Goal: Transaction & Acquisition: Purchase product/service

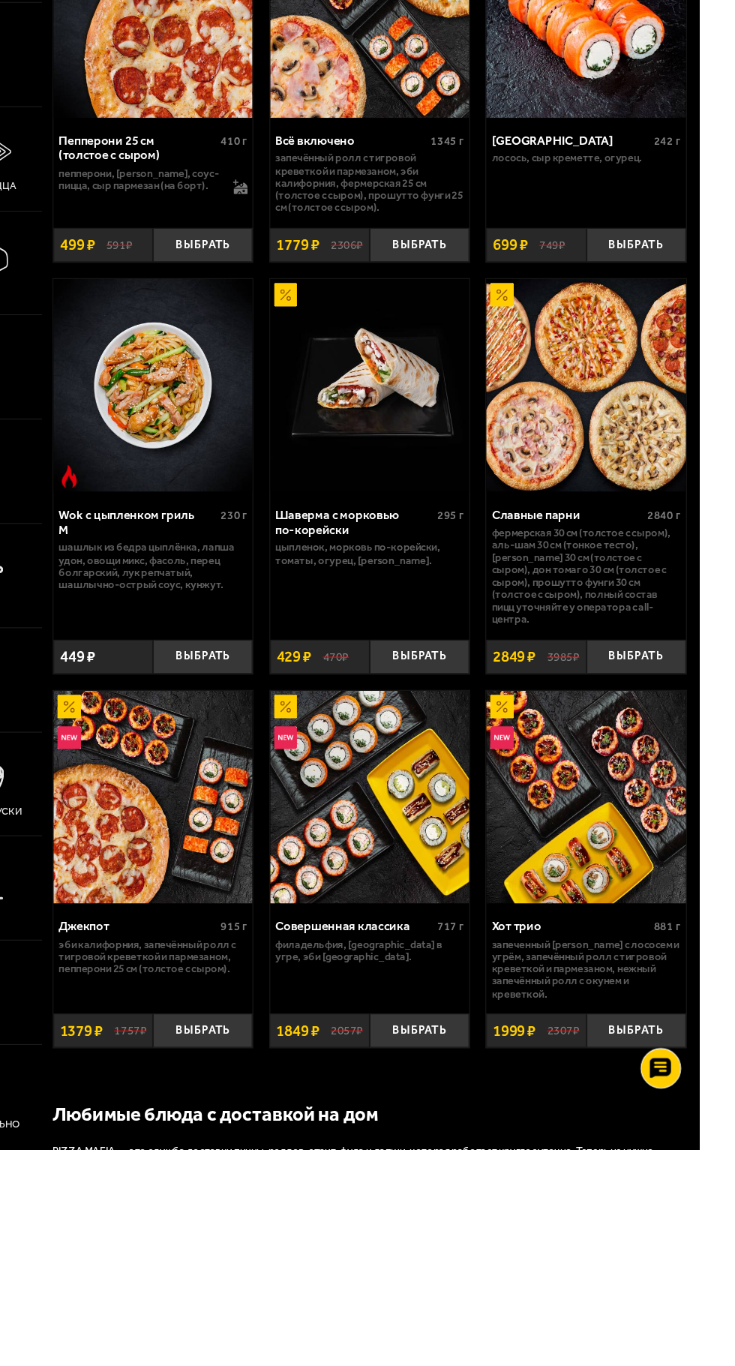
scroll to position [0, 1]
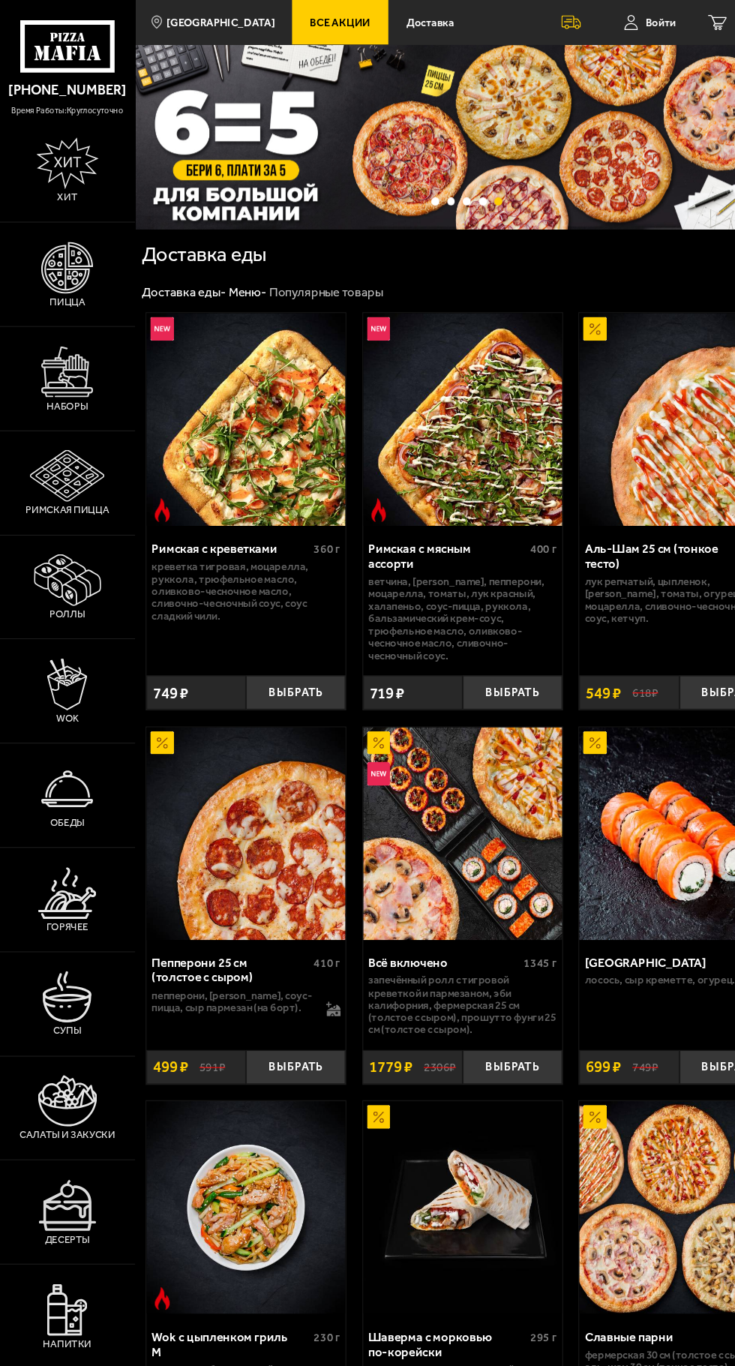
click at [68, 369] on img at bounding box center [62, 345] width 48 height 48
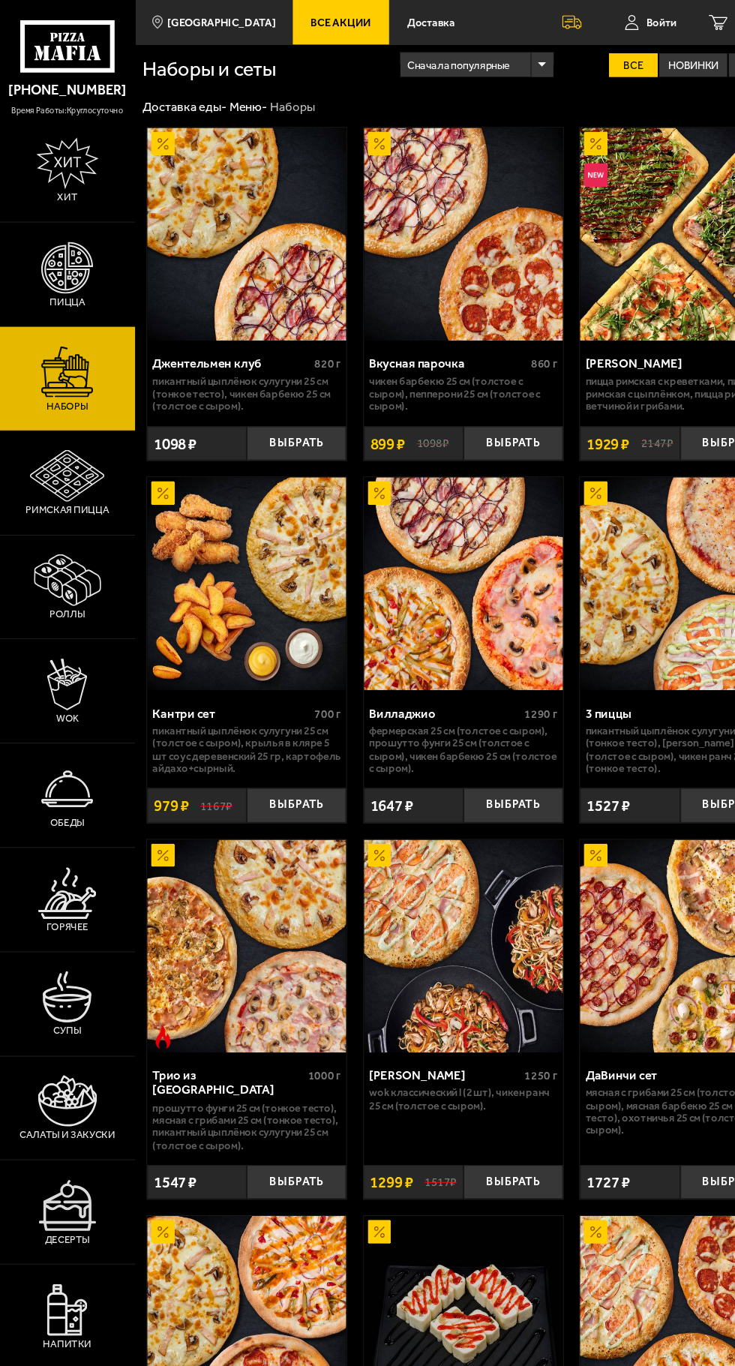
click at [664, 20] on icon at bounding box center [665, 21] width 17 height 14
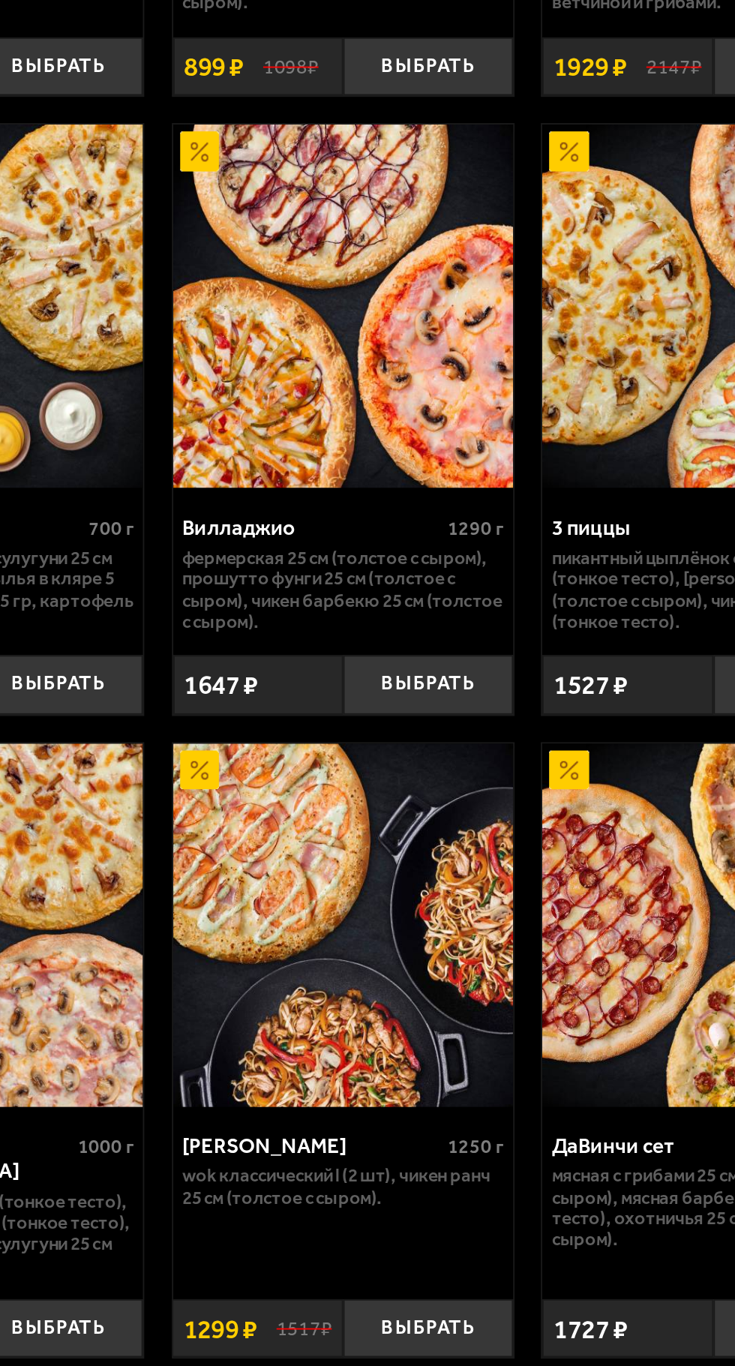
click at [410, 920] on img at bounding box center [430, 877] width 185 height 197
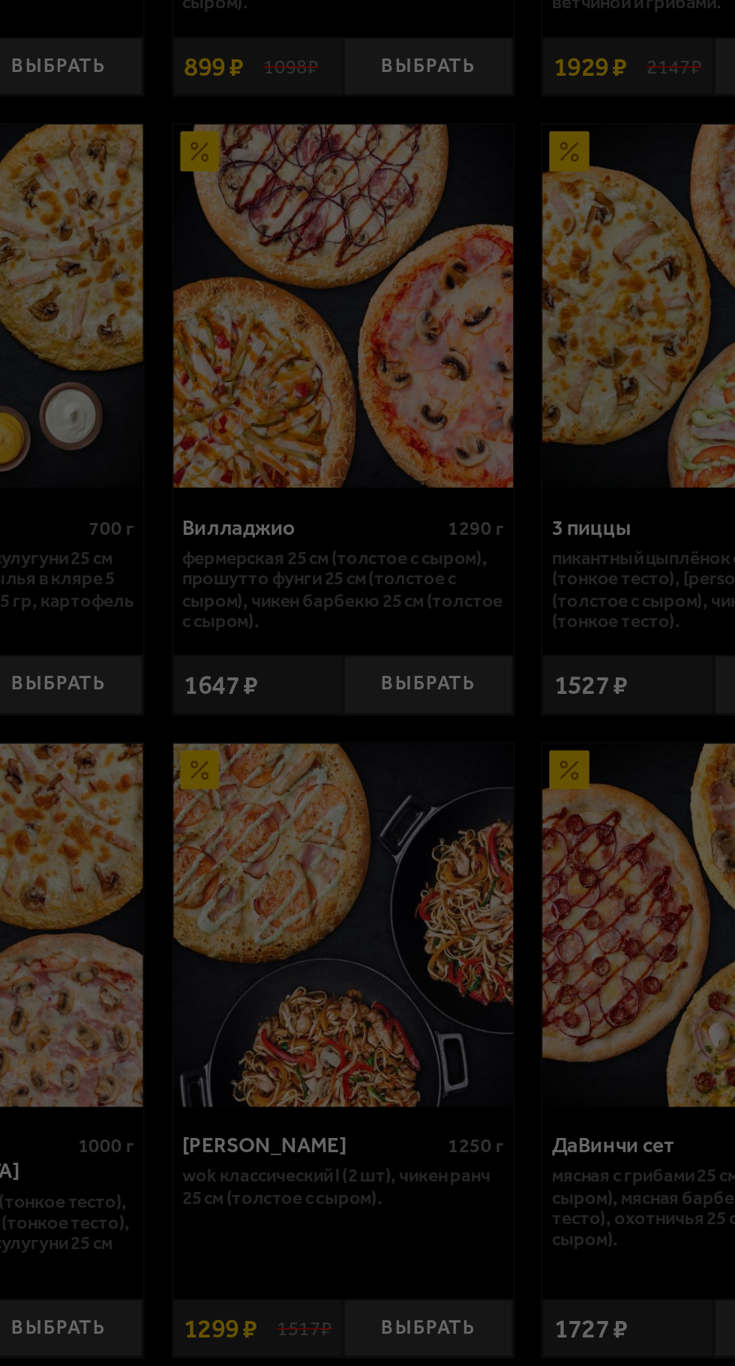
click at [245, 970] on div at bounding box center [367, 683] width 735 height 1366
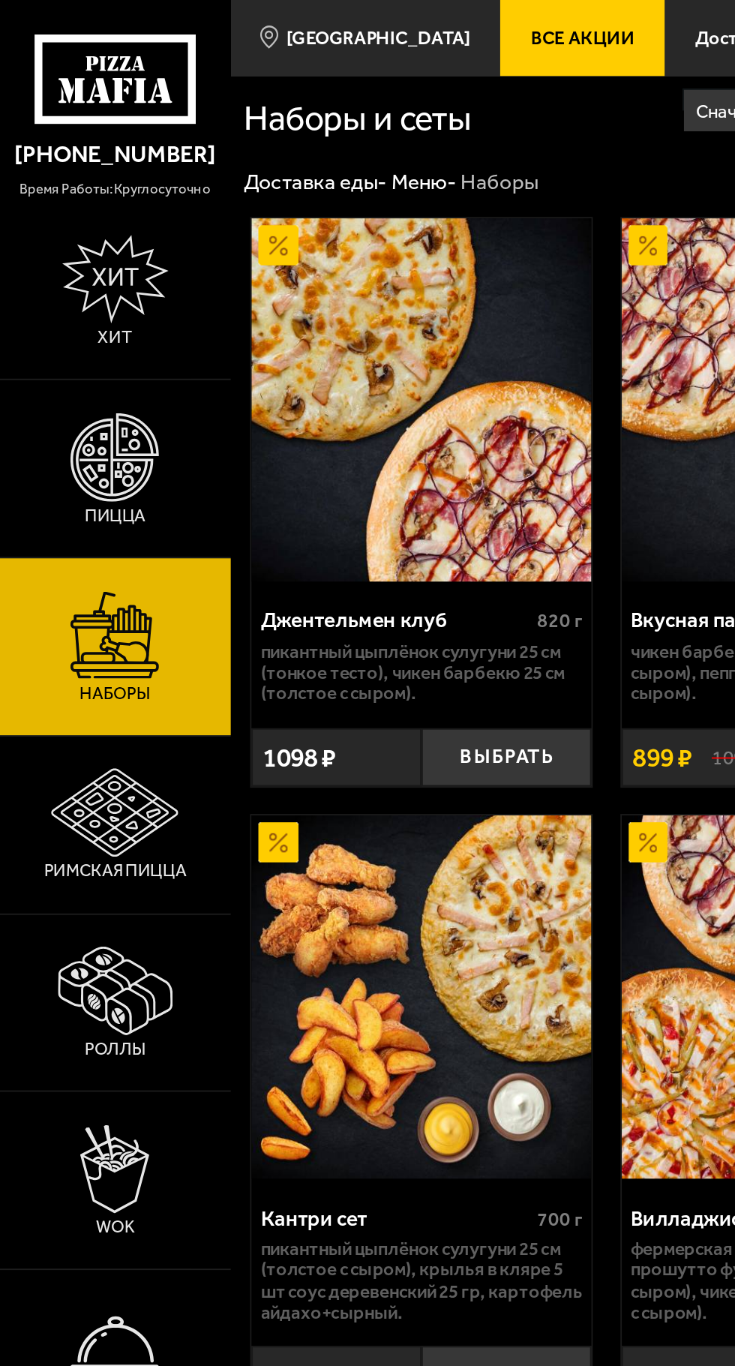
click at [79, 251] on img at bounding box center [62, 248] width 48 height 48
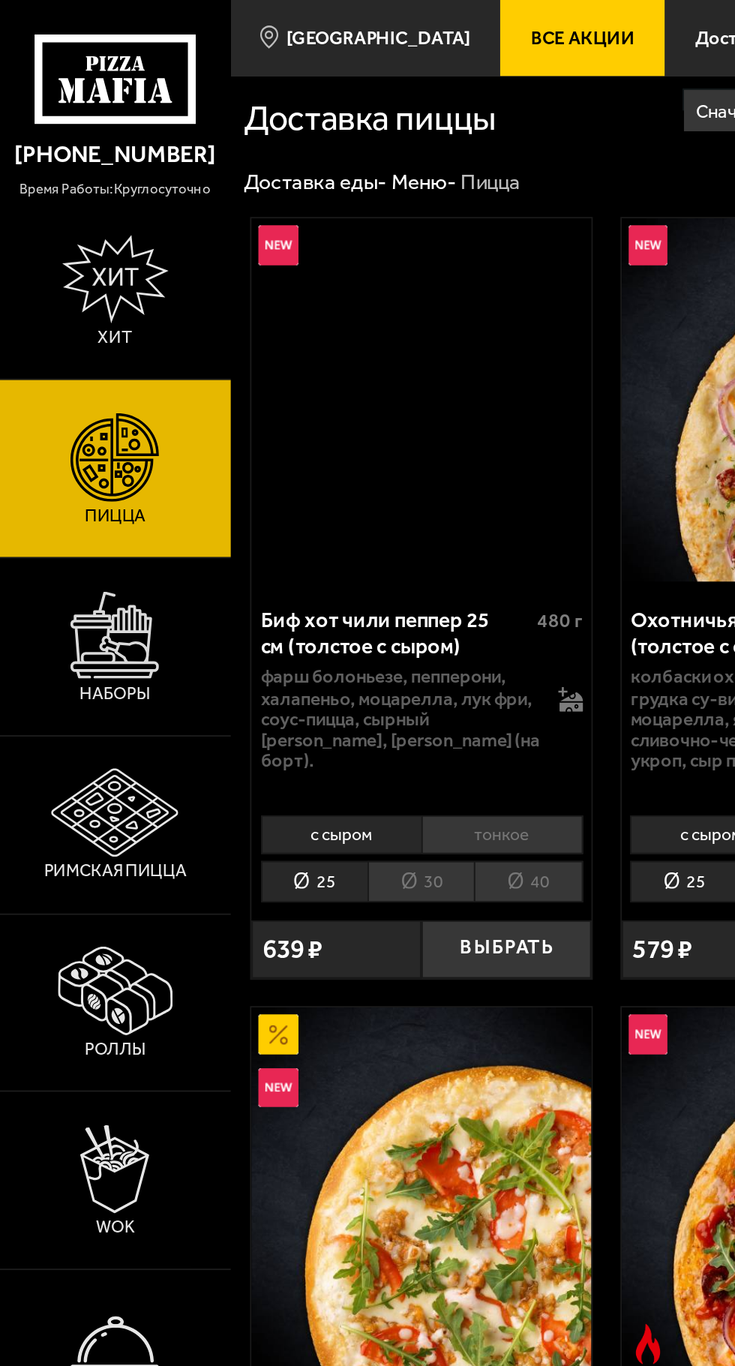
click at [46, 140] on img at bounding box center [63, 152] width 58 height 48
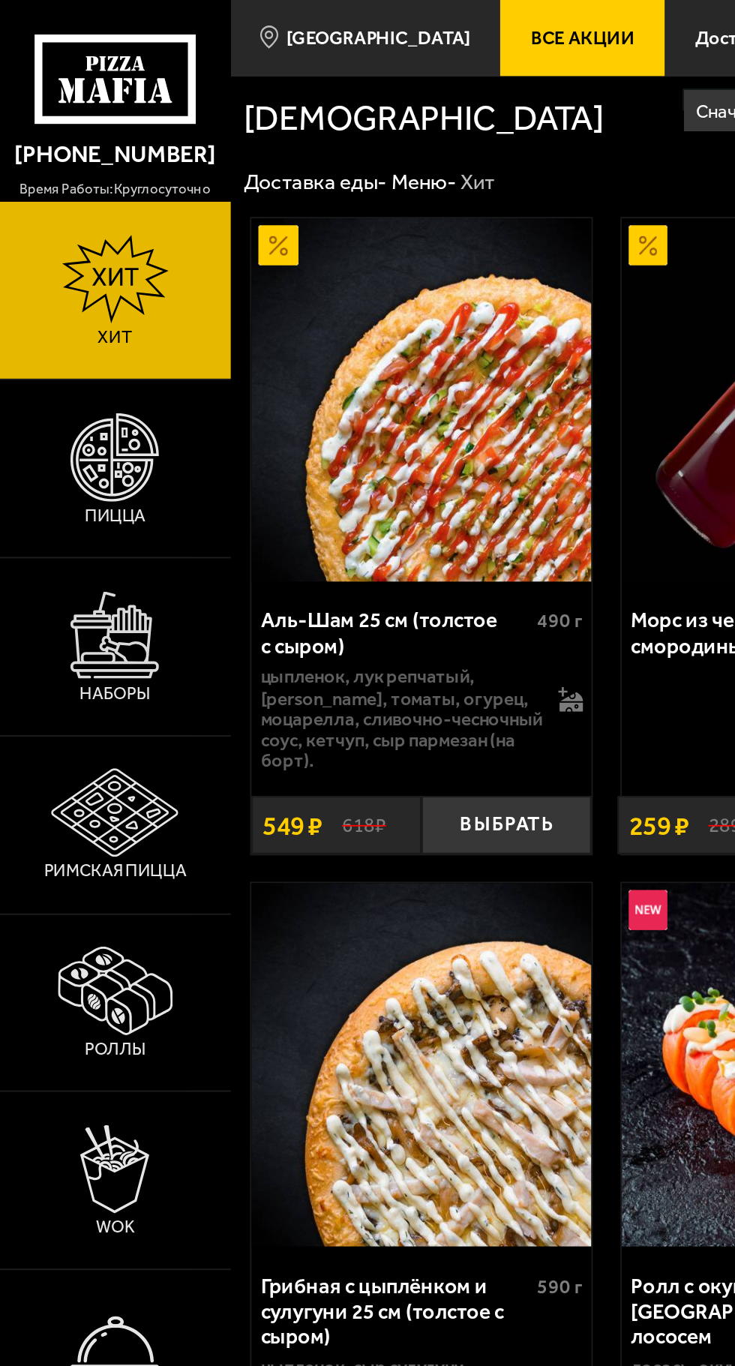
click at [86, 272] on img at bounding box center [62, 248] width 48 height 48
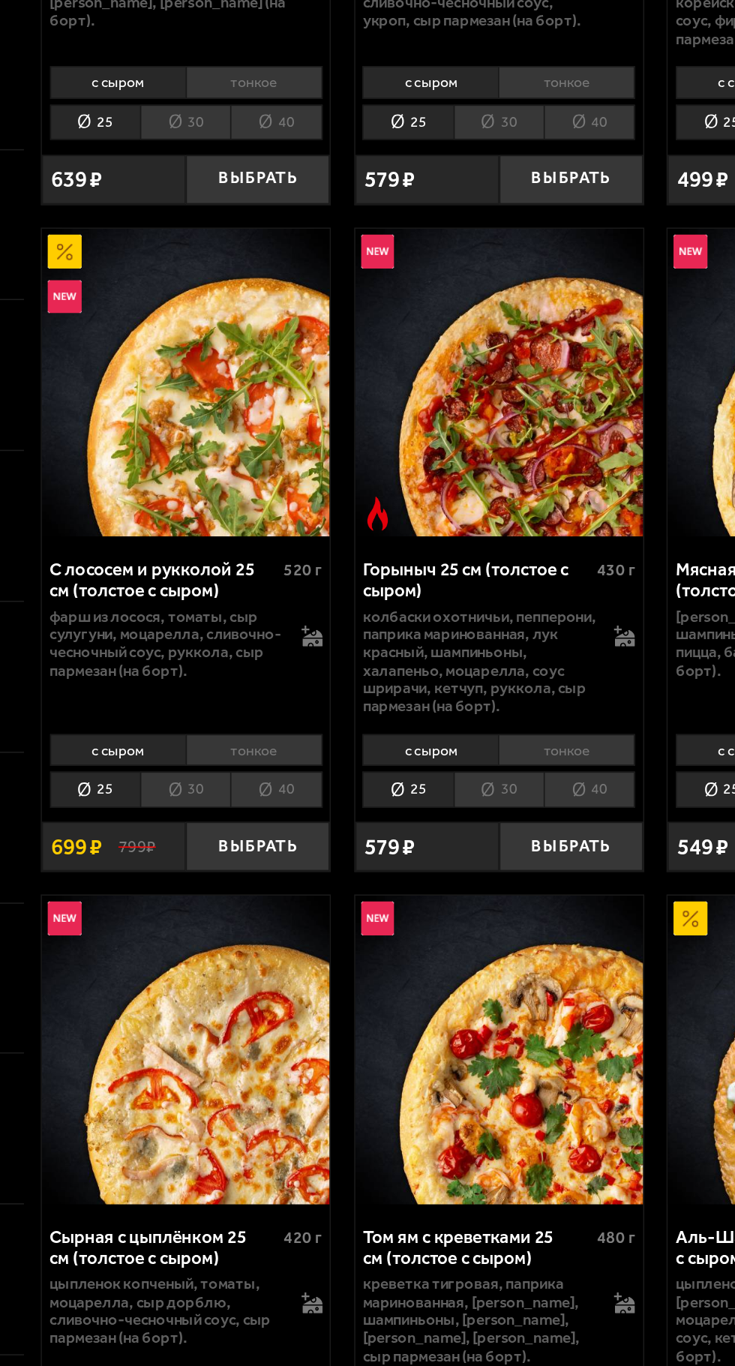
click at [215, 884] on li "с сыром" at bounding box center [185, 881] width 87 height 20
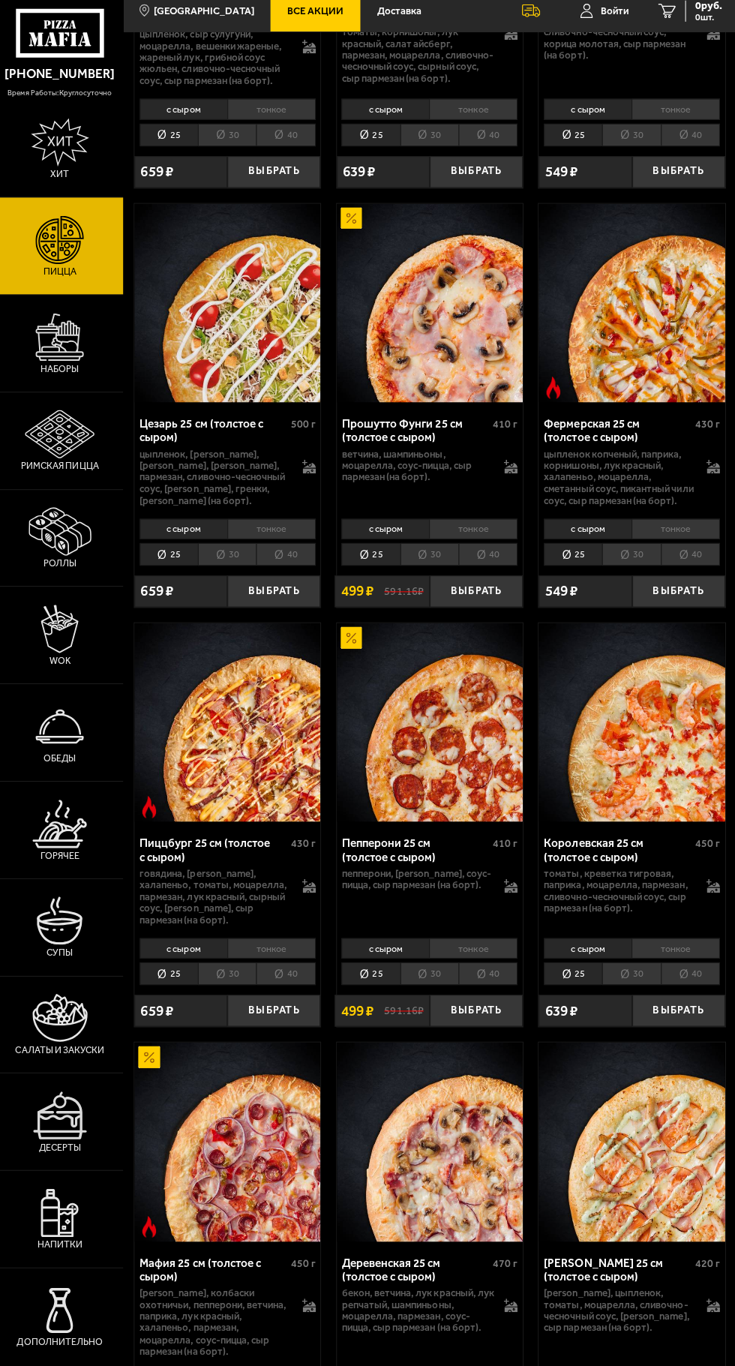
scroll to position [2087, 0]
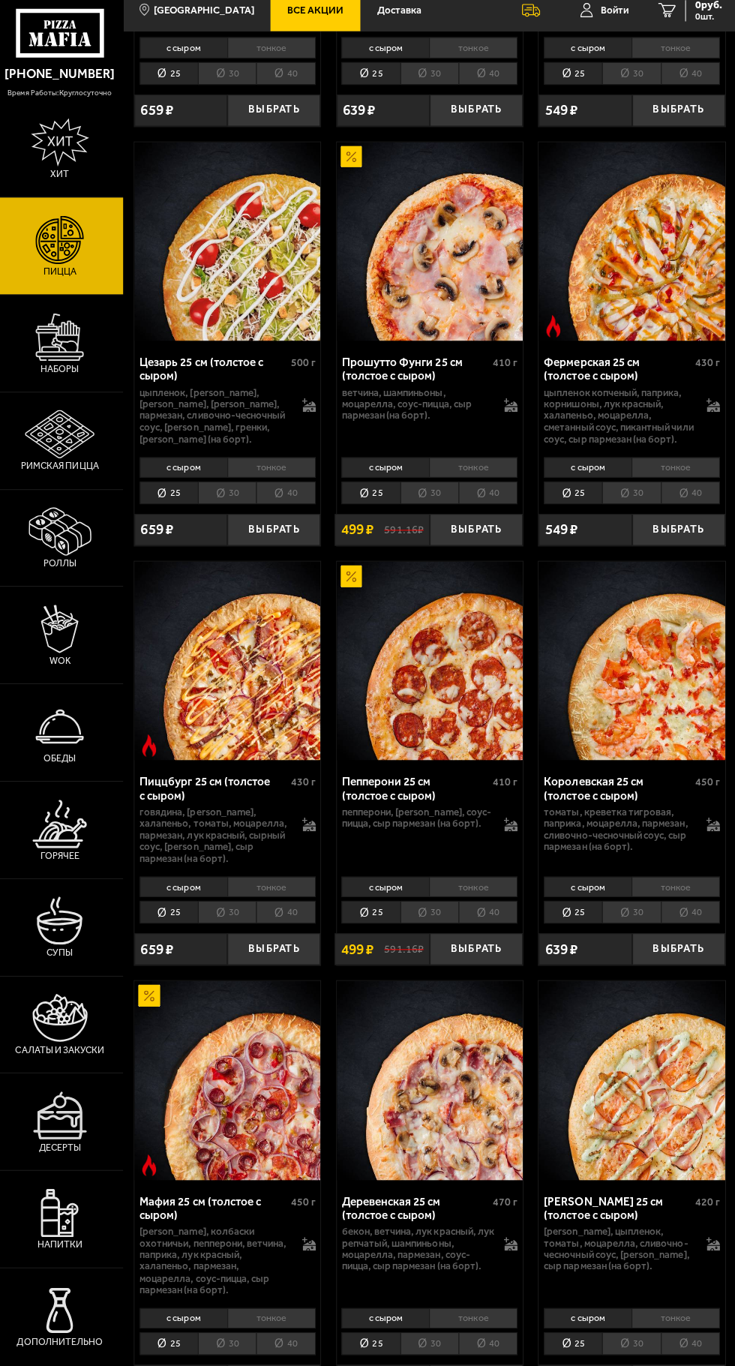
click at [430, 689] on img at bounding box center [430, 666] width 185 height 197
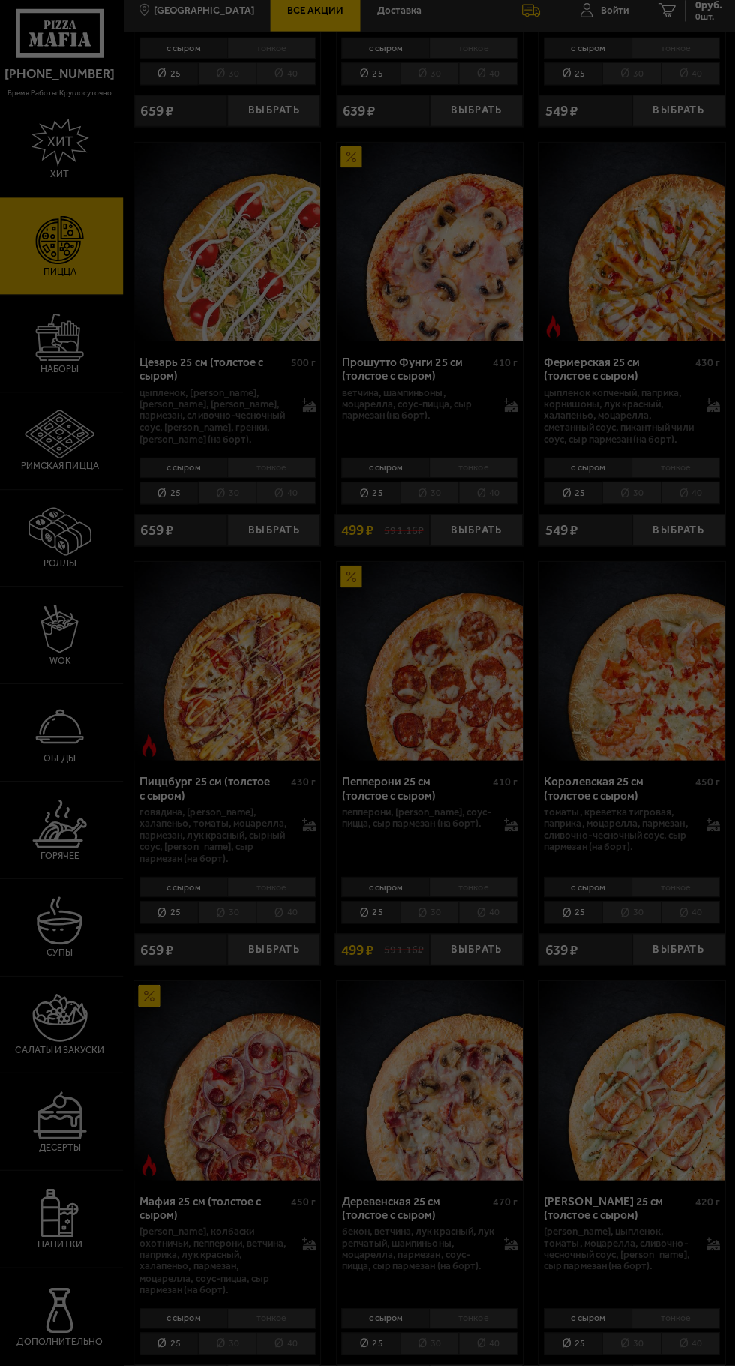
scroll to position [2088, 0]
click at [474, 782] on div at bounding box center [367, 683] width 735 height 1366
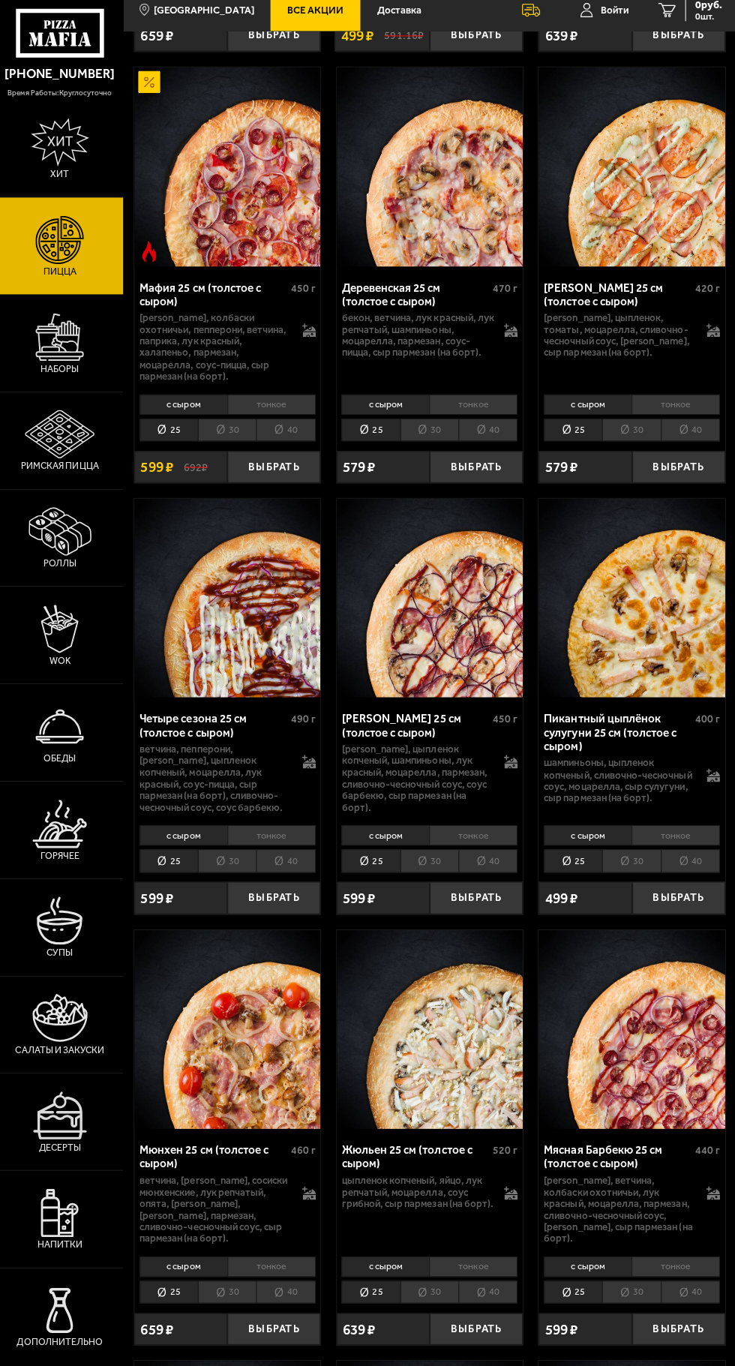
scroll to position [2996, 0]
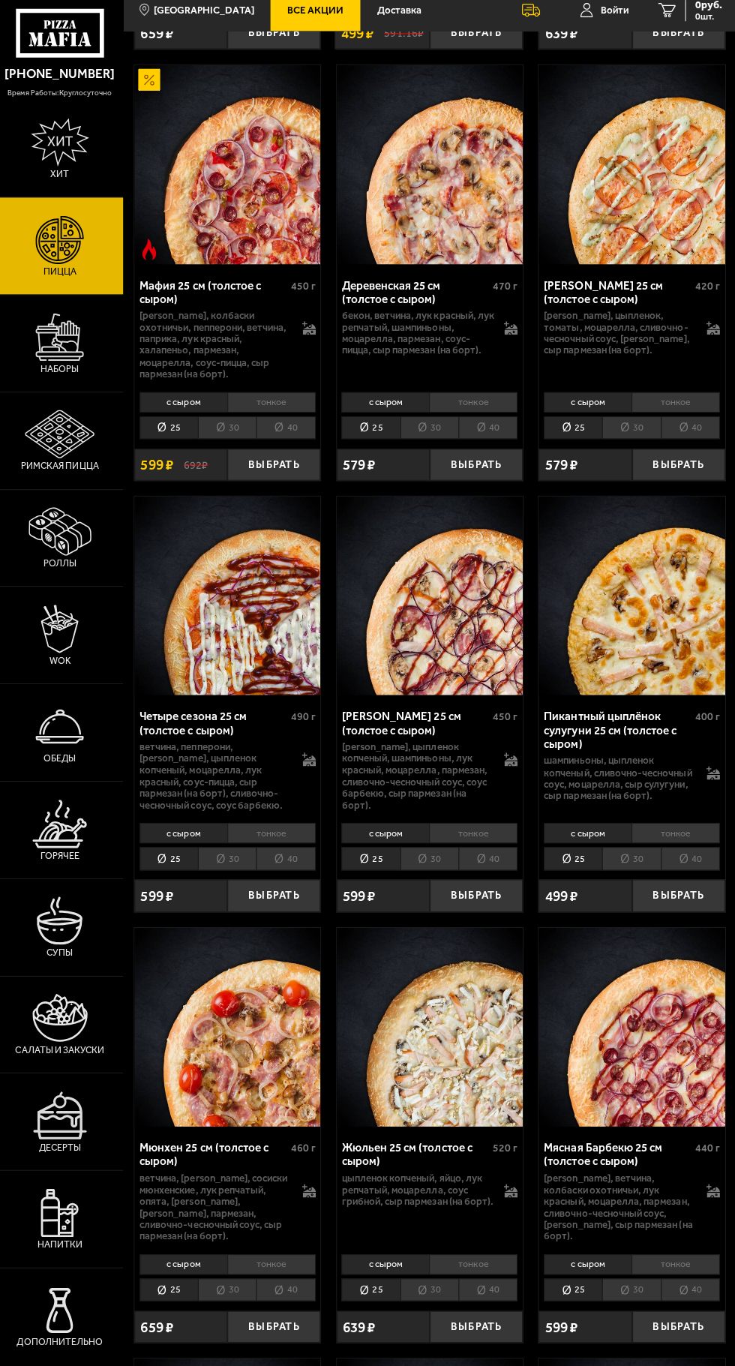
click at [217, 684] on img at bounding box center [229, 601] width 185 height 197
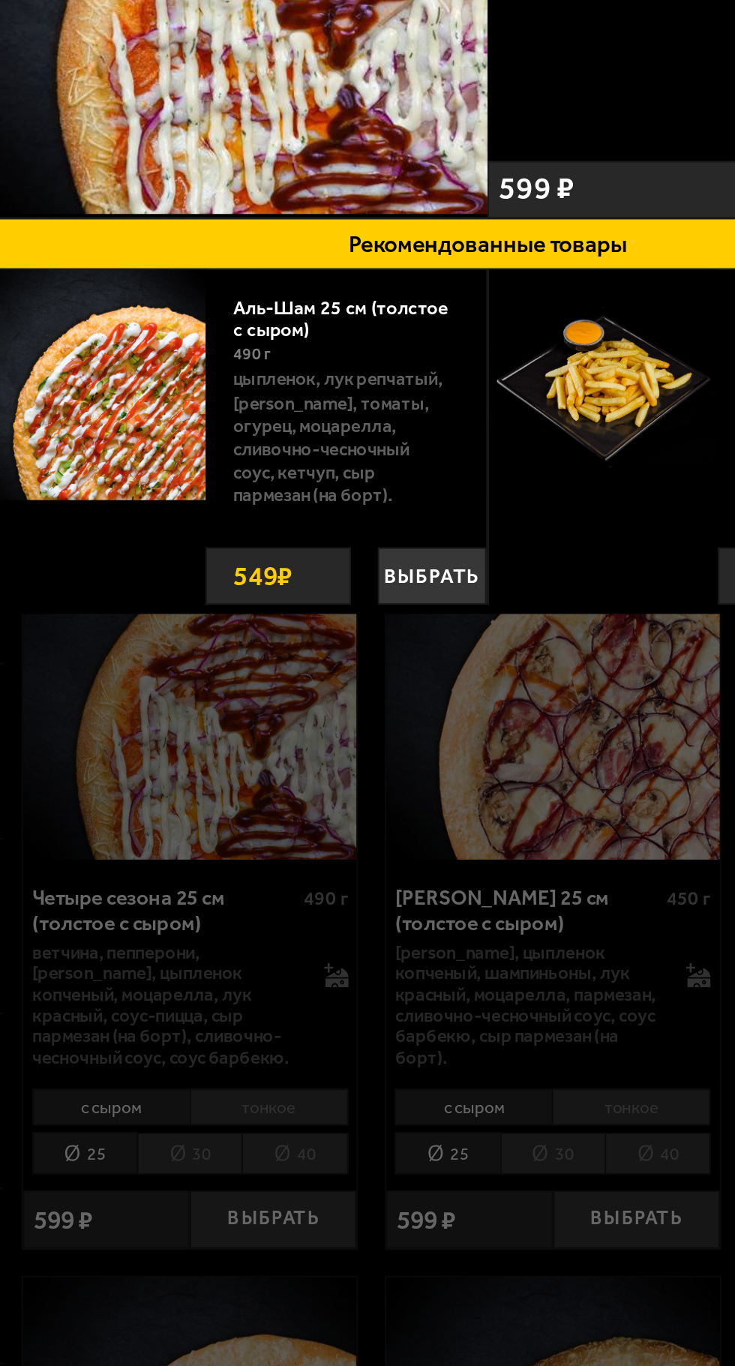
scroll to position [0, 53]
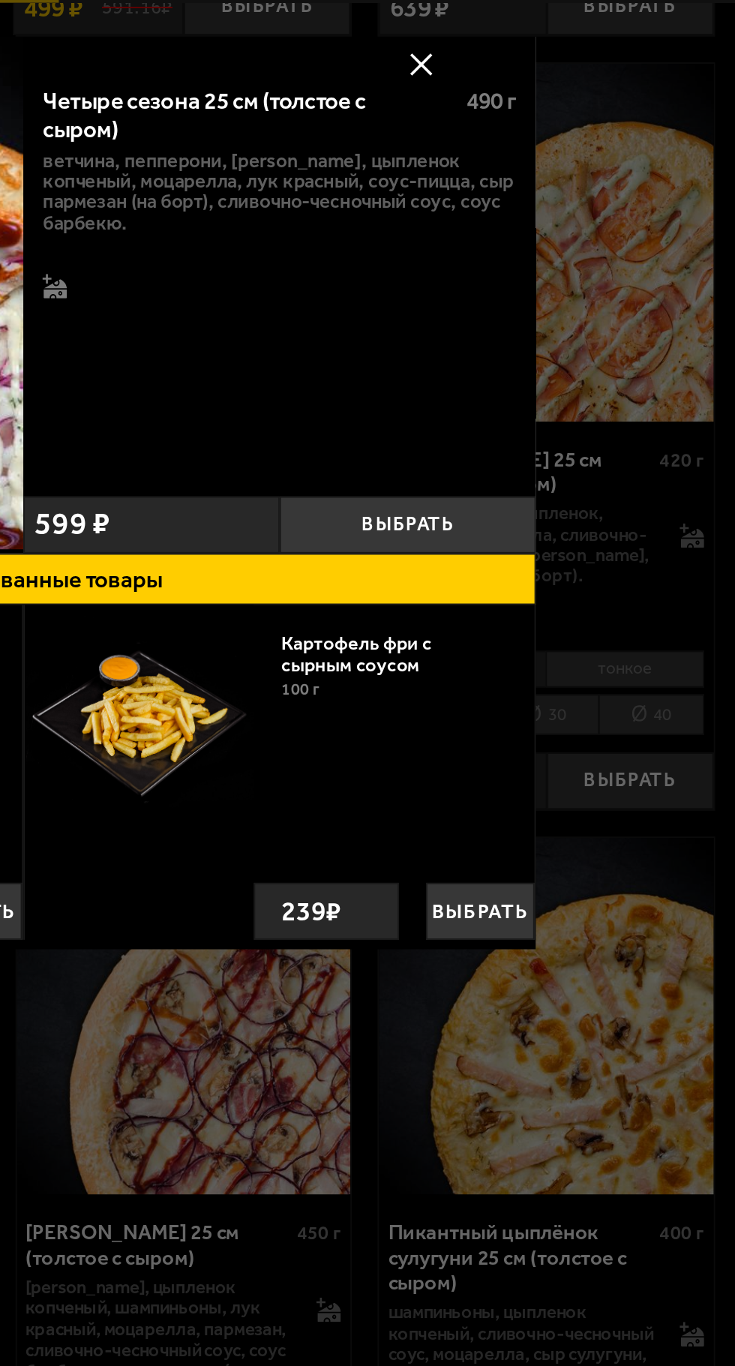
click at [553, 77] on button at bounding box center [561, 75] width 23 height 23
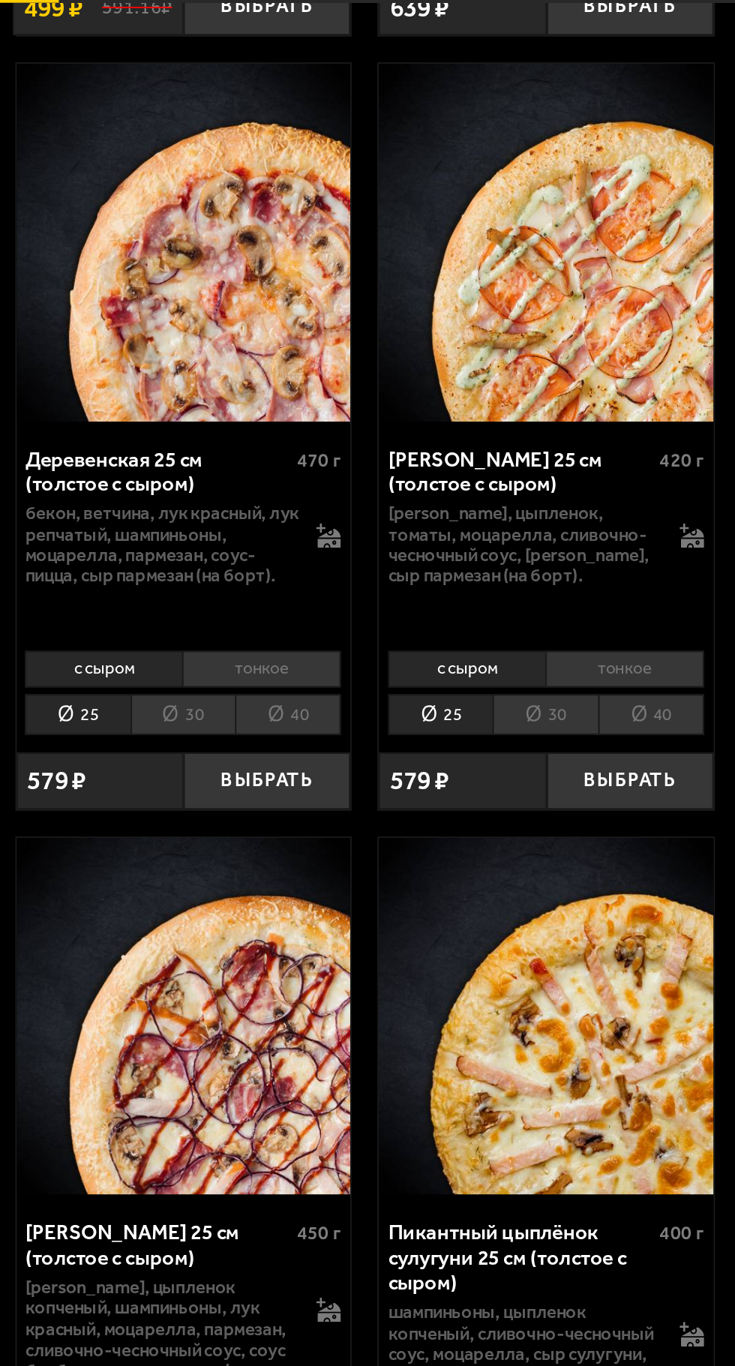
click at [574, 18] on li "25" at bounding box center [572, 6] width 58 height 23
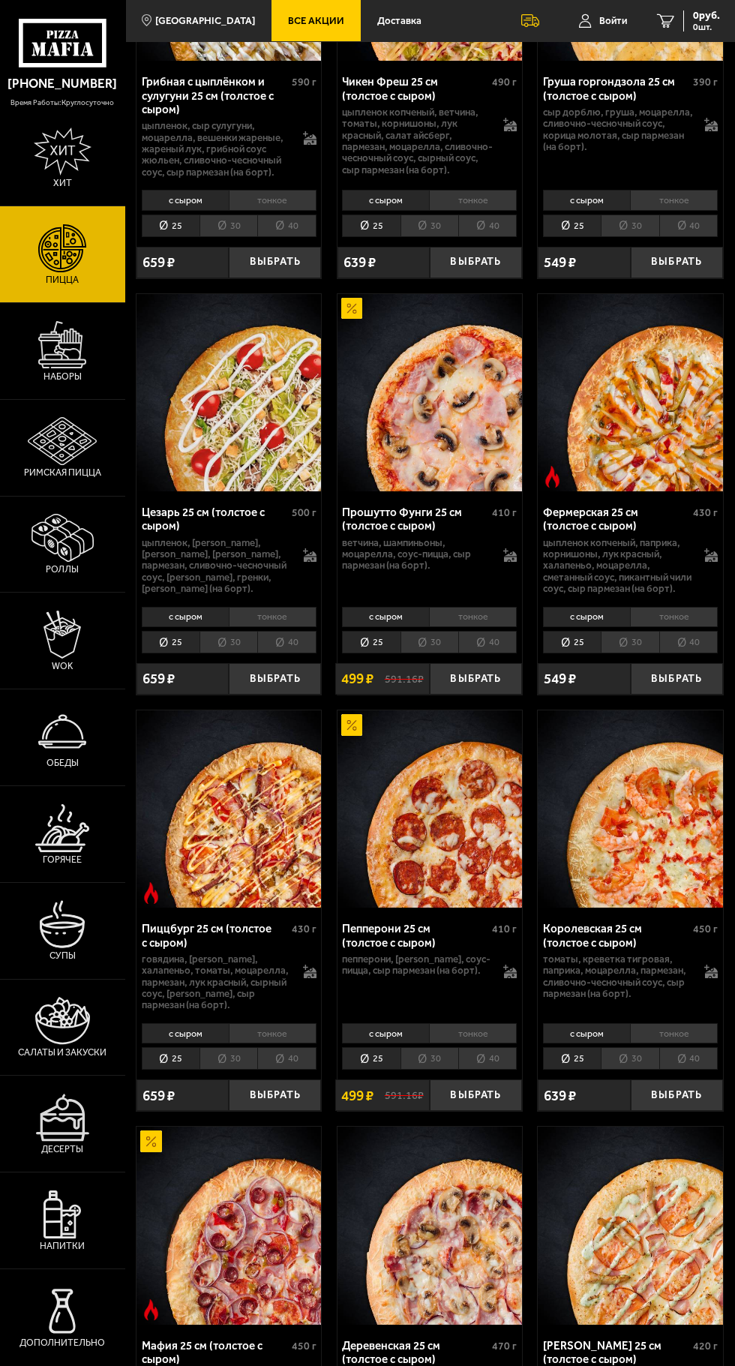
scroll to position [1945, 0]
click at [473, 857] on img at bounding box center [430, 808] width 185 height 197
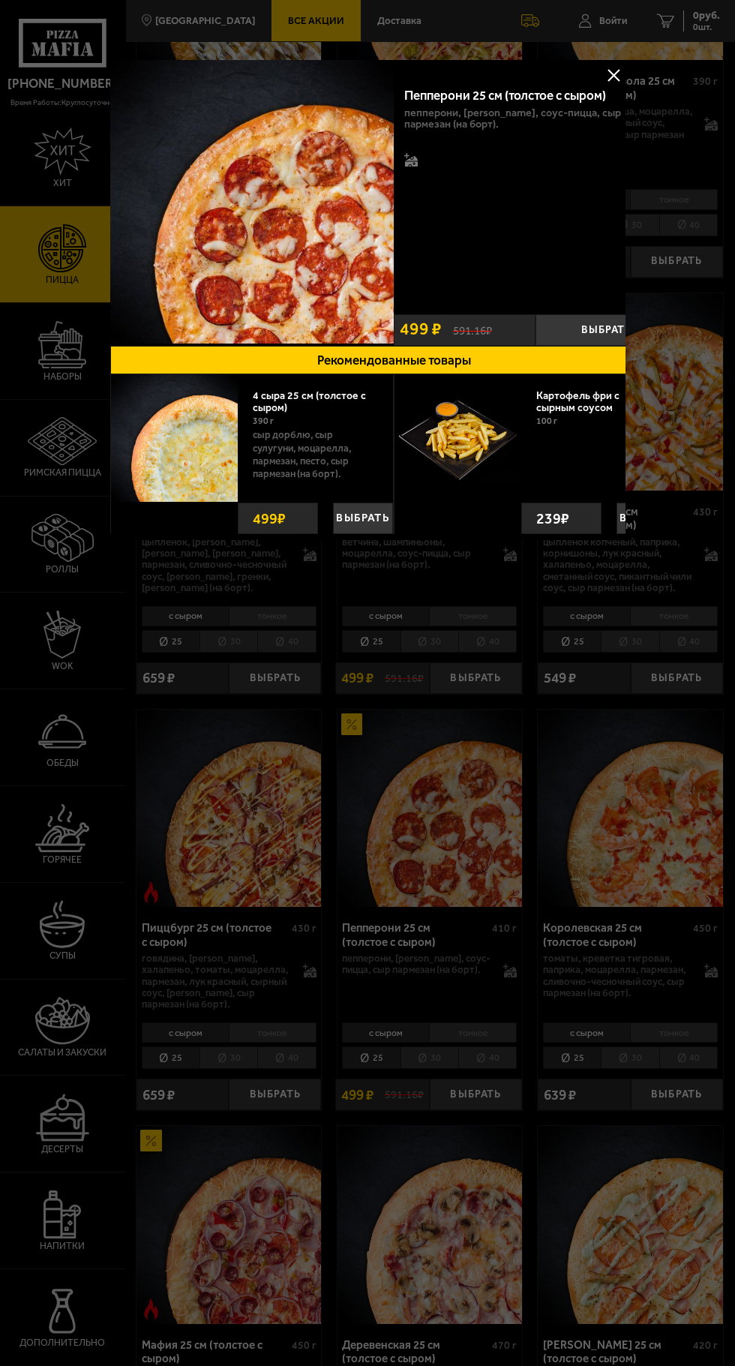
click at [270, 156] on img at bounding box center [252, 202] width 284 height 284
click at [636, 56] on div at bounding box center [367, 683] width 735 height 1366
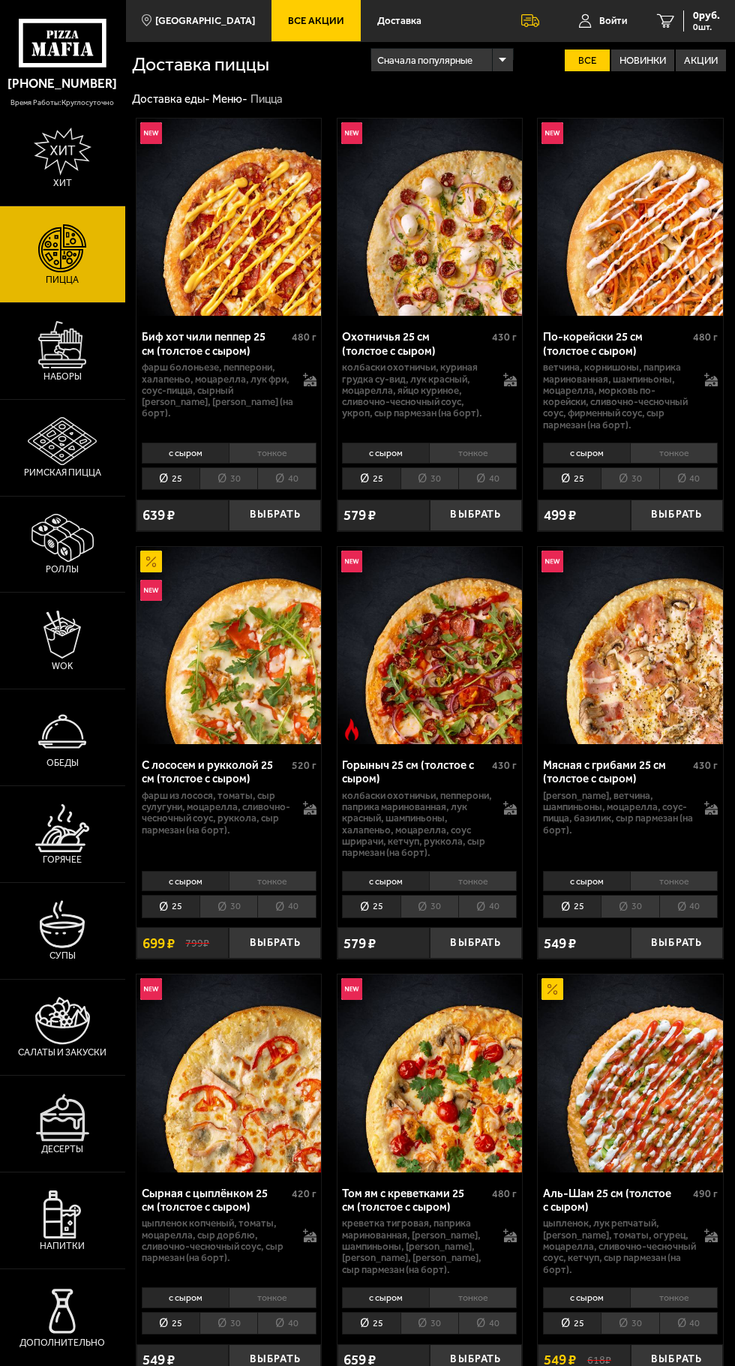
click at [91, 80] on link "[PHONE_NUMBER]" at bounding box center [62, 84] width 125 height 26
click at [318, 17] on span "Все Акции" at bounding box center [316, 21] width 56 height 10
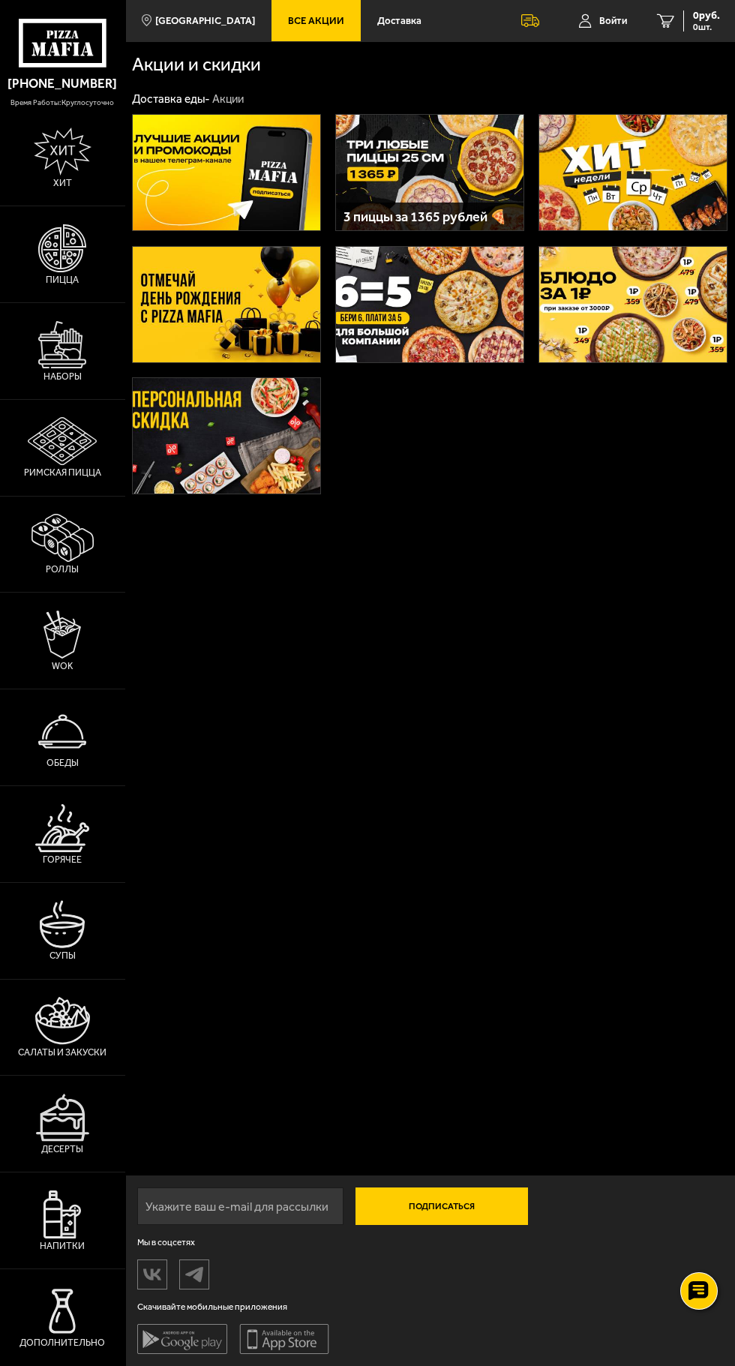
click at [218, 171] on img at bounding box center [227, 173] width 188 height 116
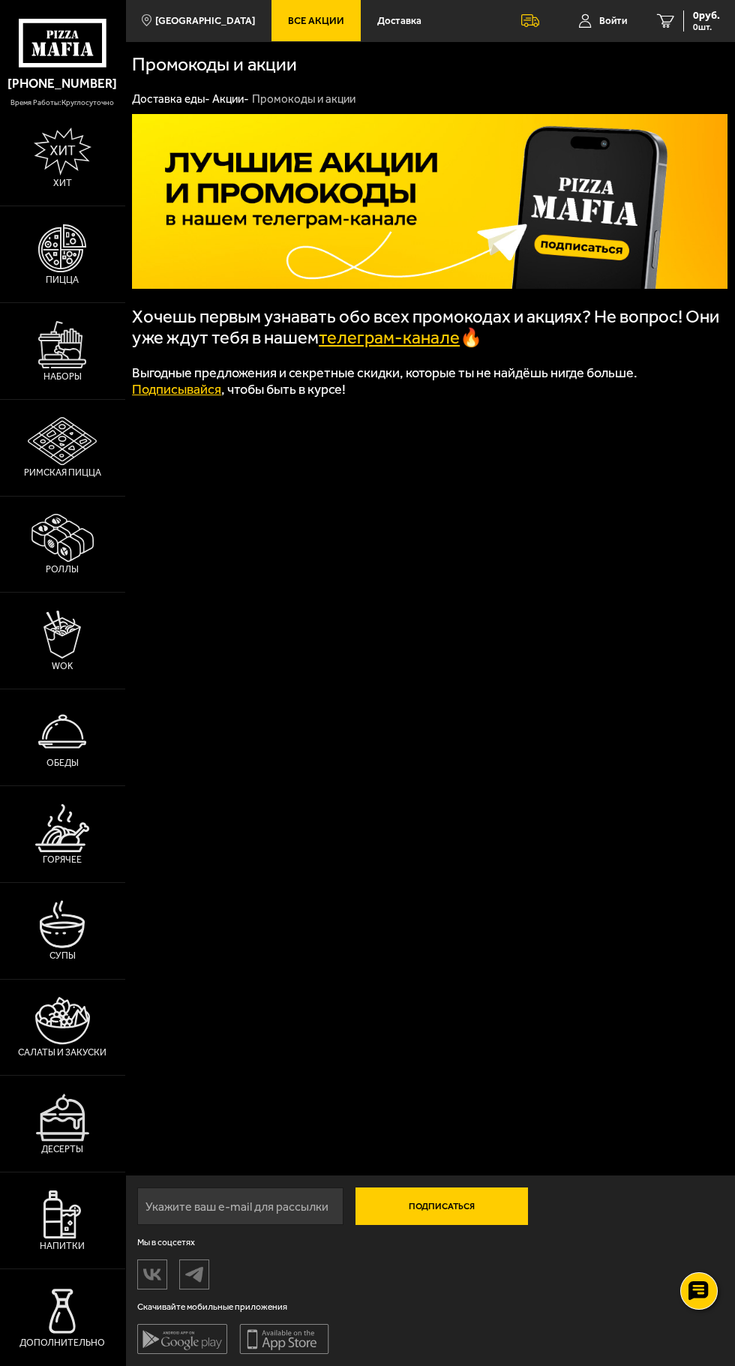
click at [393, 23] on span "Доставка" at bounding box center [399, 21] width 44 height 10
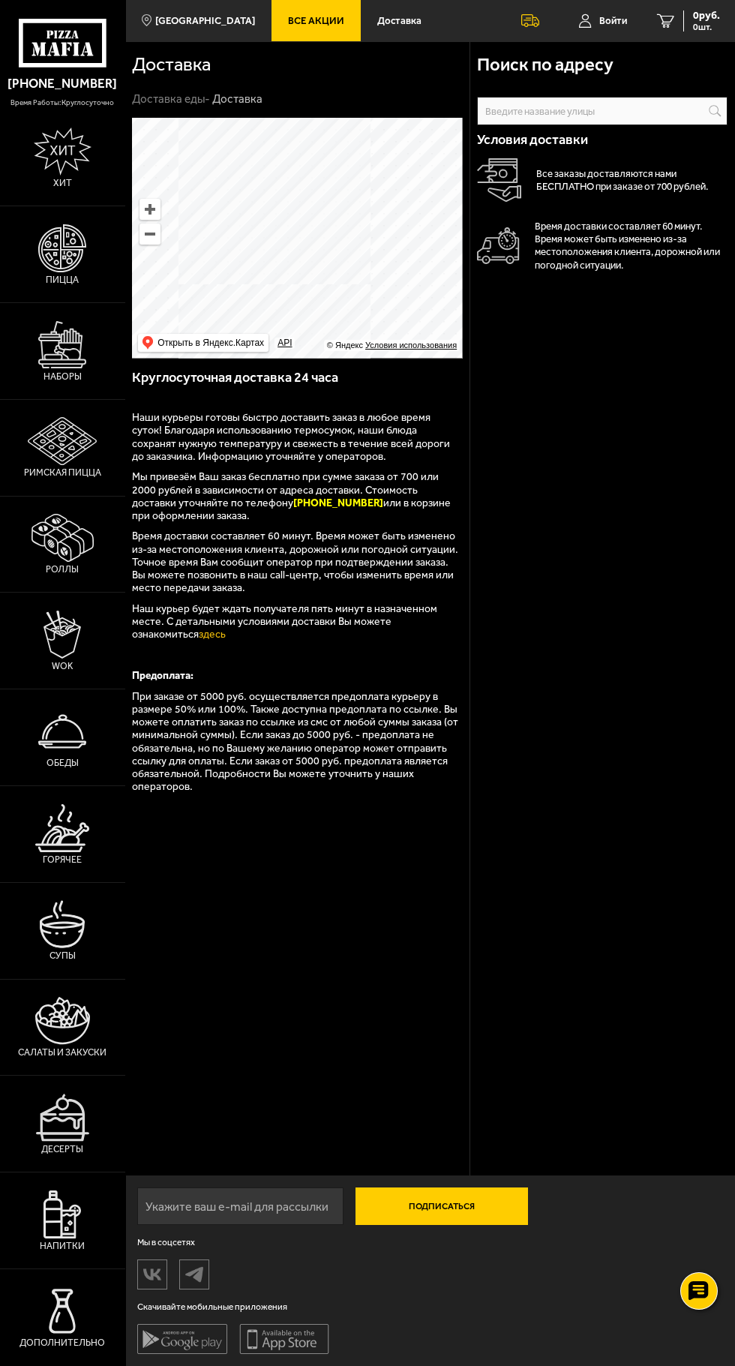
click at [396, 5] on link "Доставка" at bounding box center [399, 20] width 77 height 41
click at [187, 35] on link "[GEOGRAPHIC_DATA]" at bounding box center [198, 20] width 147 height 41
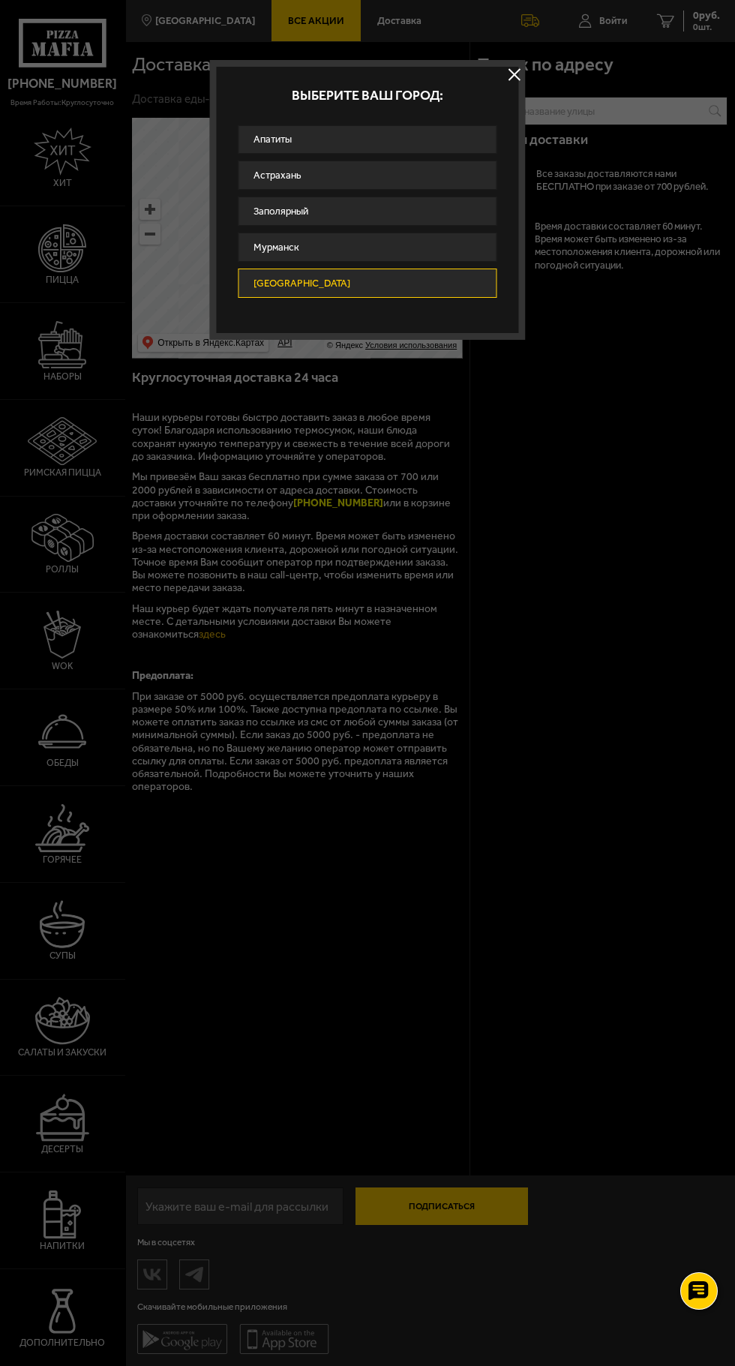
click at [620, 715] on div at bounding box center [367, 683] width 735 height 1366
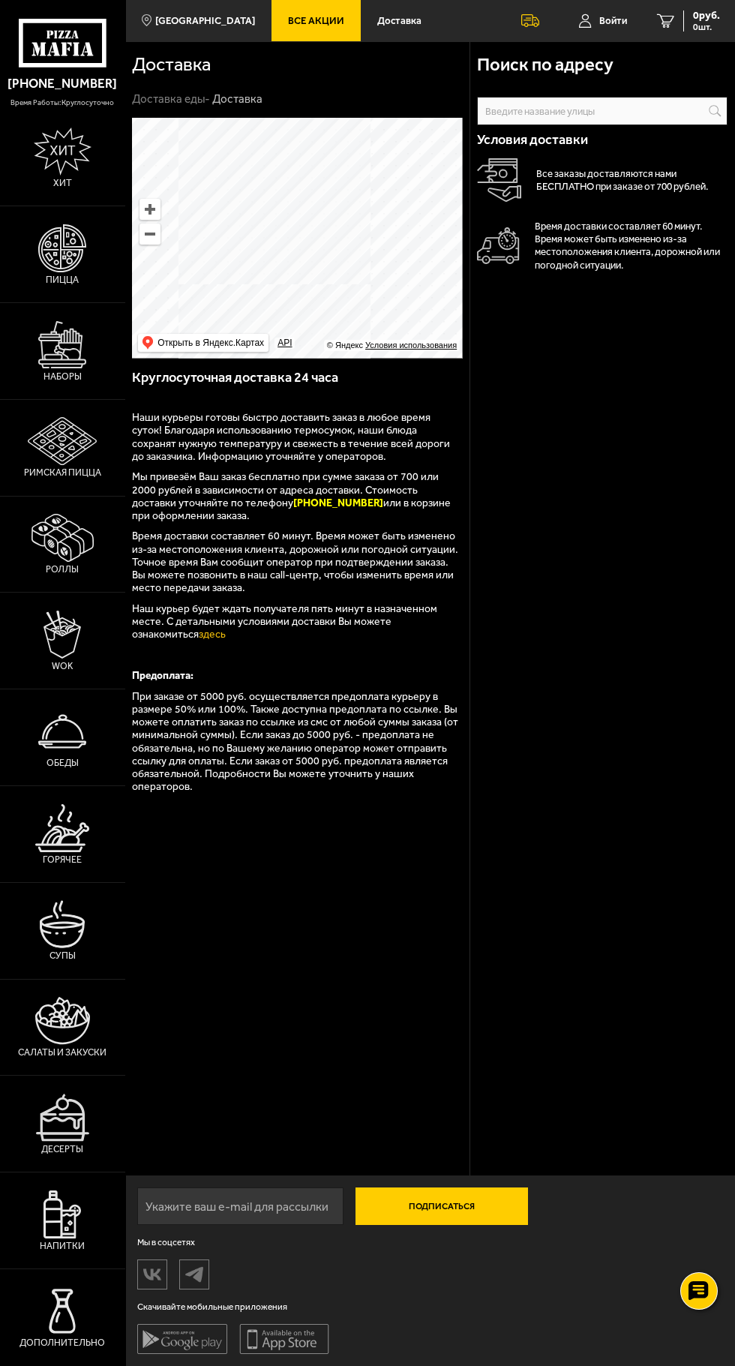
click at [86, 369] on img at bounding box center [62, 345] width 48 height 48
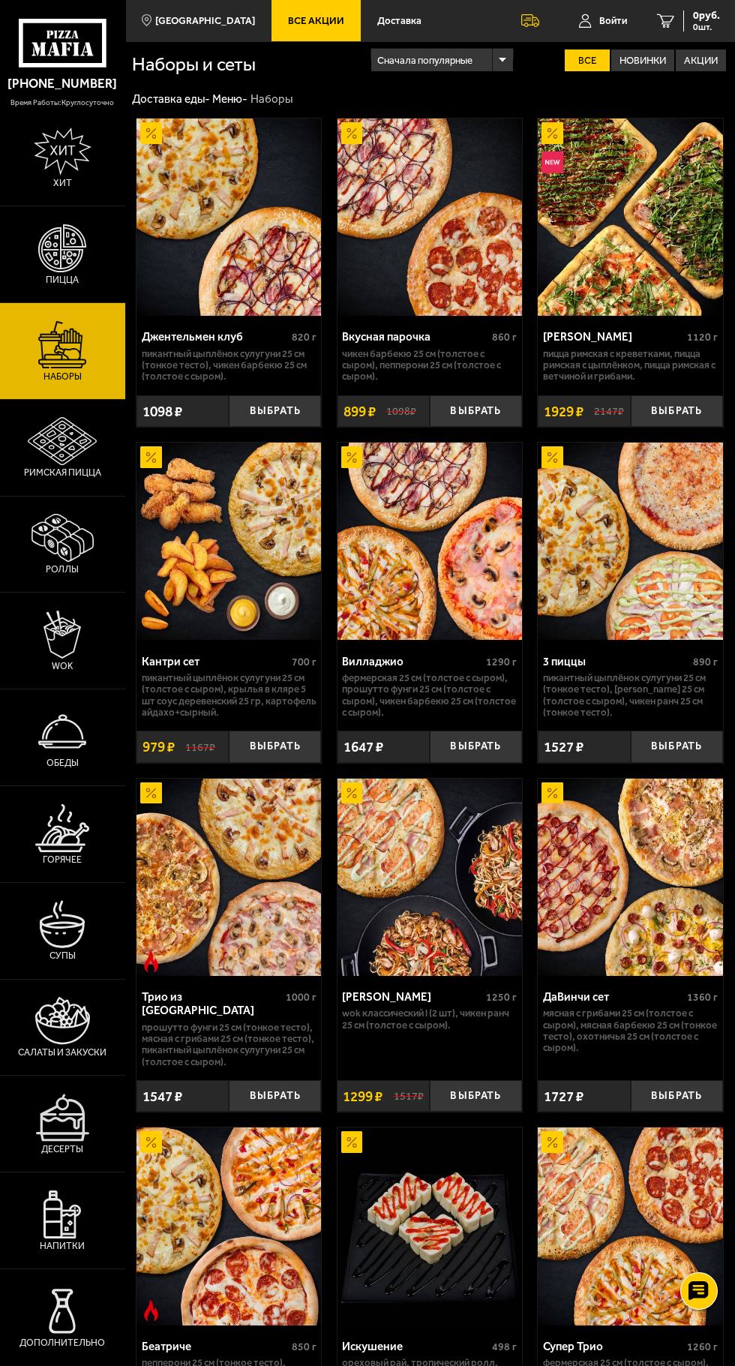
click at [77, 252] on img at bounding box center [62, 248] width 48 height 48
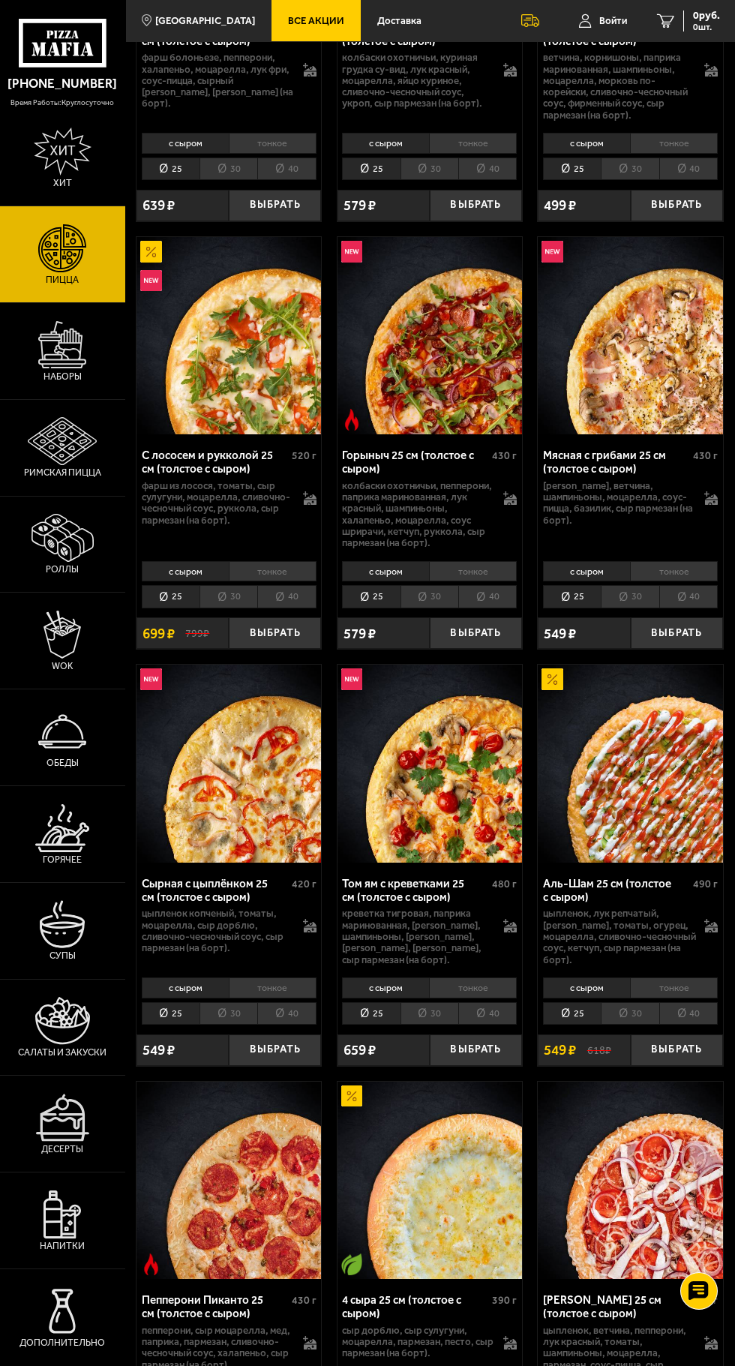
scroll to position [309, 0]
click at [637, 1025] on li "30" at bounding box center [630, 1014] width 58 height 23
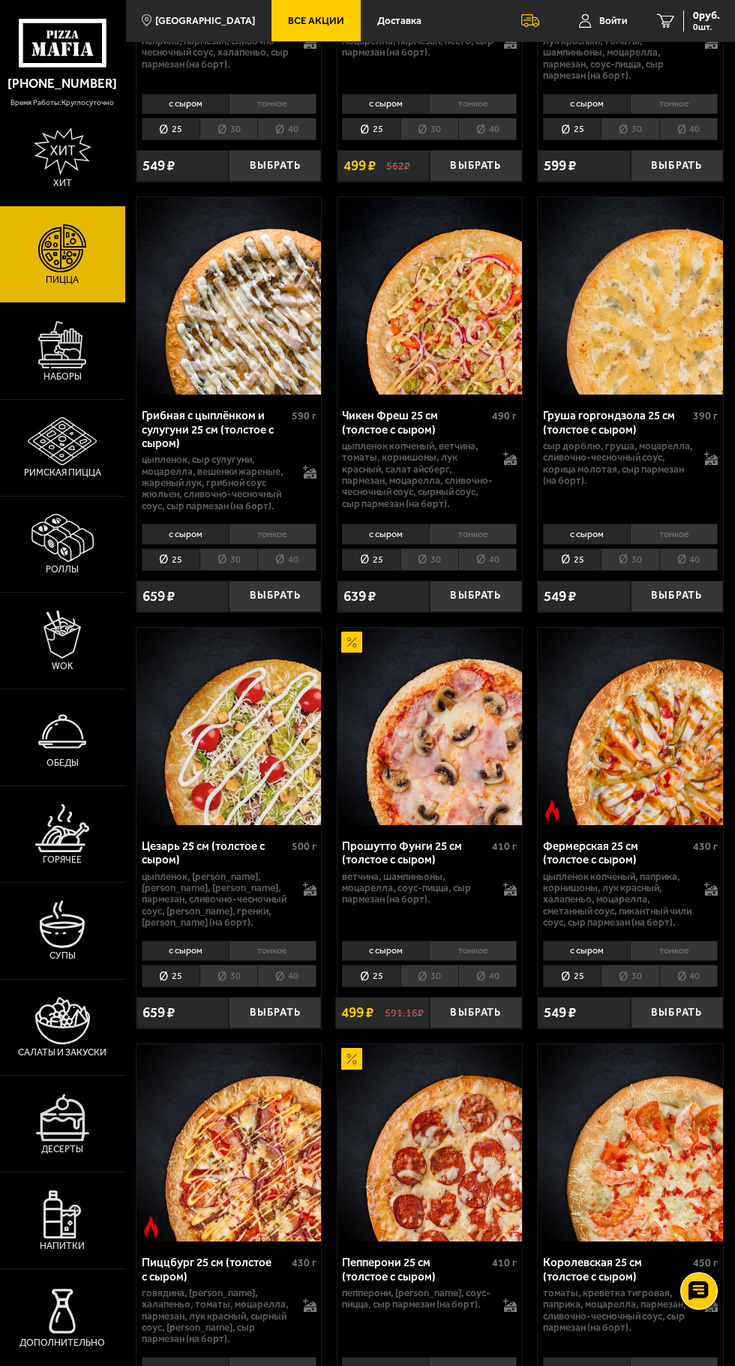
scroll to position [1613, 0]
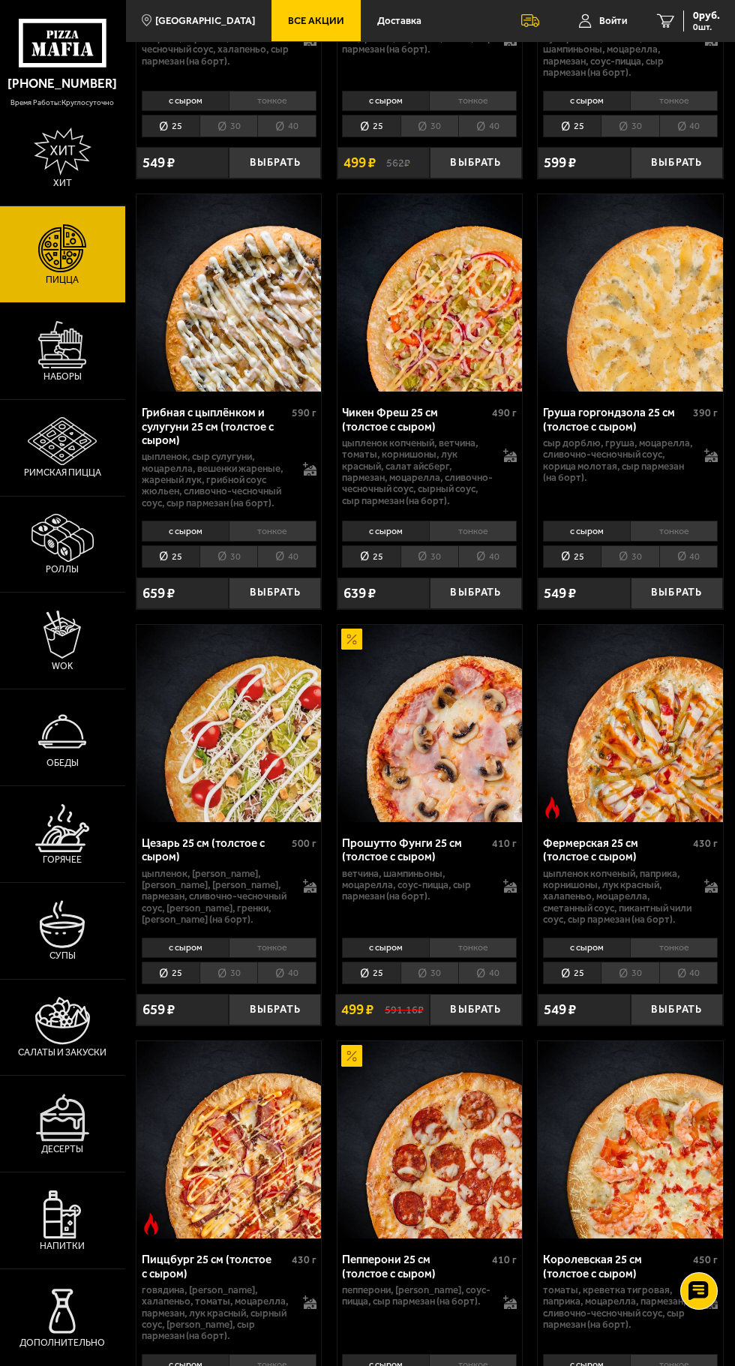
click at [473, 814] on img at bounding box center [430, 723] width 185 height 197
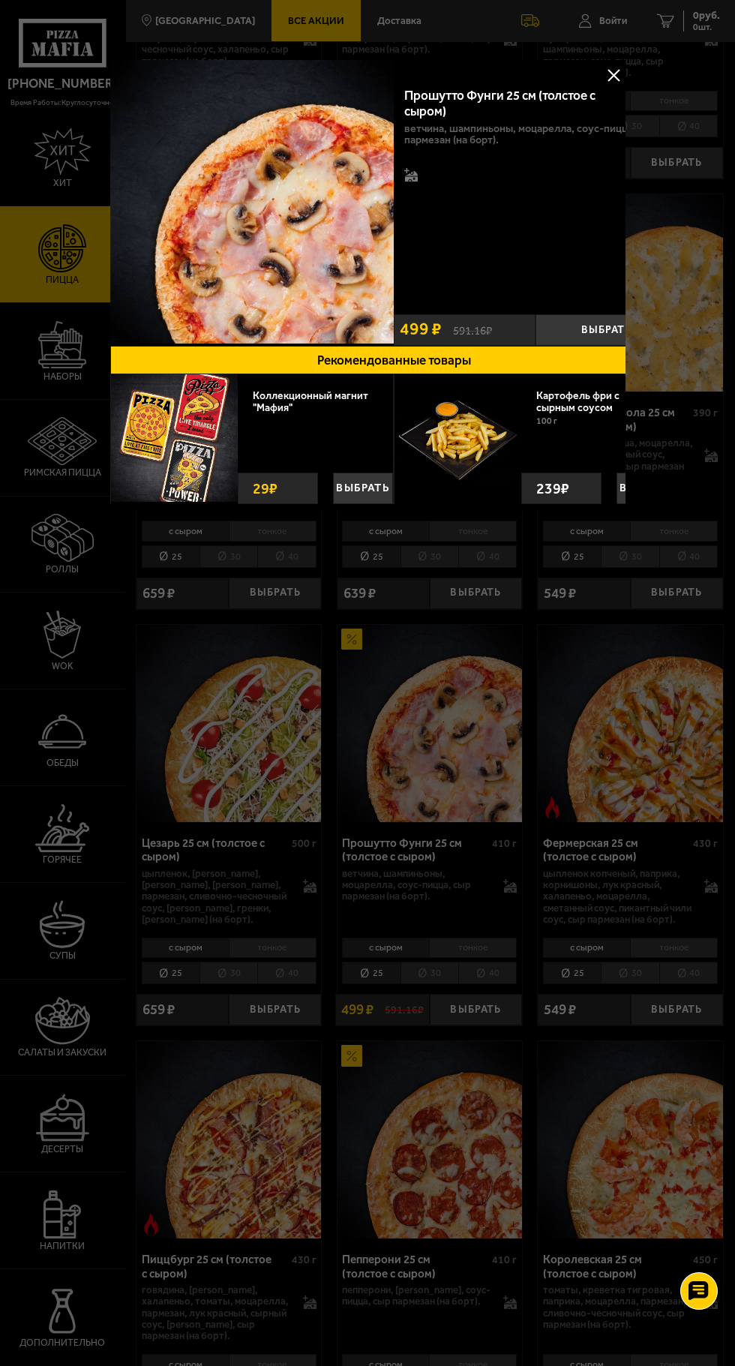
click at [630, 35] on div at bounding box center [367, 683] width 735 height 1366
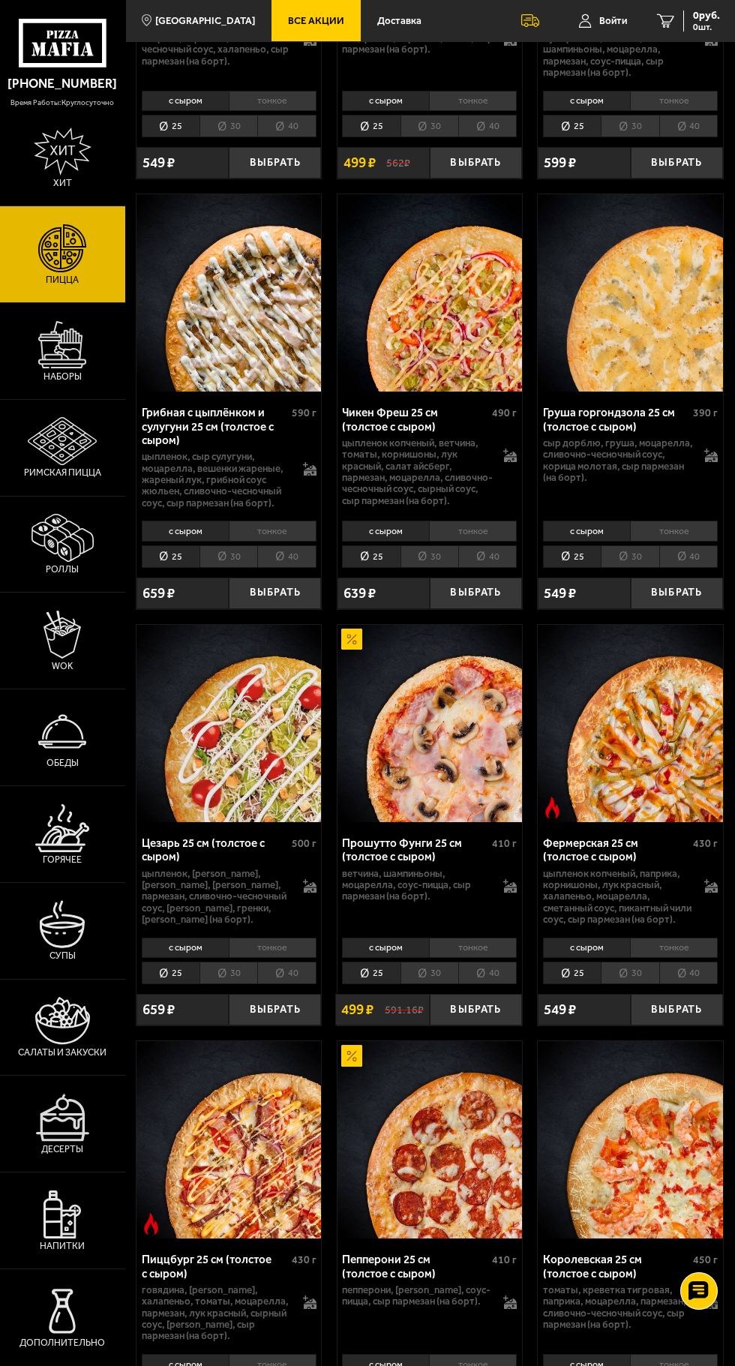
click at [617, 69] on p "цыпленок, ветчина, пепперони, лук красный, томаты, шампиньоны, моцарелла, парме…" at bounding box center [620, 50] width 154 height 58
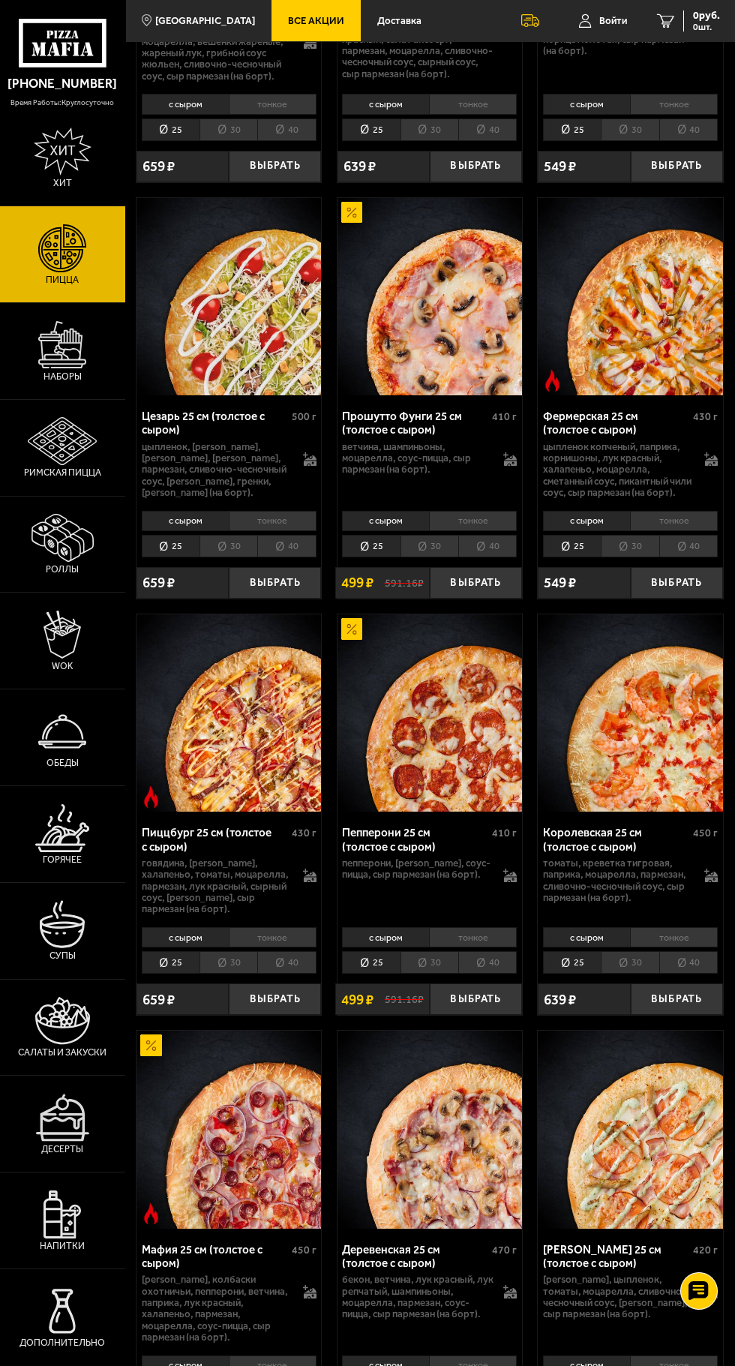
scroll to position [2042, 0]
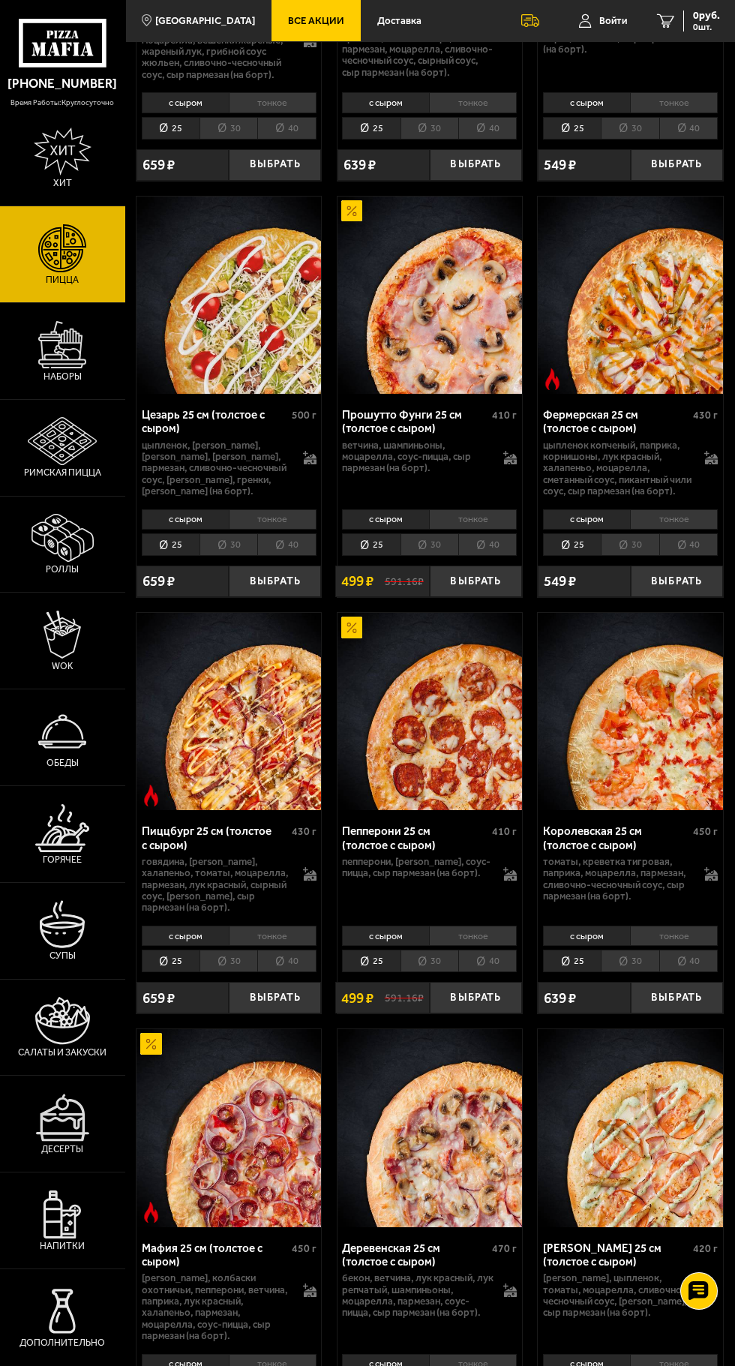
click at [427, 790] on img at bounding box center [430, 711] width 185 height 197
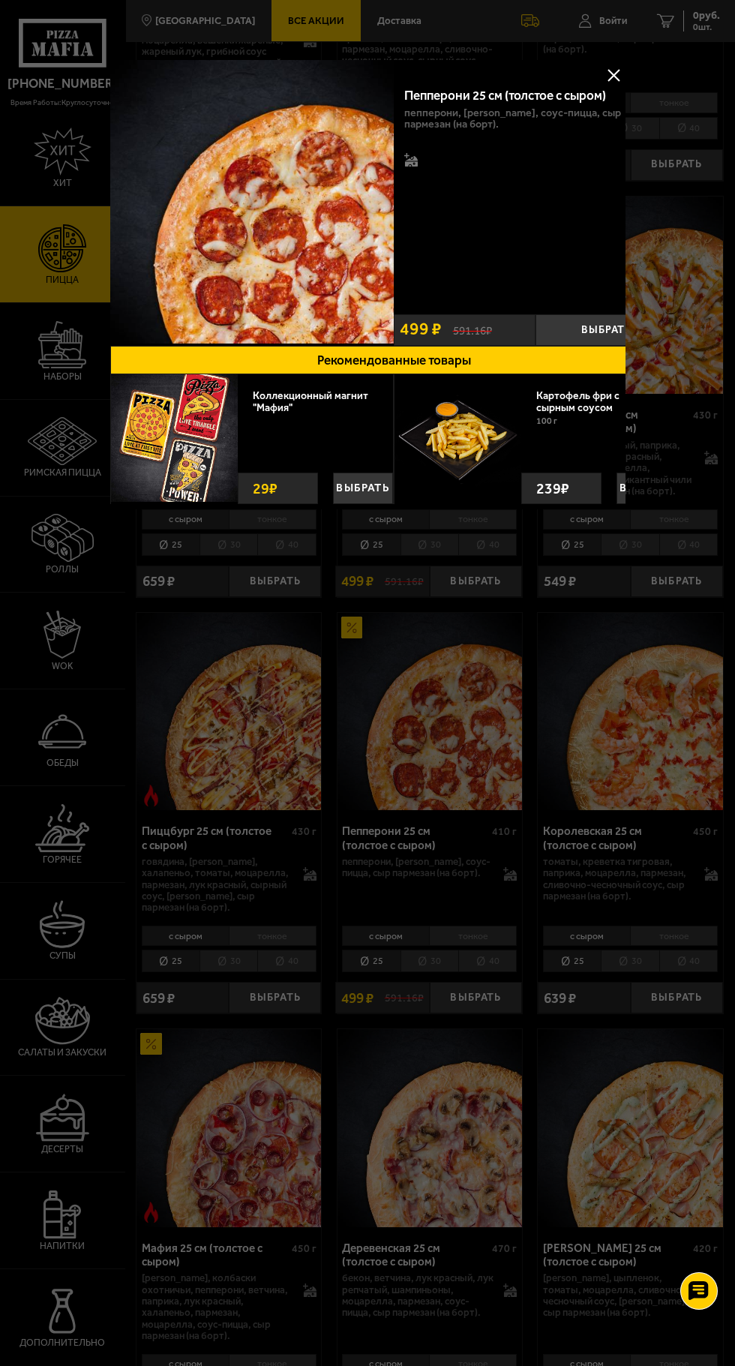
click at [623, 55] on div at bounding box center [367, 683] width 735 height 1366
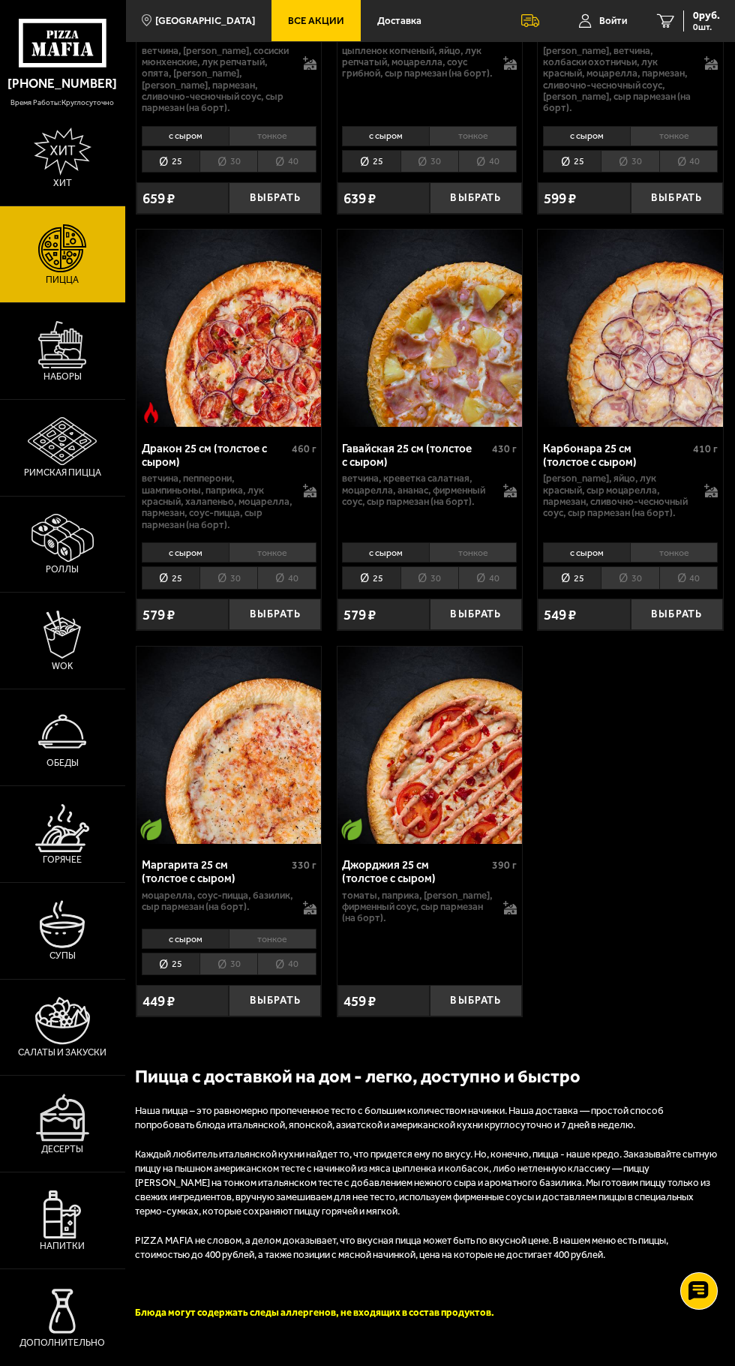
scroll to position [4128, 0]
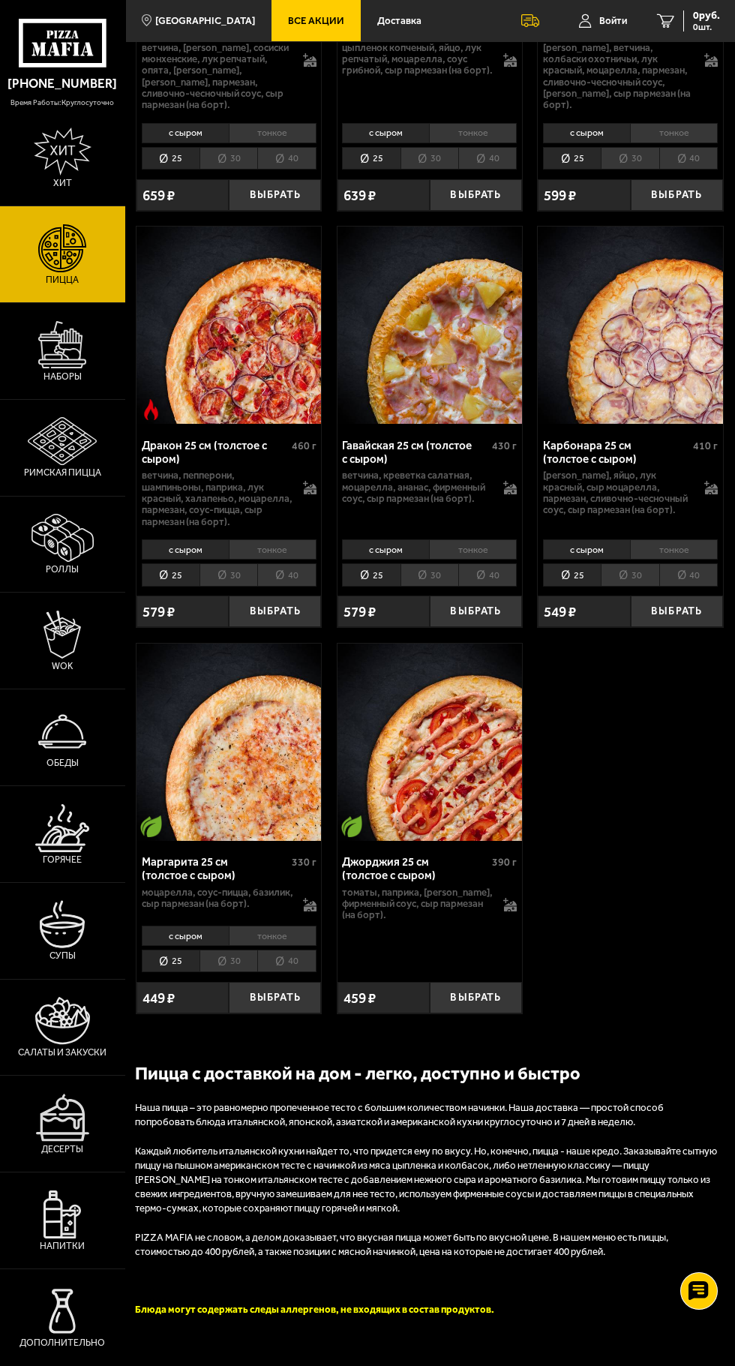
click at [68, 852] on img at bounding box center [62, 828] width 54 height 48
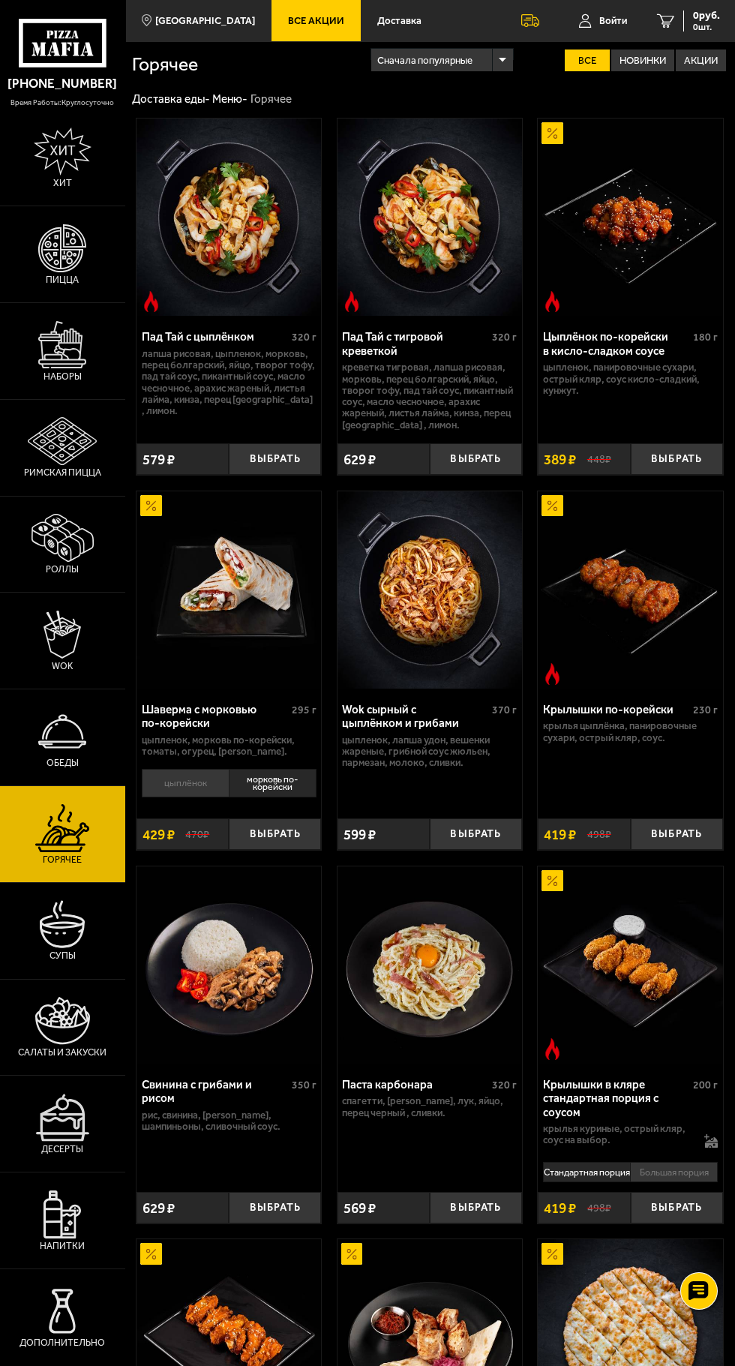
click at [116, 66] on div at bounding box center [62, 34] width 125 height 68
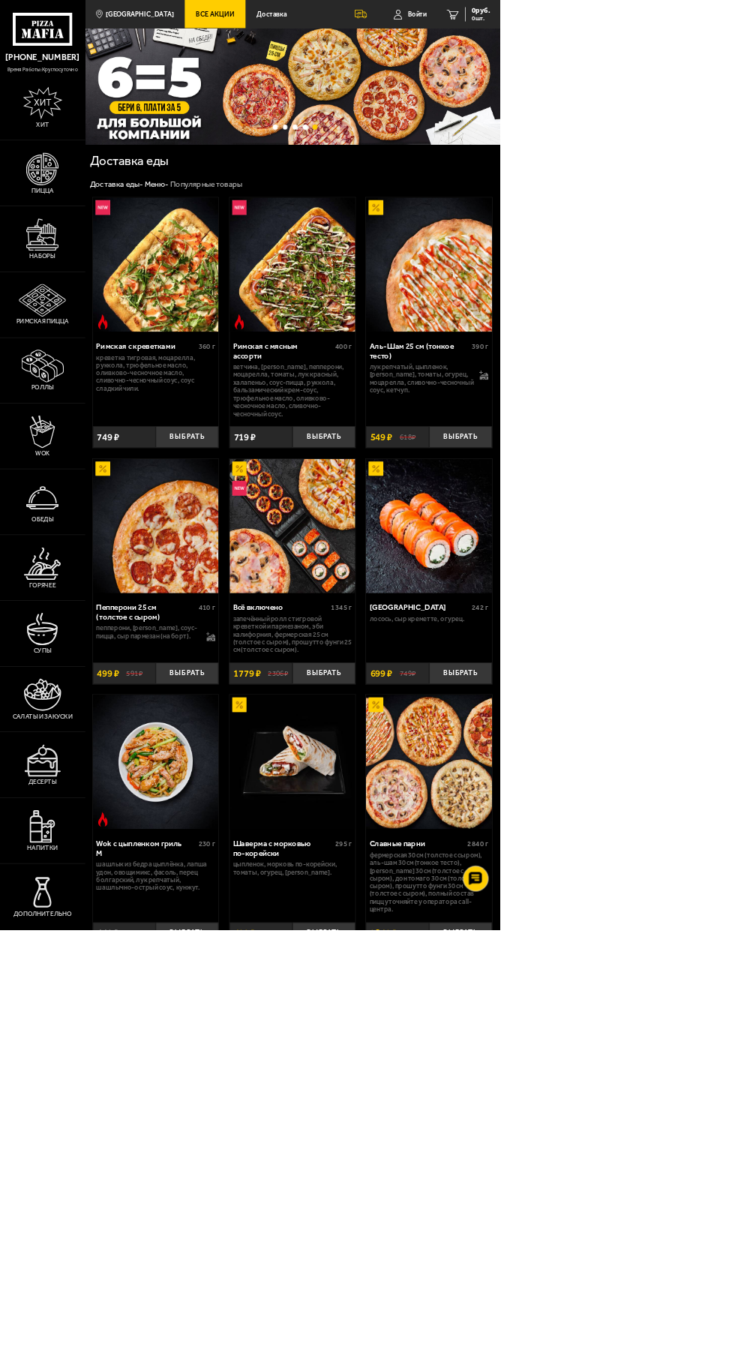
click at [407, 17] on link "Доставка" at bounding box center [399, 20] width 77 height 41
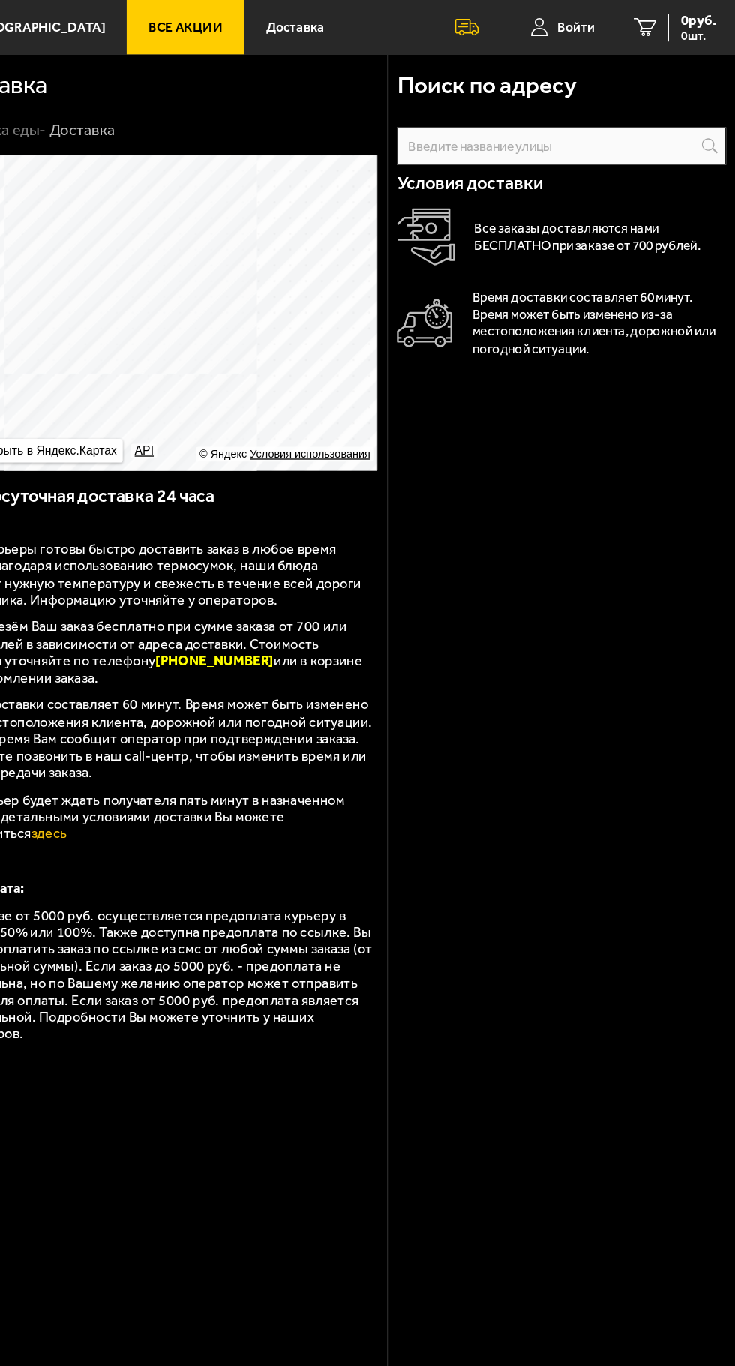
click at [542, 5] on div at bounding box center [530, 20] width 53 height 41
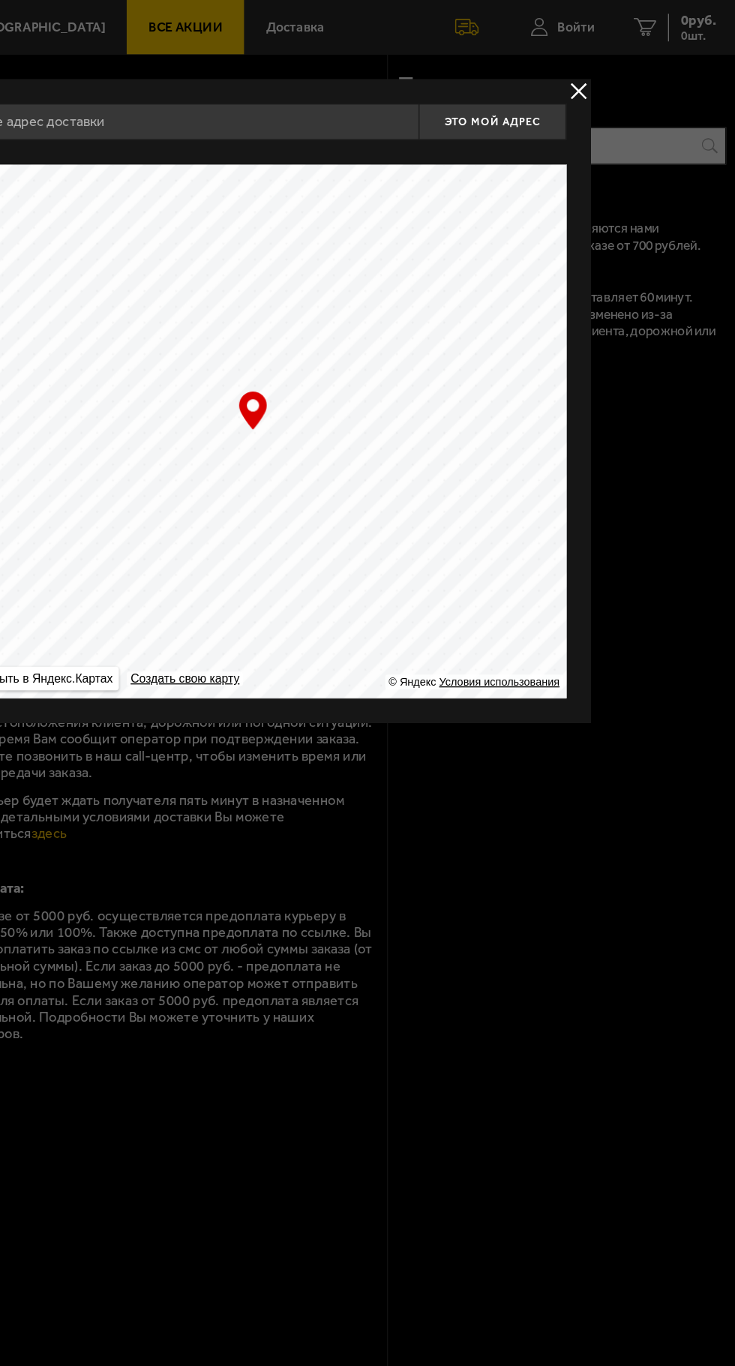
click at [622, 73] on button "delivery type" at bounding box center [615, 69] width 19 height 19
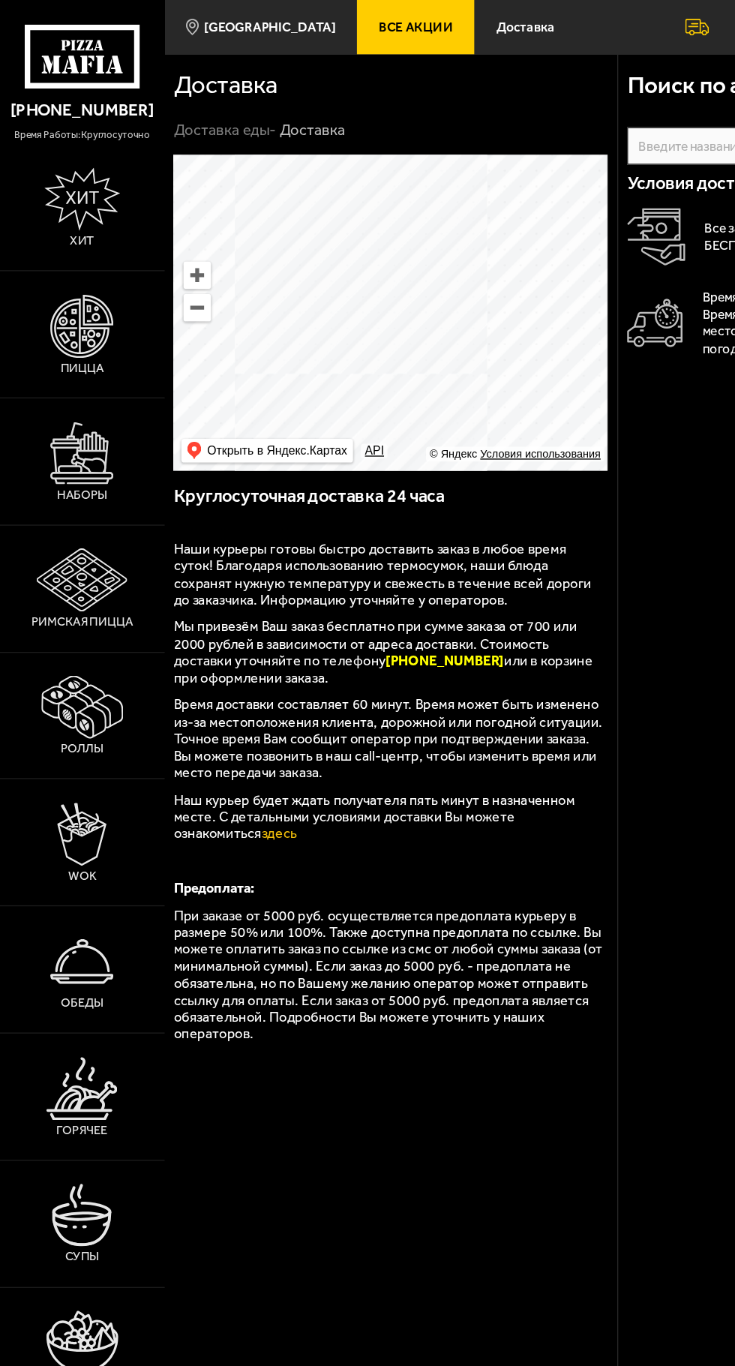
click at [59, 755] on img at bounding box center [62, 731] width 48 height 48
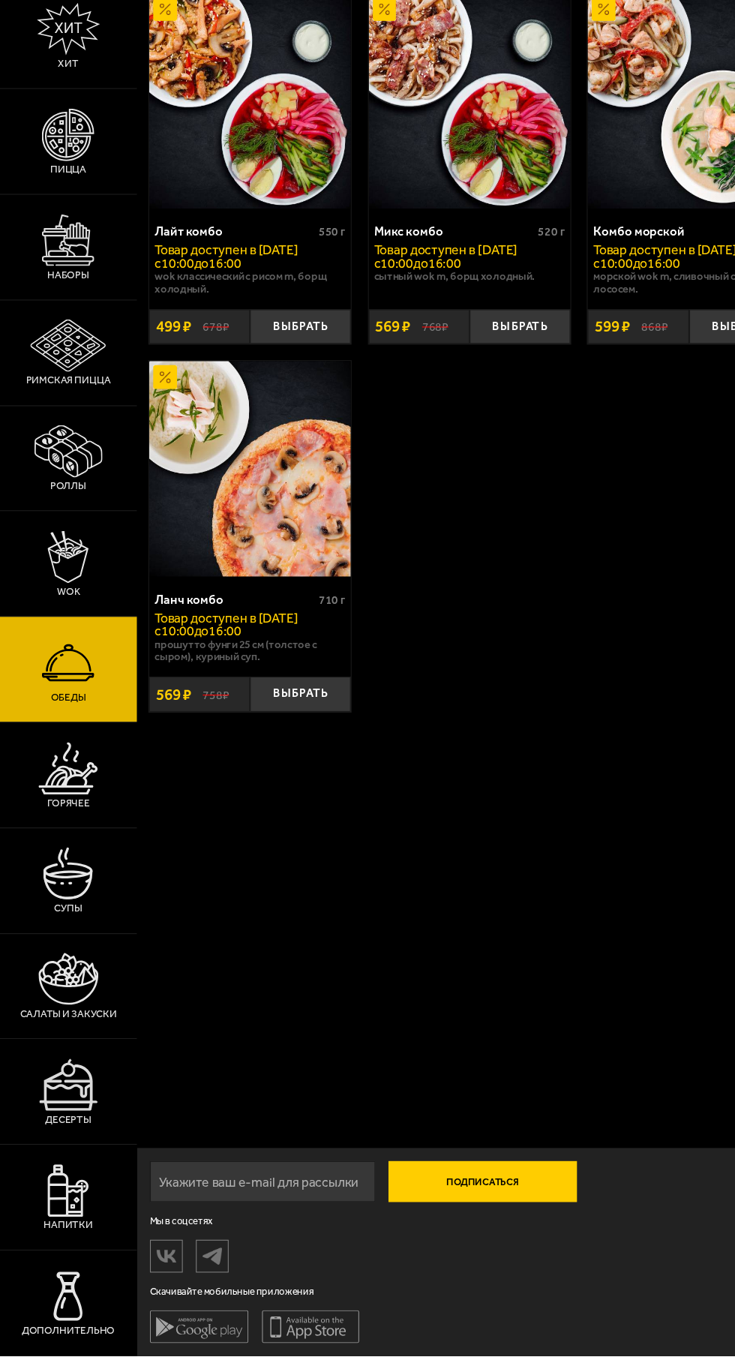
click at [92, 882] on link "Горячее" at bounding box center [62, 834] width 125 height 96
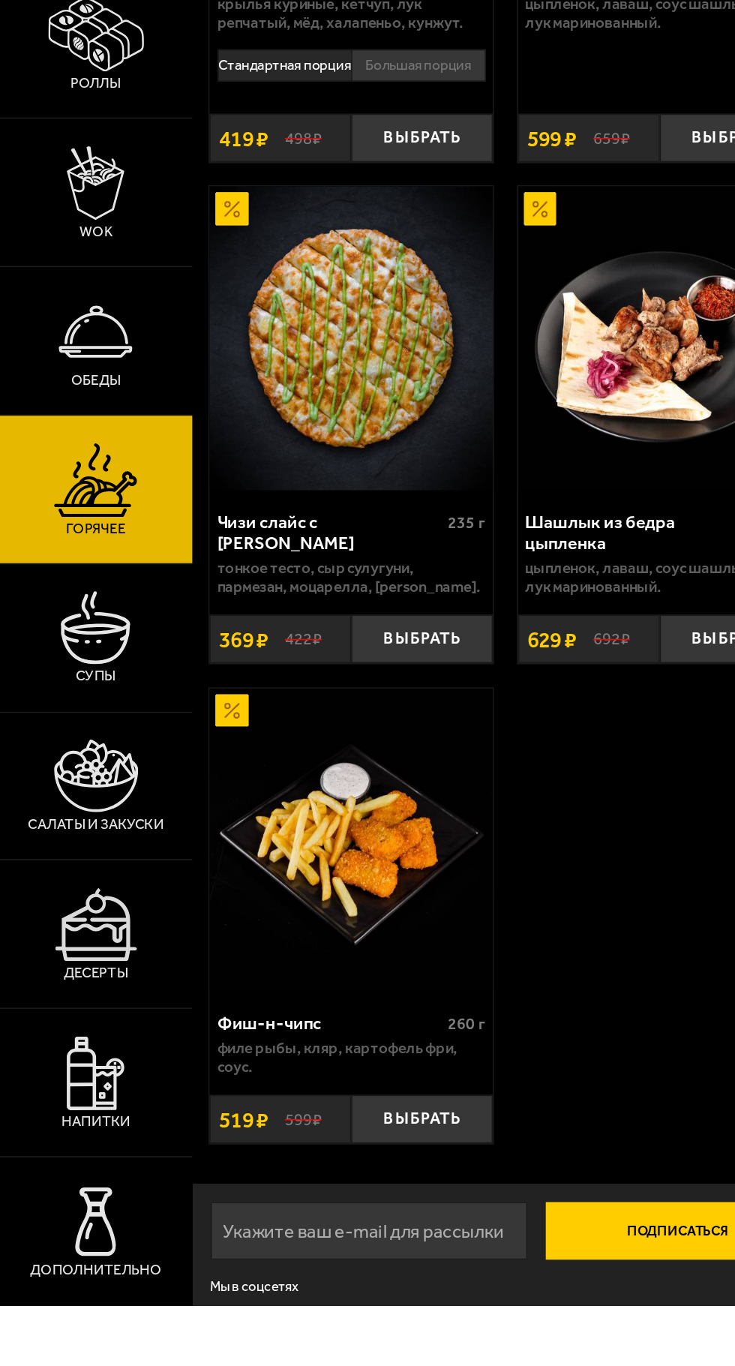
scroll to position [978, 0]
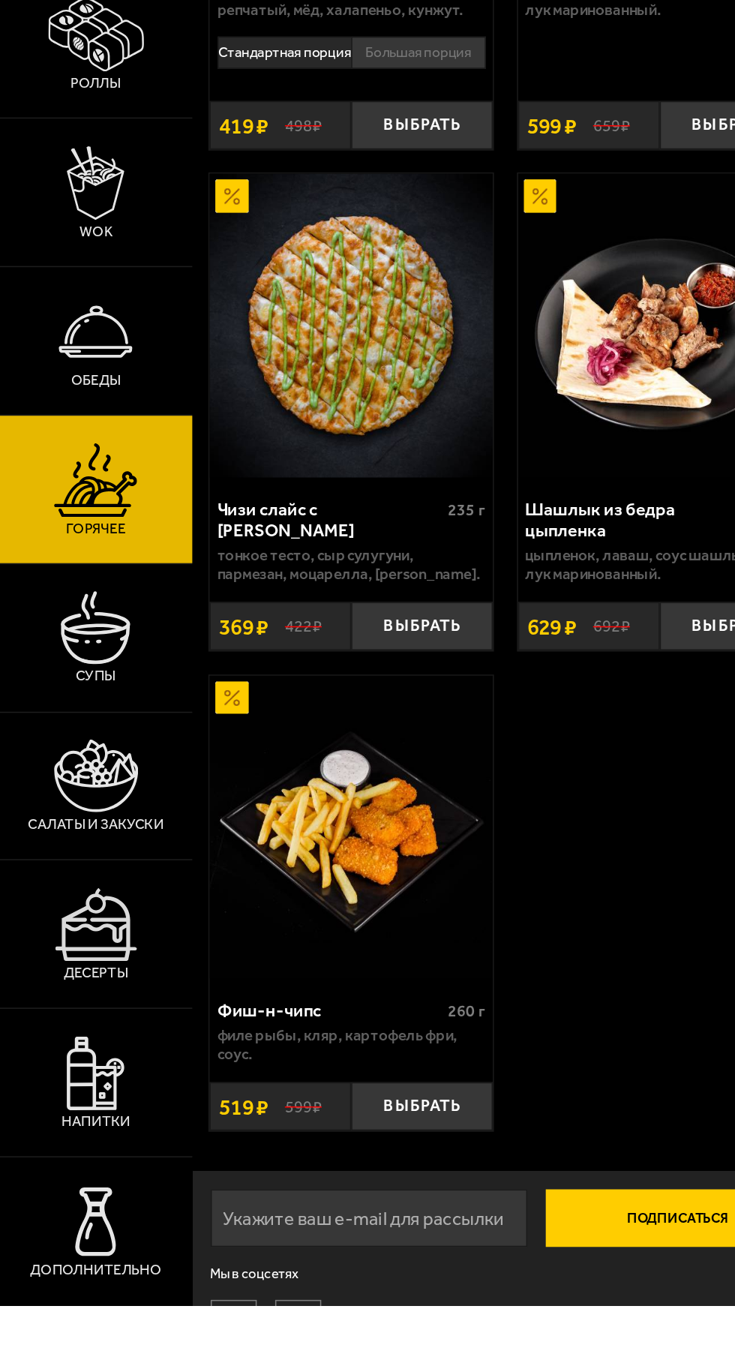
click at [87, 1142] on img at bounding box center [62, 1118] width 53 height 48
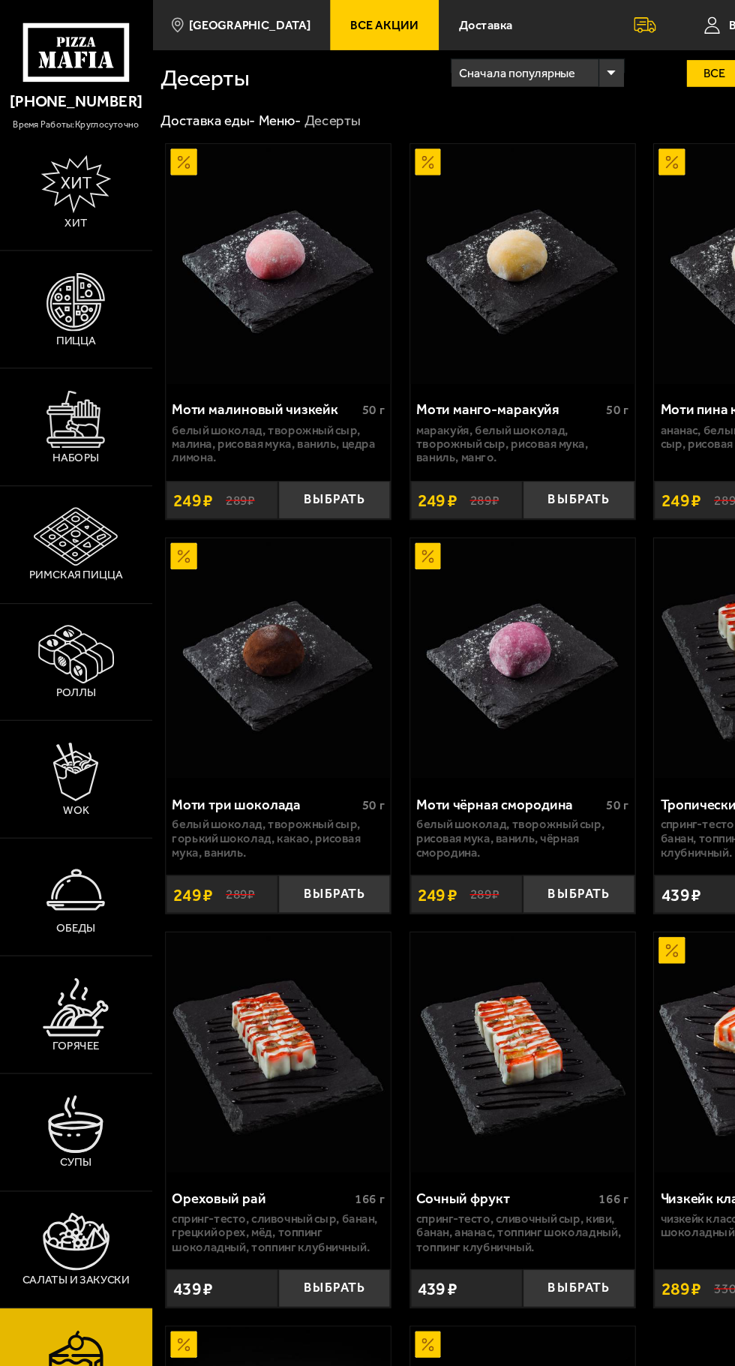
click at [80, 166] on img at bounding box center [63, 152] width 58 height 48
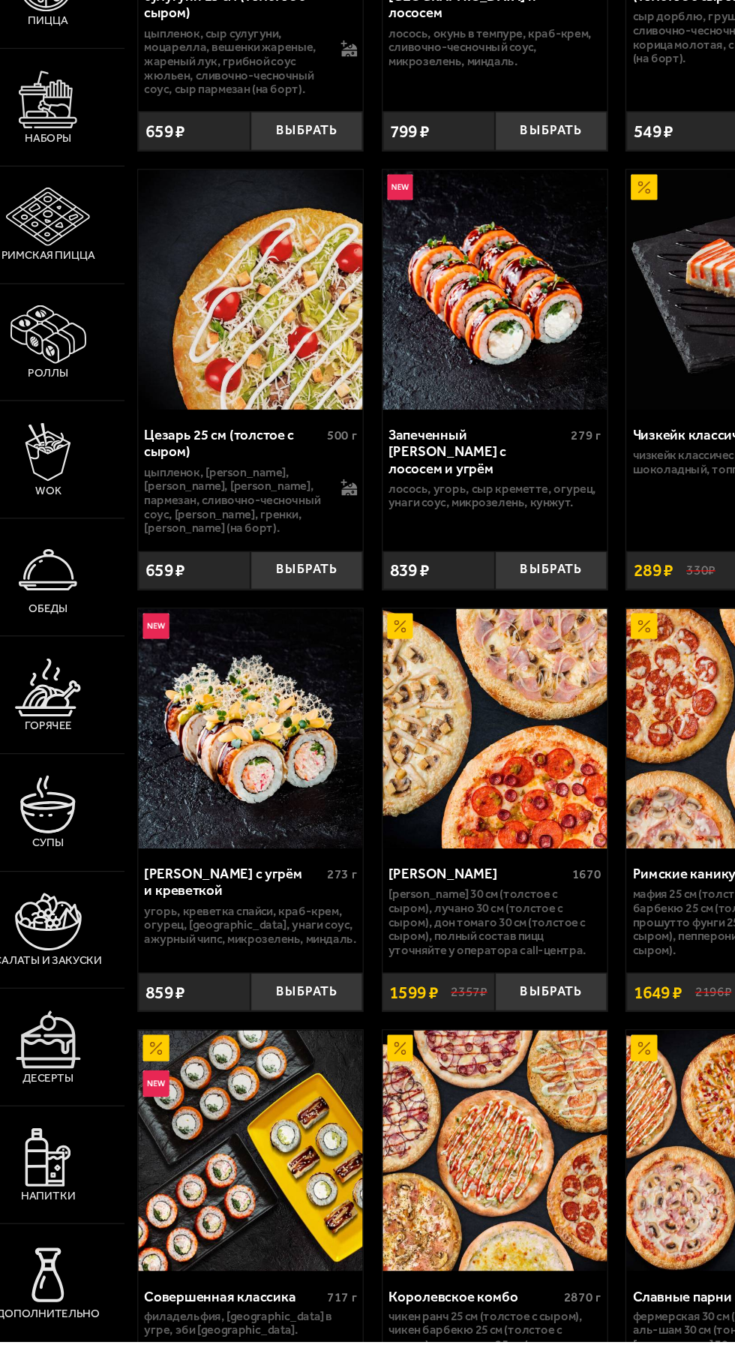
scroll to position [491, 0]
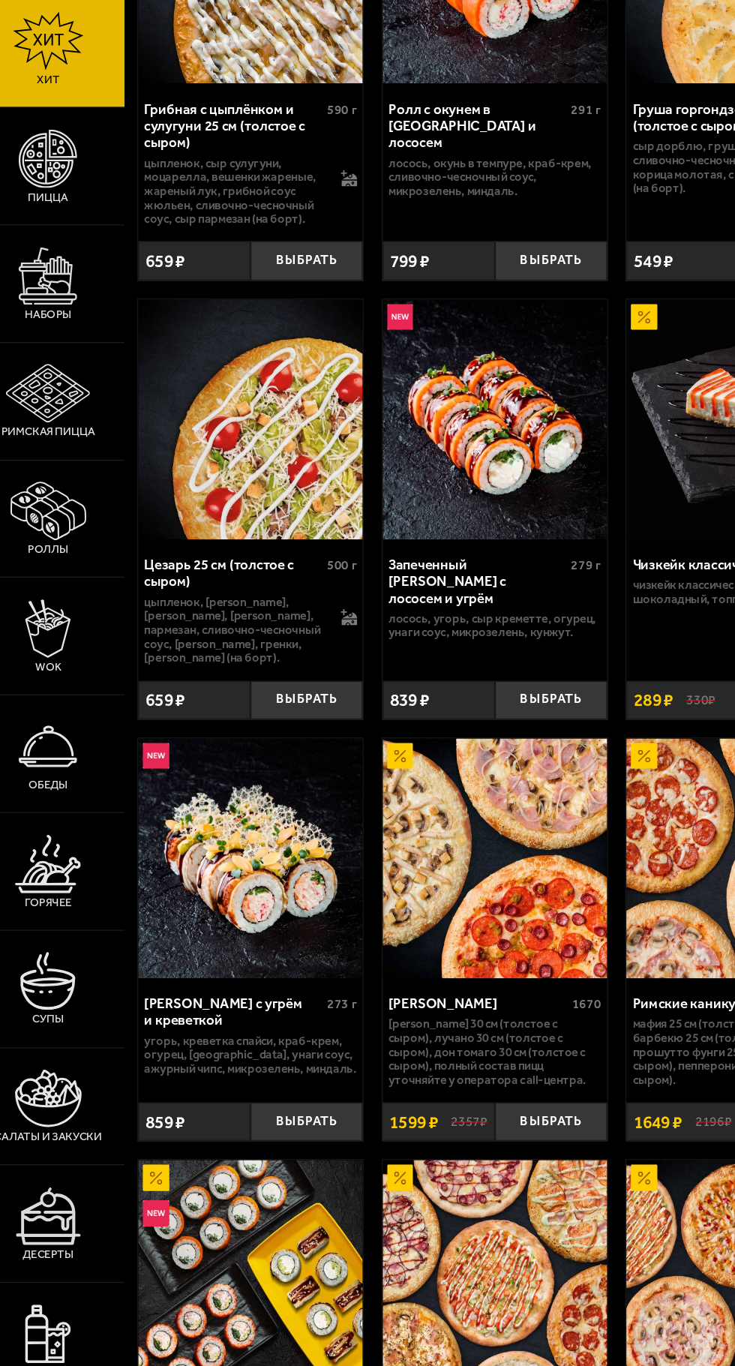
click at [89, 272] on link "Пицца" at bounding box center [62, 254] width 125 height 96
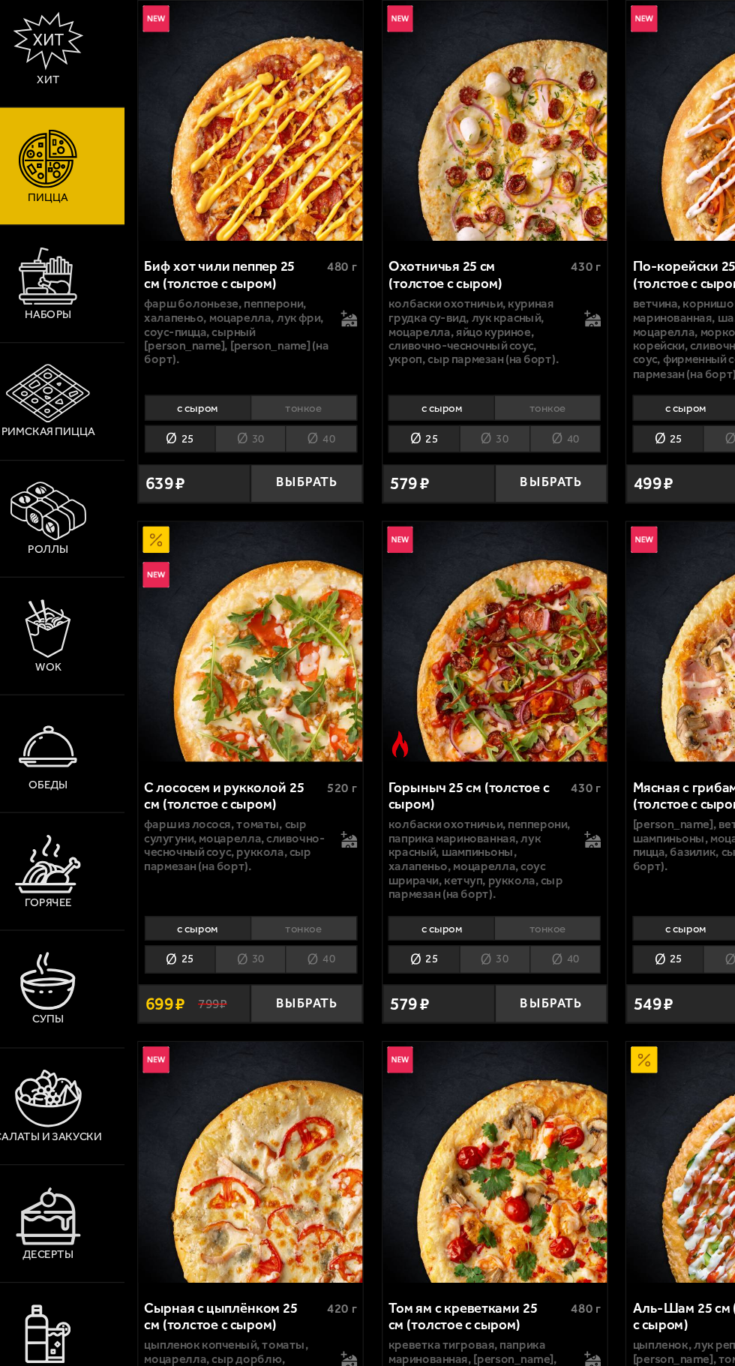
click at [80, 369] on img at bounding box center [62, 345] width 48 height 48
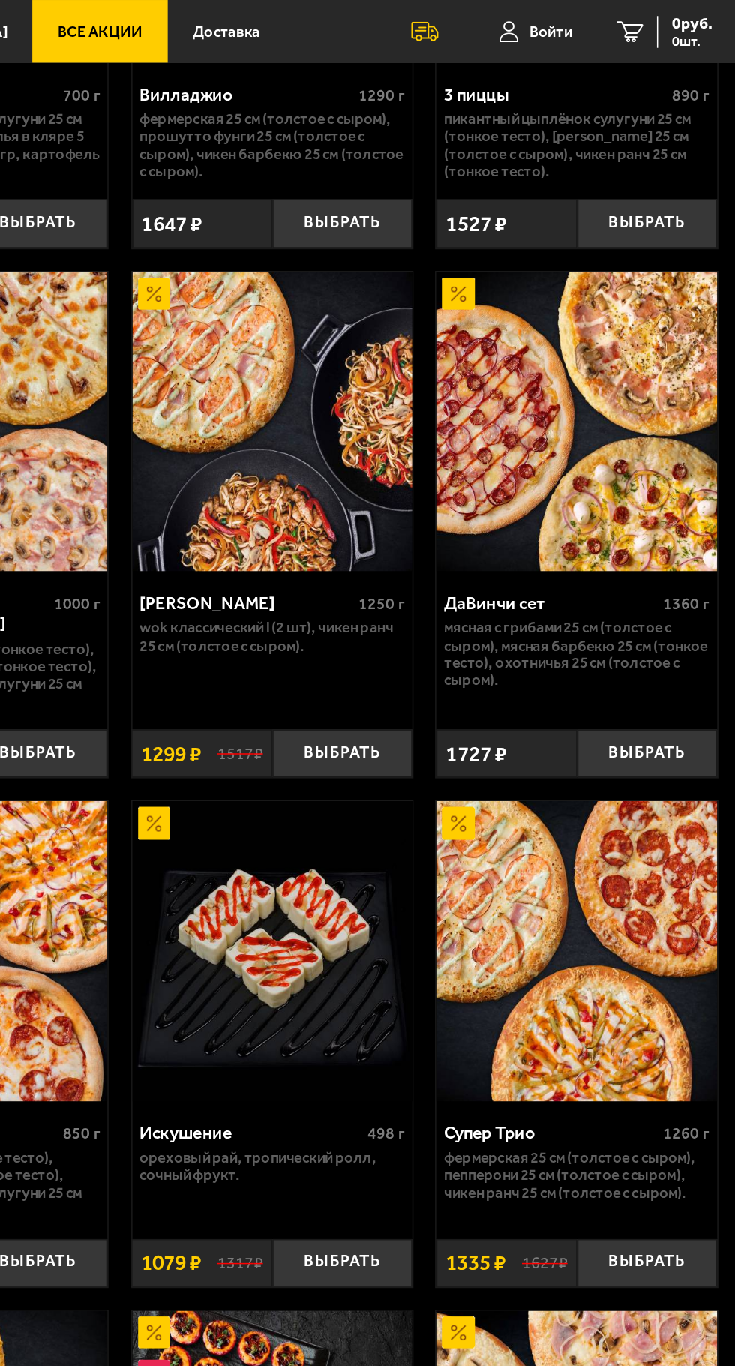
scroll to position [592, 0]
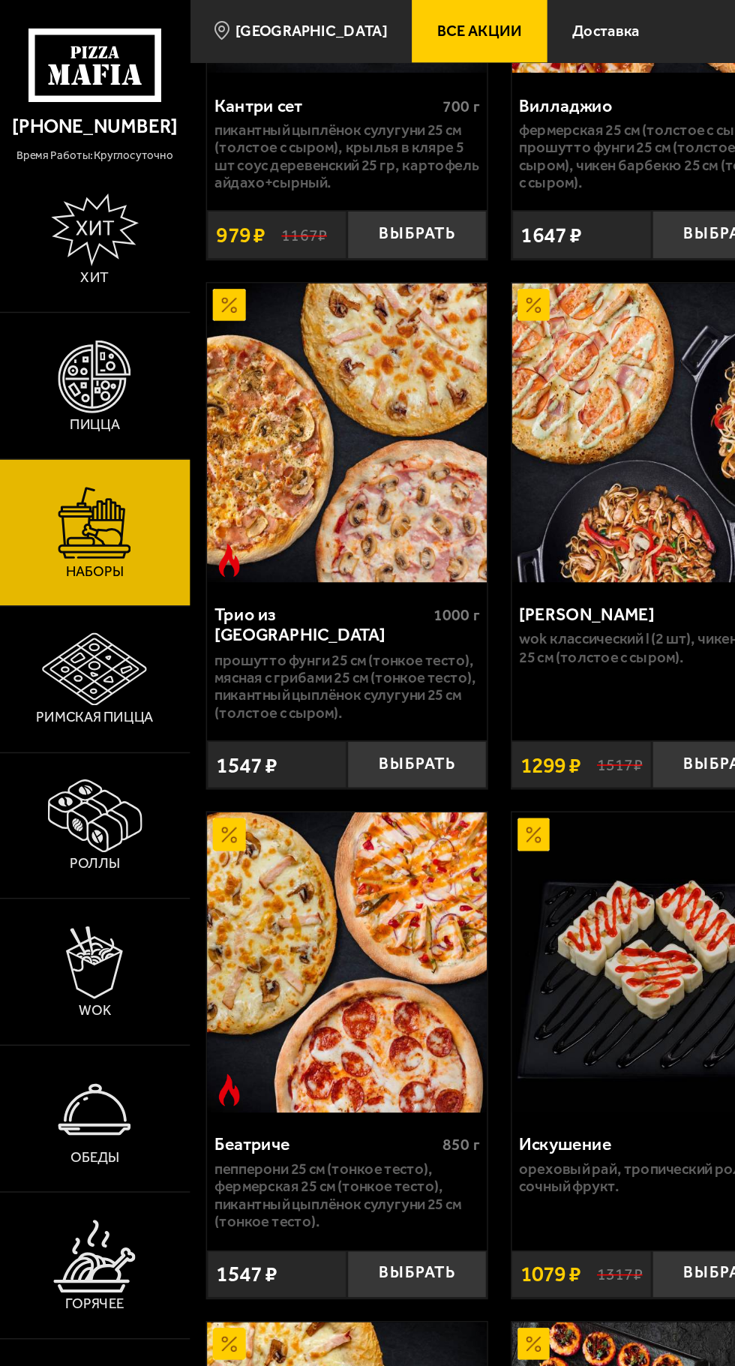
click at [77, 270] on img at bounding box center [62, 248] width 48 height 48
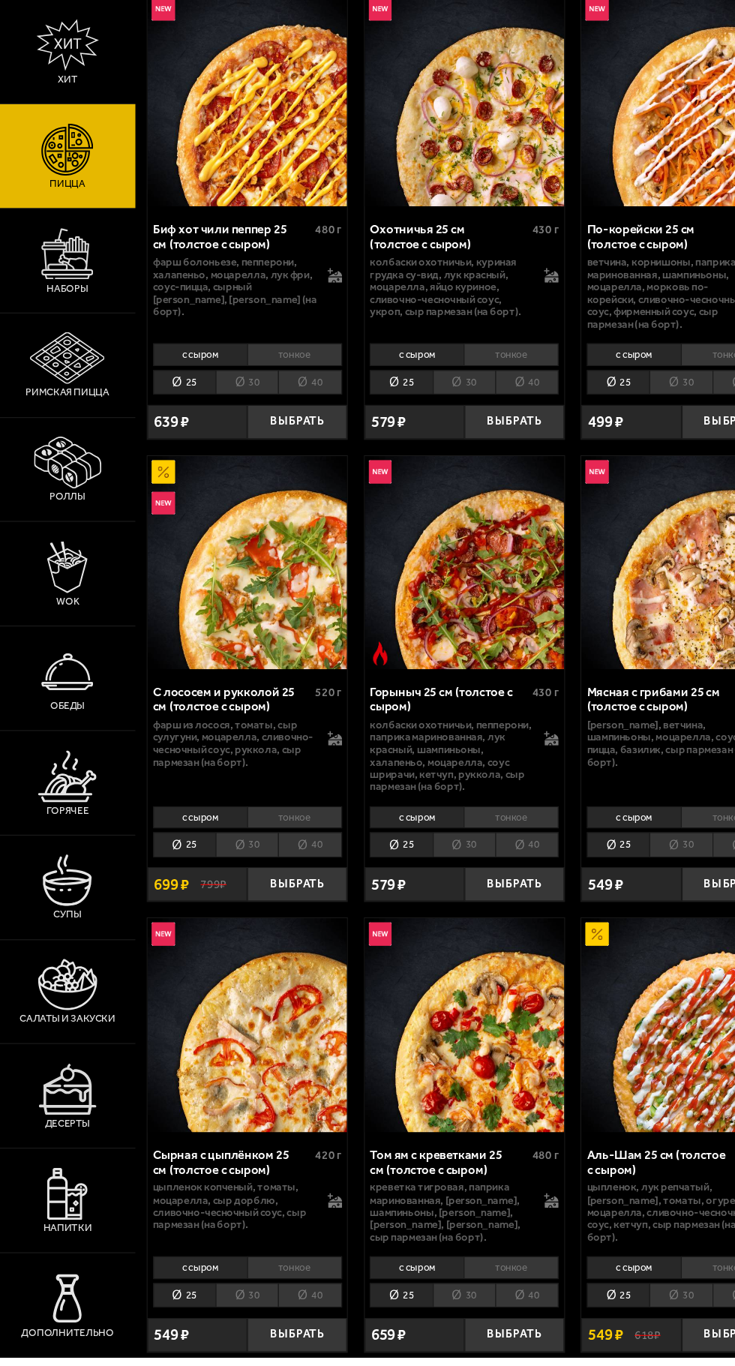
scroll to position [67, 0]
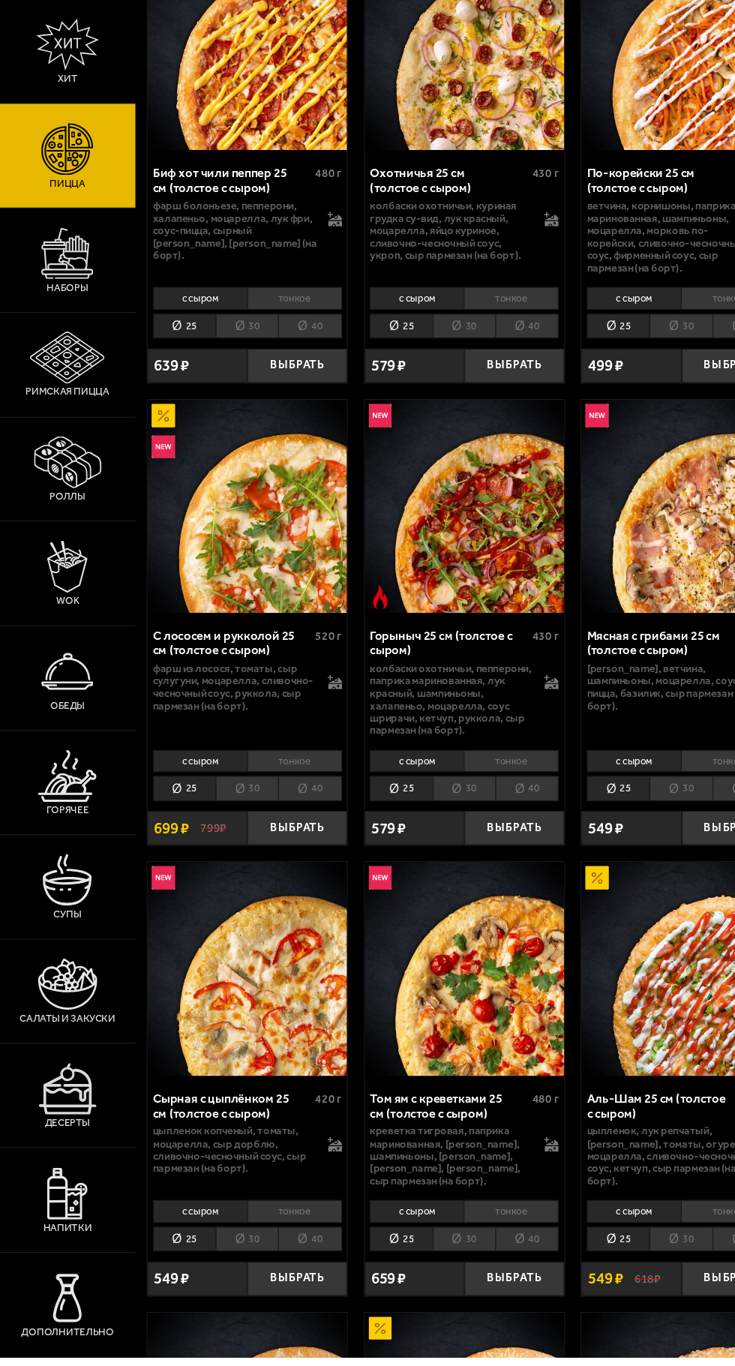
click at [605, 1231] on li "с сыром" at bounding box center [586, 1230] width 87 height 20
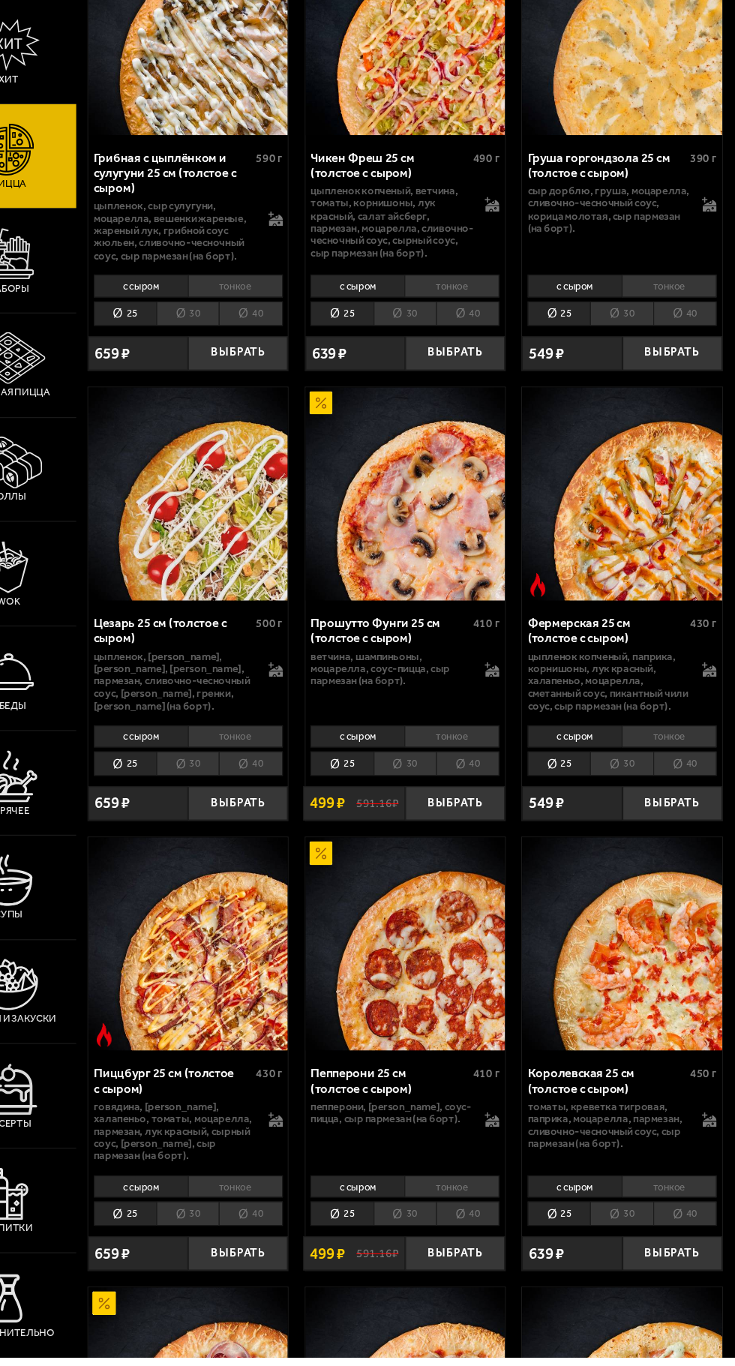
scroll to position [1790, 0]
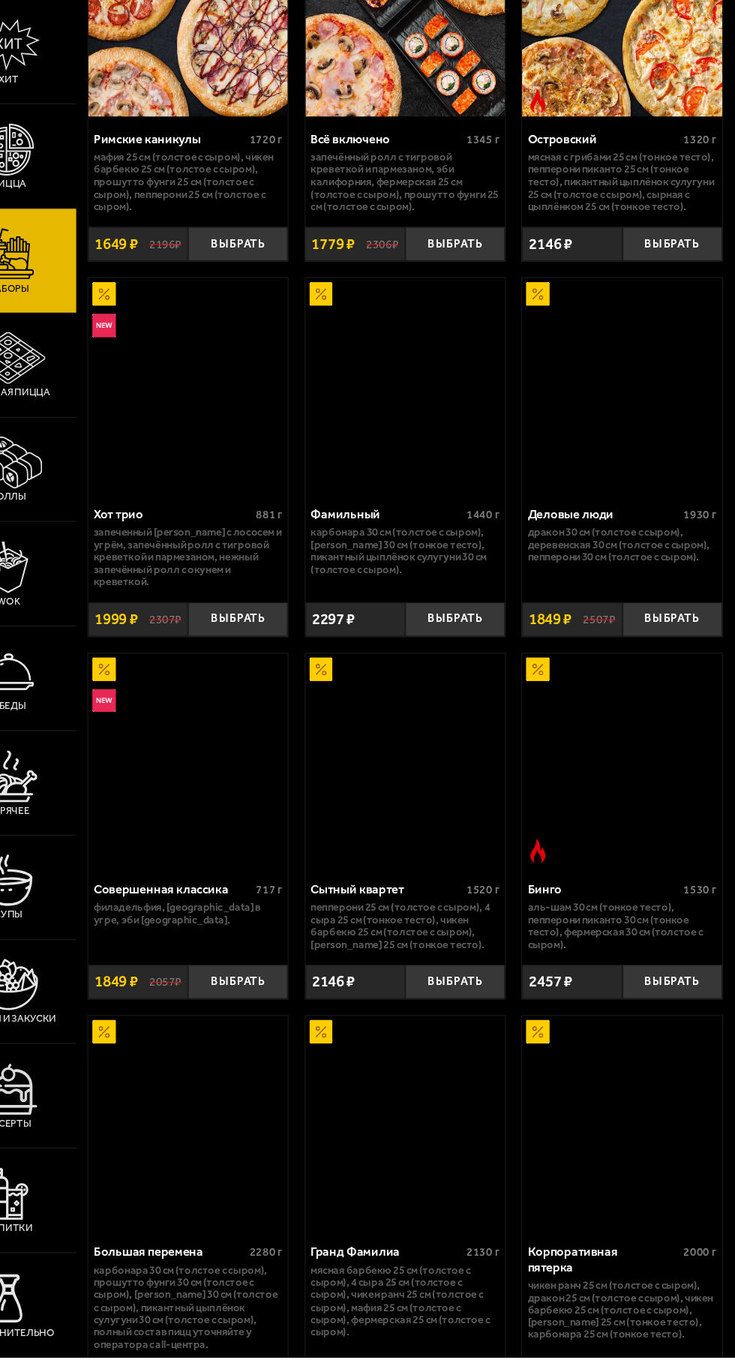
scroll to position [592, 0]
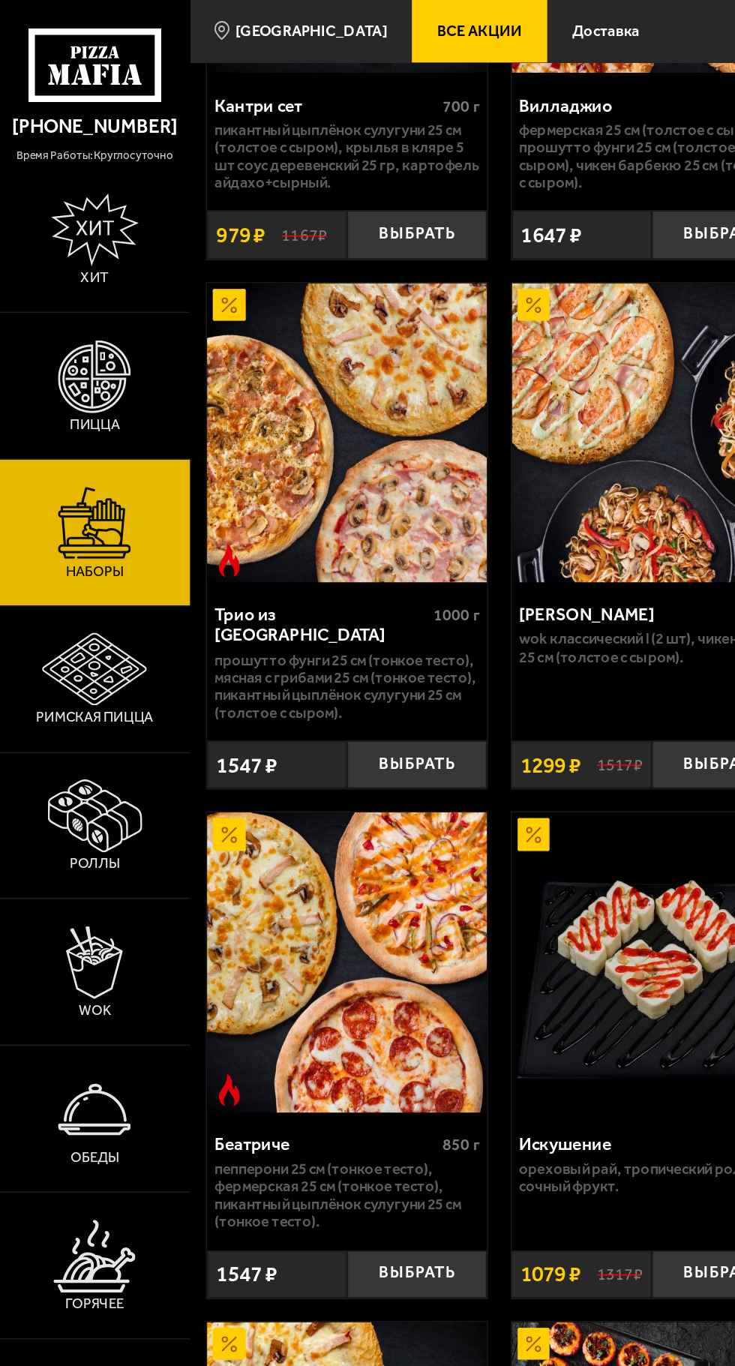
click at [80, 143] on img at bounding box center [63, 152] width 58 height 48
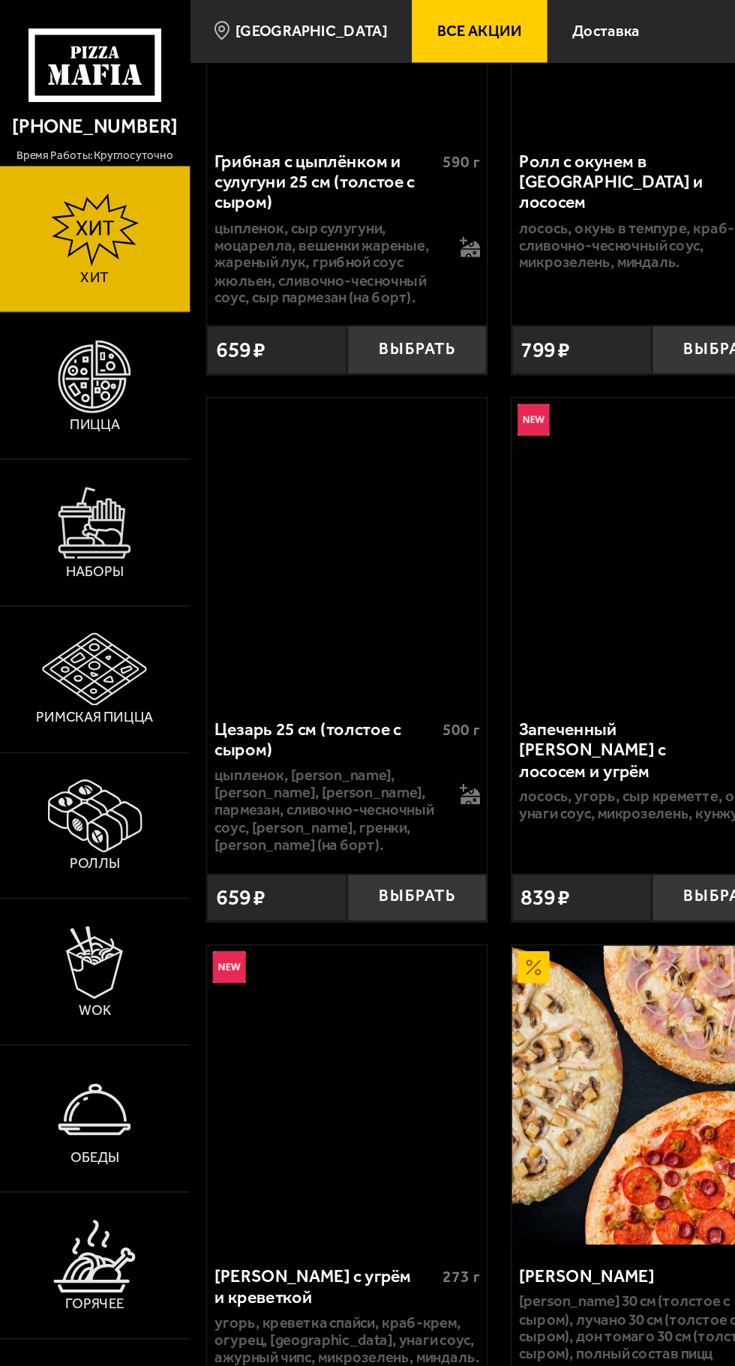
click at [82, 250] on img at bounding box center [62, 248] width 48 height 48
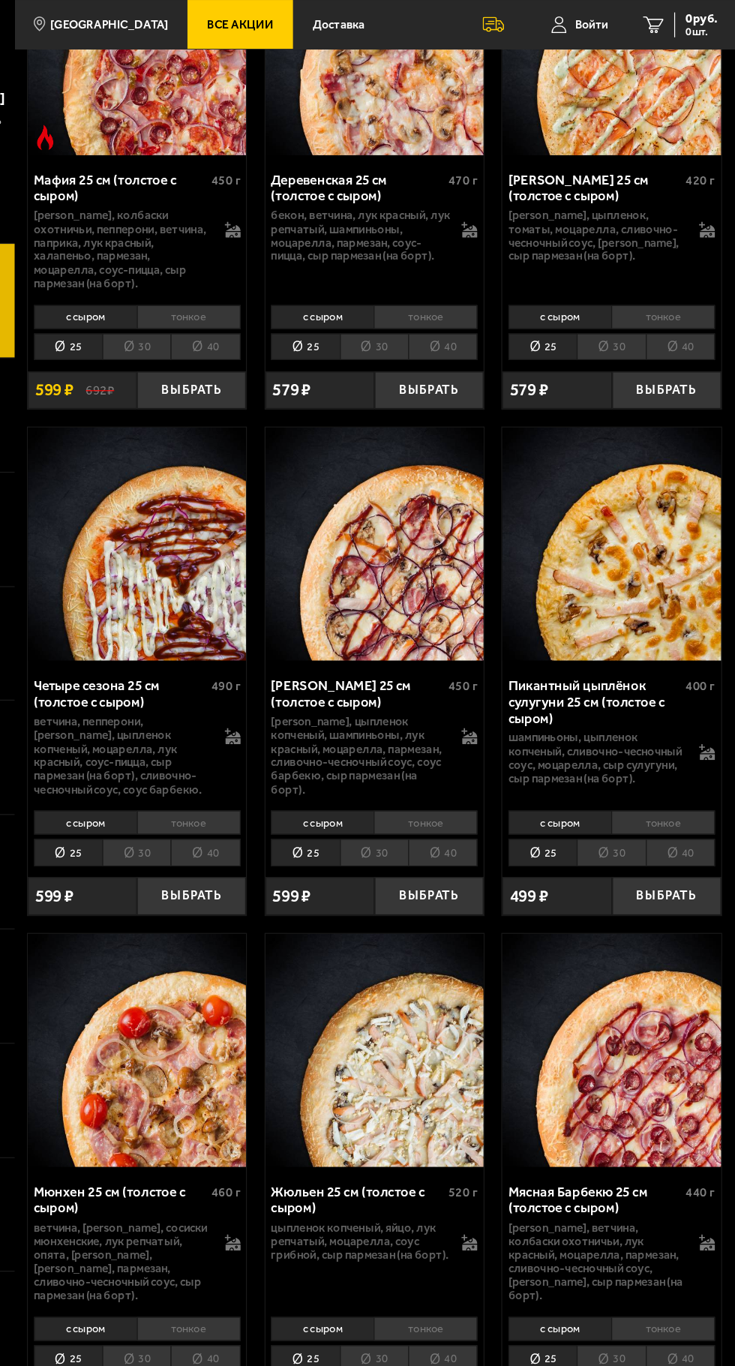
scroll to position [3134, 0]
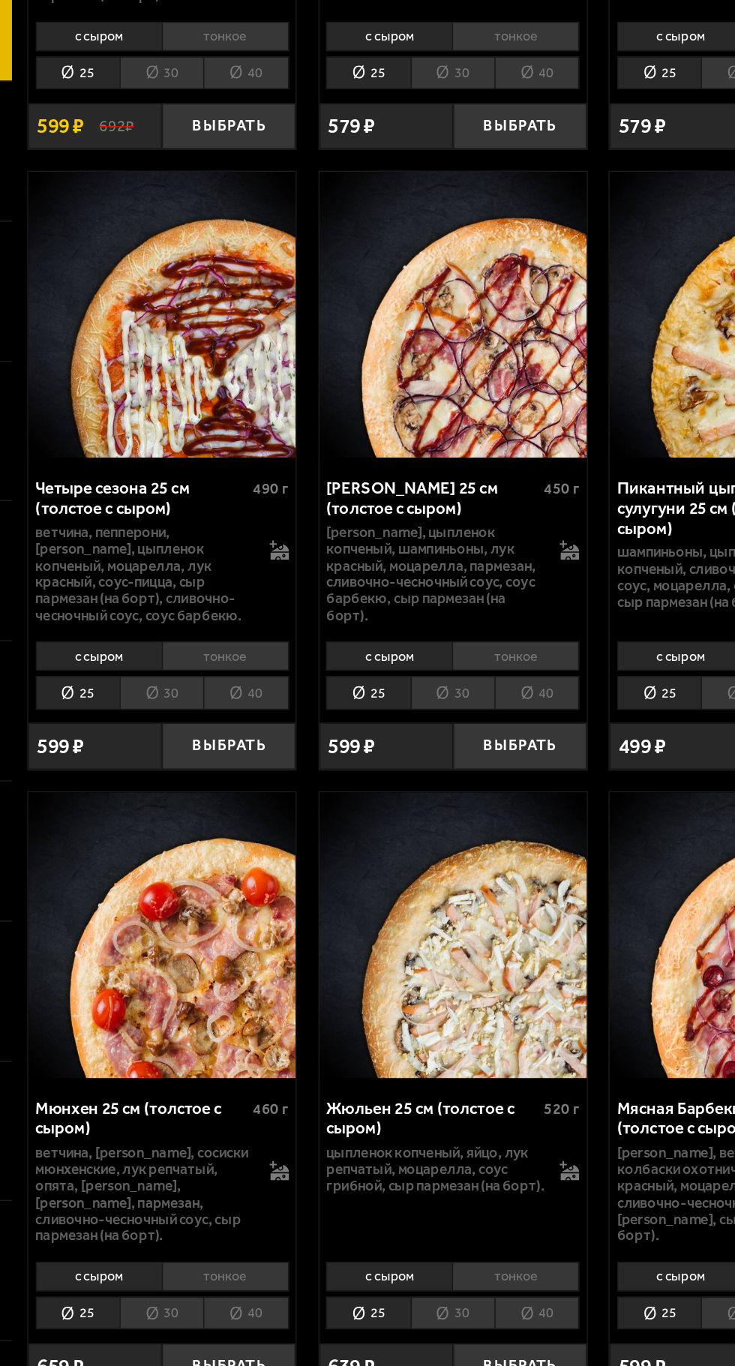
click at [292, 746] on button "Выбрать" at bounding box center [275, 762] width 92 height 32
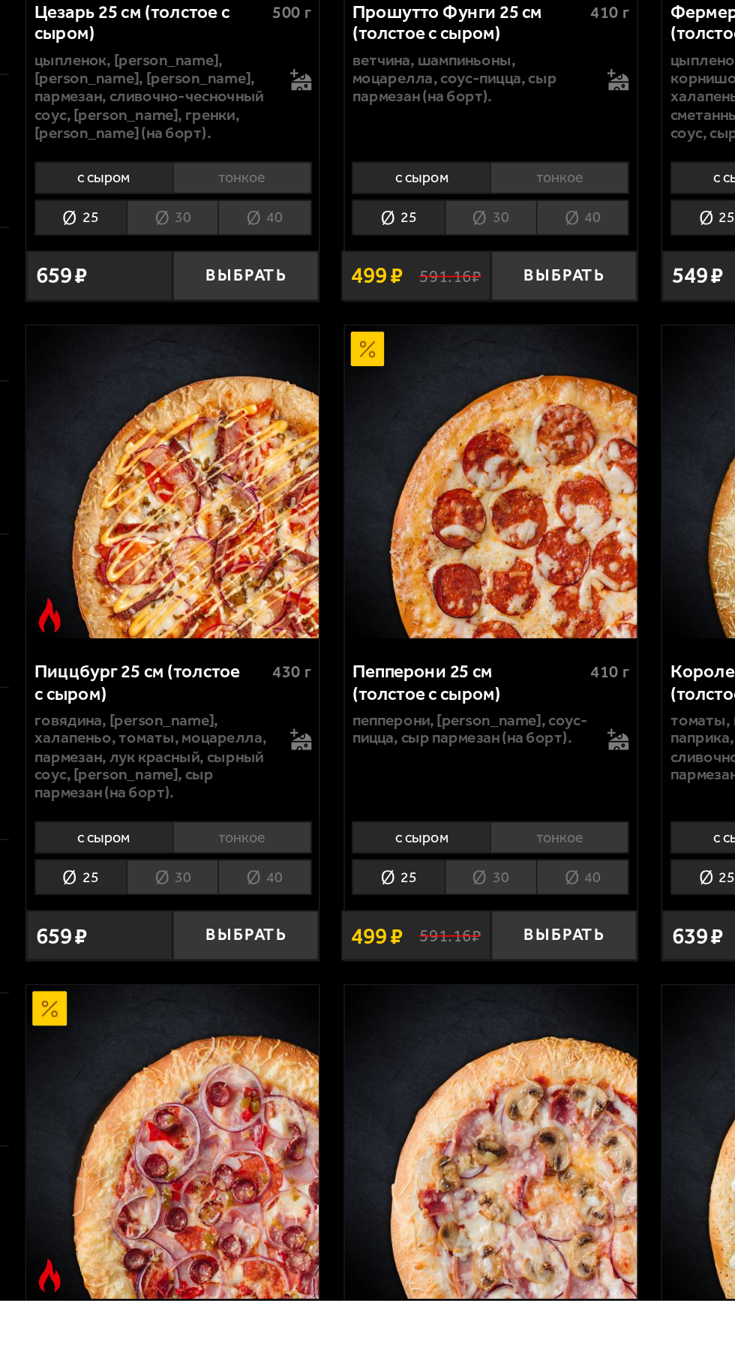
scroll to position [1904, 0]
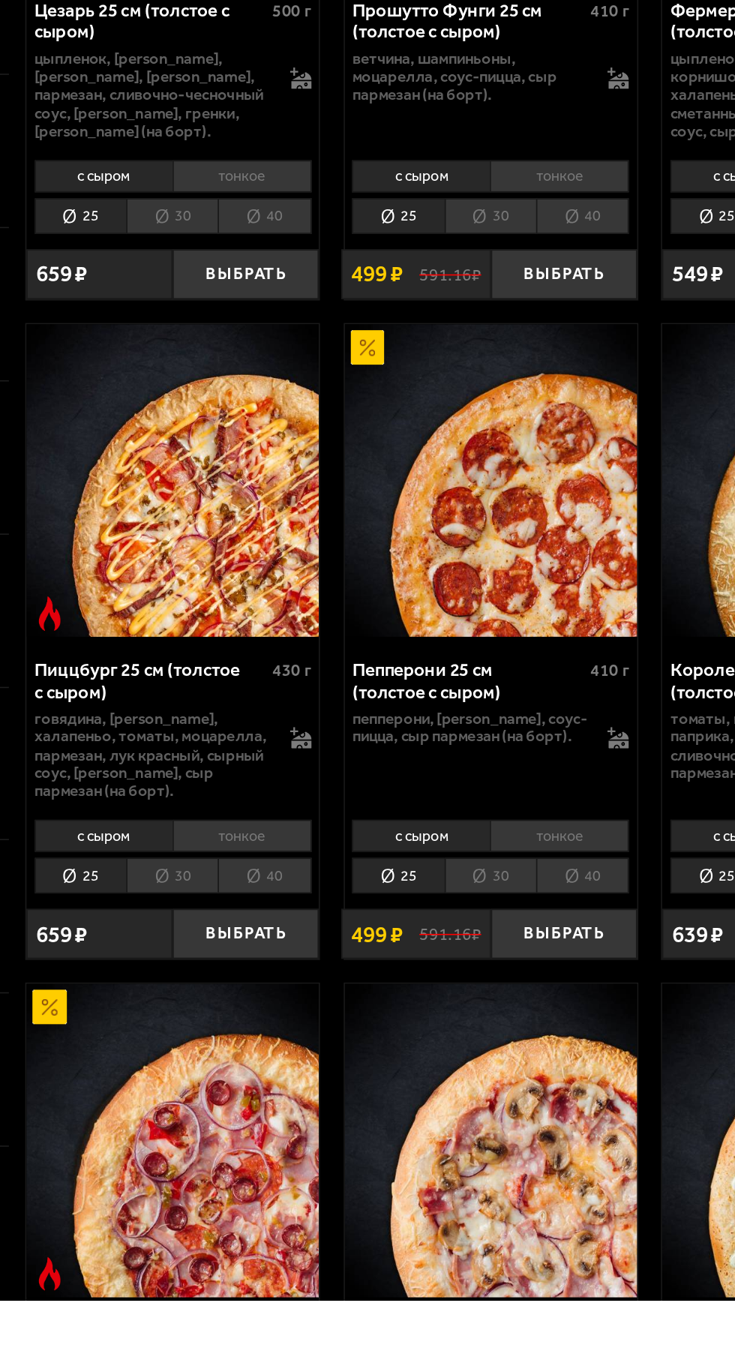
click at [495, 1138] on button "Выбрать" at bounding box center [476, 1135] width 92 height 32
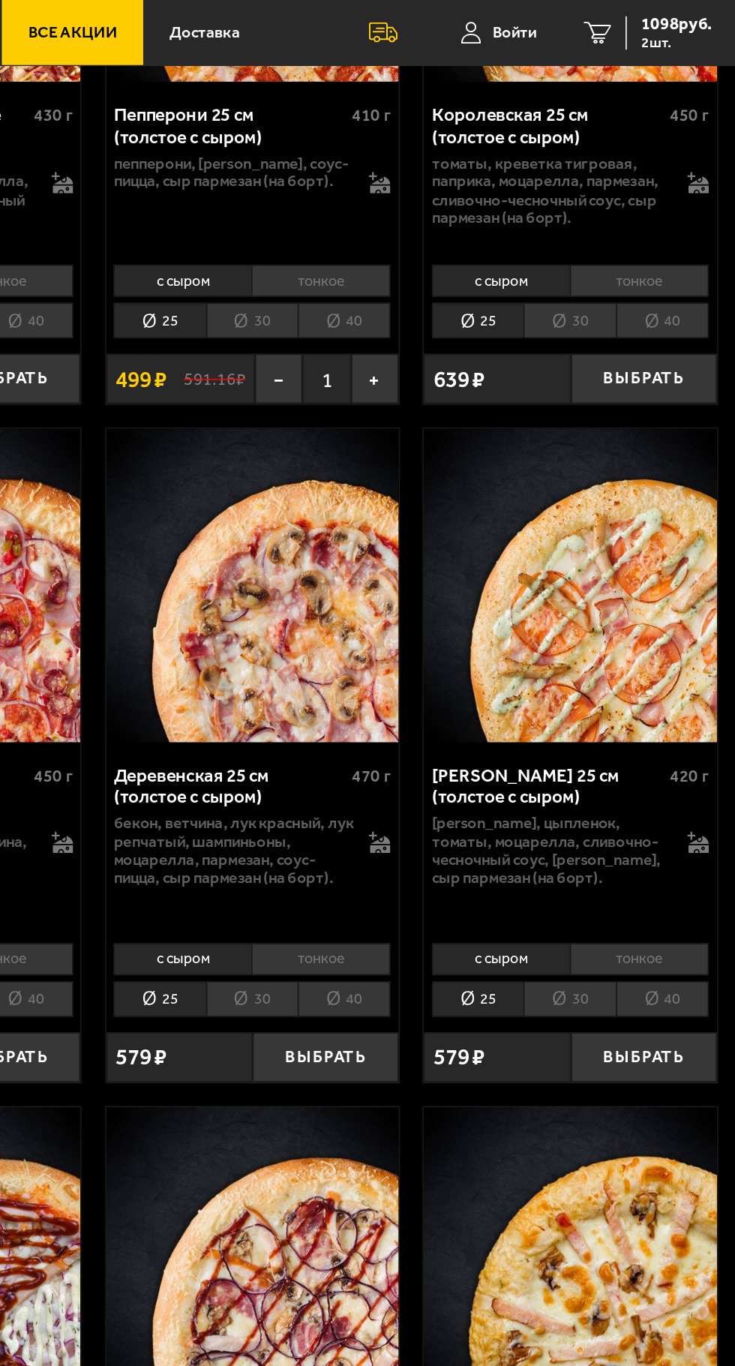
scroll to position [2796, 0]
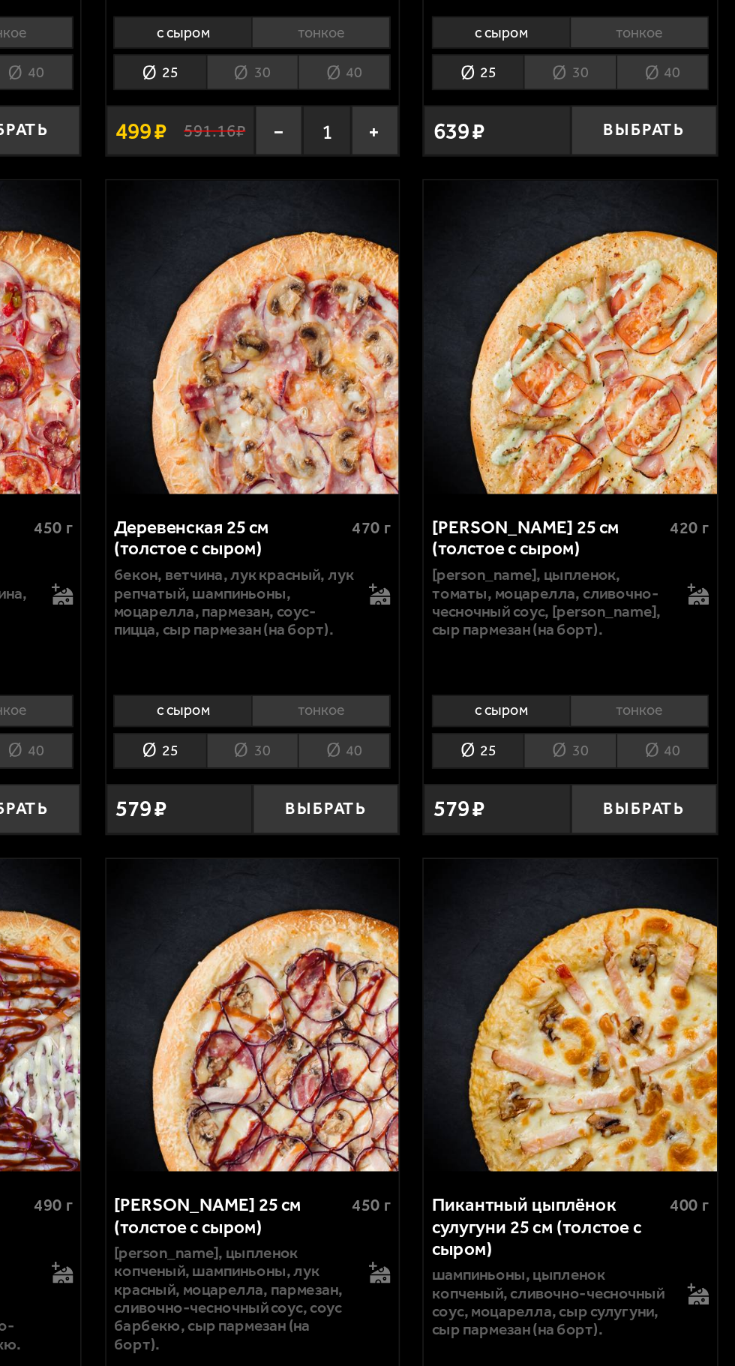
click at [591, 395] on img at bounding box center [630, 373] width 185 height 197
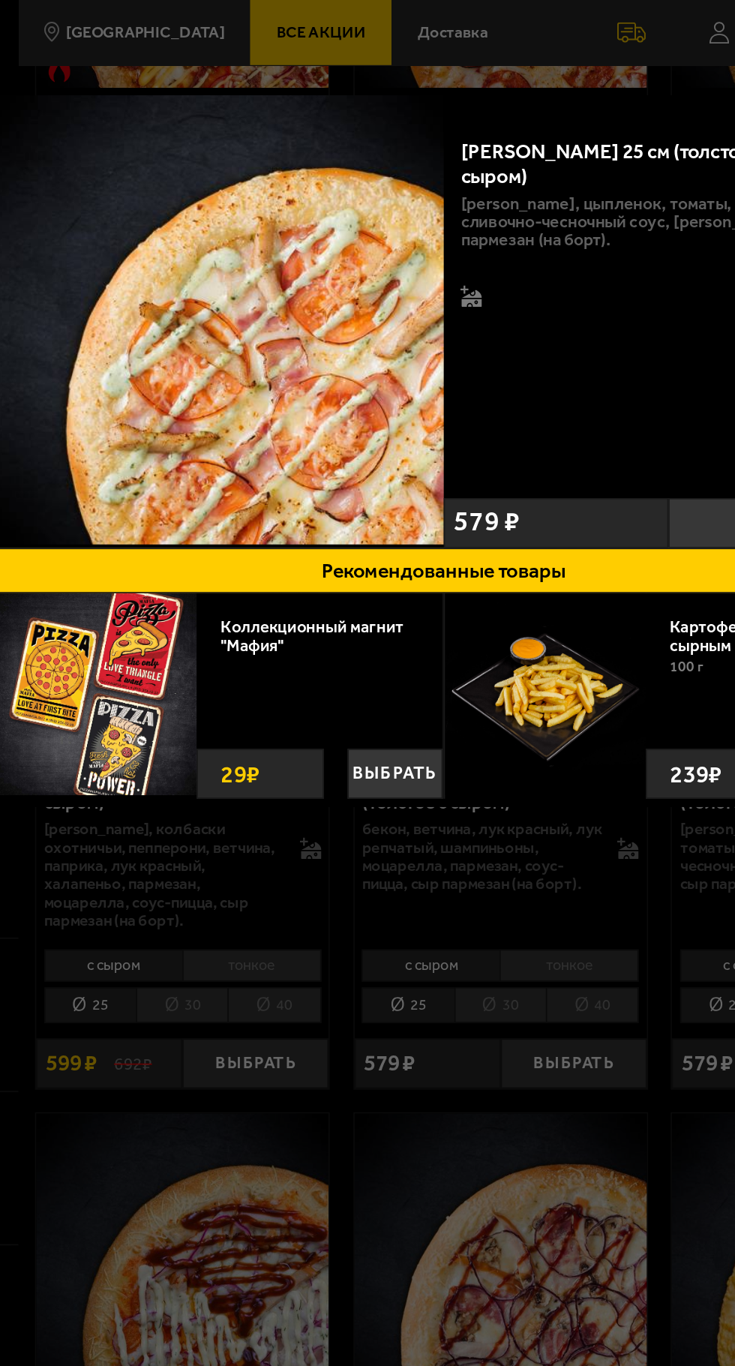
scroll to position [0, 53]
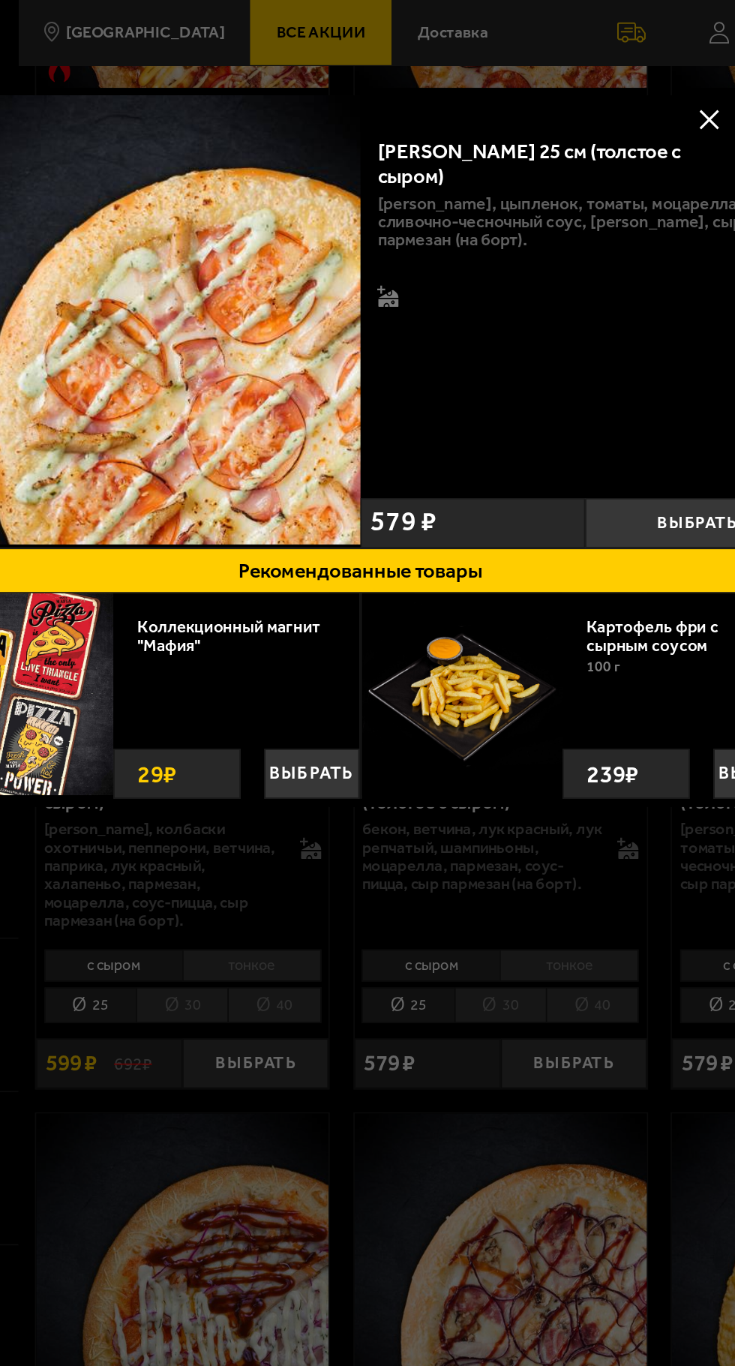
click at [533, 326] on button "Выбрать" at bounding box center [554, 330] width 142 height 32
click at [563, 83] on button at bounding box center [561, 75] width 23 height 23
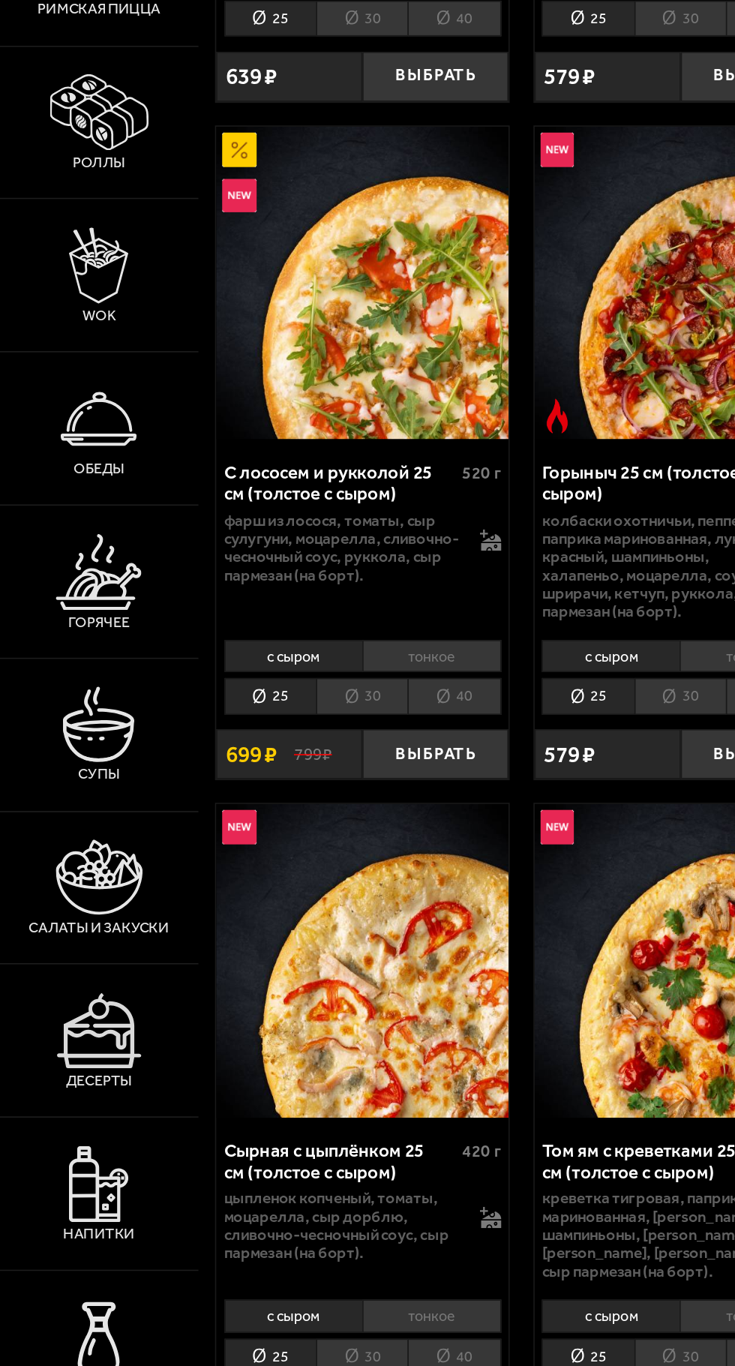
click at [87, 1045] on img at bounding box center [62, 1021] width 55 height 48
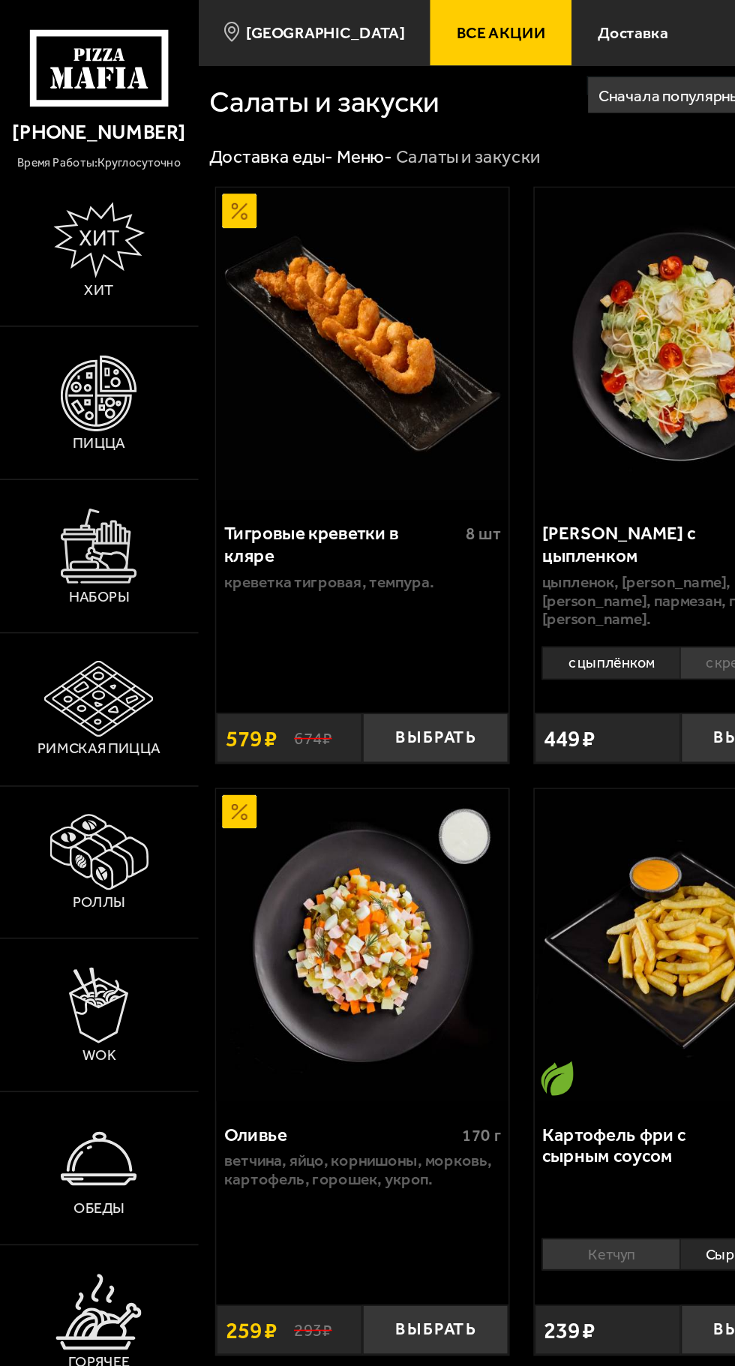
click at [78, 154] on img at bounding box center [63, 152] width 58 height 48
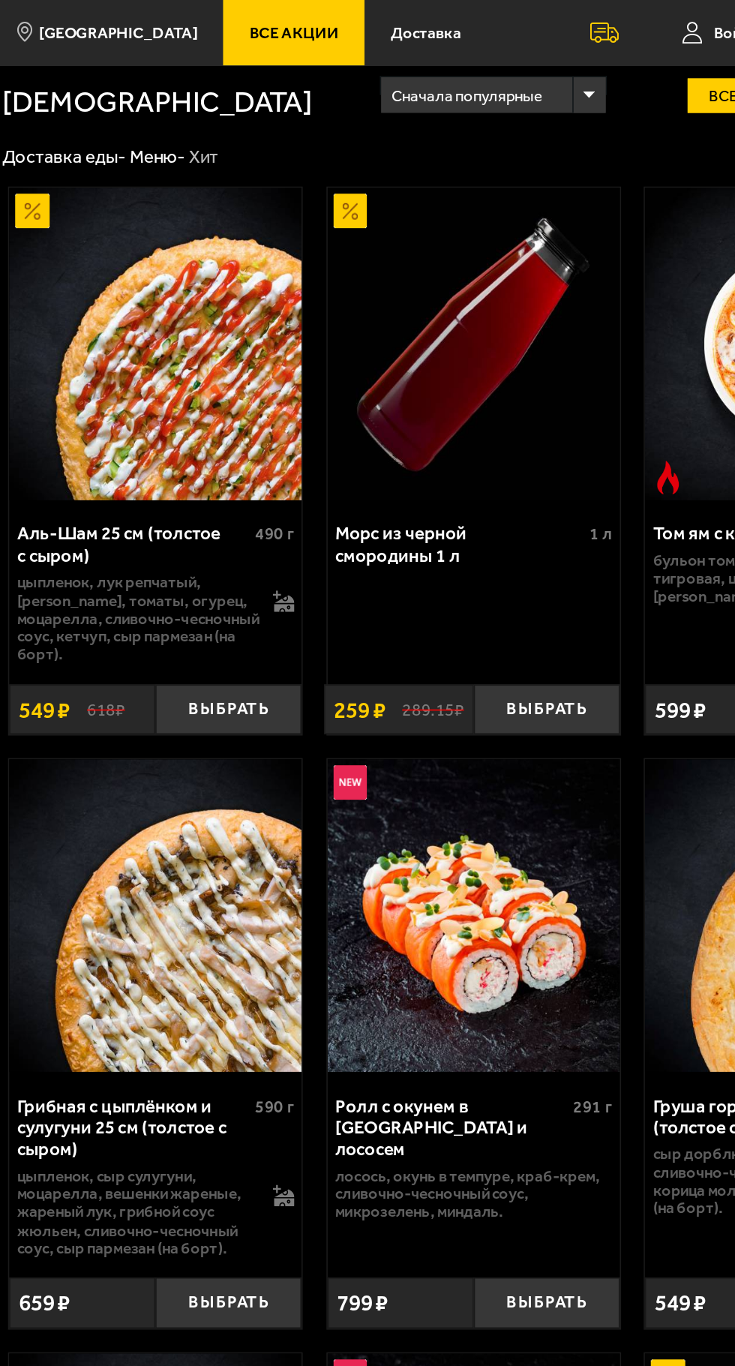
click at [494, 446] on button "Выбрать" at bounding box center [476, 448] width 92 height 32
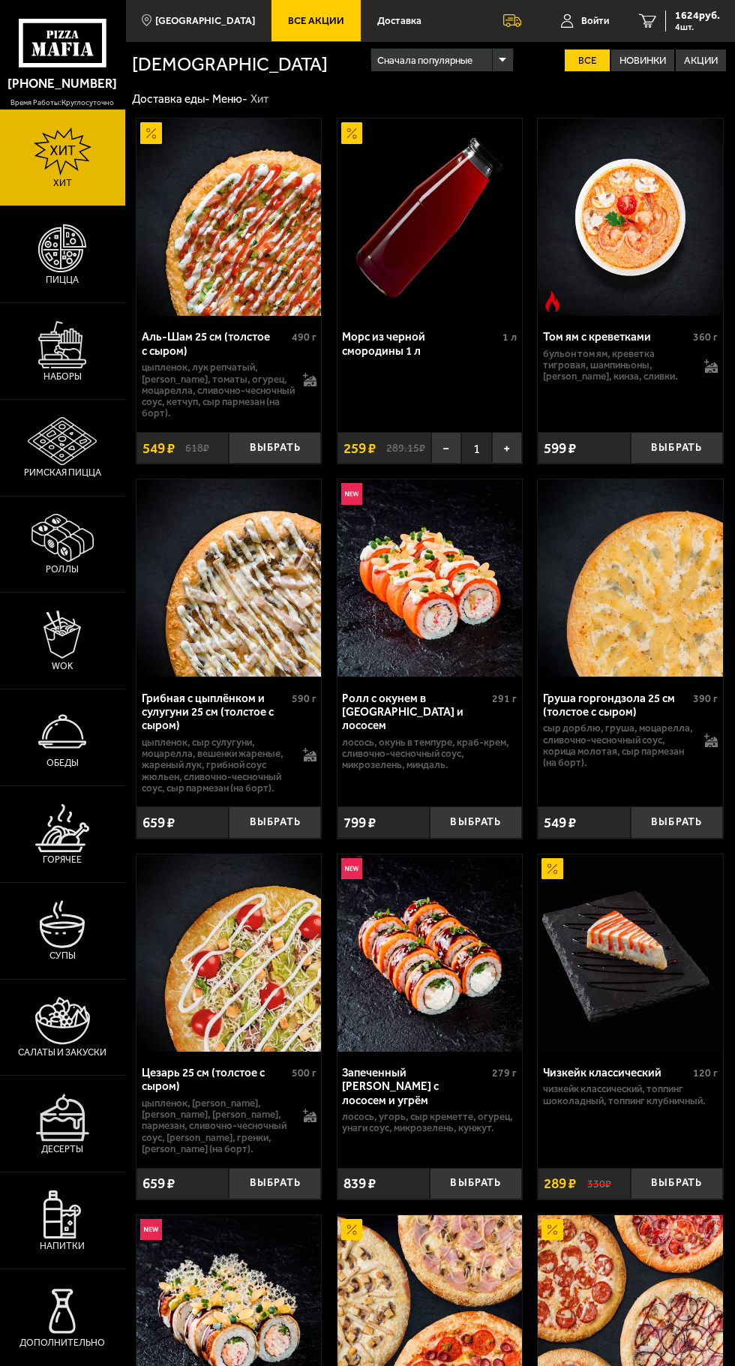
click at [404, 259] on img at bounding box center [430, 217] width 185 height 197
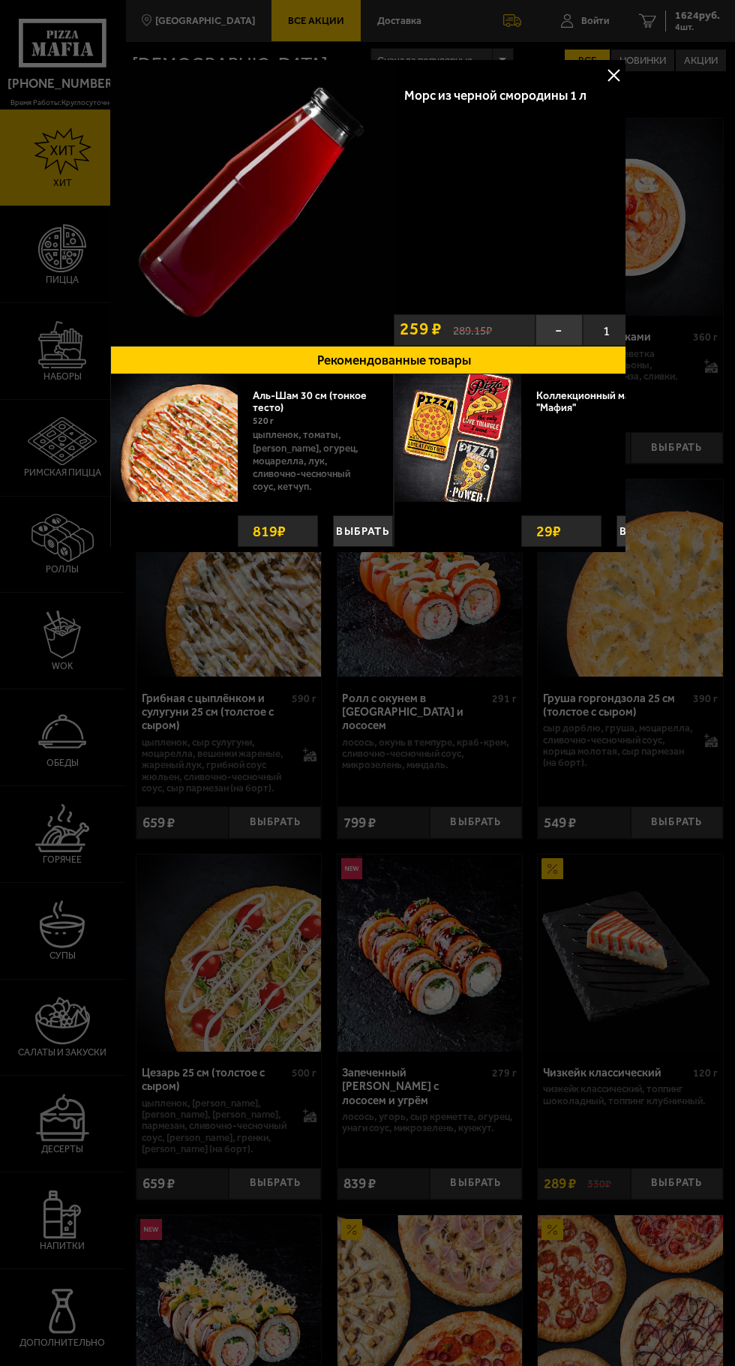
click at [634, 77] on div at bounding box center [367, 683] width 735 height 1366
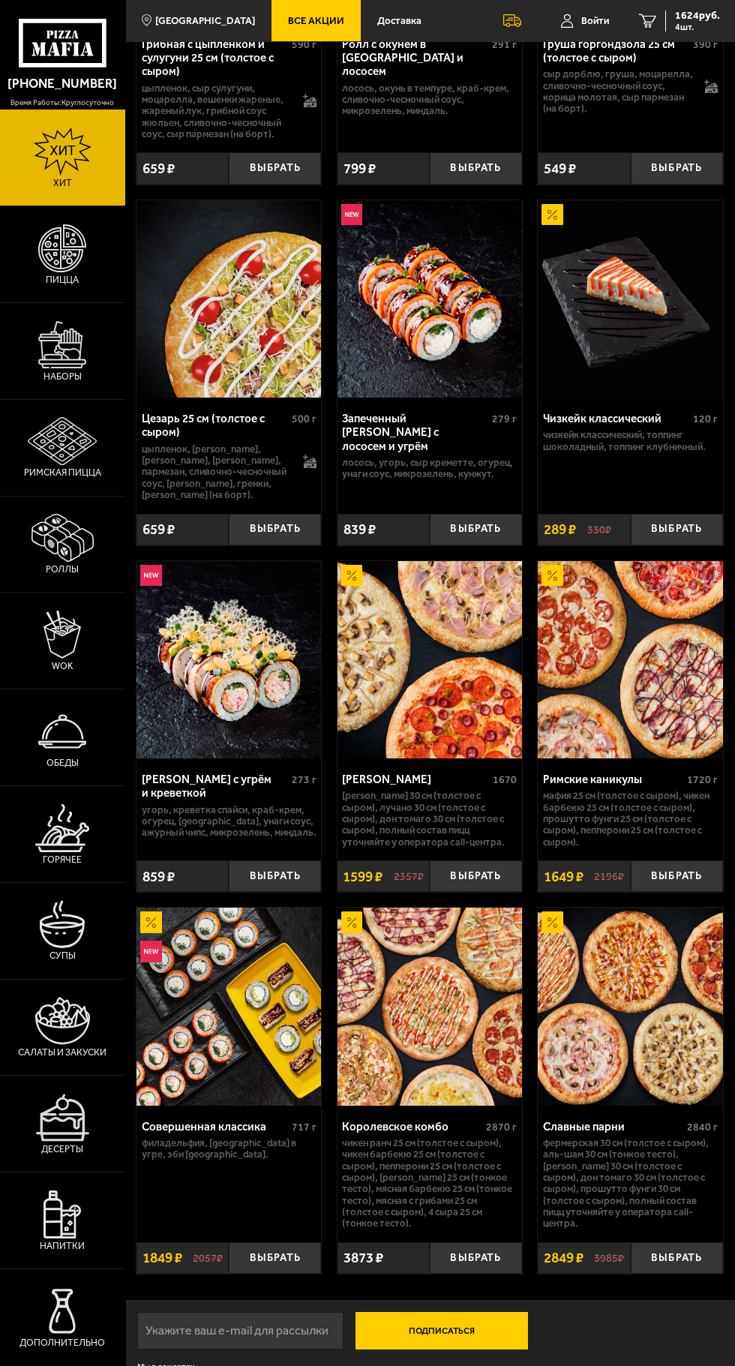
scroll to position [651, 0]
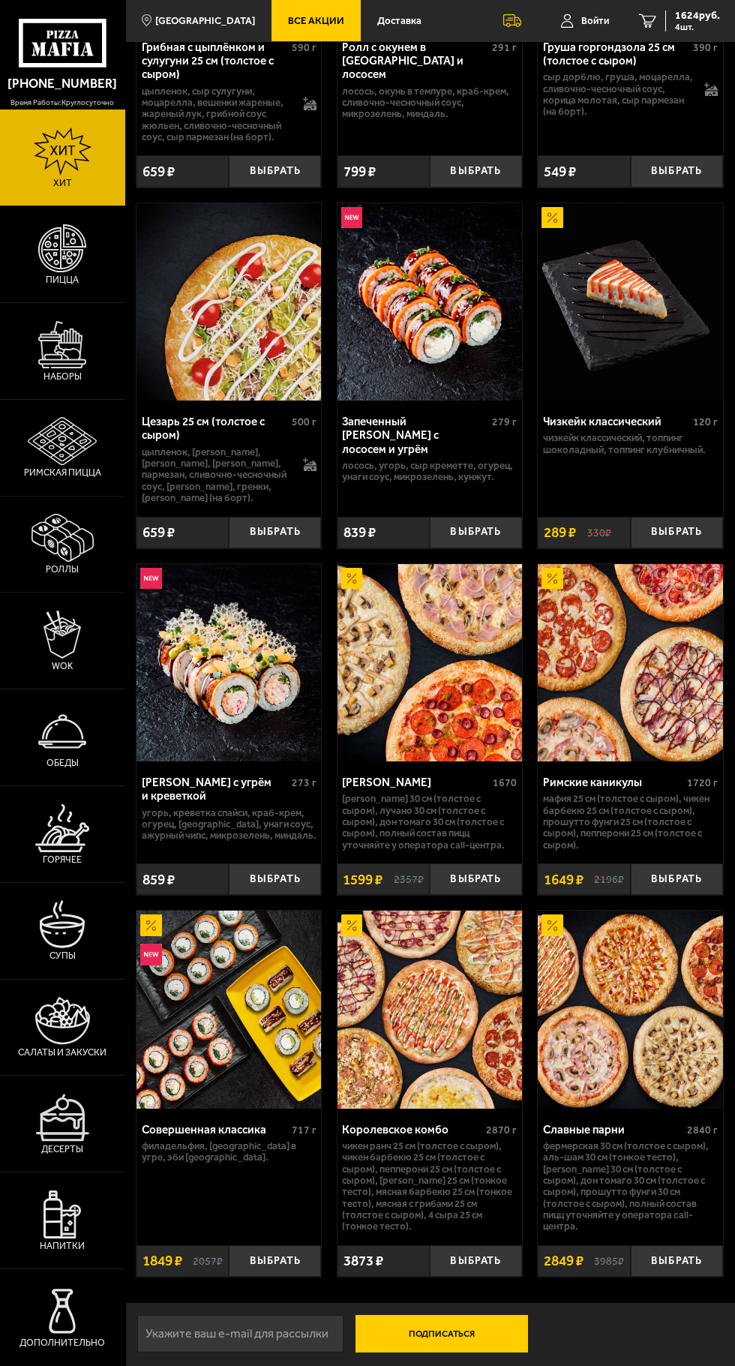
click at [69, 1045] on img at bounding box center [62, 1021] width 55 height 48
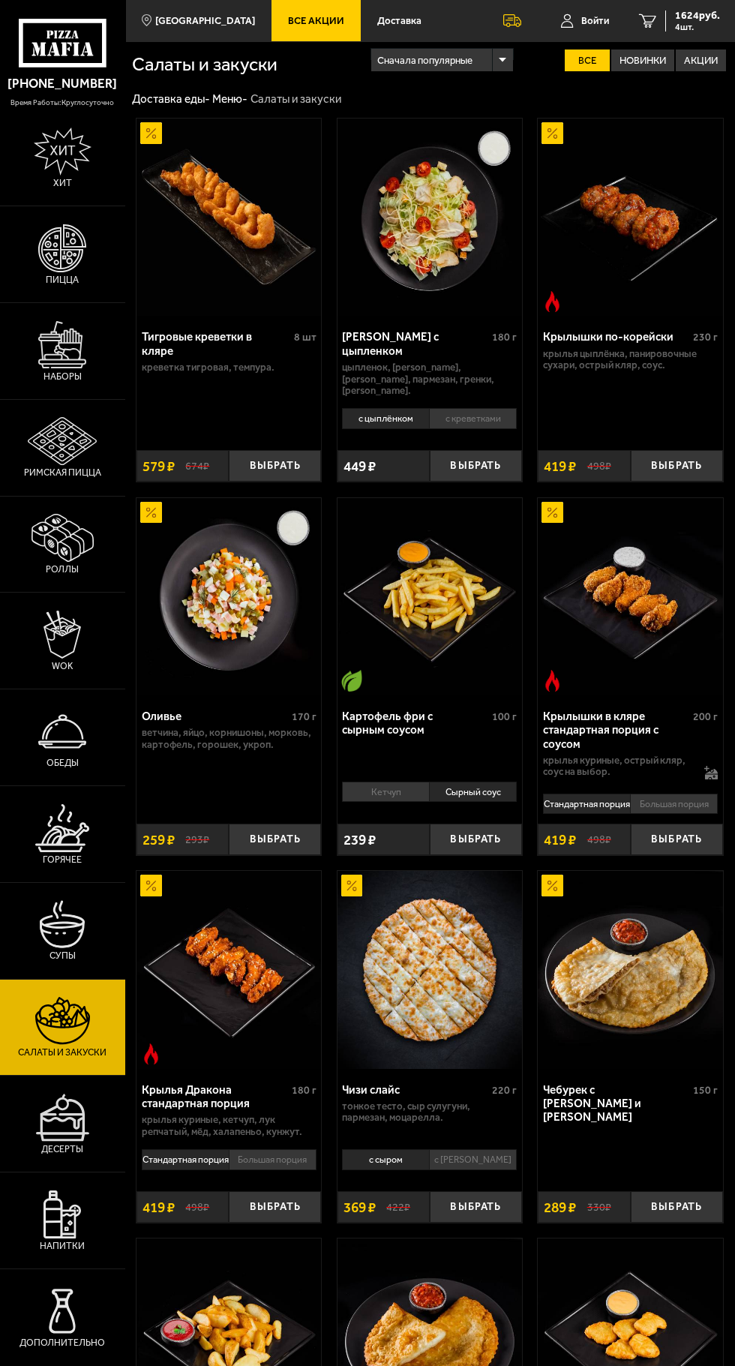
click at [432, 1287] on img at bounding box center [430, 1336] width 185 height 197
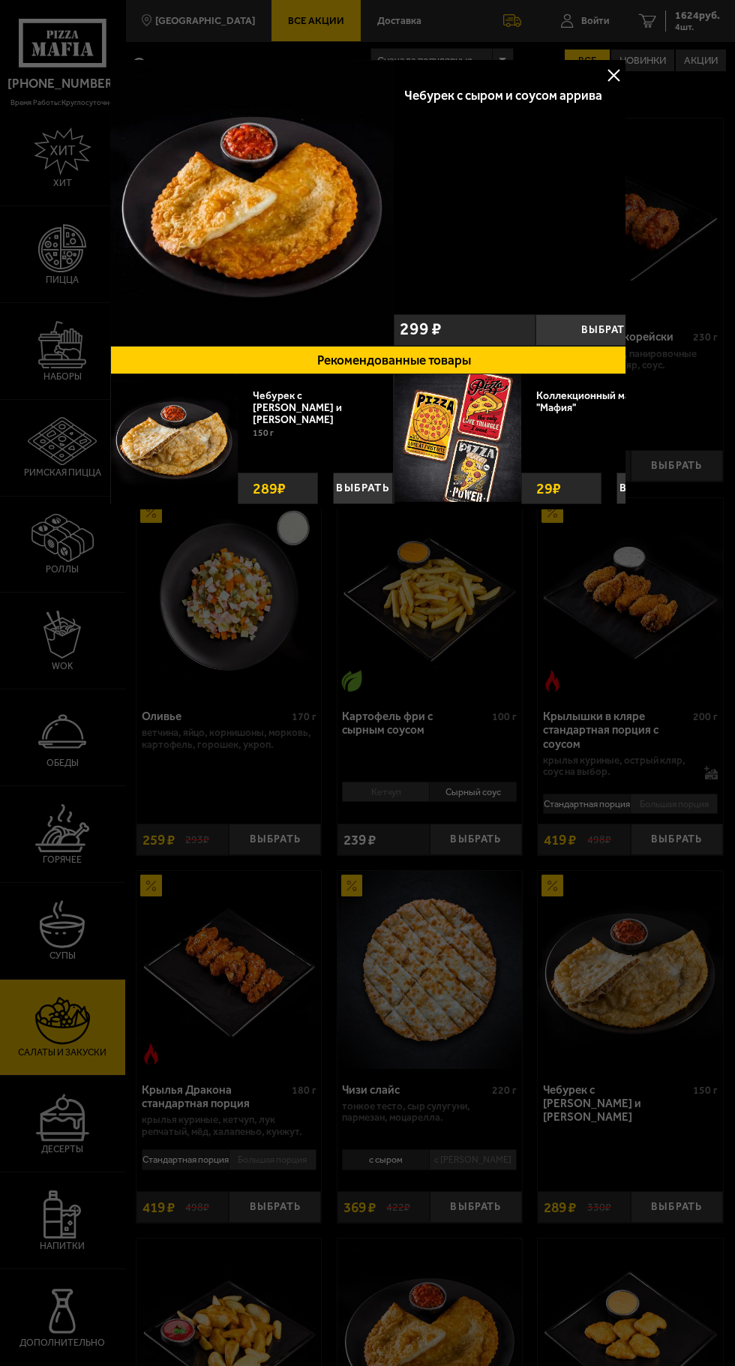
click at [587, 100] on div "Чебурек с сыром и соусом аррива" at bounding box center [515, 96] width 222 height 16
click at [626, 65] on div at bounding box center [367, 683] width 735 height 1366
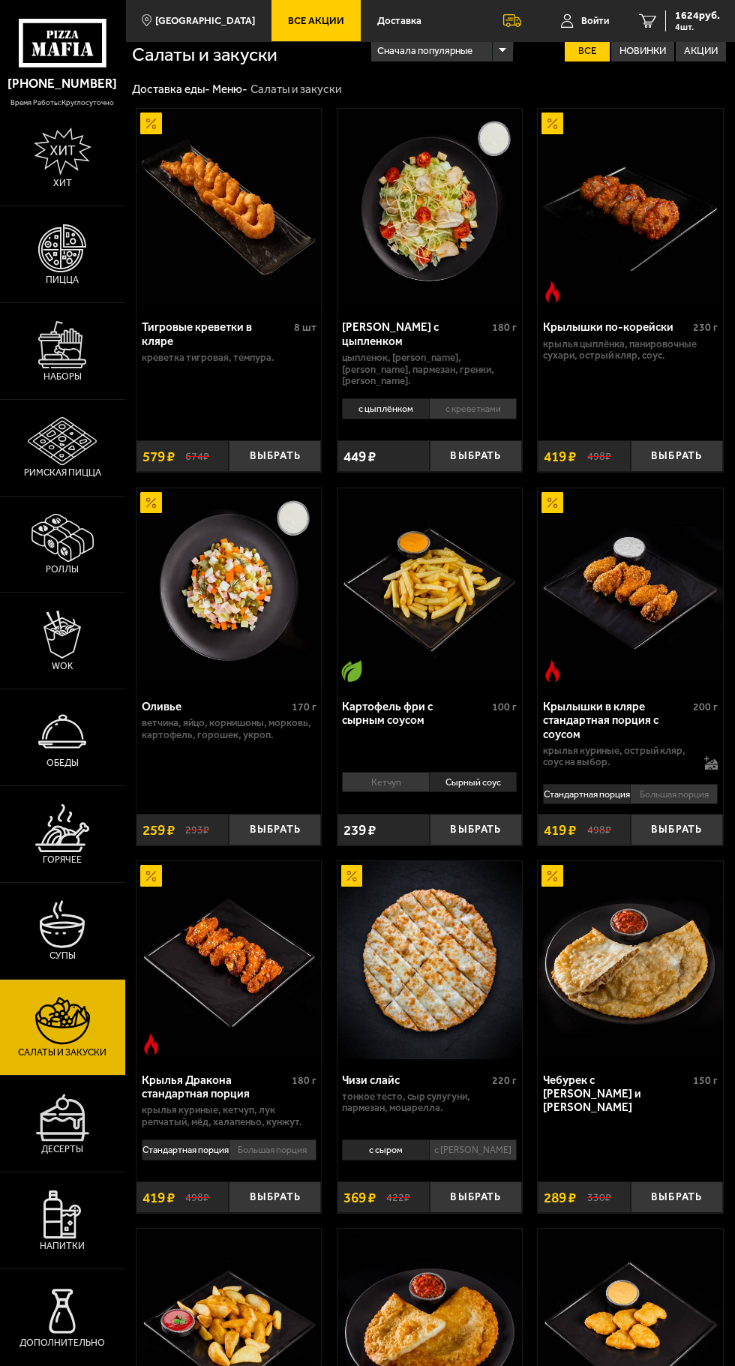
scroll to position [56, 0]
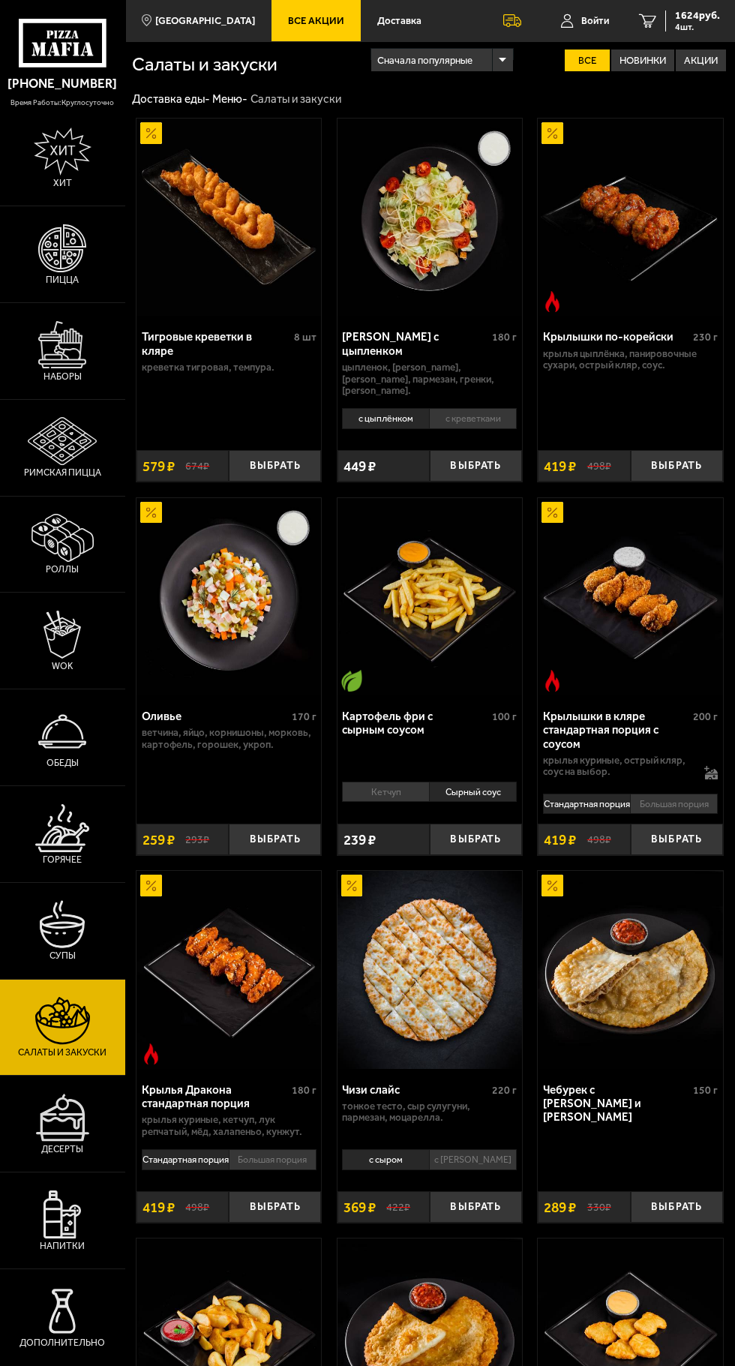
click at [198, 200] on img at bounding box center [229, 217] width 185 height 197
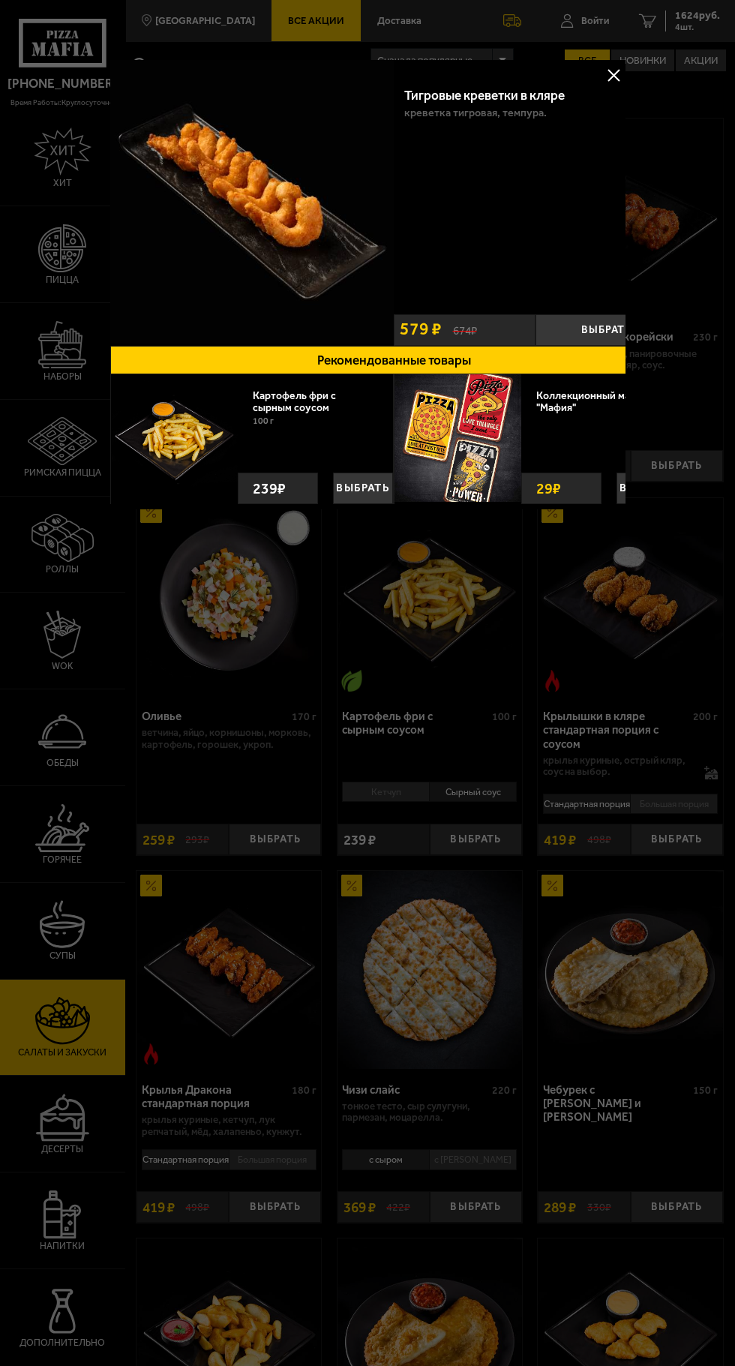
click at [606, 42] on div at bounding box center [367, 683] width 735 height 1366
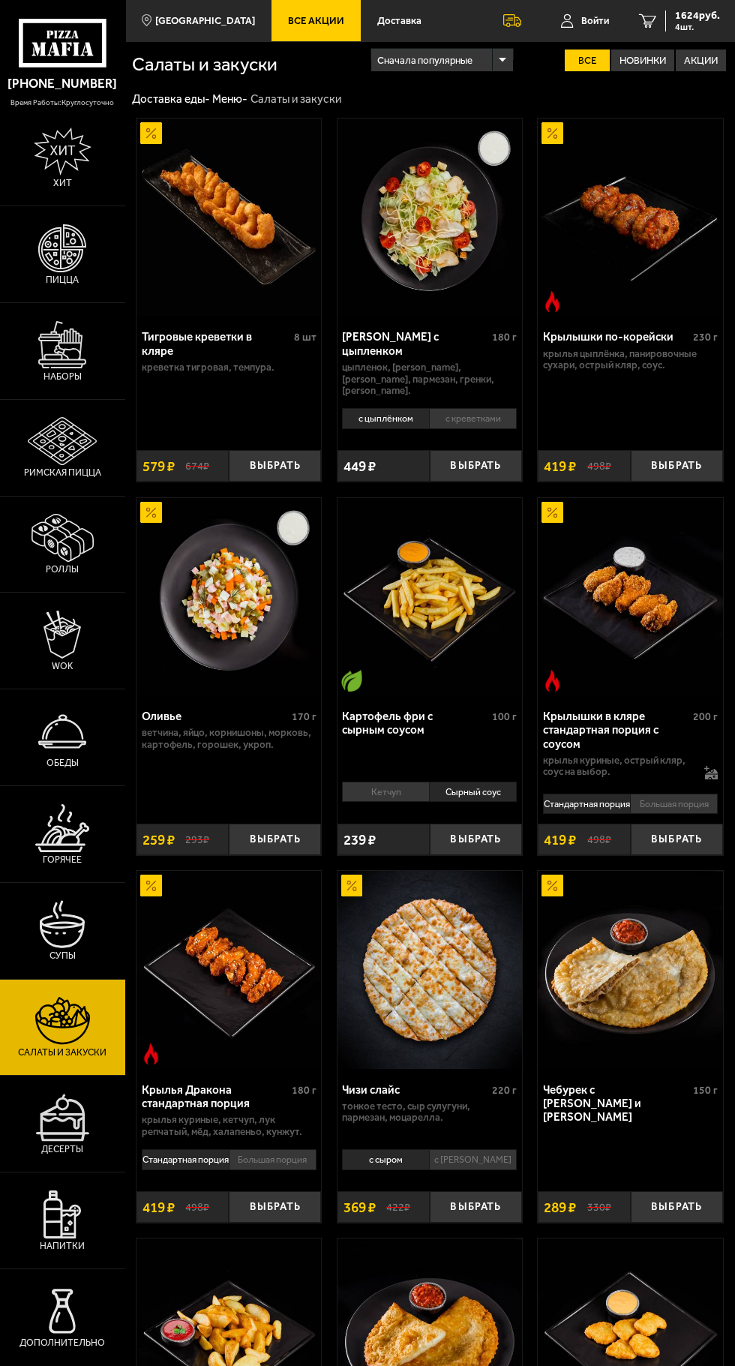
click at [709, 15] on span "1624 руб." at bounding box center [697, 16] width 45 height 11
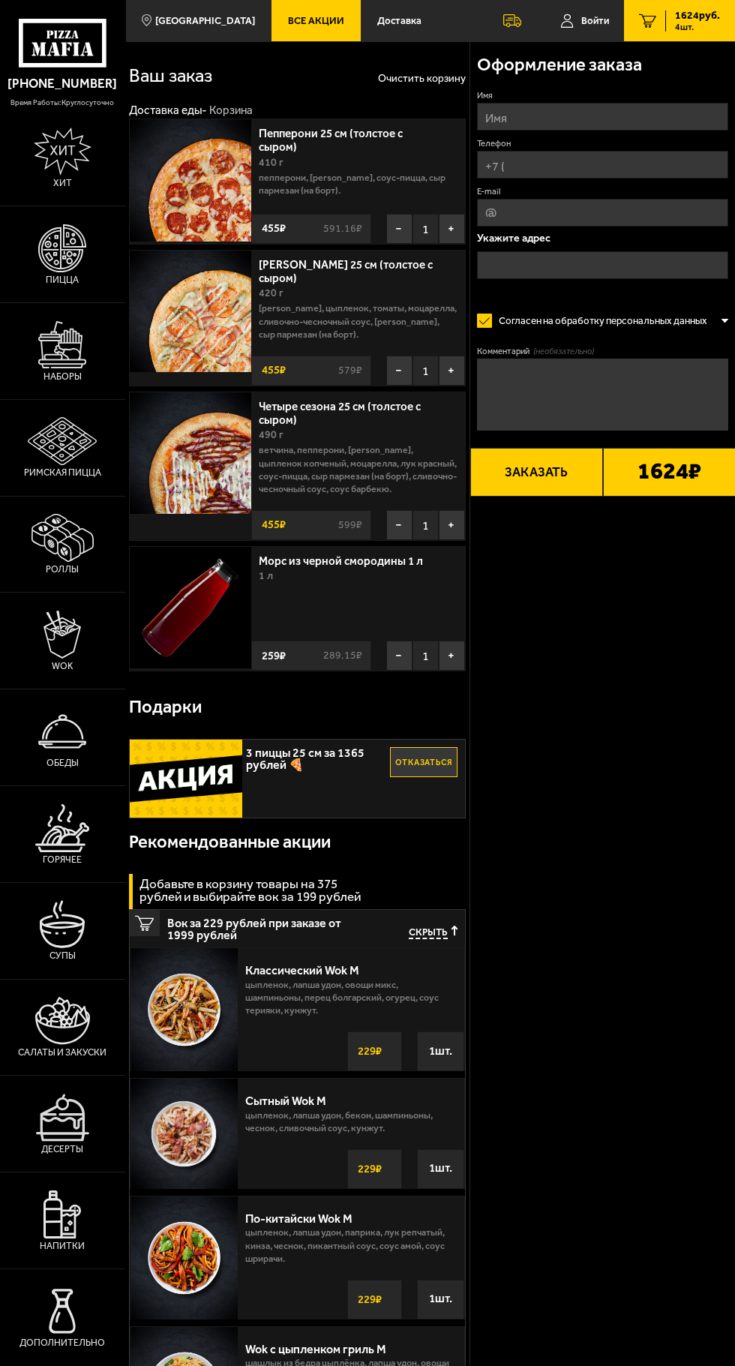
click at [188, 783] on img at bounding box center [186, 778] width 113 height 77
click at [269, 752] on span "3 пиццы 25 см за 1365 рублей 🍕" at bounding box center [318, 756] width 144 height 32
click at [197, 755] on img at bounding box center [186, 778] width 113 height 77
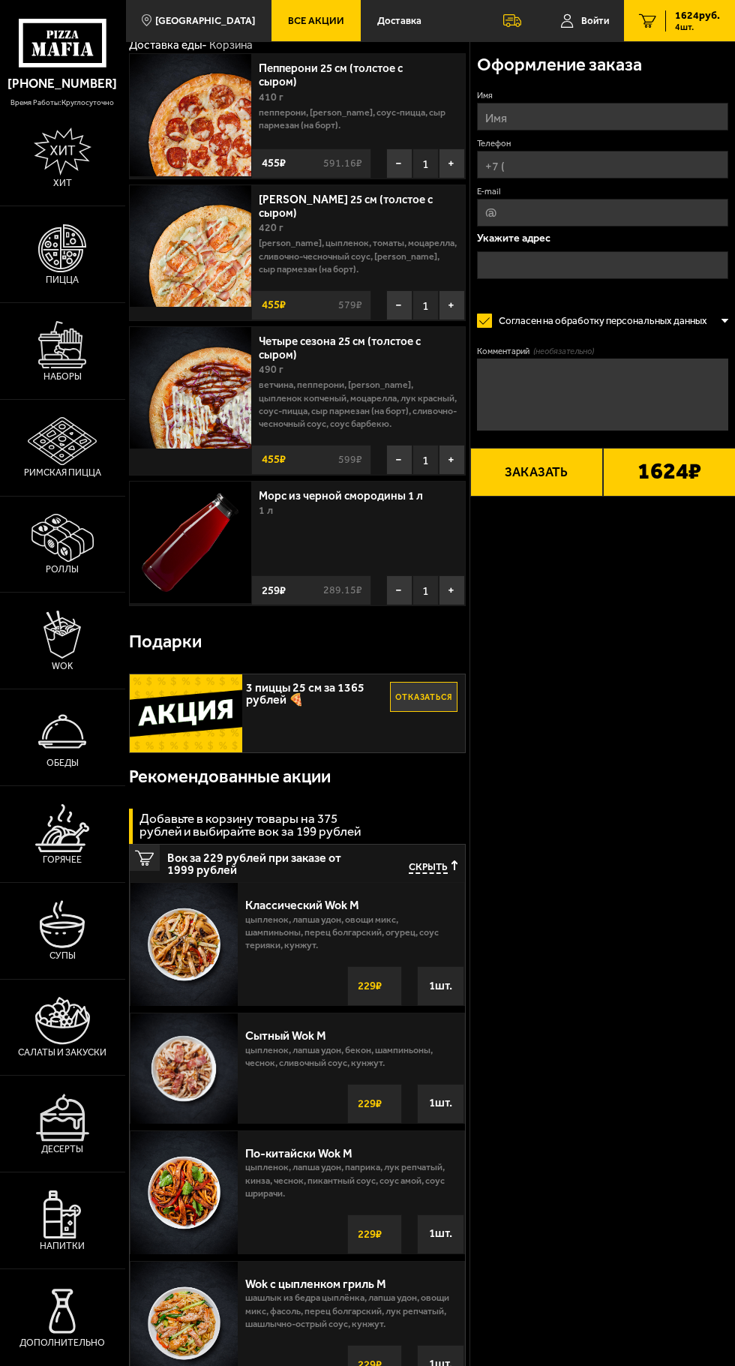
scroll to position [62, 0]
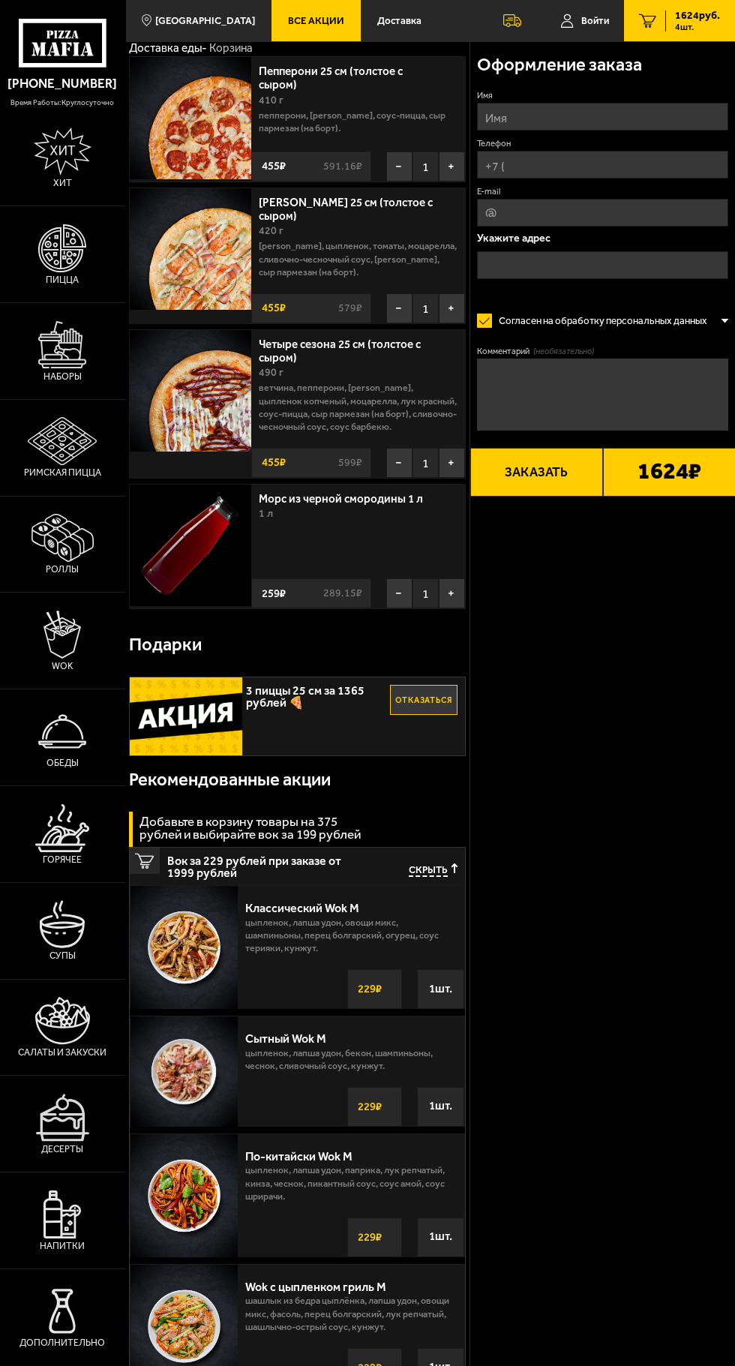
click at [65, 1238] on img at bounding box center [63, 1214] width 38 height 48
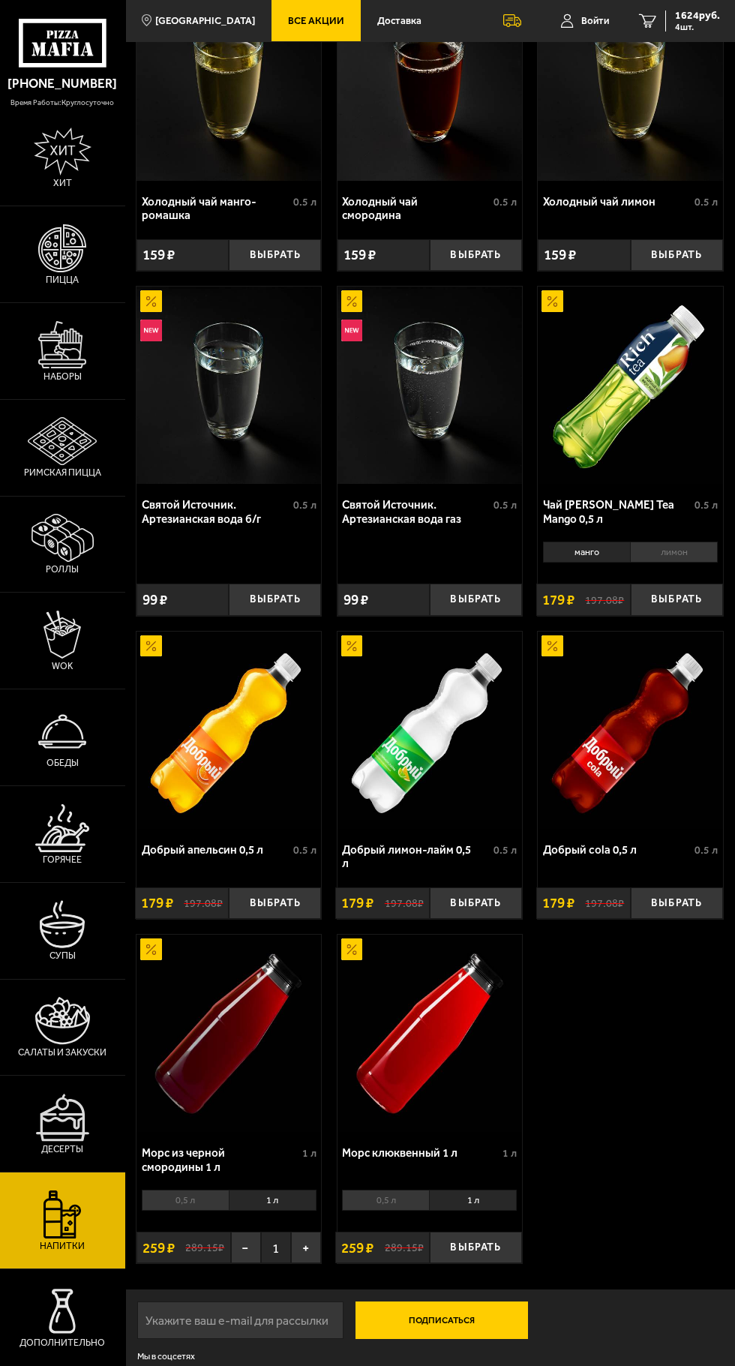
scroll to position [434, 0]
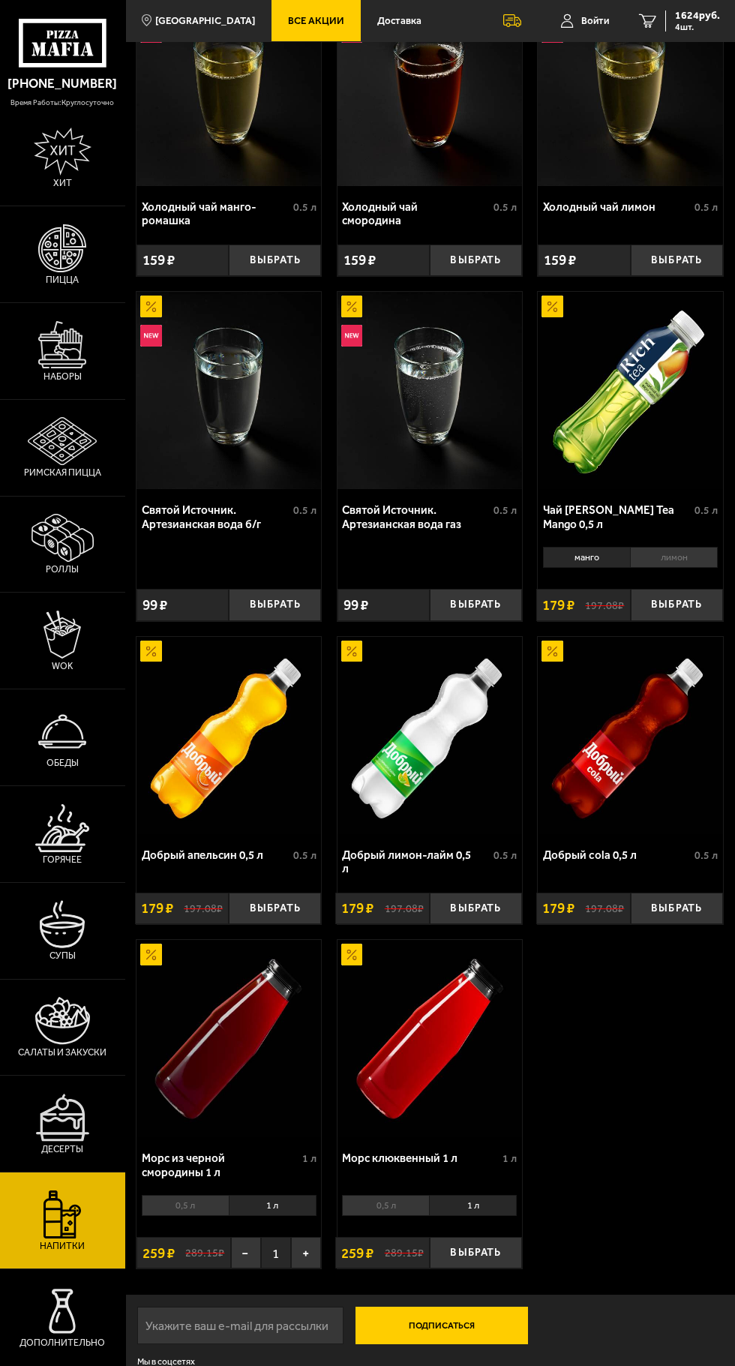
click at [494, 1253] on button "Выбрать" at bounding box center [476, 1253] width 92 height 32
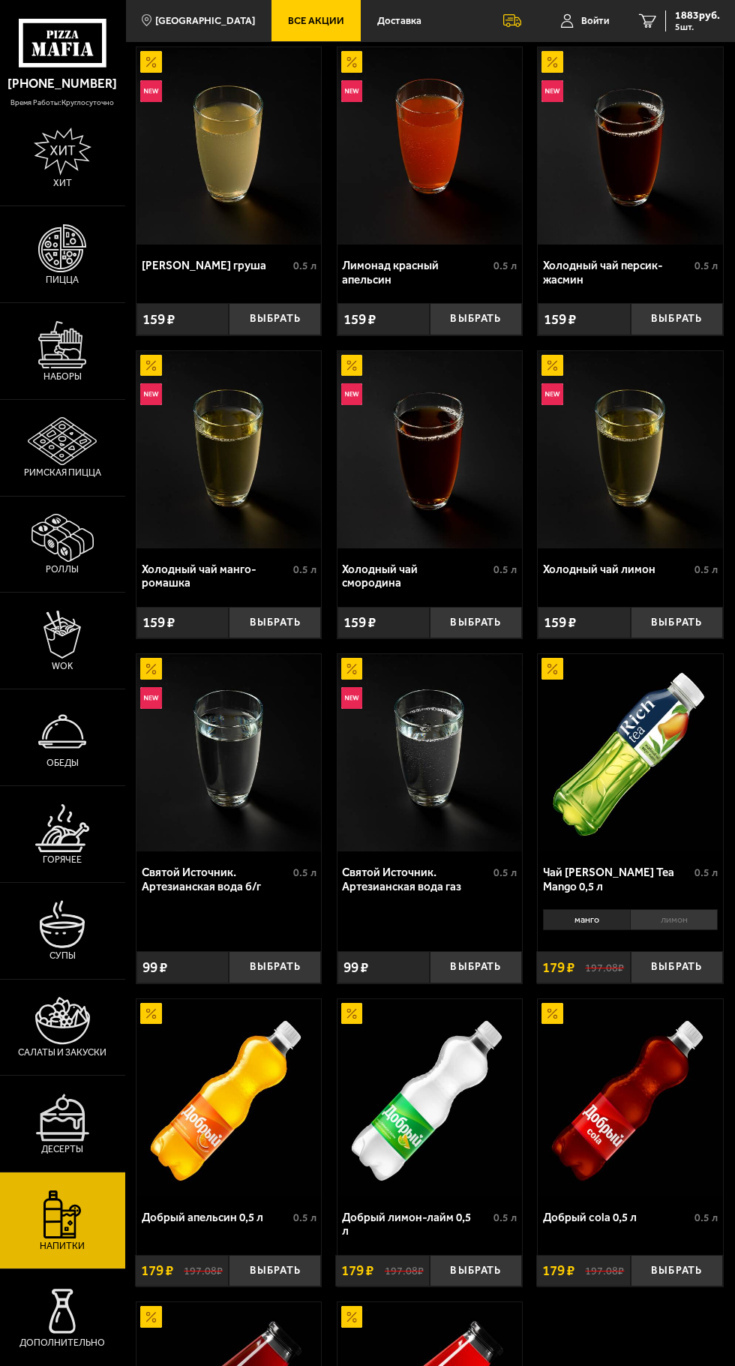
scroll to position [0, 0]
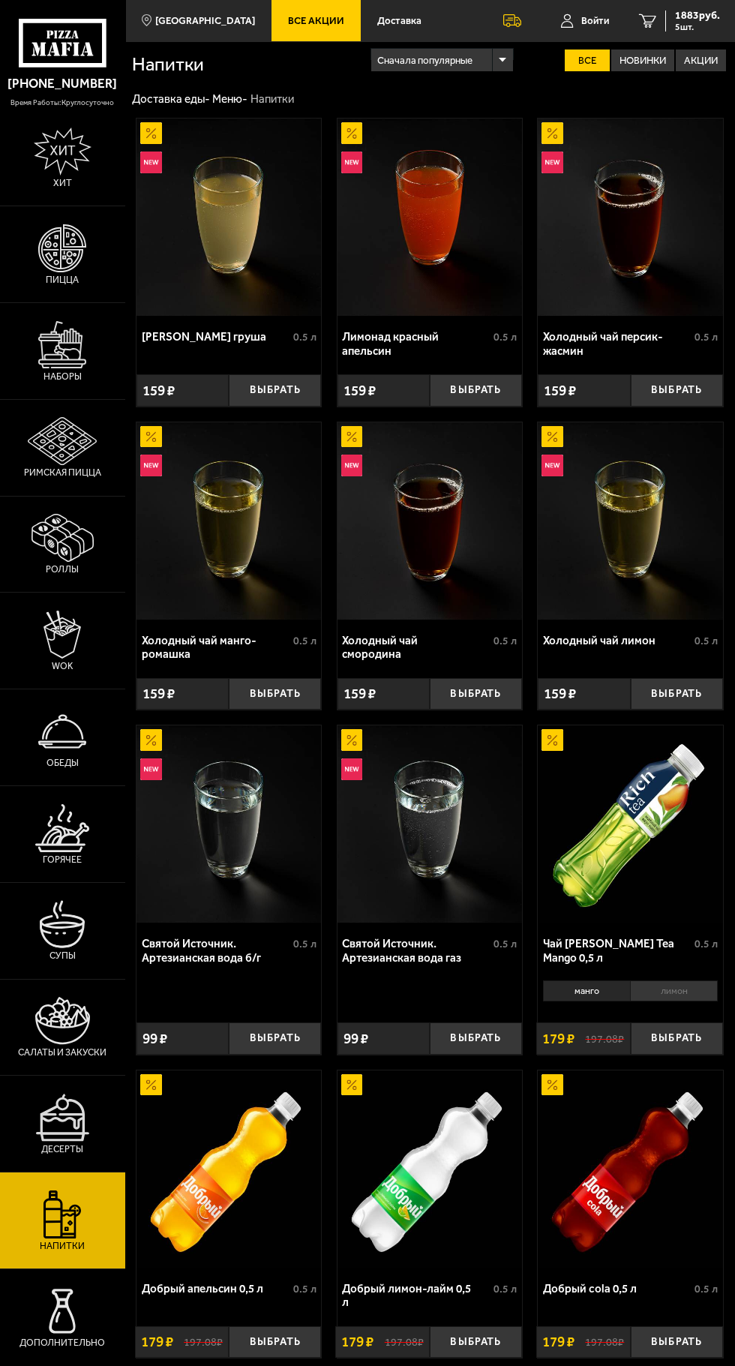
click at [60, 1045] on img at bounding box center [62, 1021] width 55 height 48
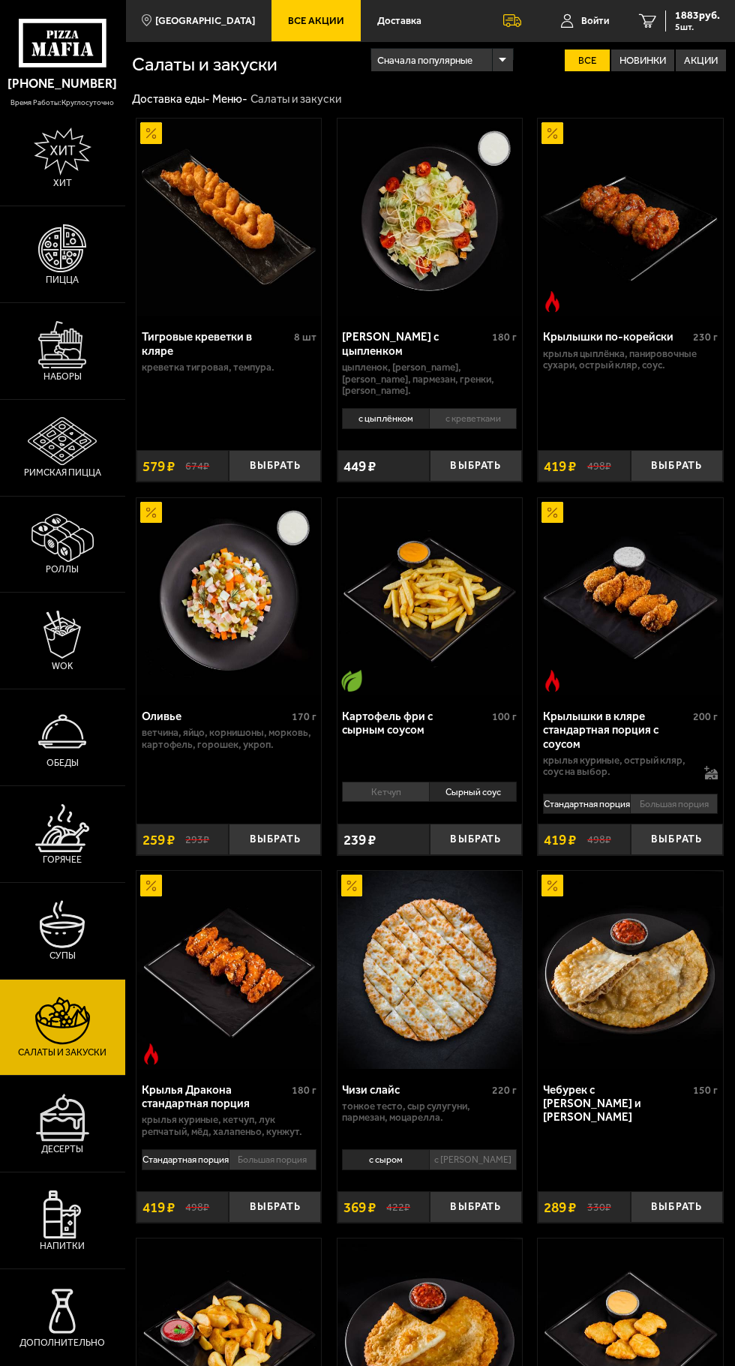
click at [699, 12] on span "1883 руб." at bounding box center [697, 16] width 45 height 11
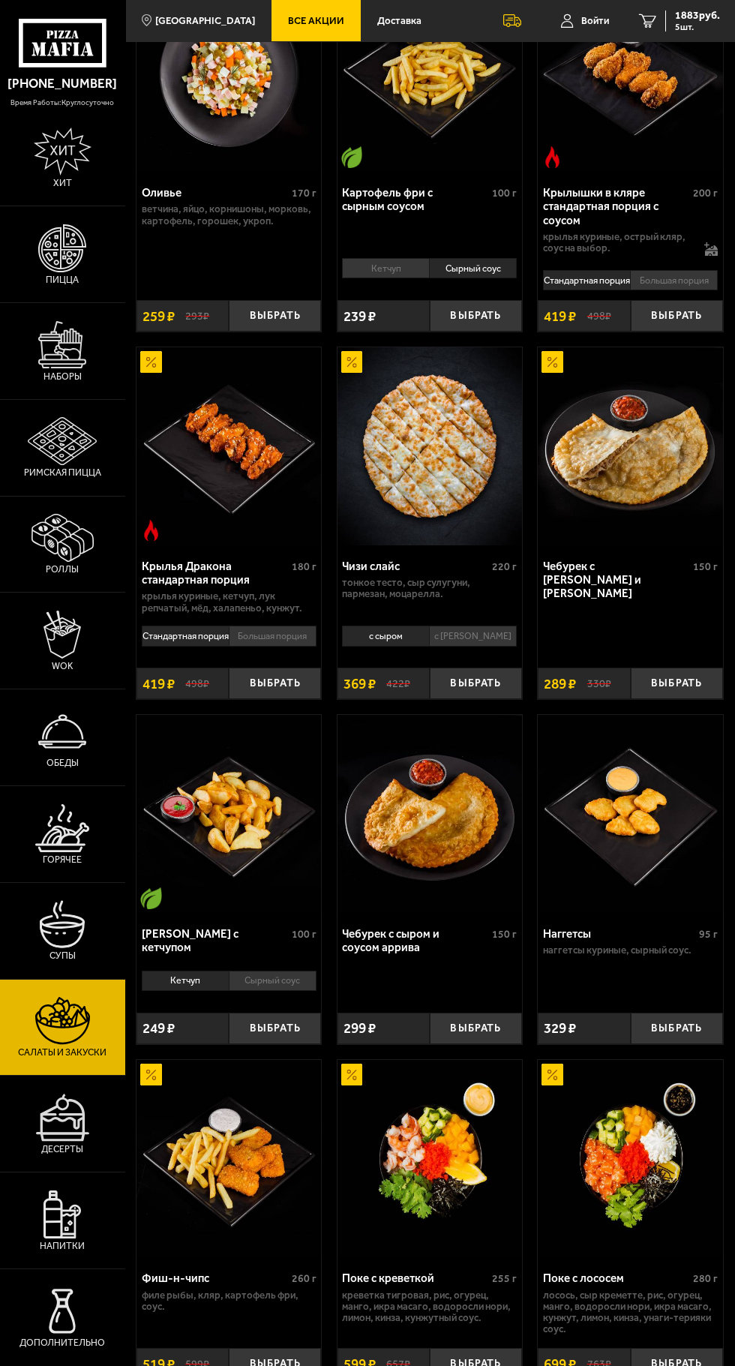
scroll to position [533, 0]
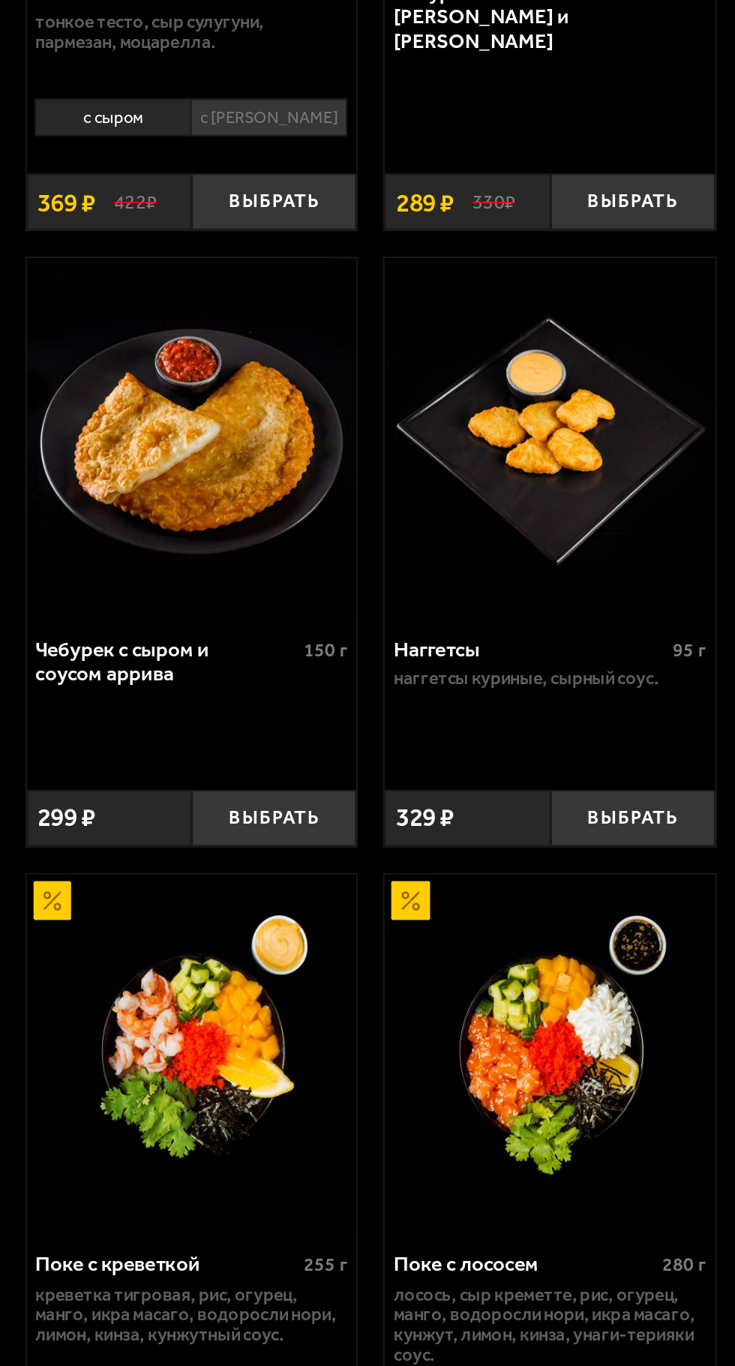
click at [665, 1020] on button "Выбрать" at bounding box center [677, 1020] width 92 height 32
click at [648, 814] on img at bounding box center [630, 804] width 185 height 197
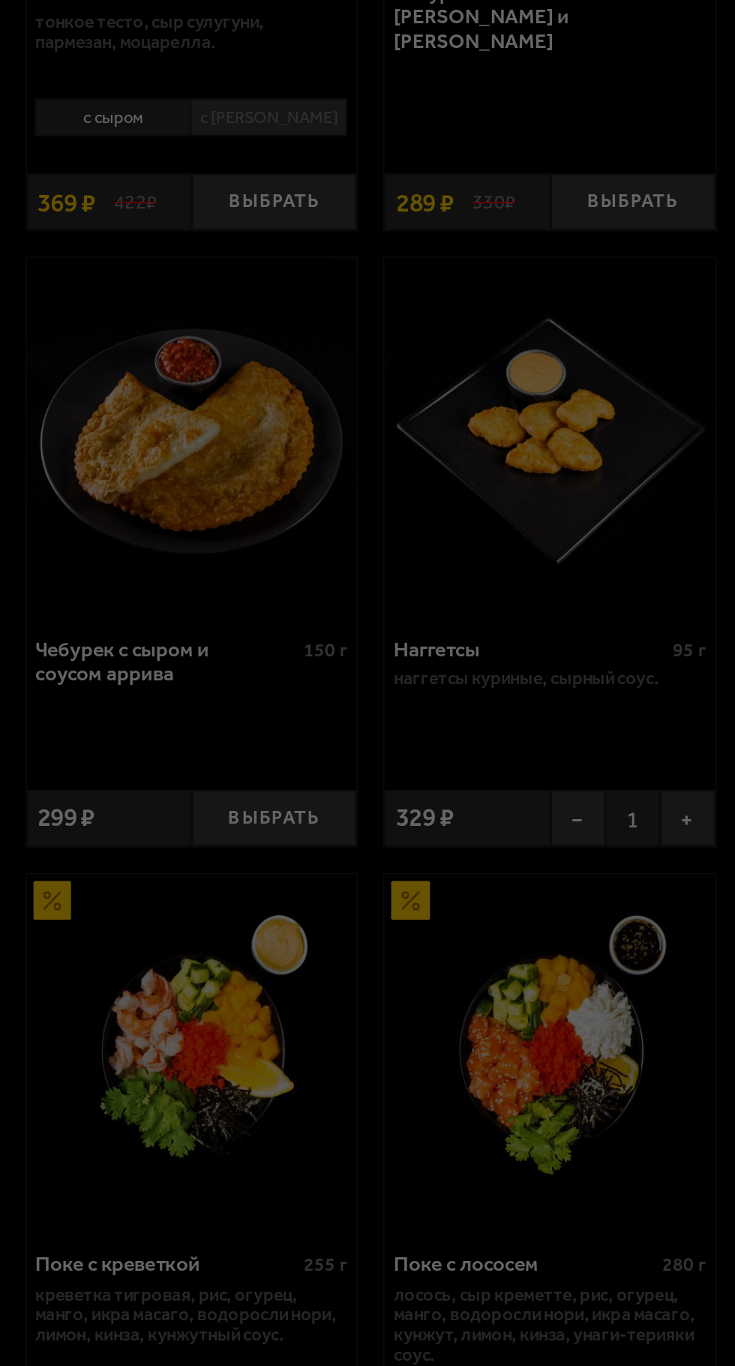
scroll to position [533, 0]
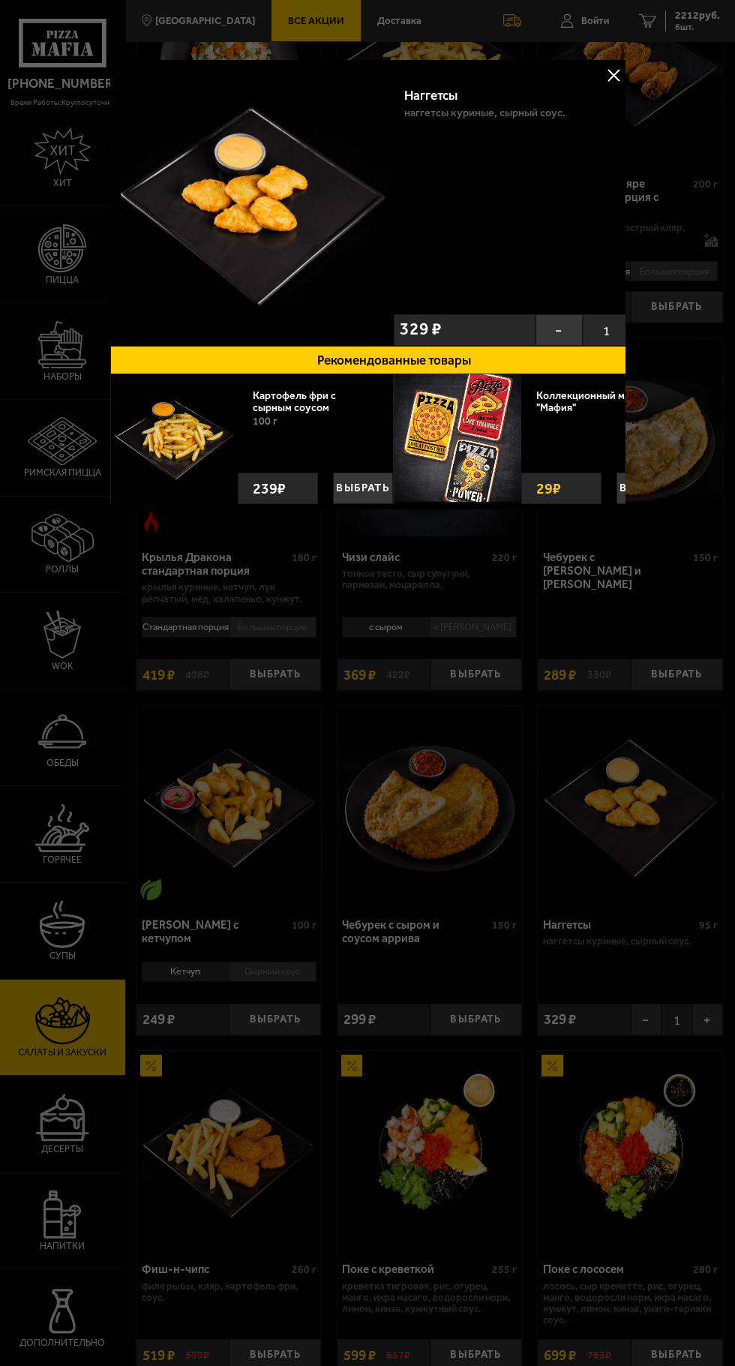
click at [623, 65] on button at bounding box center [613, 75] width 23 height 23
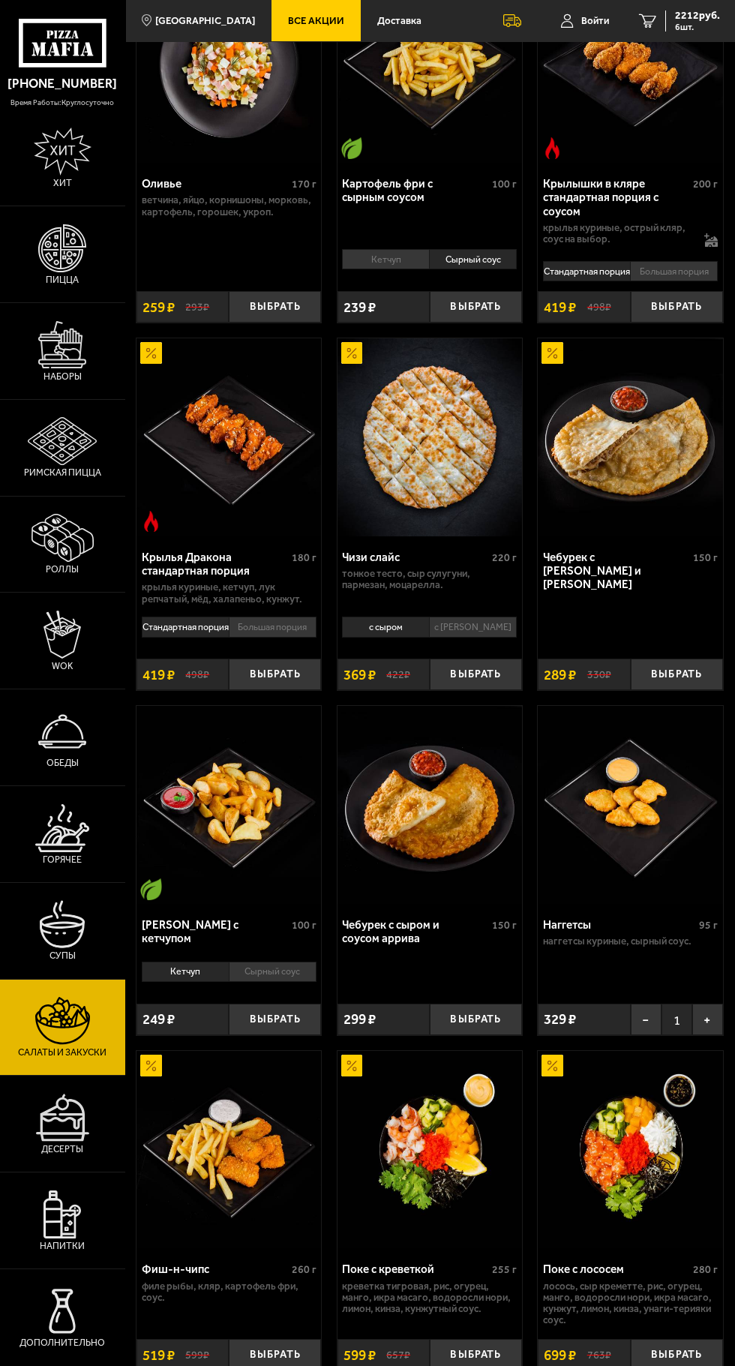
click at [646, 1024] on button "−" at bounding box center [646, 1020] width 31 height 32
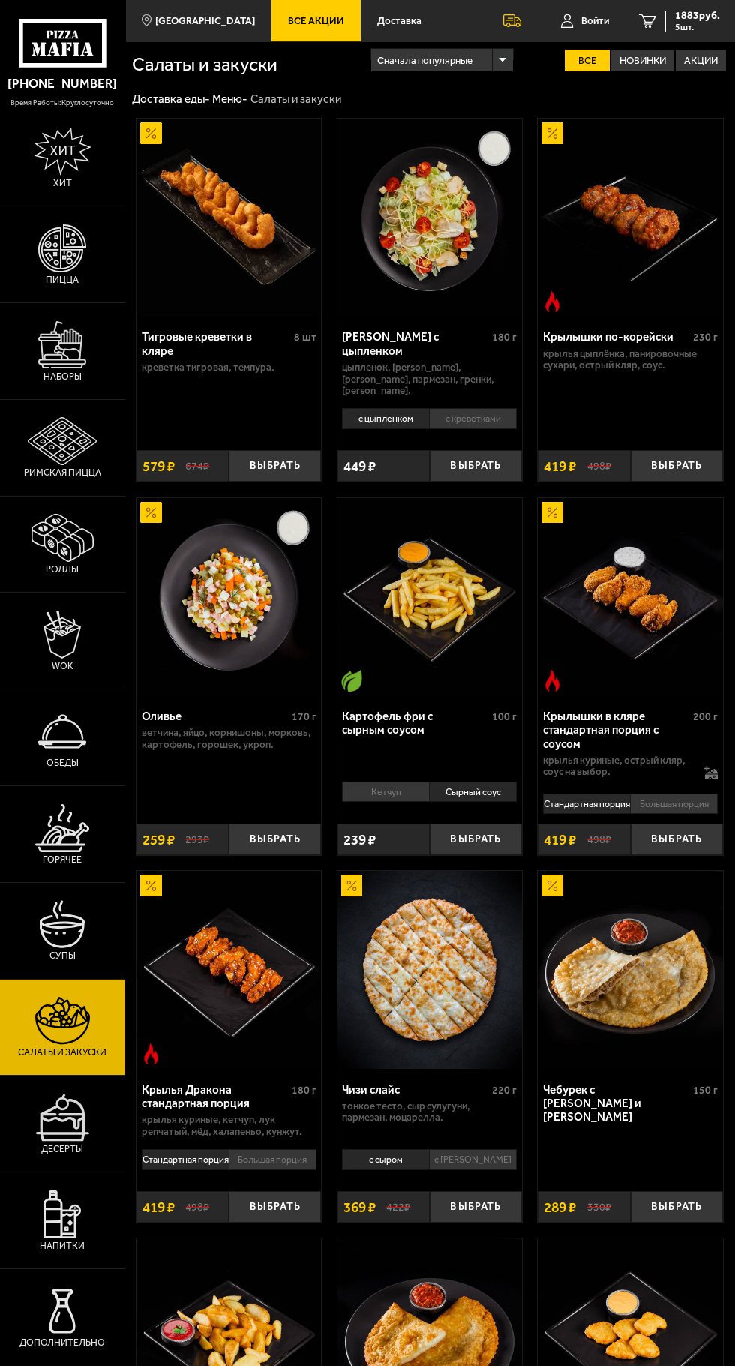
click at [492, 835] on button "Выбрать" at bounding box center [476, 840] width 92 height 32
click at [718, 1010] on img at bounding box center [630, 969] width 185 height 197
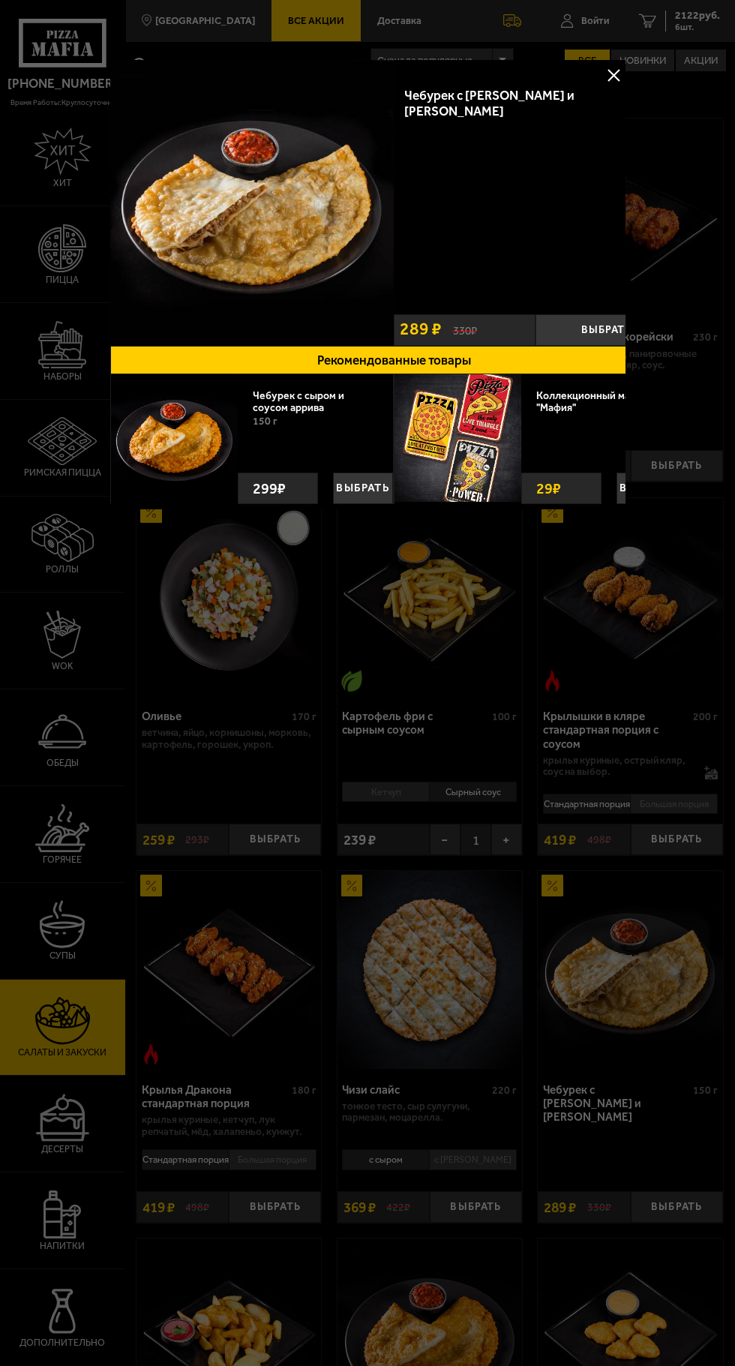
click at [6, 975] on div at bounding box center [367, 683] width 735 height 1366
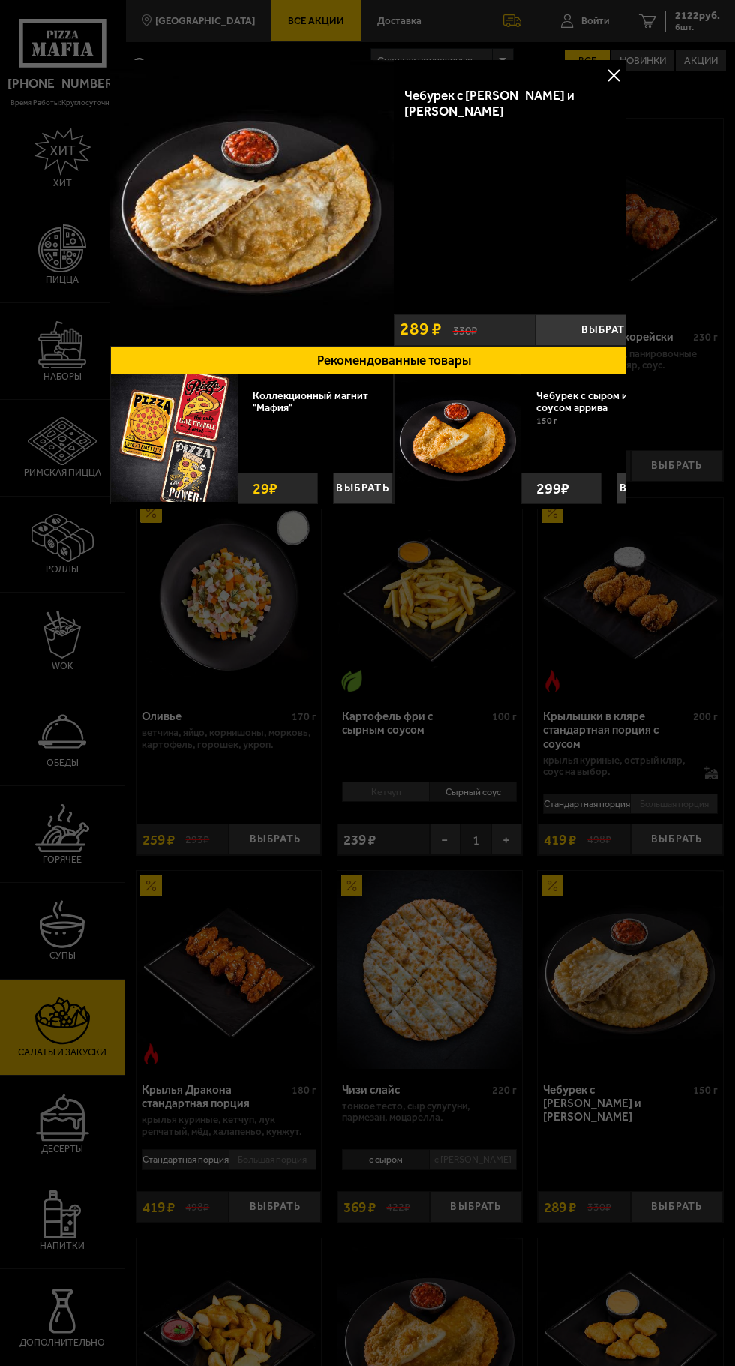
click at [605, 74] on button at bounding box center [613, 75] width 23 height 23
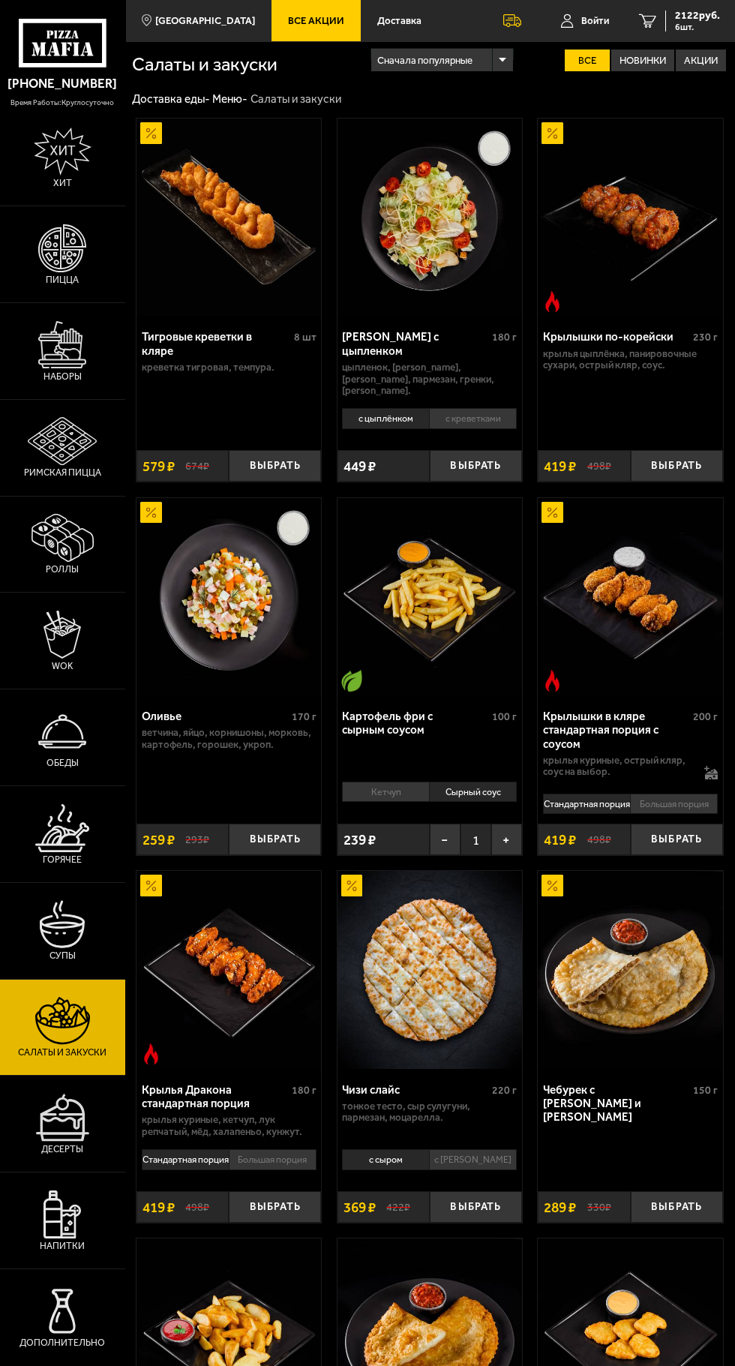
click at [710, 15] on span "2122 руб." at bounding box center [697, 16] width 45 height 11
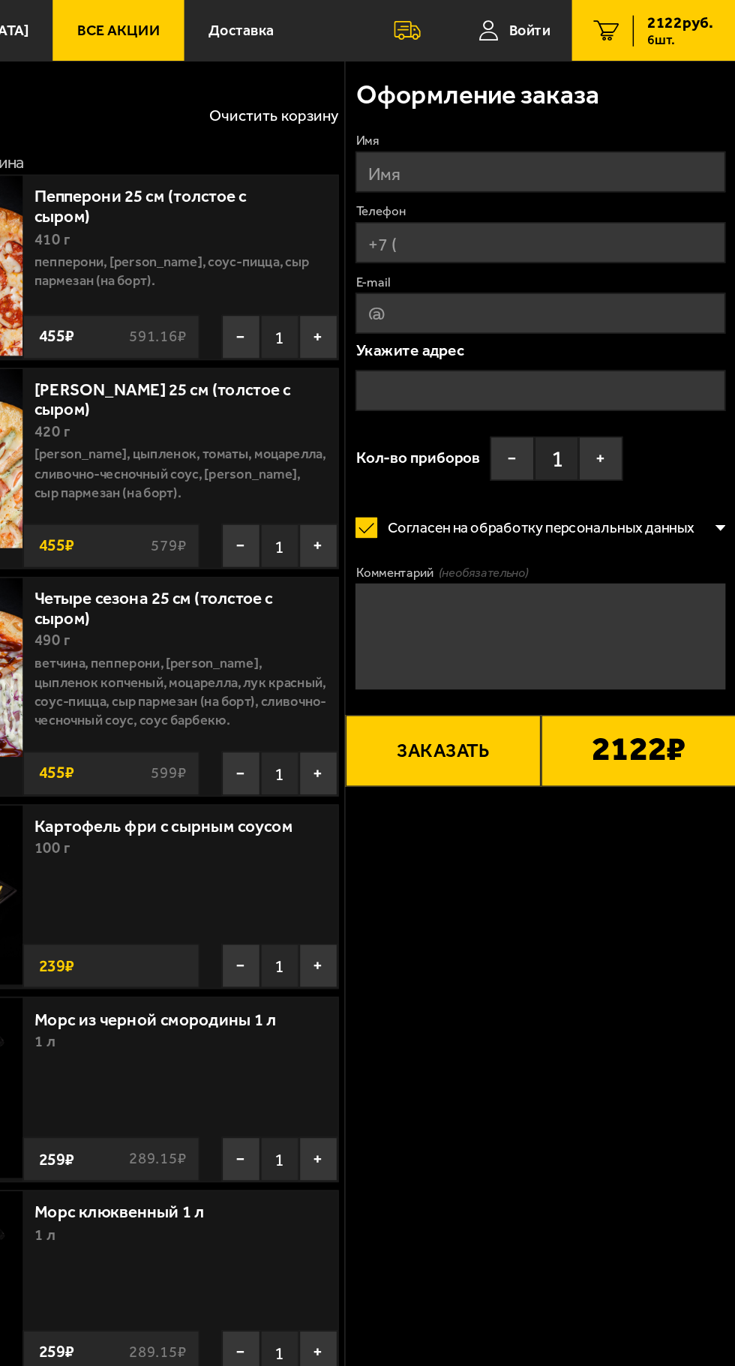
click at [589, 97] on label "Имя" at bounding box center [602, 95] width 251 height 12
click at [589, 103] on input "Имя" at bounding box center [602, 117] width 251 height 28
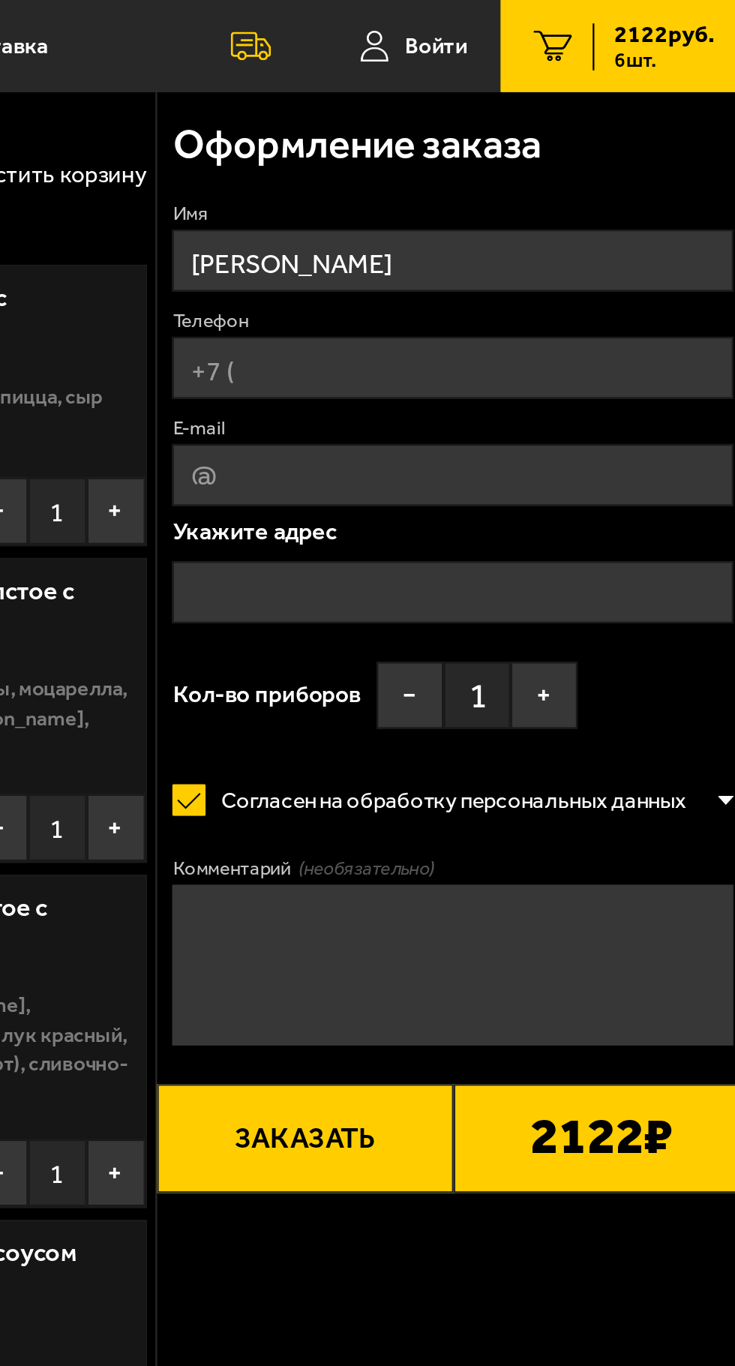
type input "[PERSON_NAME]"
click at [619, 167] on input "Телефон" at bounding box center [602, 165] width 251 height 28
type input "[PHONE_NUMBER]"
click at [723, 140] on icon at bounding box center [722, 143] width 11 height 11
click at [723, 151] on input "[PHONE_NUMBER]" at bounding box center [602, 165] width 251 height 28
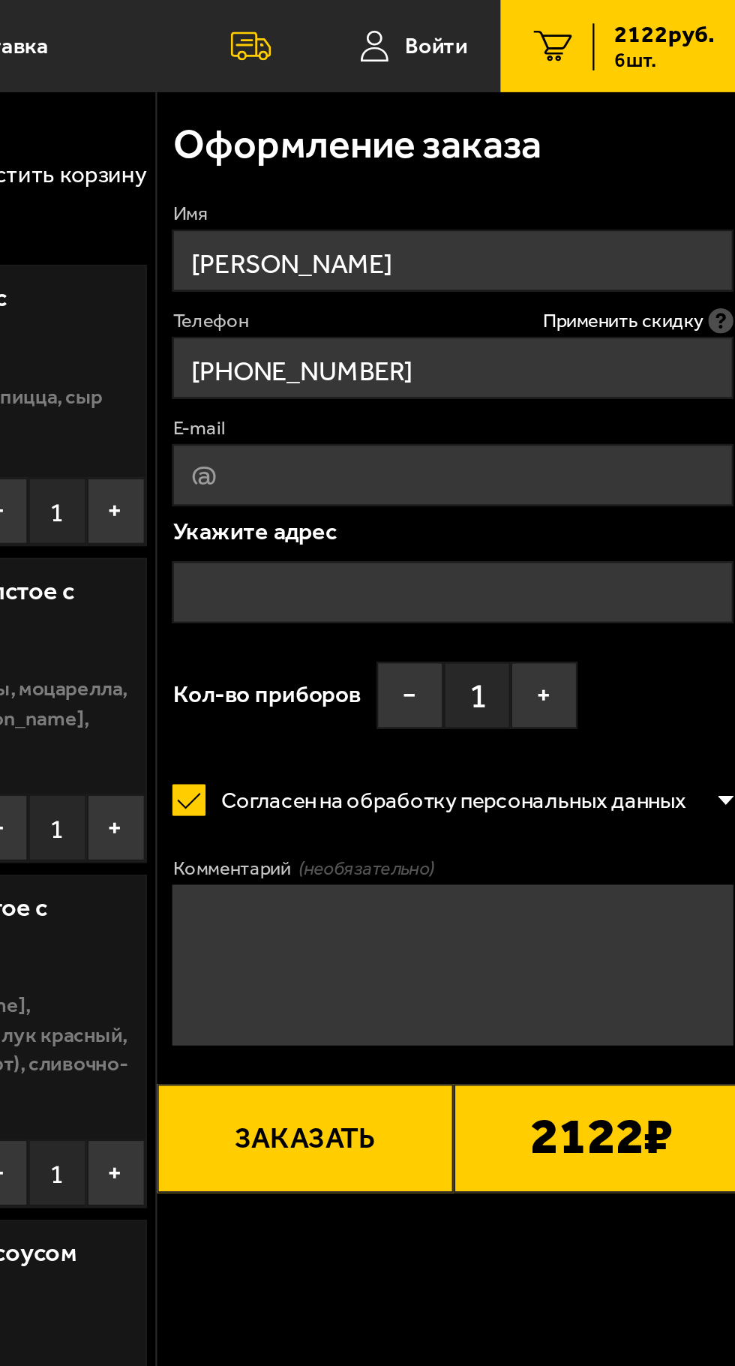
click at [701, 146] on span "Применить скидку" at bounding box center [679, 143] width 72 height 12
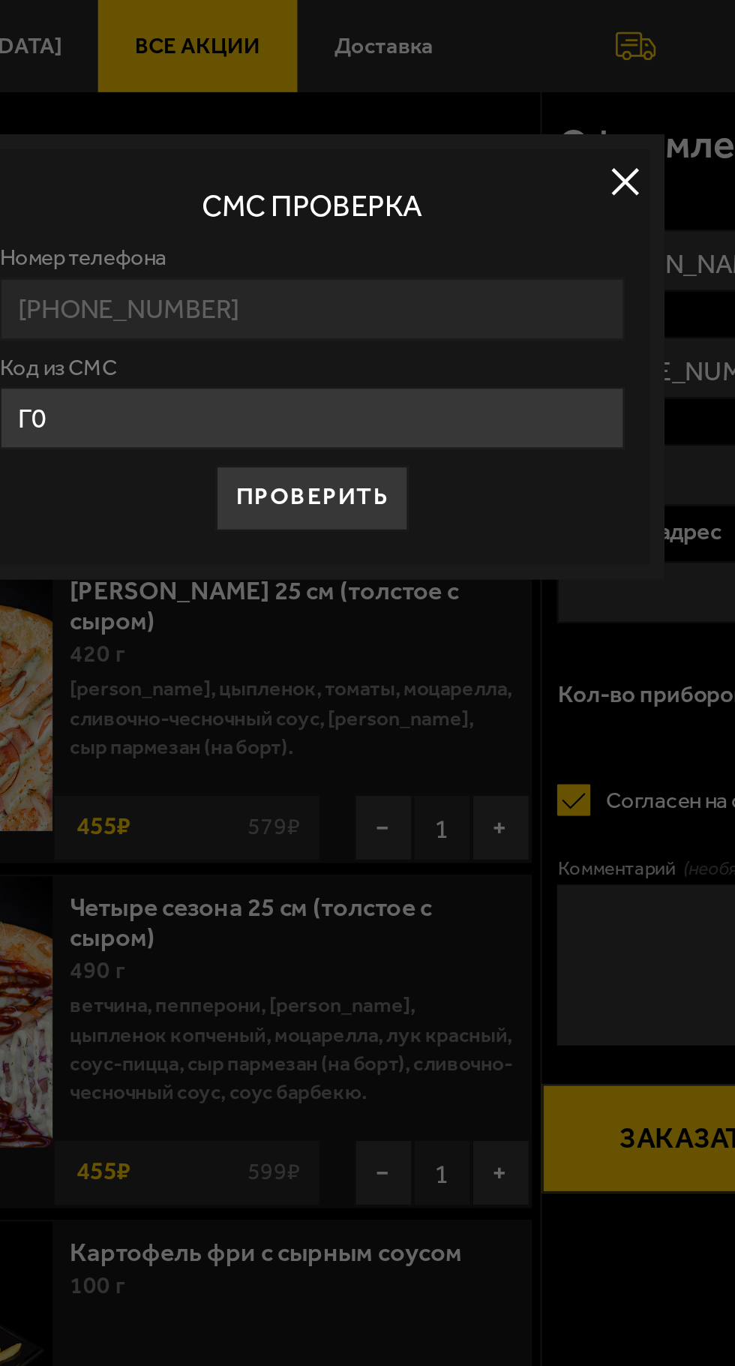
type input "Г"
type input "608822"
click at [380, 221] on button "Проверить" at bounding box center [368, 223] width 86 height 29
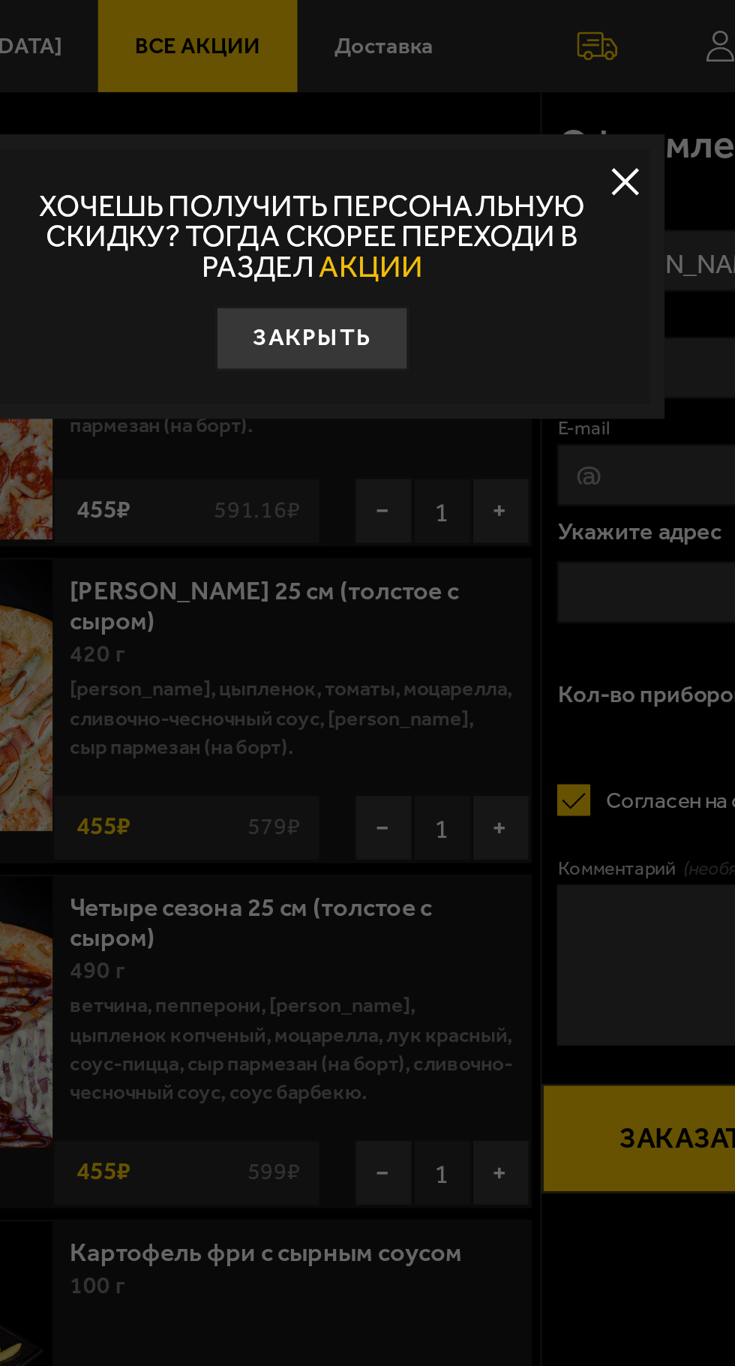
click at [405, 115] on span "АКЦИИ" at bounding box center [394, 119] width 47 height 17
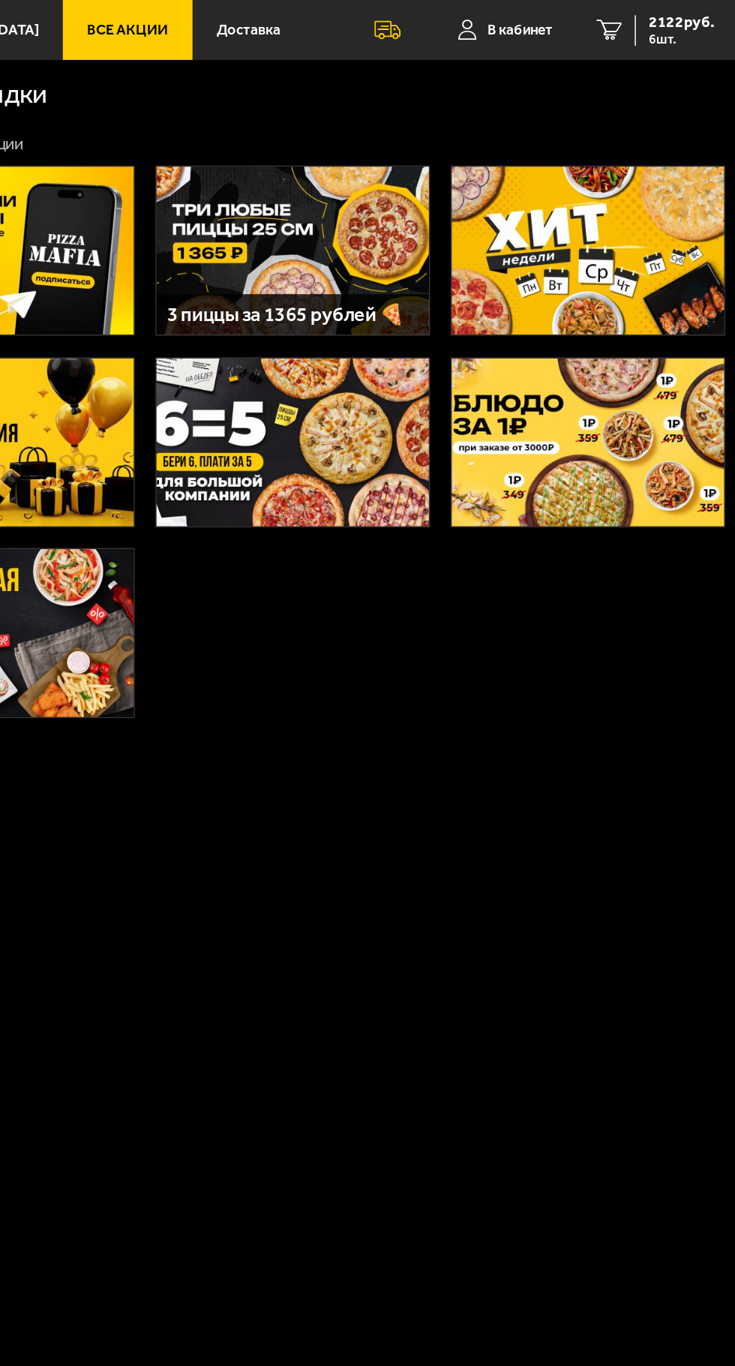
click at [707, 21] on span "2122 руб." at bounding box center [697, 16] width 45 height 11
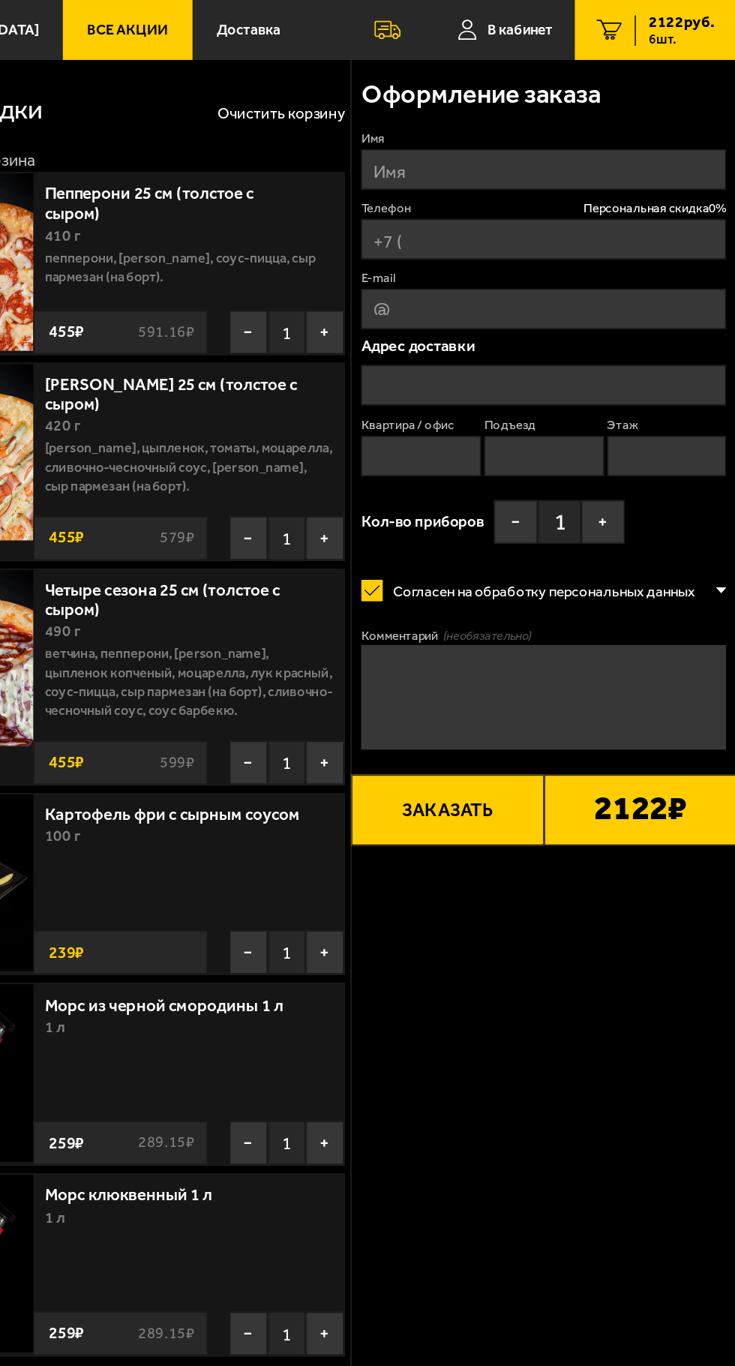
type input "[PHONE_NUMBER]"
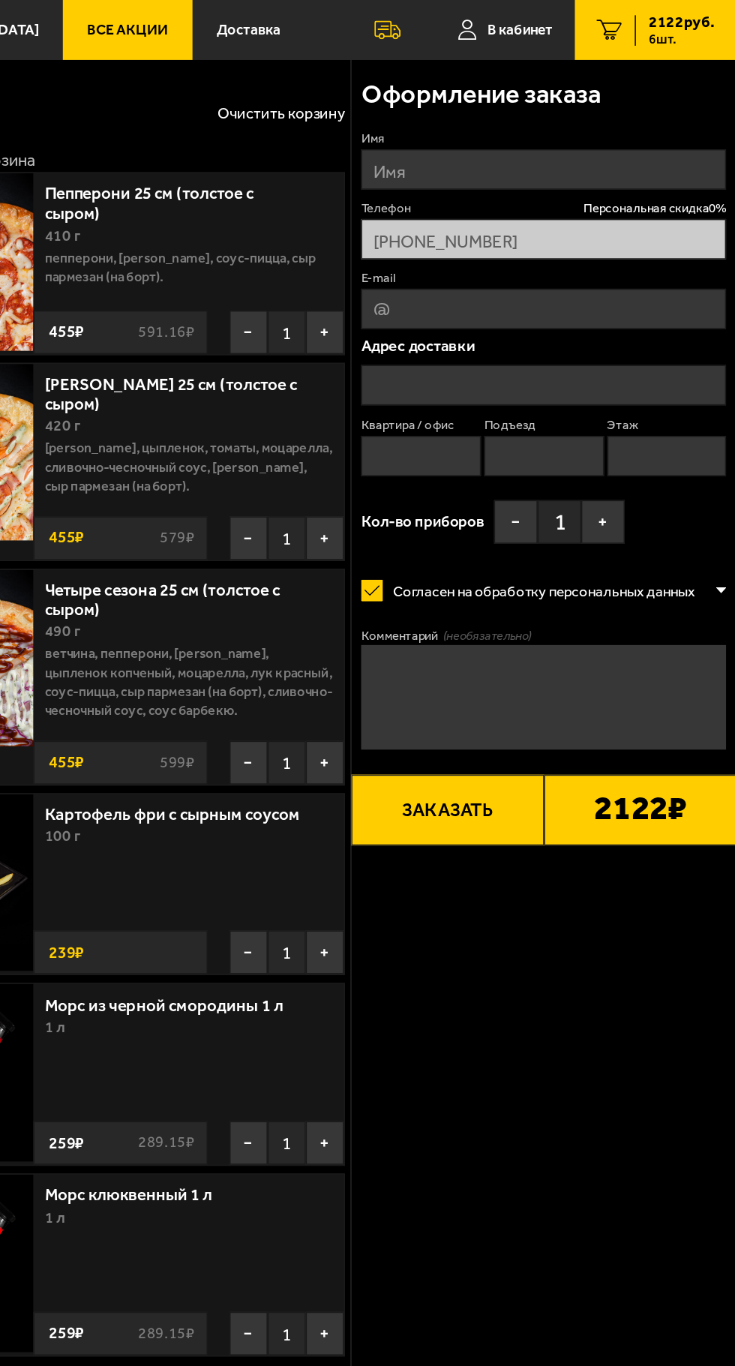
click at [575, 97] on label "Имя" at bounding box center [602, 95] width 251 height 12
click at [575, 103] on input "Имя" at bounding box center [602, 117] width 251 height 28
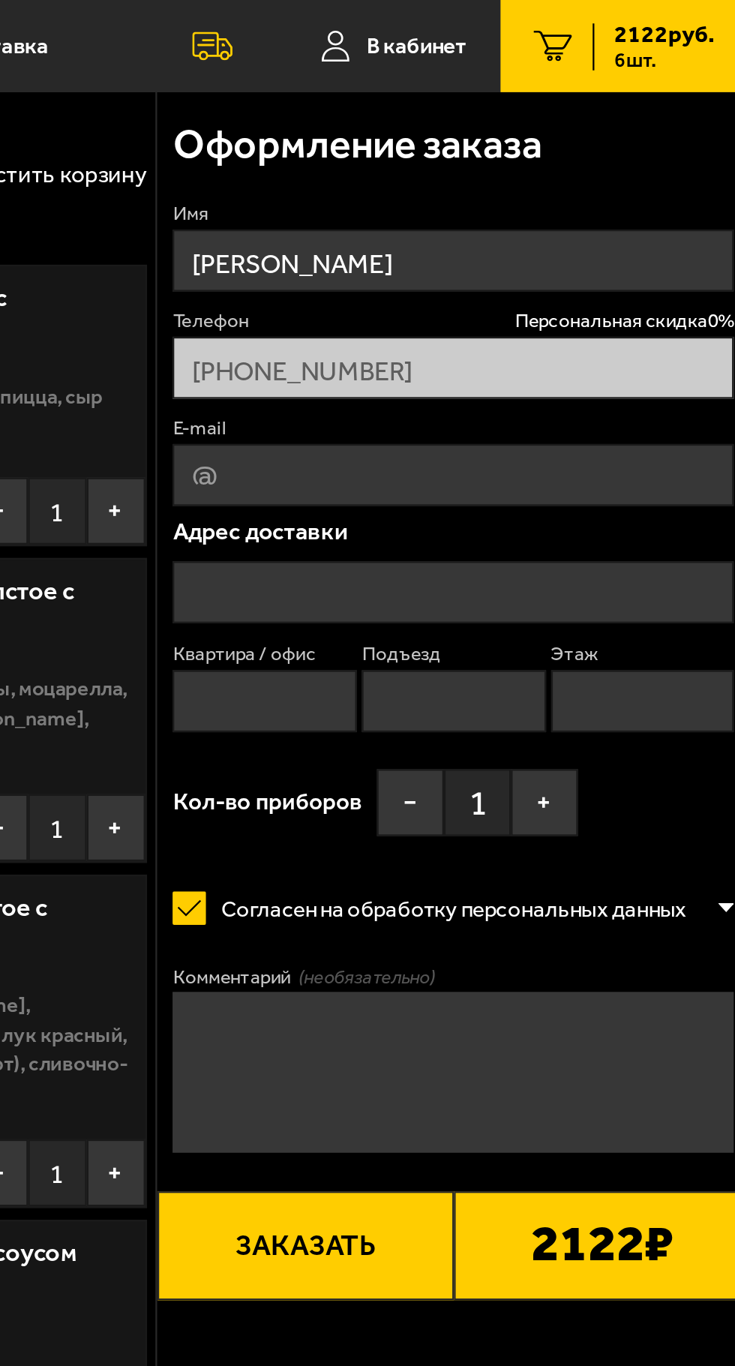
type input "[PERSON_NAME]"
click at [630, 214] on input "E-mail" at bounding box center [602, 213] width 251 height 28
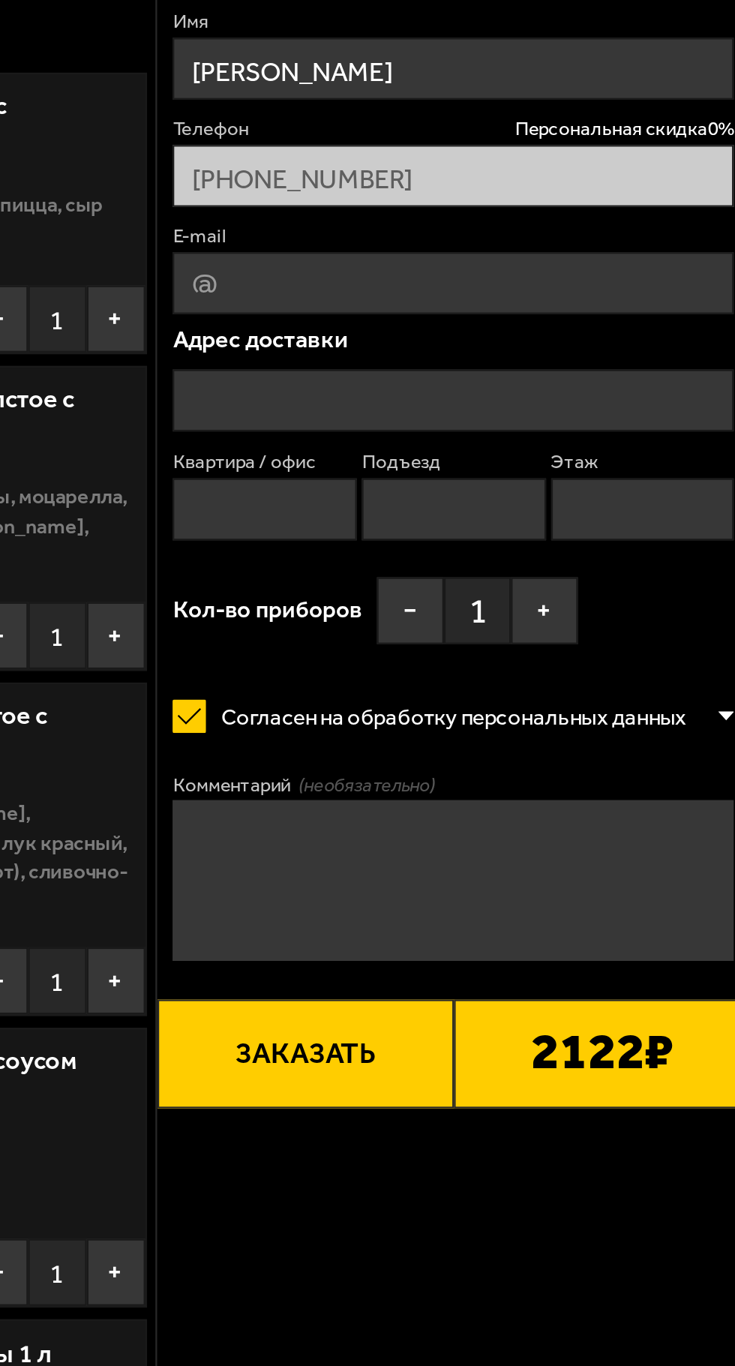
click at [632, 256] on input "text" at bounding box center [602, 265] width 251 height 28
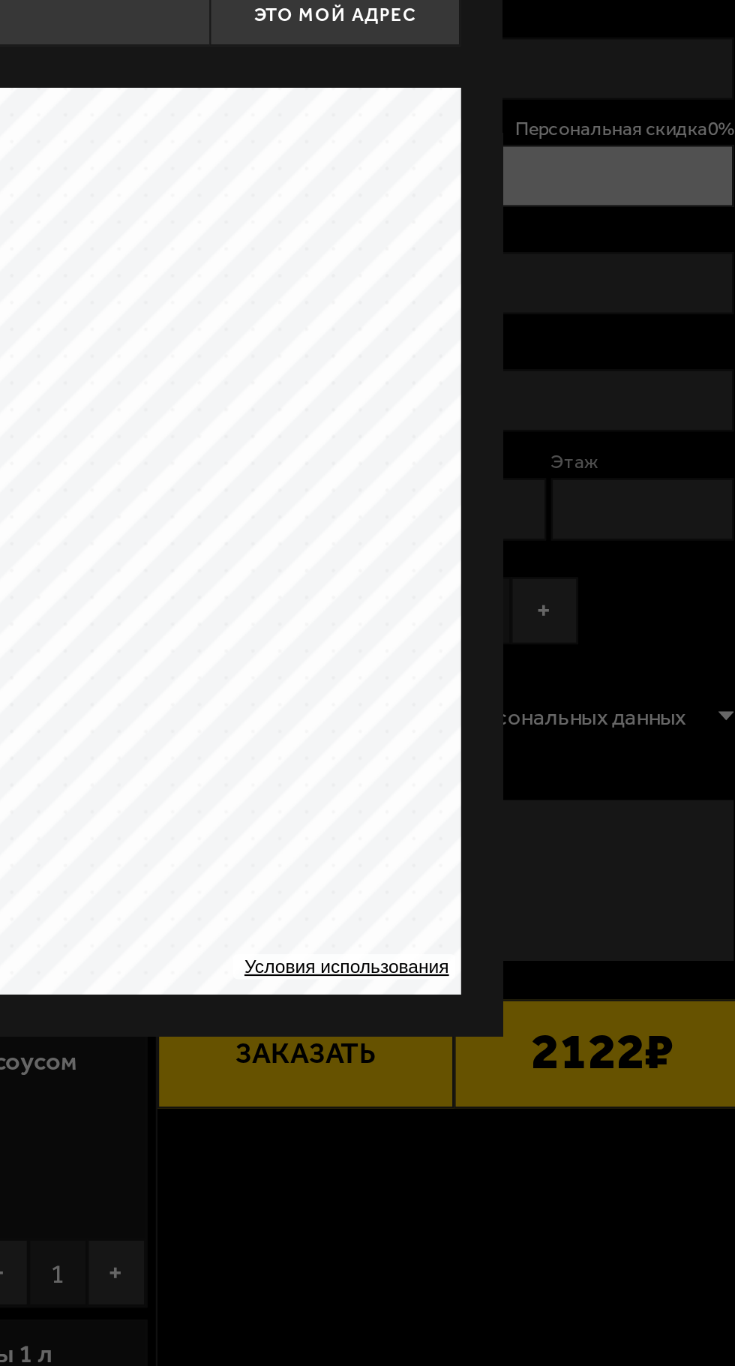
click at [613, 272] on div "Это мой адрес Найдите адрес перетащив карту … Условия использования Открыть в Я…" at bounding box center [367, 305] width 515 height 490
click at [704, 209] on div at bounding box center [367, 683] width 735 height 1366
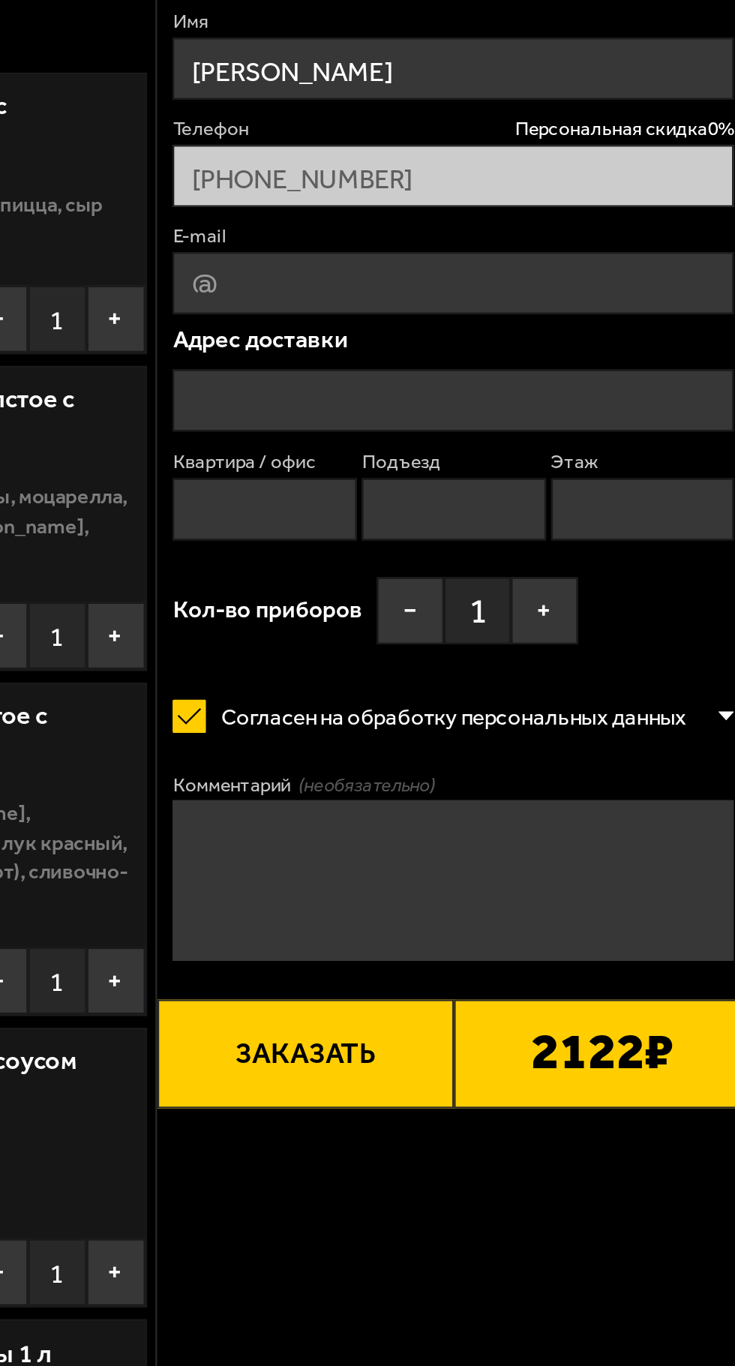
click at [617, 268] on input "text" at bounding box center [602, 265] width 251 height 28
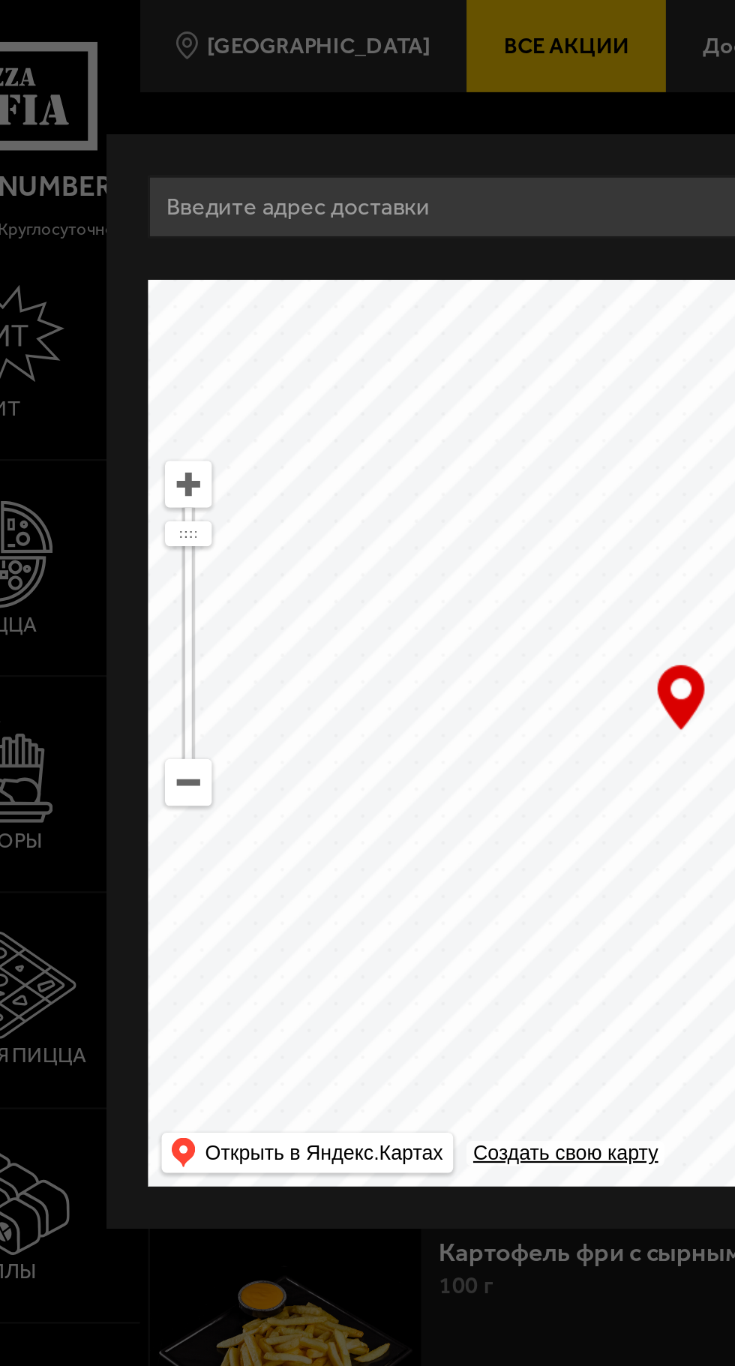
click at [287, 96] on input "text" at bounding box center [311, 93] width 365 height 28
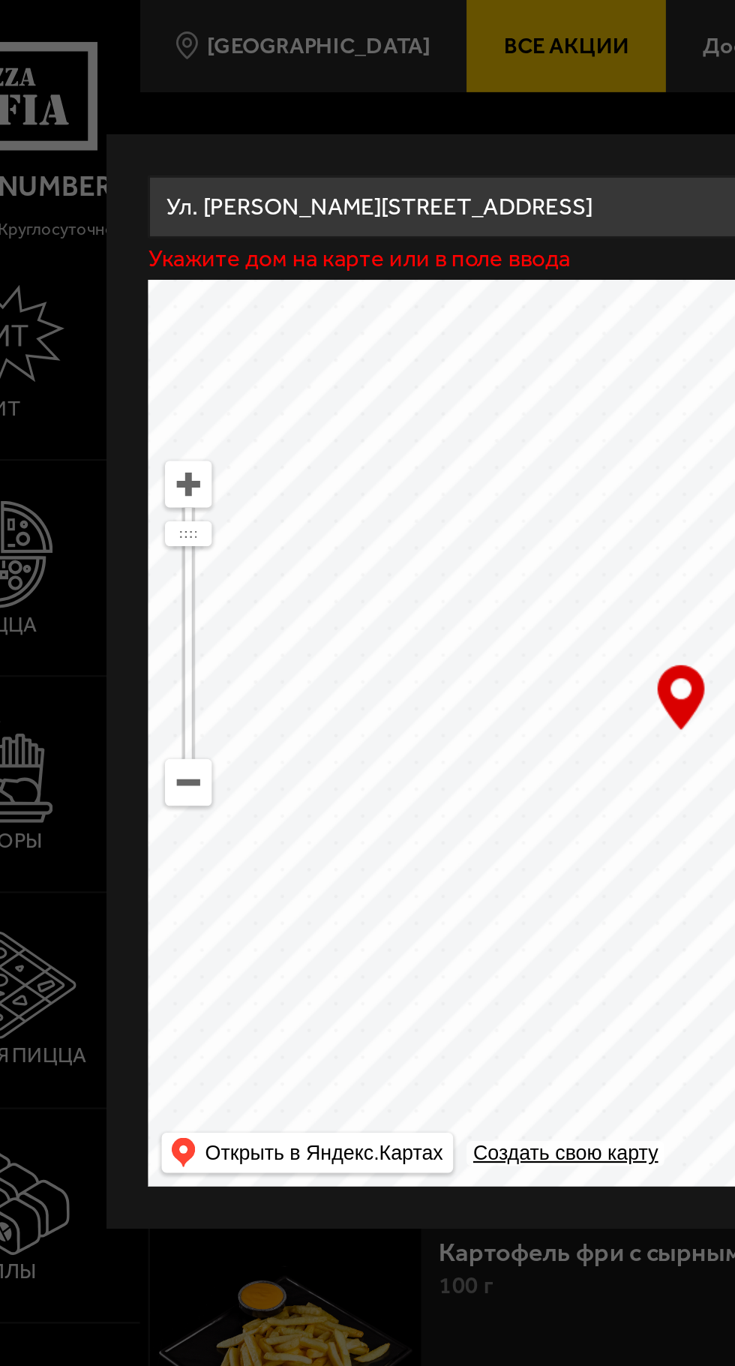
type input "Санкт-Петербург, улица Маршала Захарова, 50к1"
type input "[STREET_ADDRESS][PERSON_NAME]"
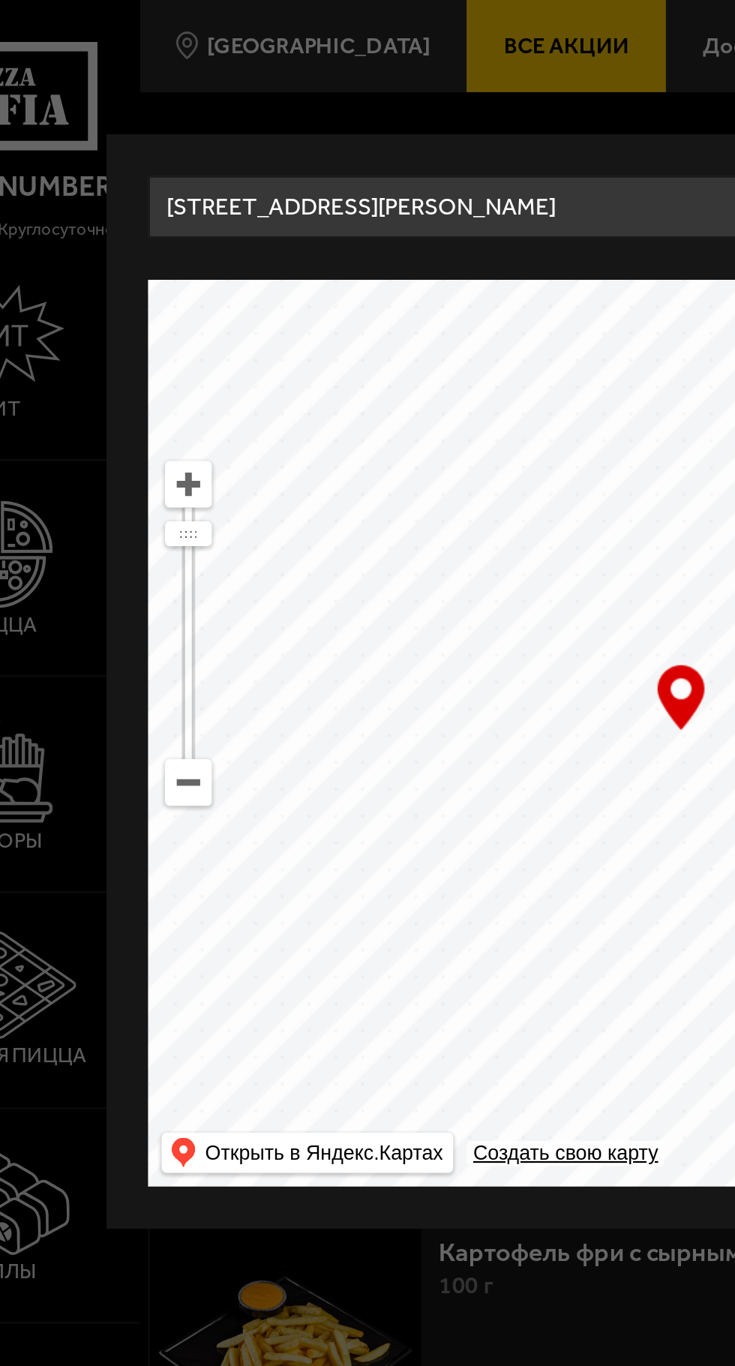
click at [339, 88] on input "[STREET_ADDRESS][PERSON_NAME]" at bounding box center [311, 93] width 365 height 28
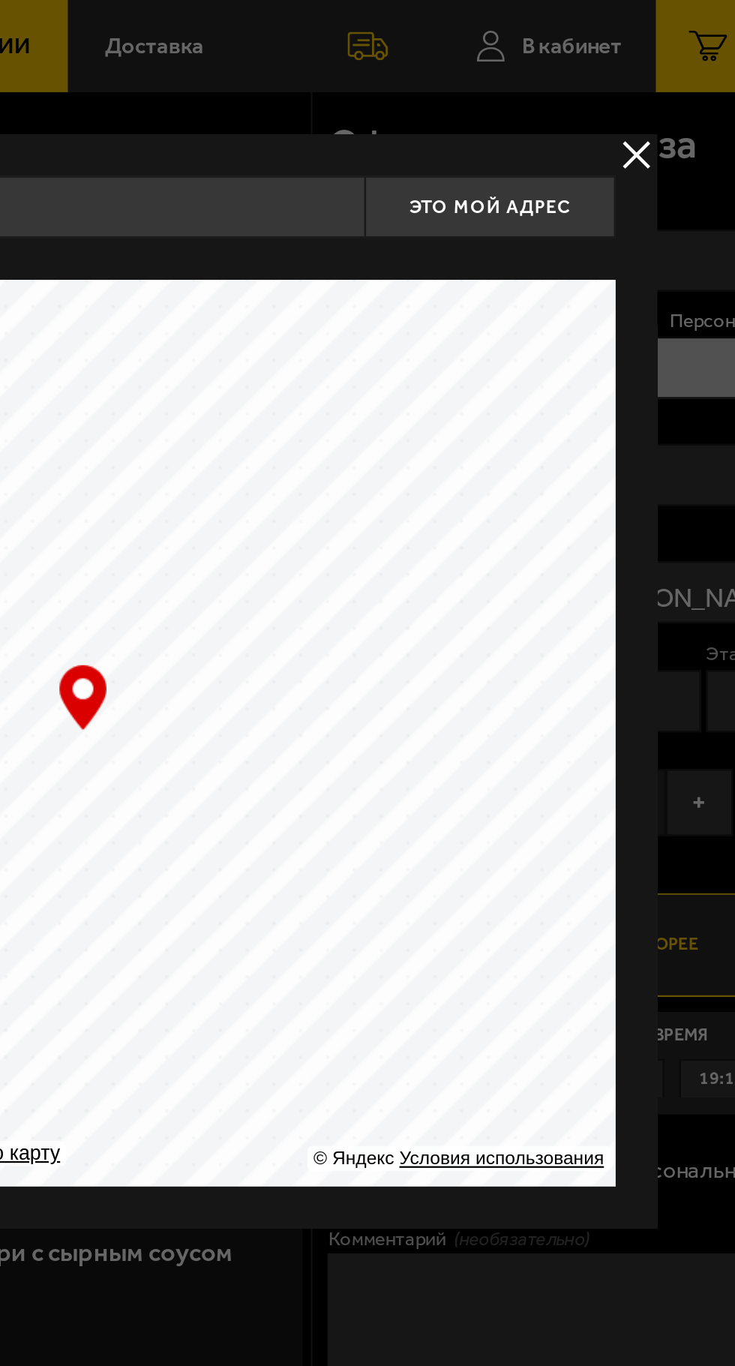
type input "Санкт-Петербург, улица Маршала Захарова, 50к1"
click at [545, 81] on button "Это мой адрес" at bounding box center [550, 93] width 113 height 28
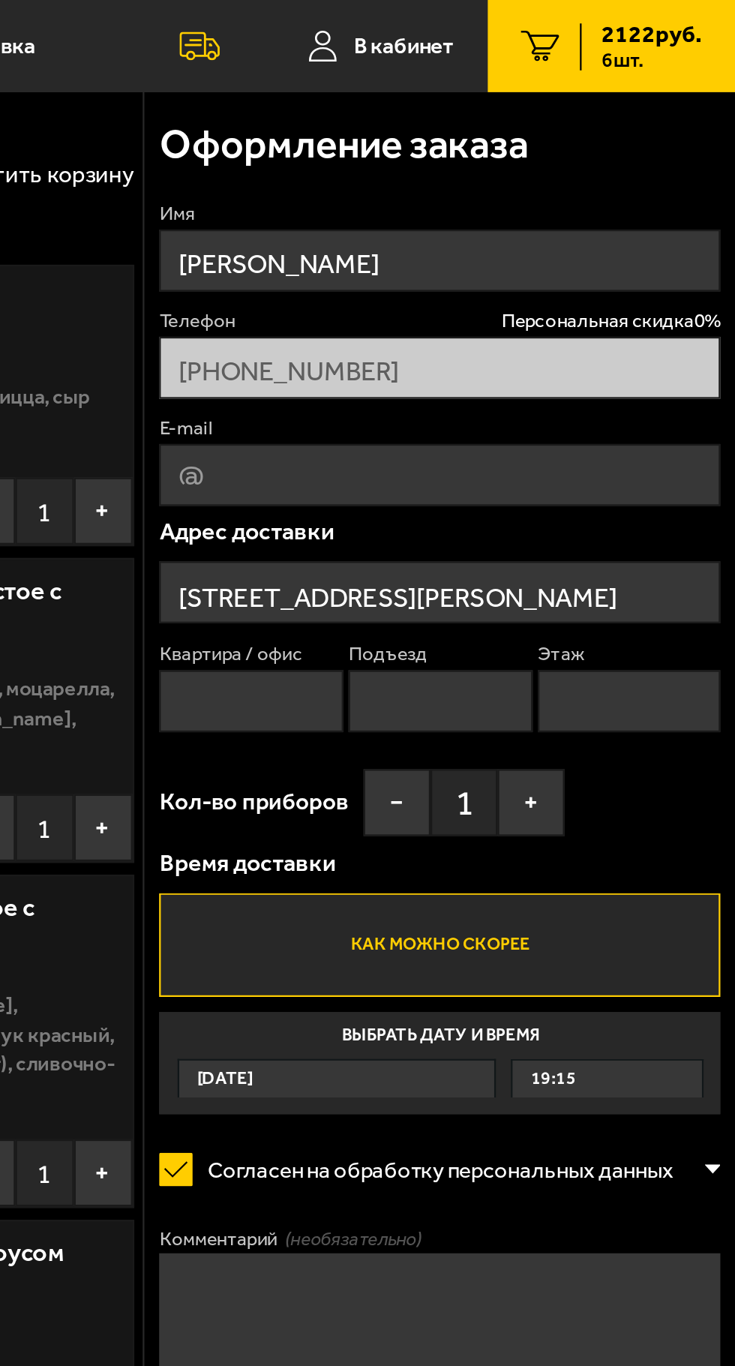
click at [532, 311] on input "Квартира / офис" at bounding box center [518, 314] width 83 height 28
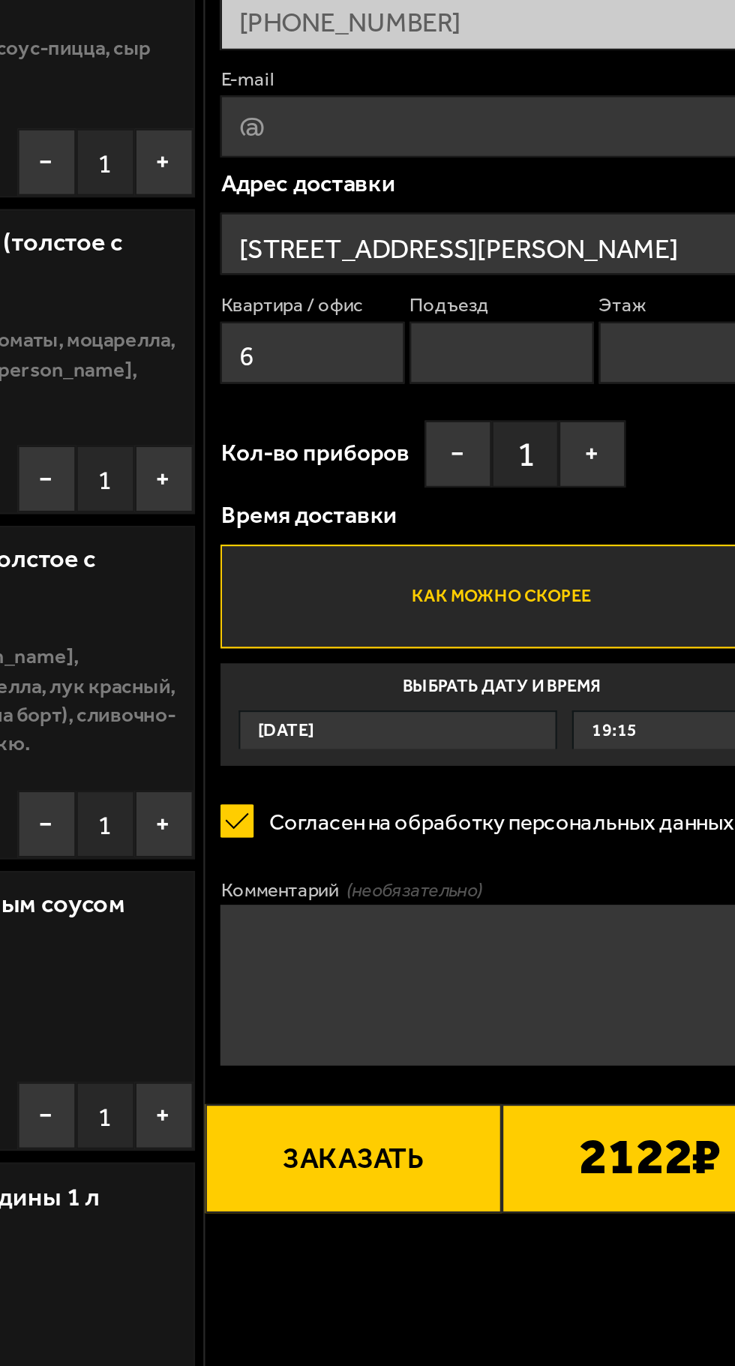
type input "6"
click at [607, 322] on input "Подъезд" at bounding box center [603, 314] width 83 height 28
type input "1"
click at [687, 320] on input "Этаж" at bounding box center [688, 314] width 83 height 28
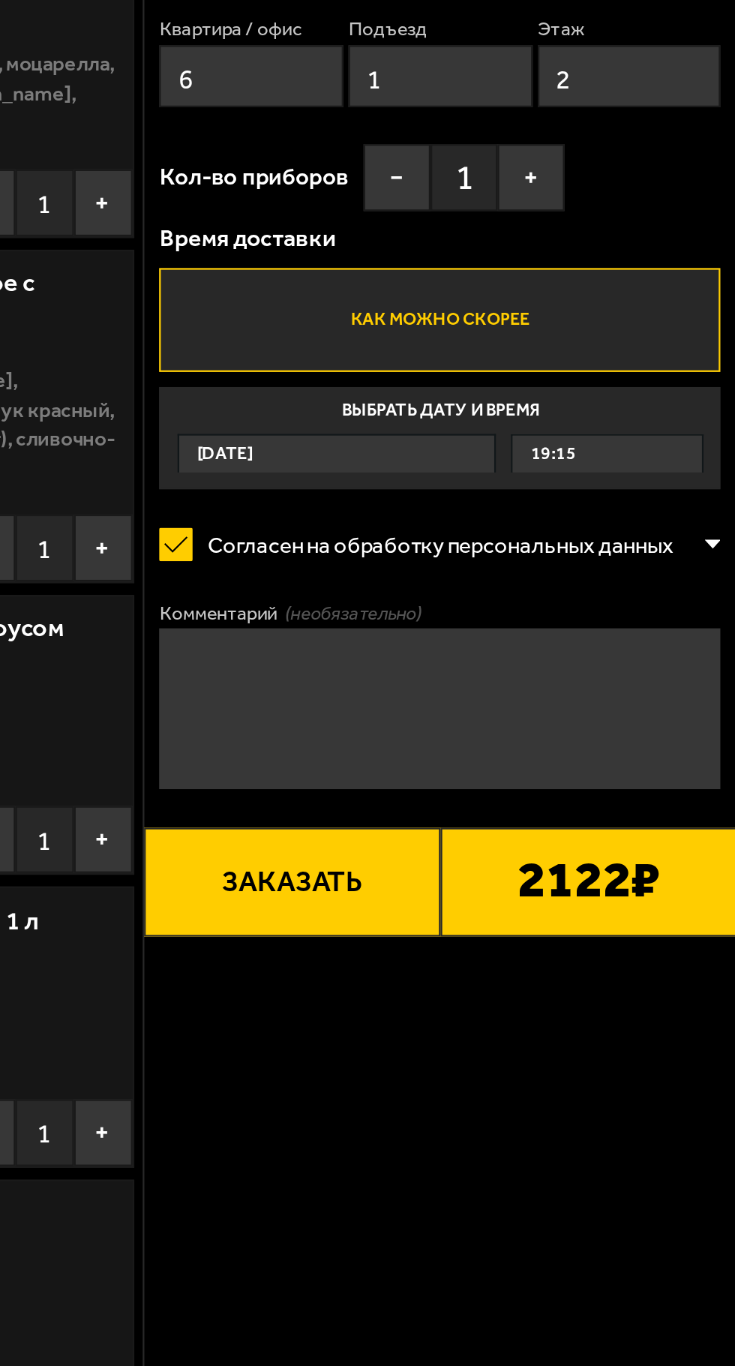
type input "2"
click at [661, 425] on label "Как можно скорее" at bounding box center [602, 423] width 251 height 46
click at [0, 0] on input "Как можно скорее" at bounding box center [0, 0] width 0 height 0
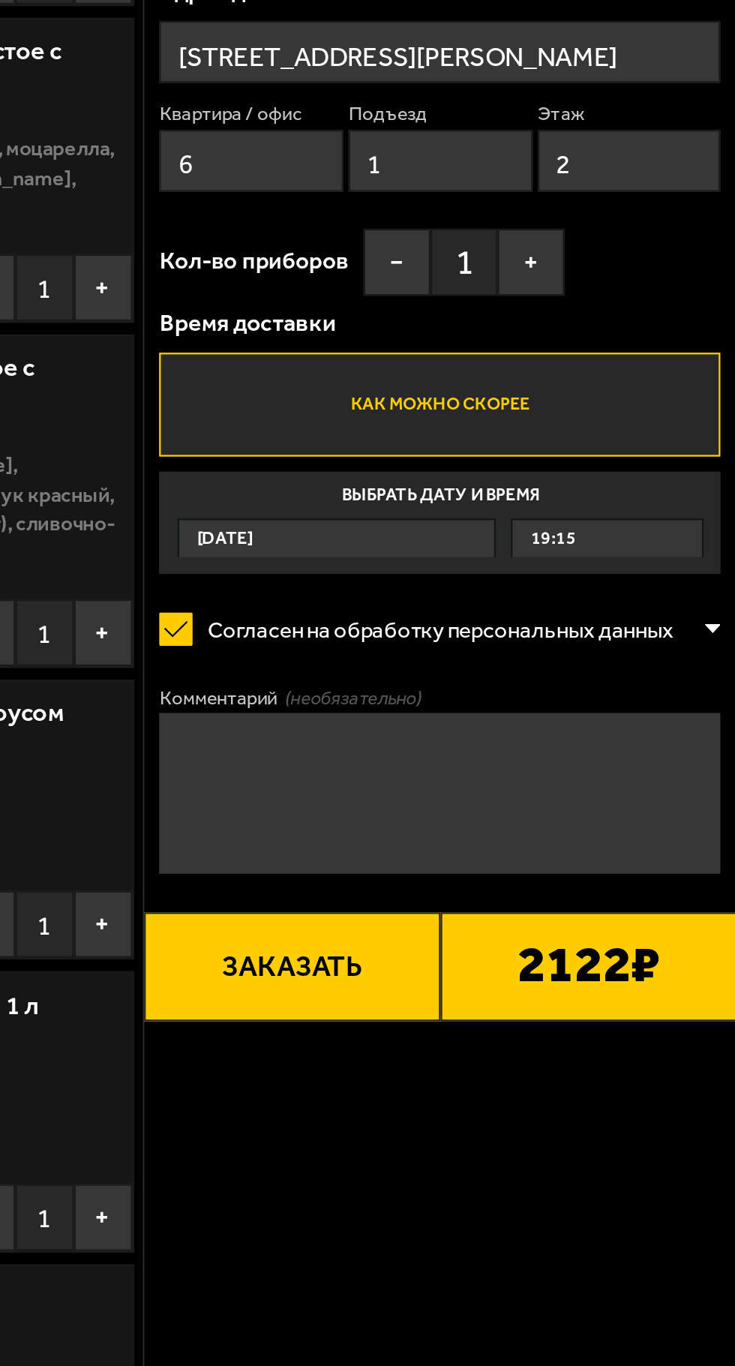
click at [644, 361] on button "+" at bounding box center [644, 359] width 30 height 30
click at [567, 674] on button "Заказать" at bounding box center [536, 674] width 133 height 49
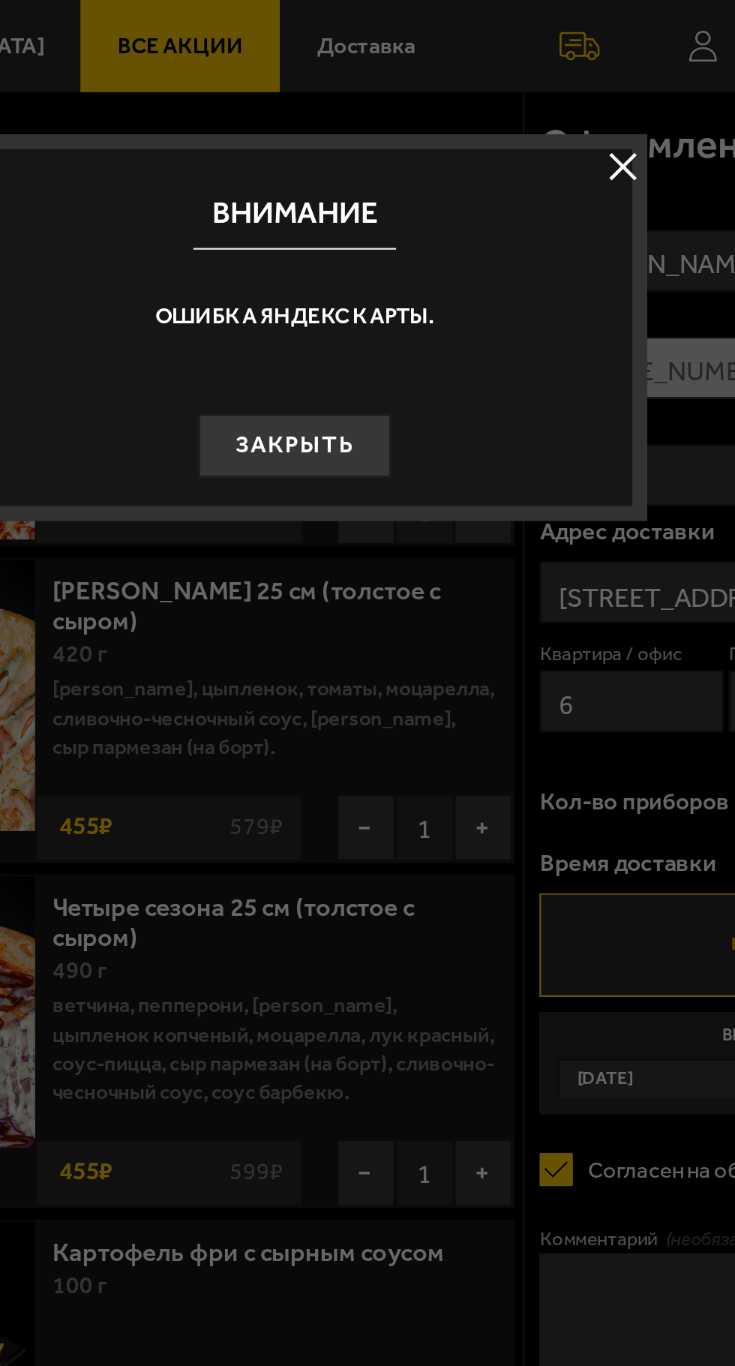
click at [511, 78] on button at bounding box center [514, 75] width 23 height 23
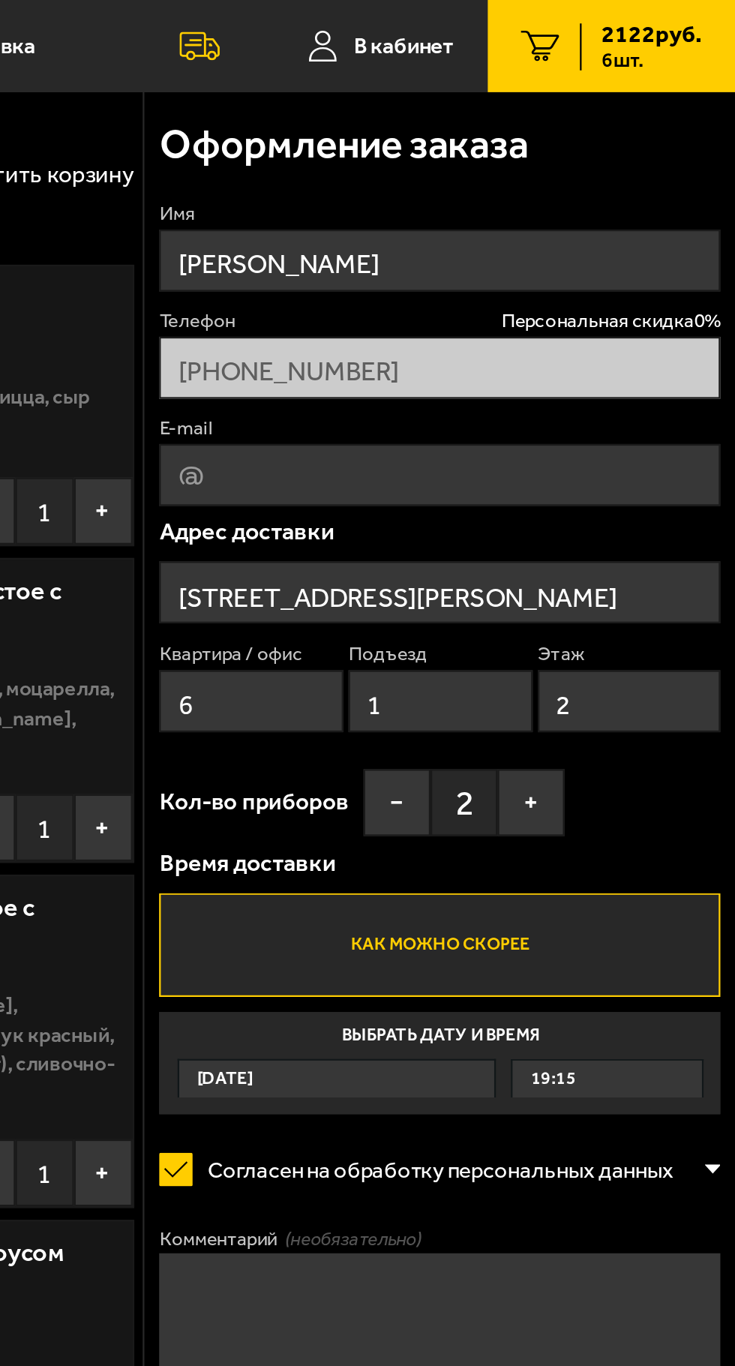
click at [689, 268] on input "[STREET_ADDRESS][PERSON_NAME]" at bounding box center [602, 265] width 251 height 28
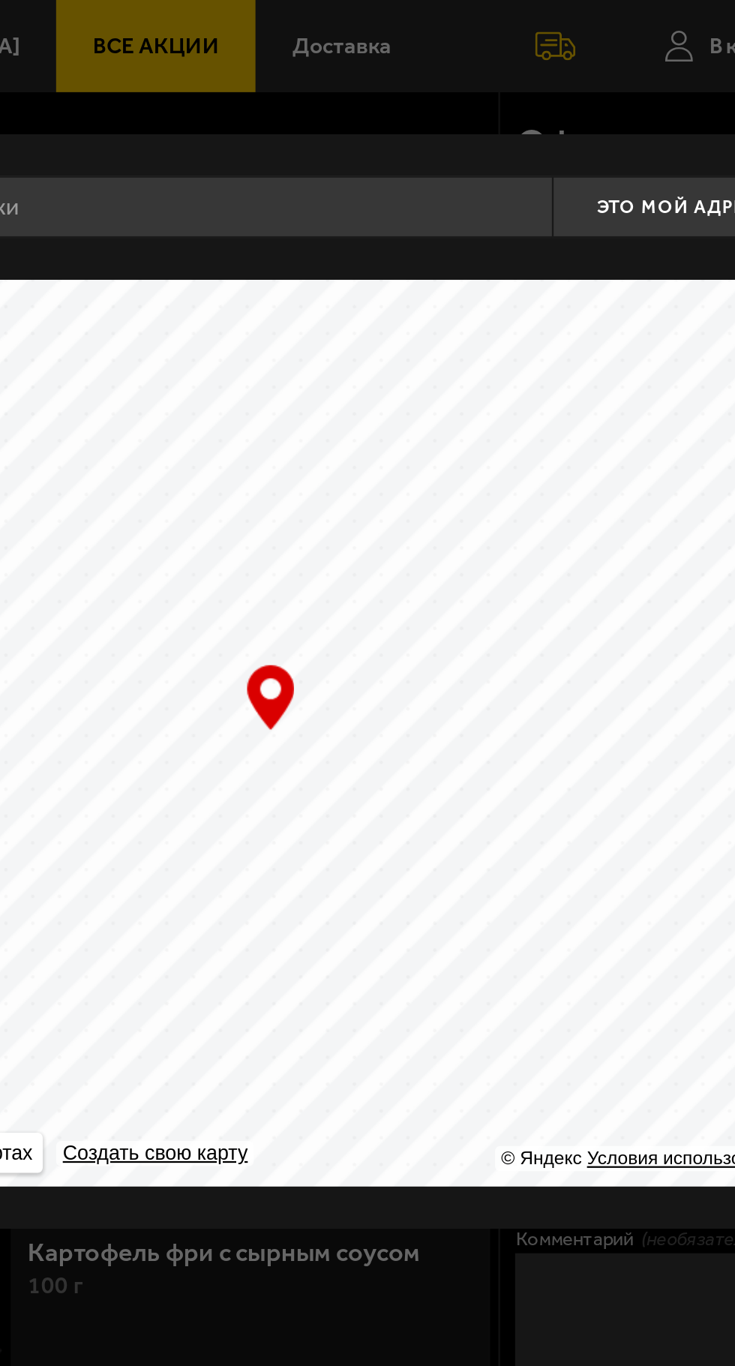
click at [403, 90] on input "text" at bounding box center [311, 93] width 365 height 28
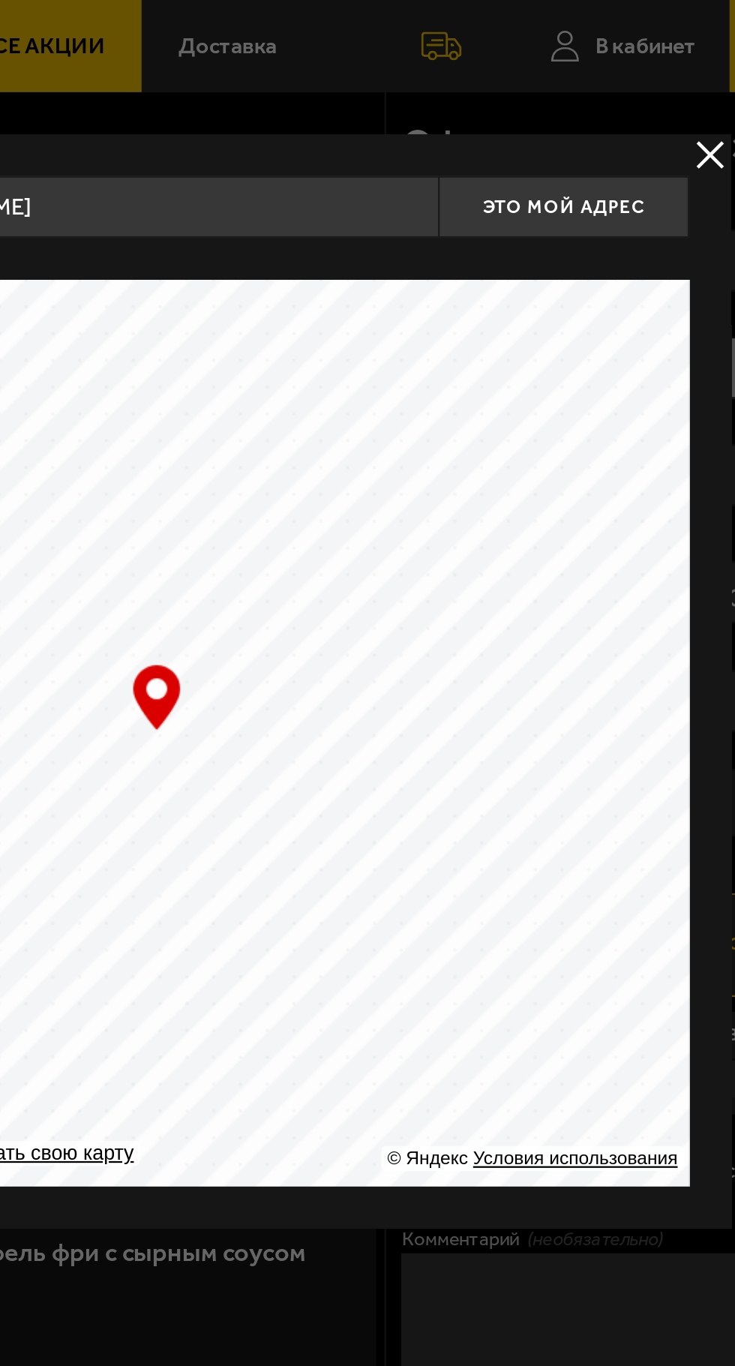
type input "Санкт-Петербург, улица Маршала Захарова, 50к1"
click at [542, 90] on span "Это мой адрес" at bounding box center [550, 93] width 72 height 10
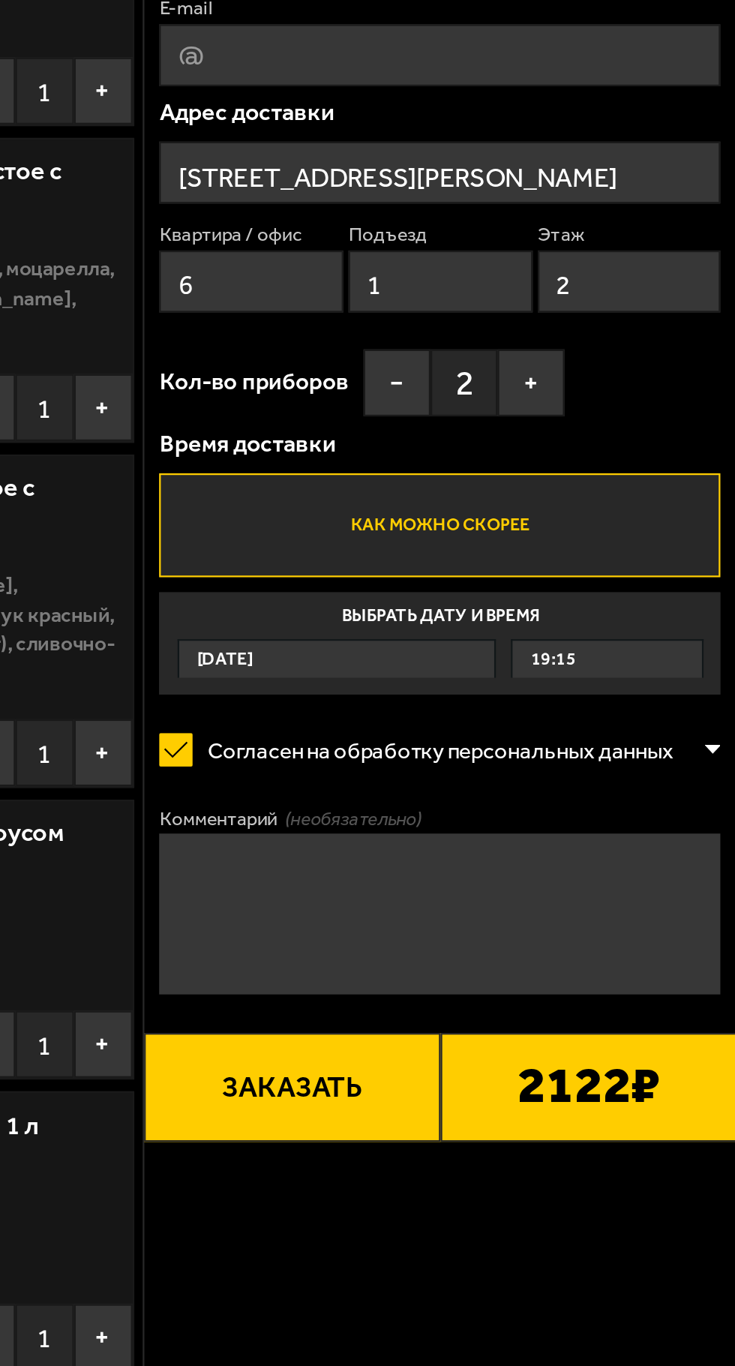
click at [557, 678] on button "Заказать" at bounding box center [536, 674] width 133 height 49
click at [556, 671] on button "Заказать" at bounding box center [536, 674] width 133 height 49
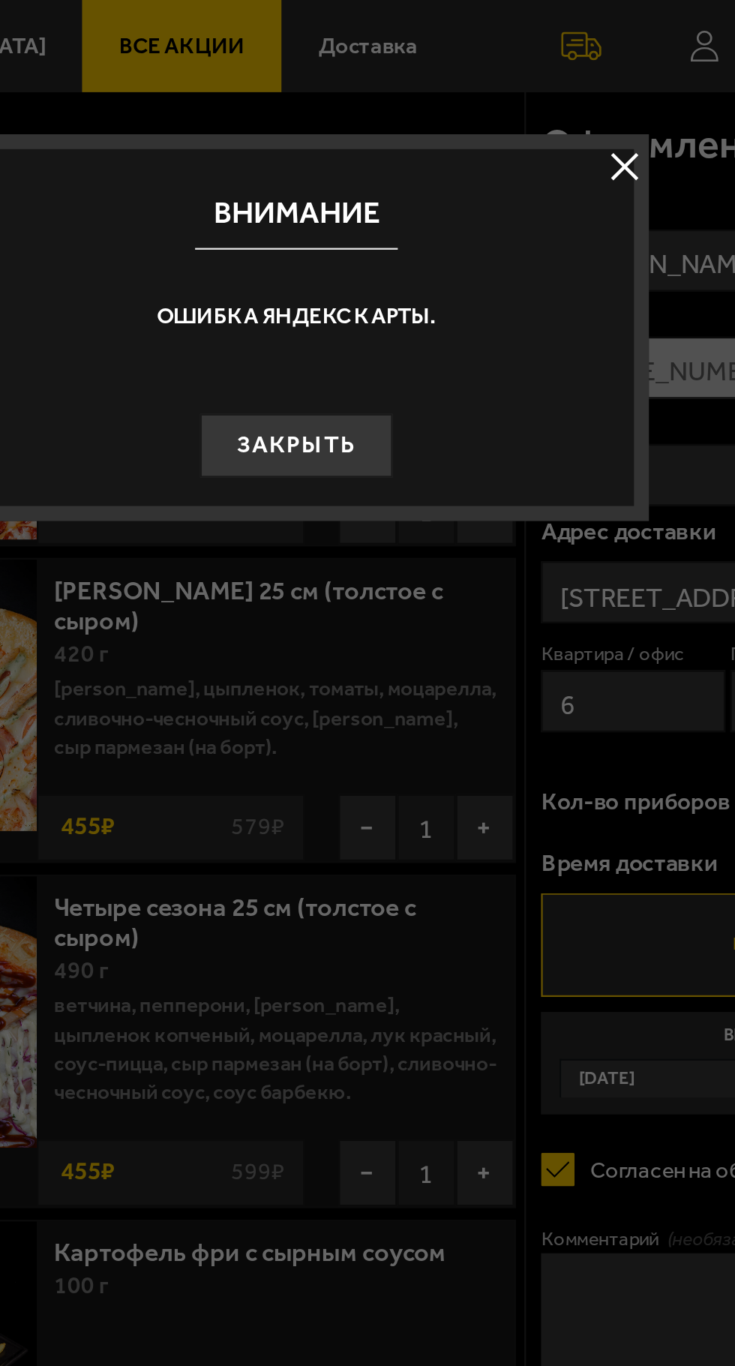
click at [513, 69] on button at bounding box center [514, 75] width 23 height 23
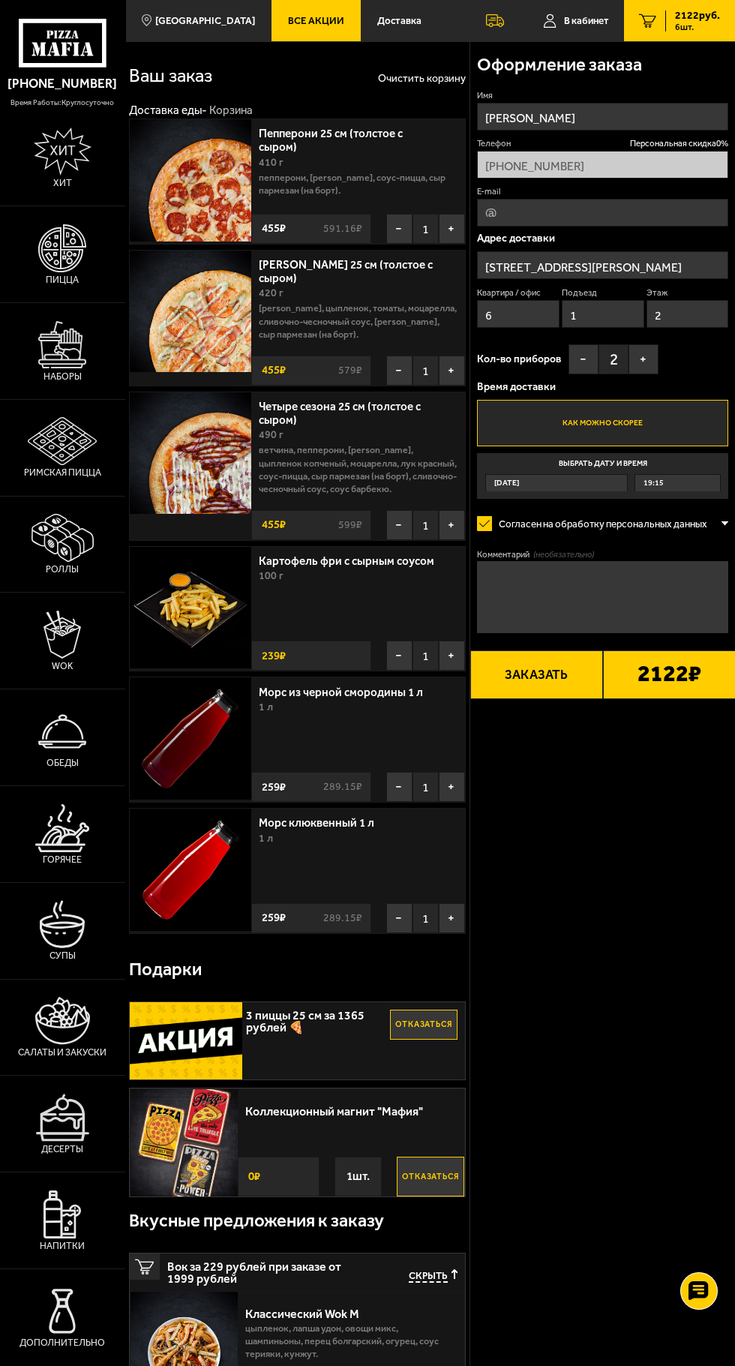
click at [560, 674] on button "Заказать" at bounding box center [536, 674] width 133 height 49
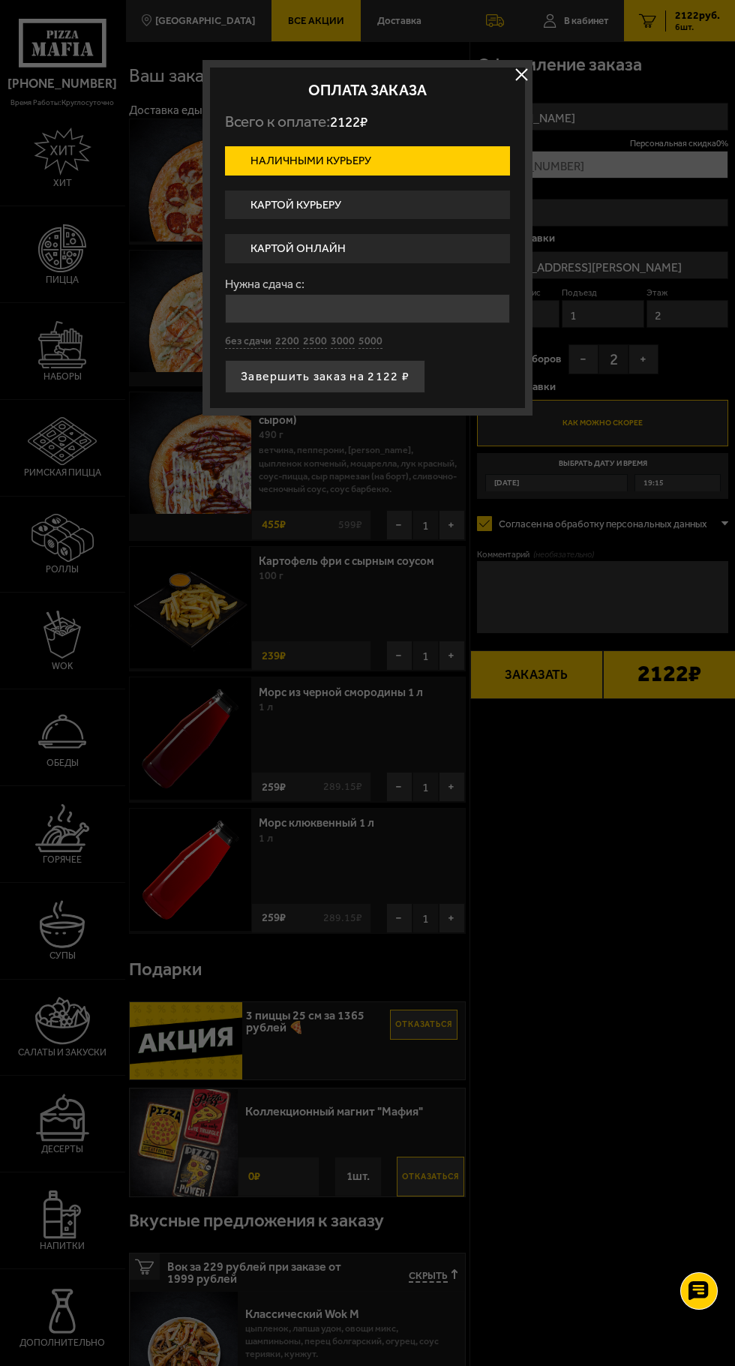
click at [400, 243] on label "Картой онлайн" at bounding box center [367, 248] width 285 height 29
click at [0, 0] on input "Картой онлайн" at bounding box center [0, 0] width 0 height 0
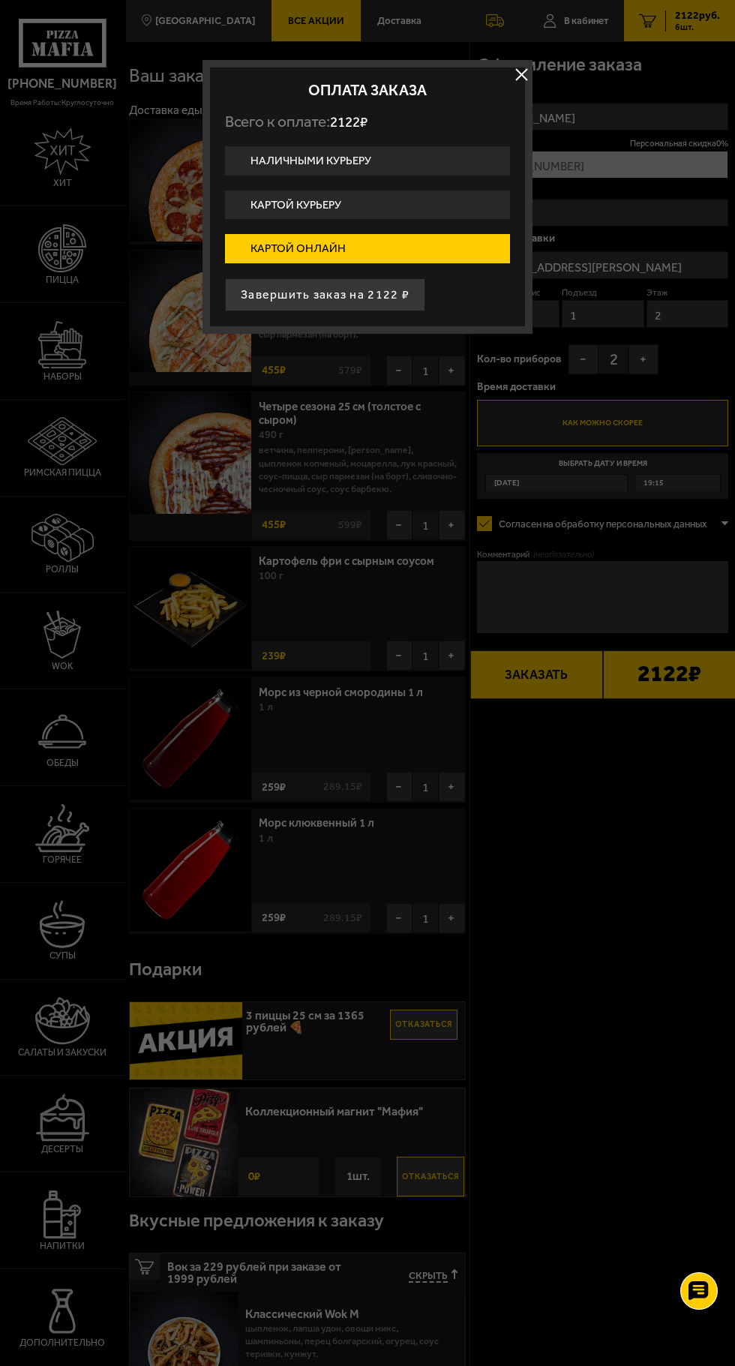
click at [379, 297] on button "Завершить заказ на 2122 ₽" at bounding box center [325, 294] width 200 height 33
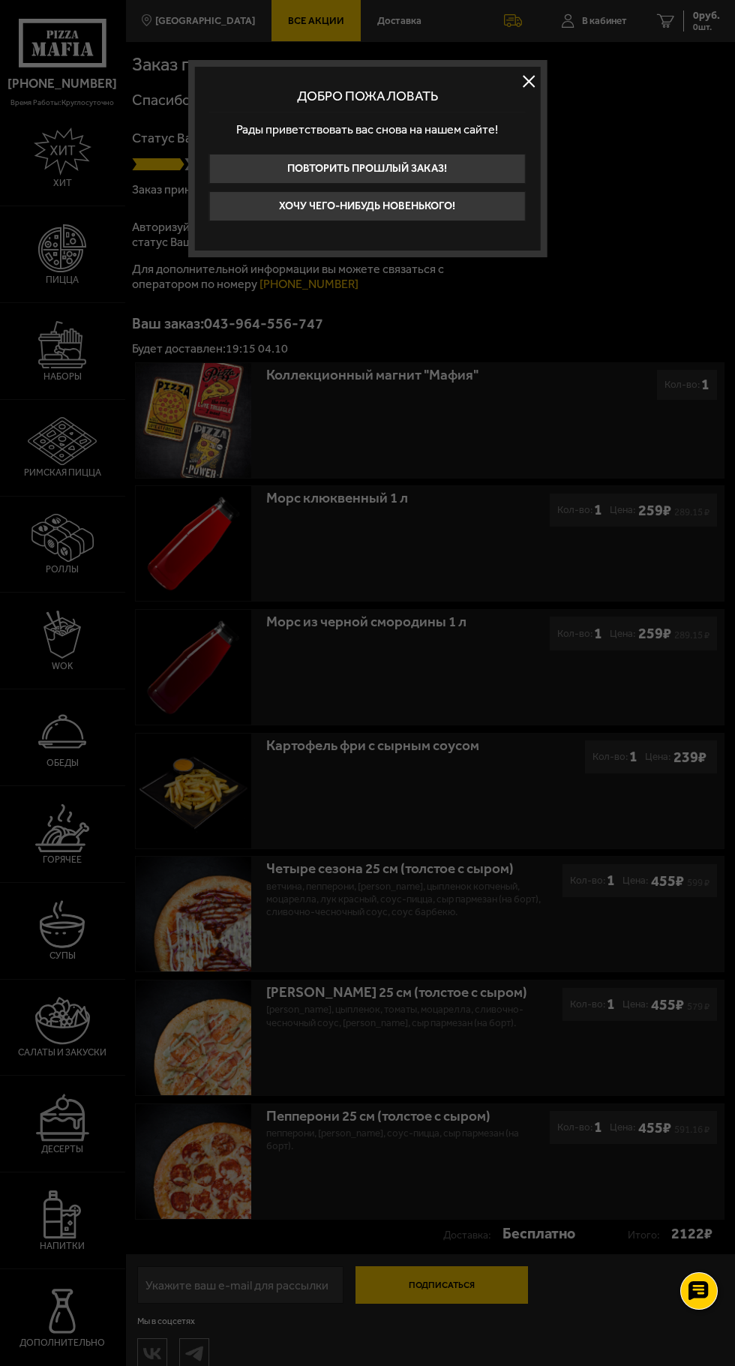
click at [548, 82] on div at bounding box center [367, 683] width 735 height 1366
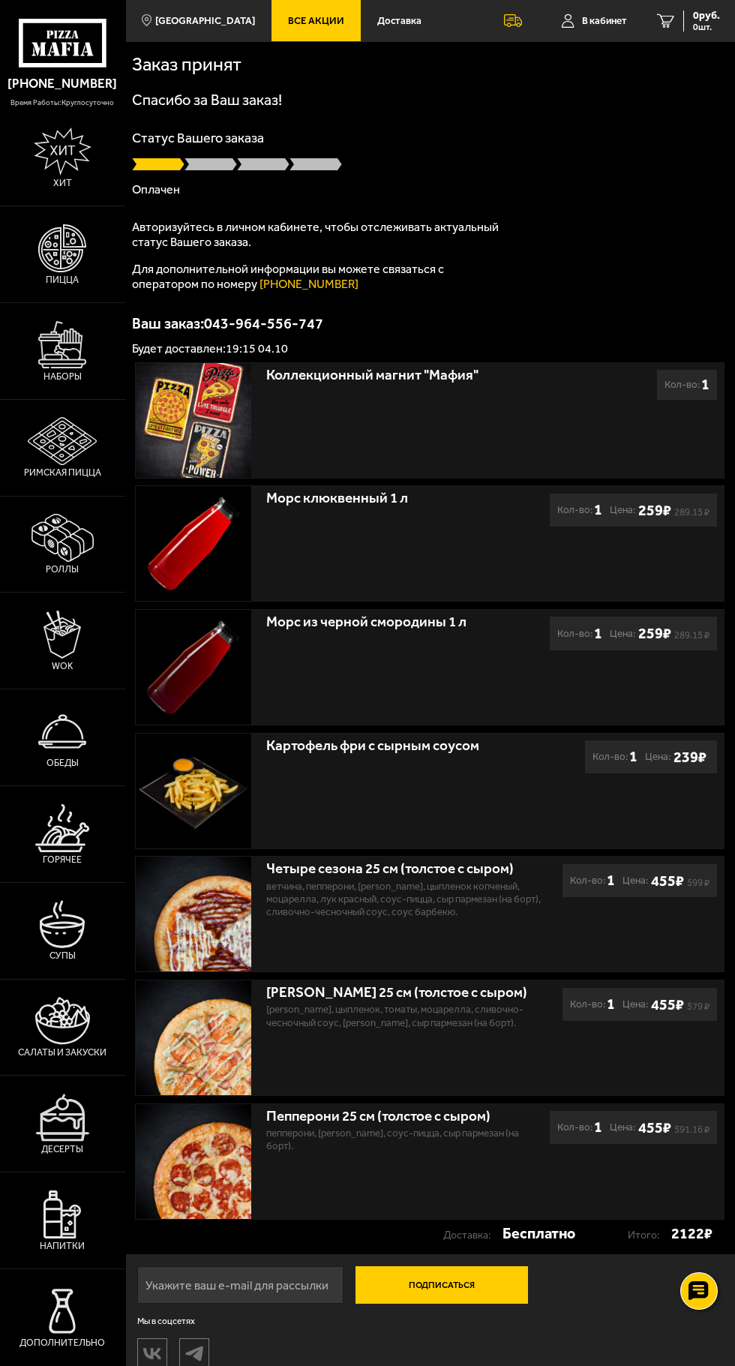
scroll to position [86, 0]
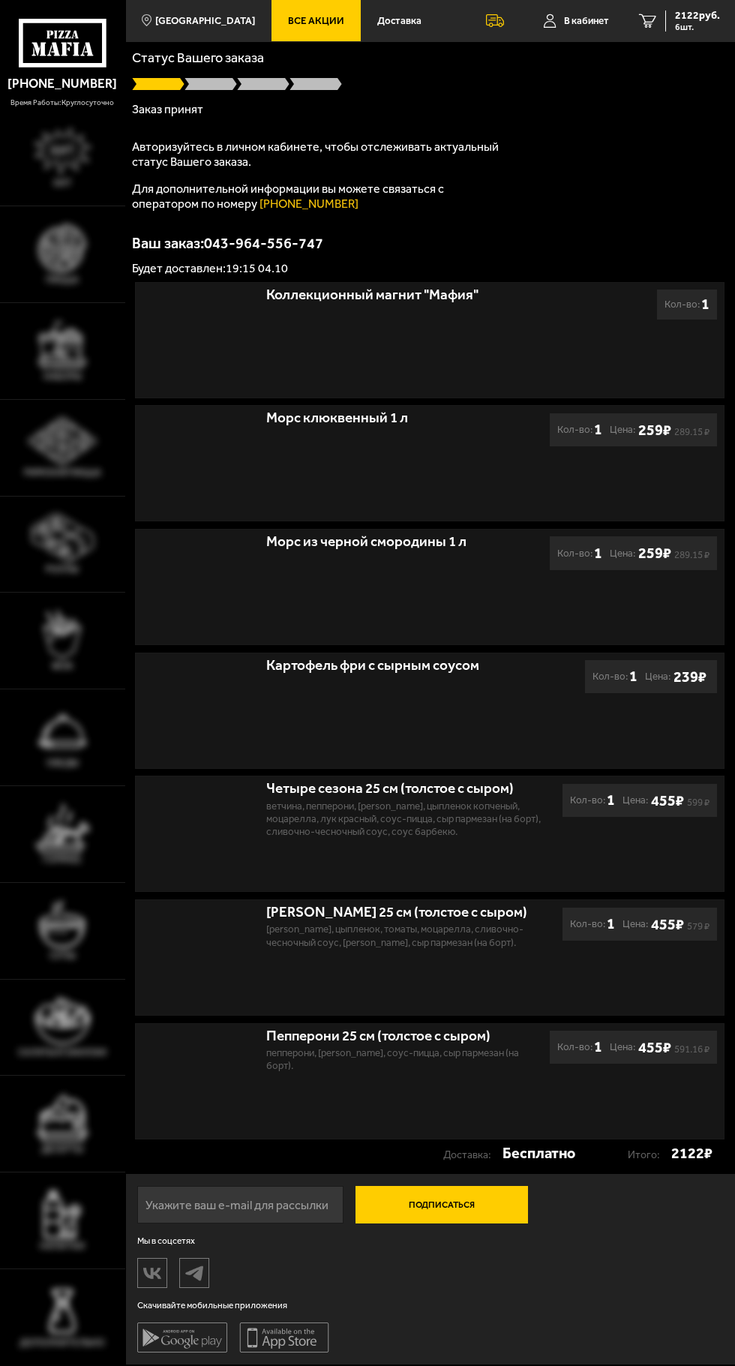
scroll to position [86, 0]
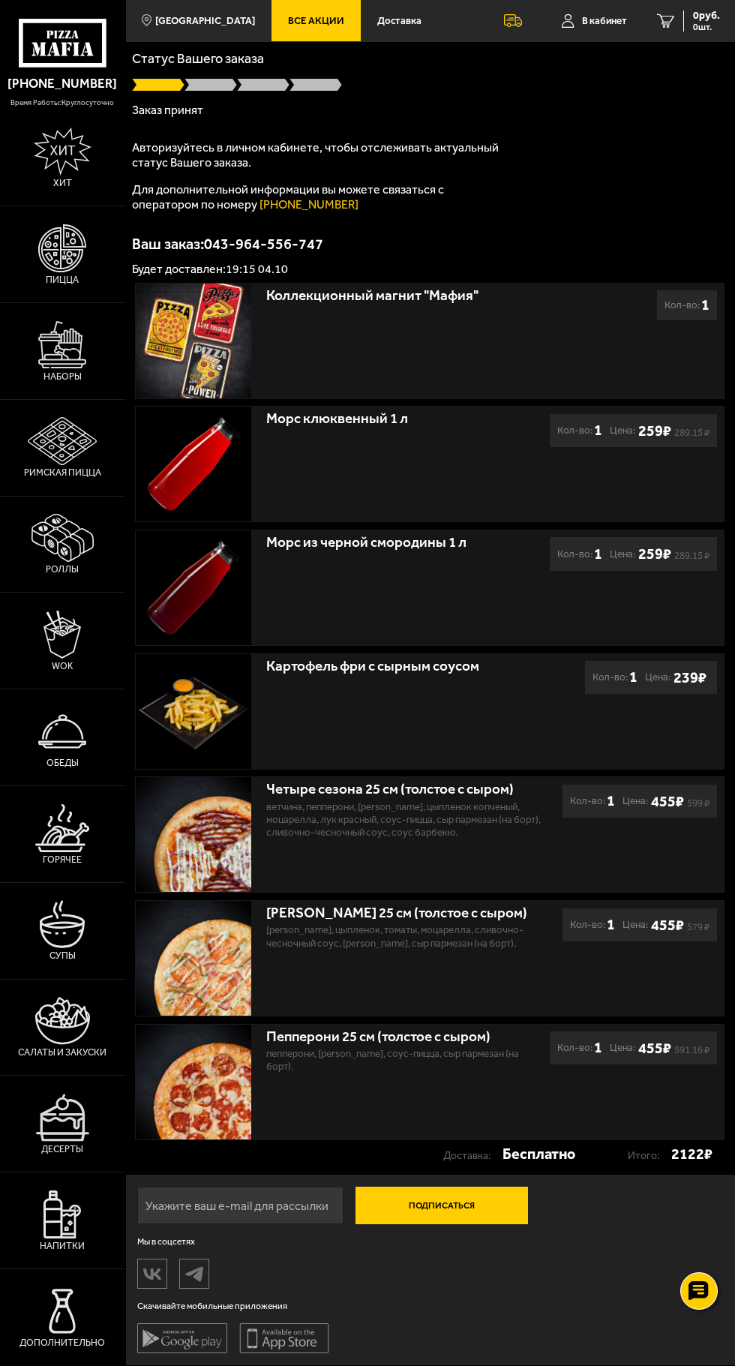
click at [608, 20] on span "В кабинет" at bounding box center [604, 21] width 45 height 10
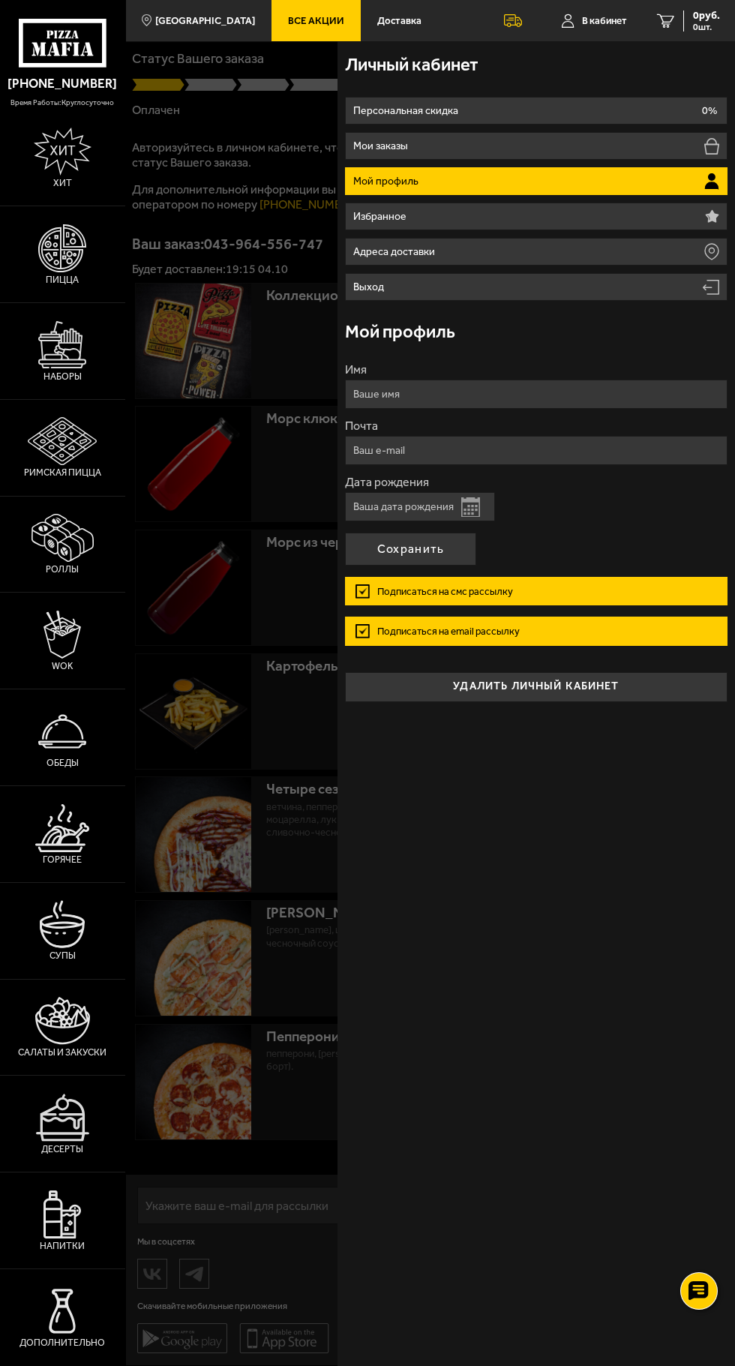
click at [575, 829] on div "Личный кабинет Персональная скидка 0% Мои заказы Мой профиль Избранное Адреса д…" at bounding box center [537, 703] width 398 height 1325
click at [560, 837] on div "Личный кабинет Персональная скидка 0% Мои заказы Мой профиль Избранное Адреса д…" at bounding box center [537, 703] width 398 height 1325
click at [554, 863] on div "Личный кабинет Персональная скидка 0% Мои заказы Мой профиль Избранное Адреса д…" at bounding box center [537, 703] width 398 height 1325
click at [575, 100] on li "Персональная скидка 0%" at bounding box center [536, 111] width 383 height 28
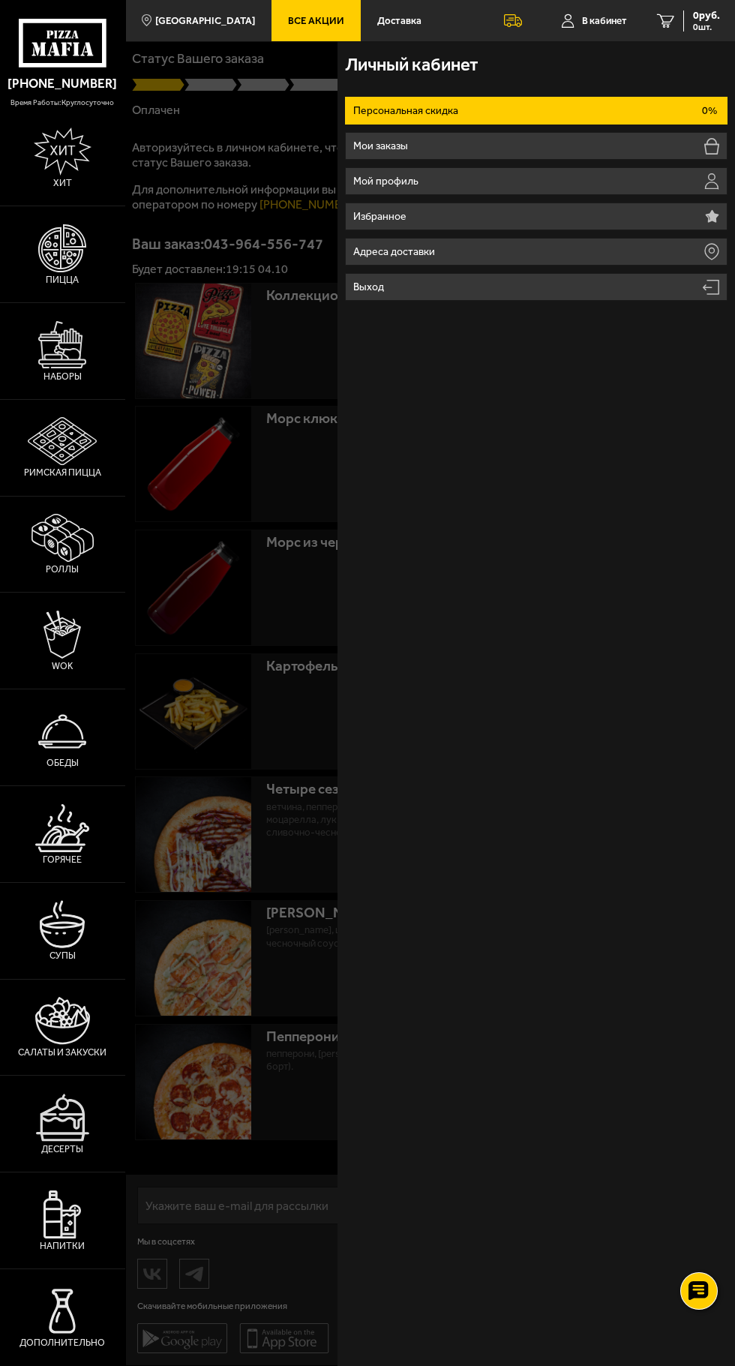
click at [560, 173] on li "Мой профиль" at bounding box center [536, 181] width 383 height 28
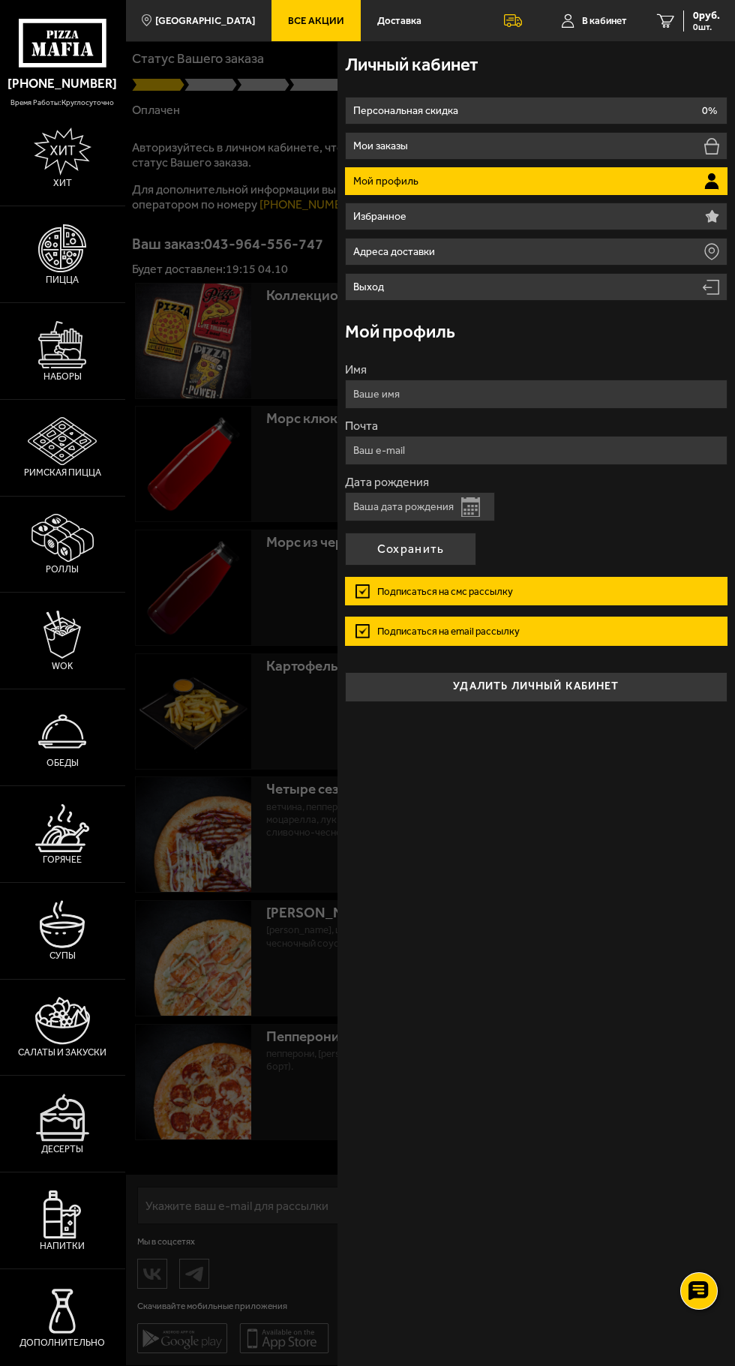
click at [600, 395] on input "Имя" at bounding box center [536, 394] width 383 height 29
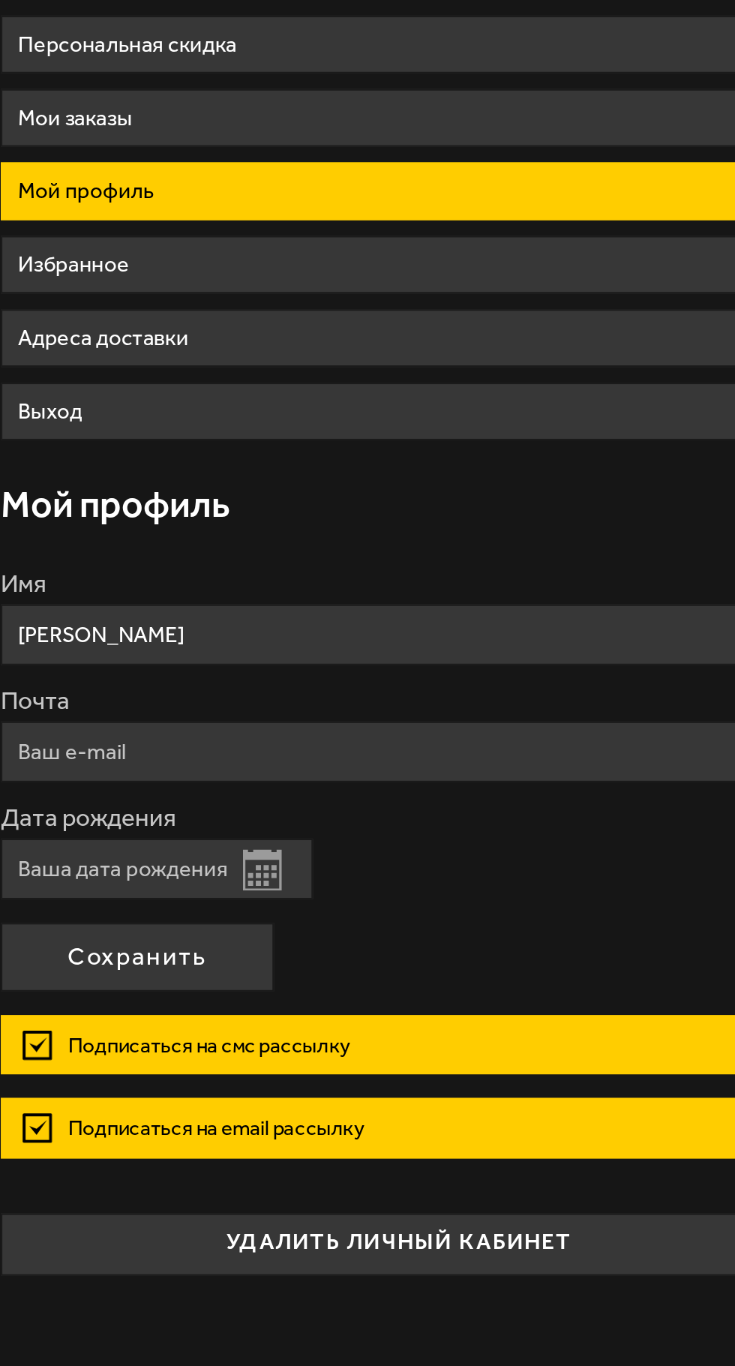
type input "Ефимова Елена"
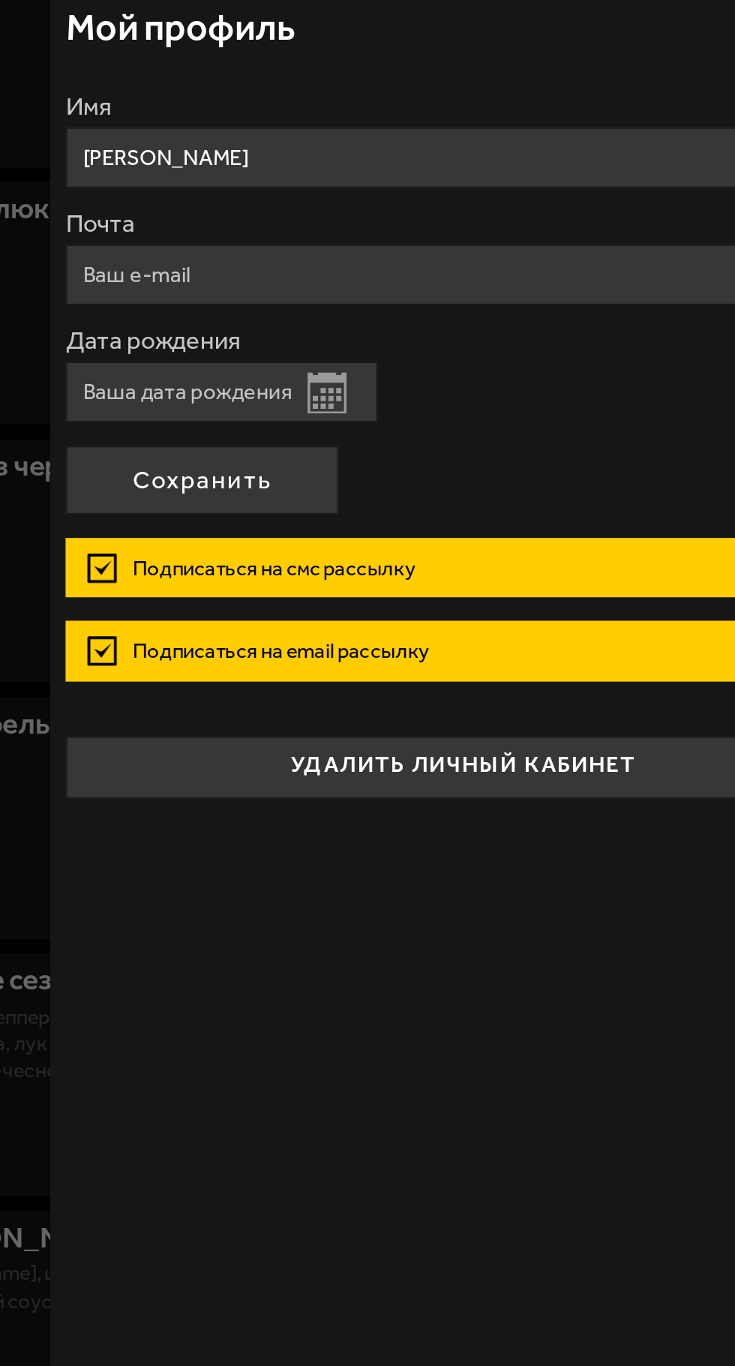
click at [598, 428] on label "Почта" at bounding box center [536, 426] width 383 height 12
click at [598, 436] on input "Почта" at bounding box center [536, 450] width 383 height 29
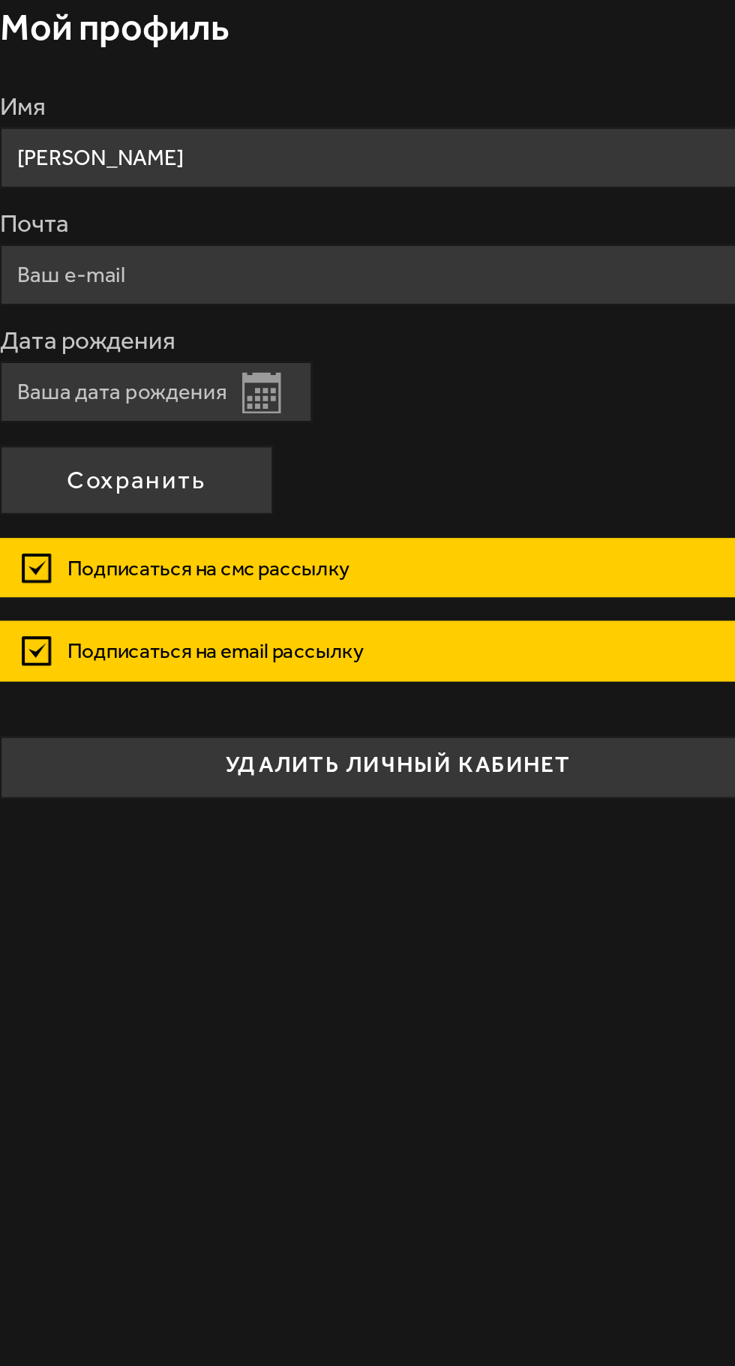
type input "selen-310@yandex.ru"
click at [464, 509] on button "Открыть календарь" at bounding box center [470, 507] width 19 height 20
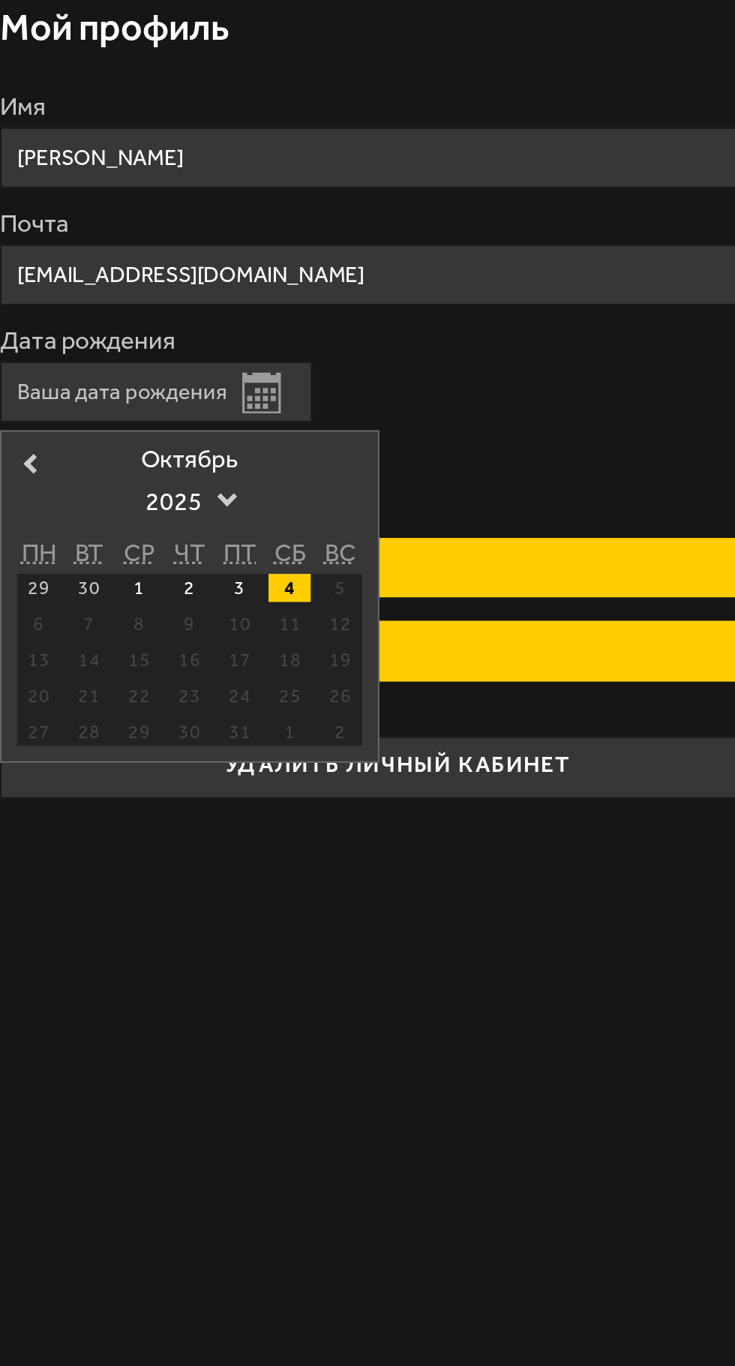
click at [446, 548] on span "2025" at bounding box center [436, 559] width 42 height 27
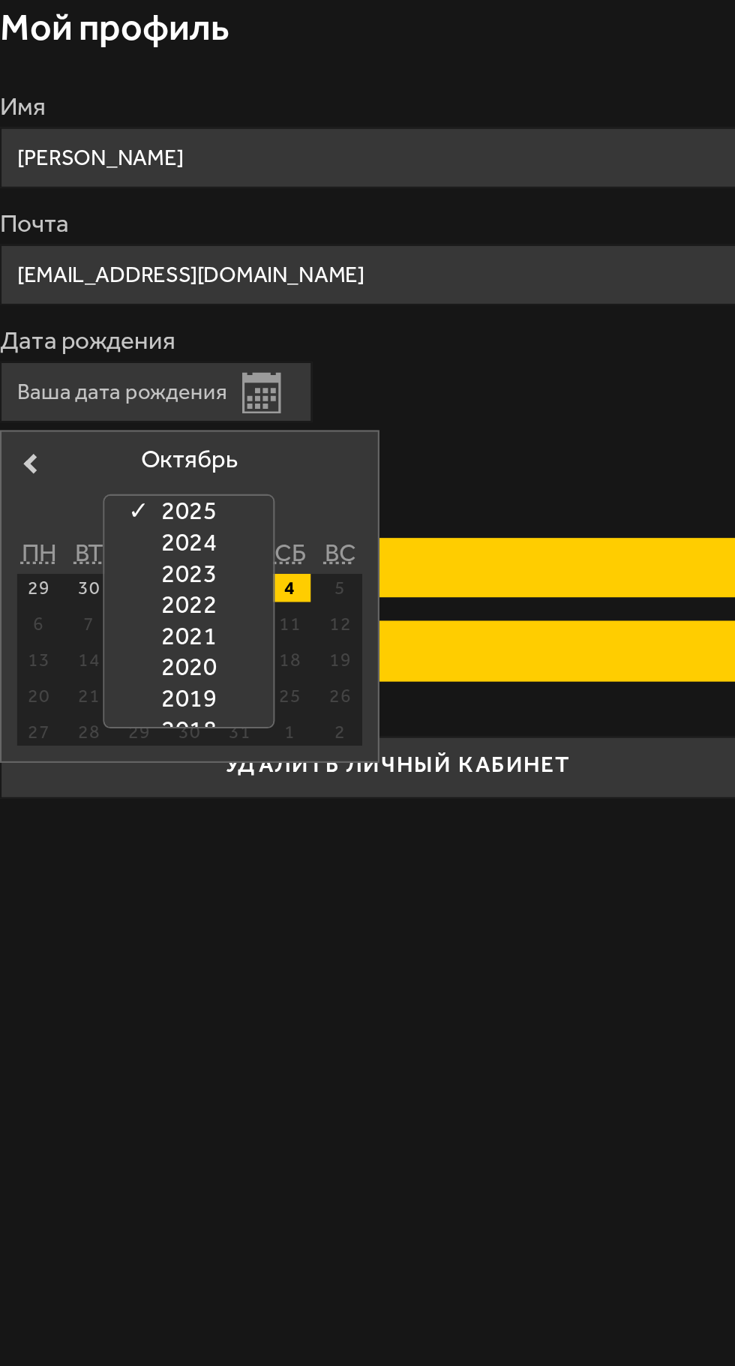
scroll to position [336, 0]
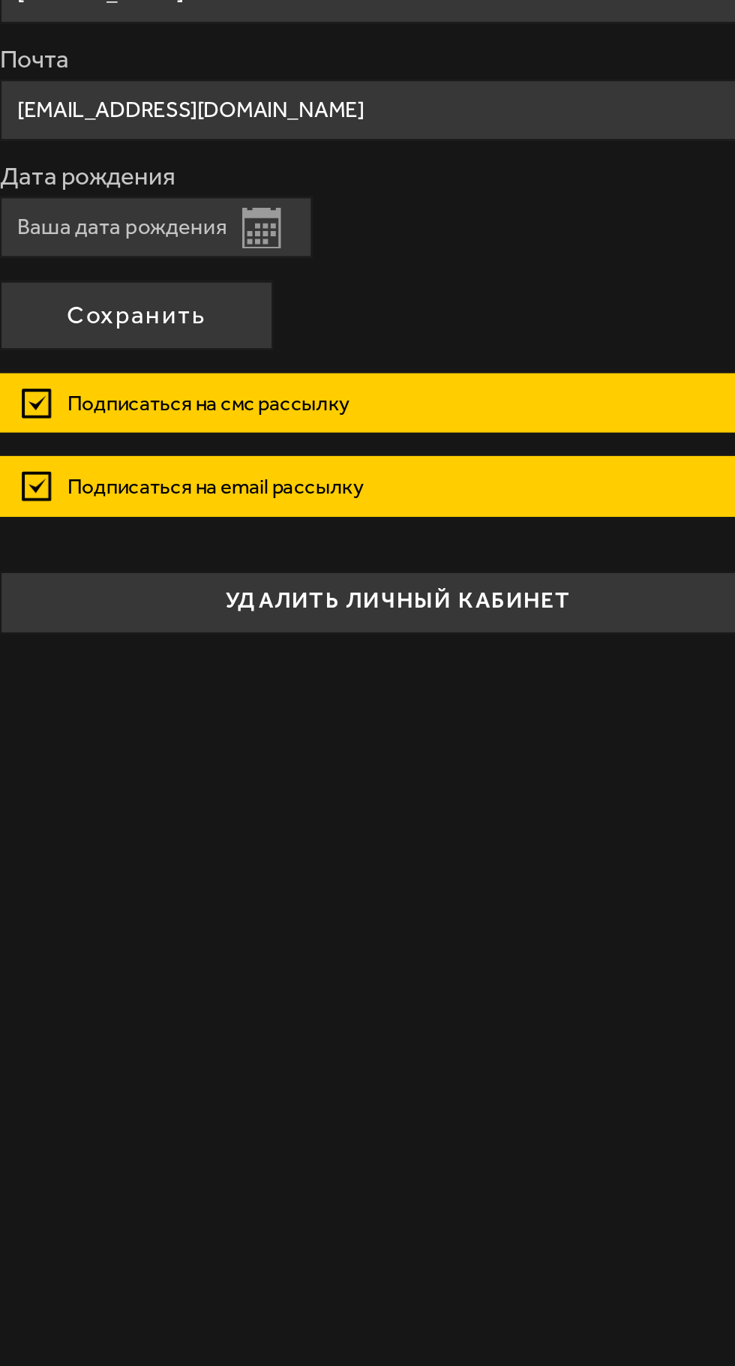
click at [504, 680] on button "удалить личный кабинет" at bounding box center [536, 687] width 383 height 30
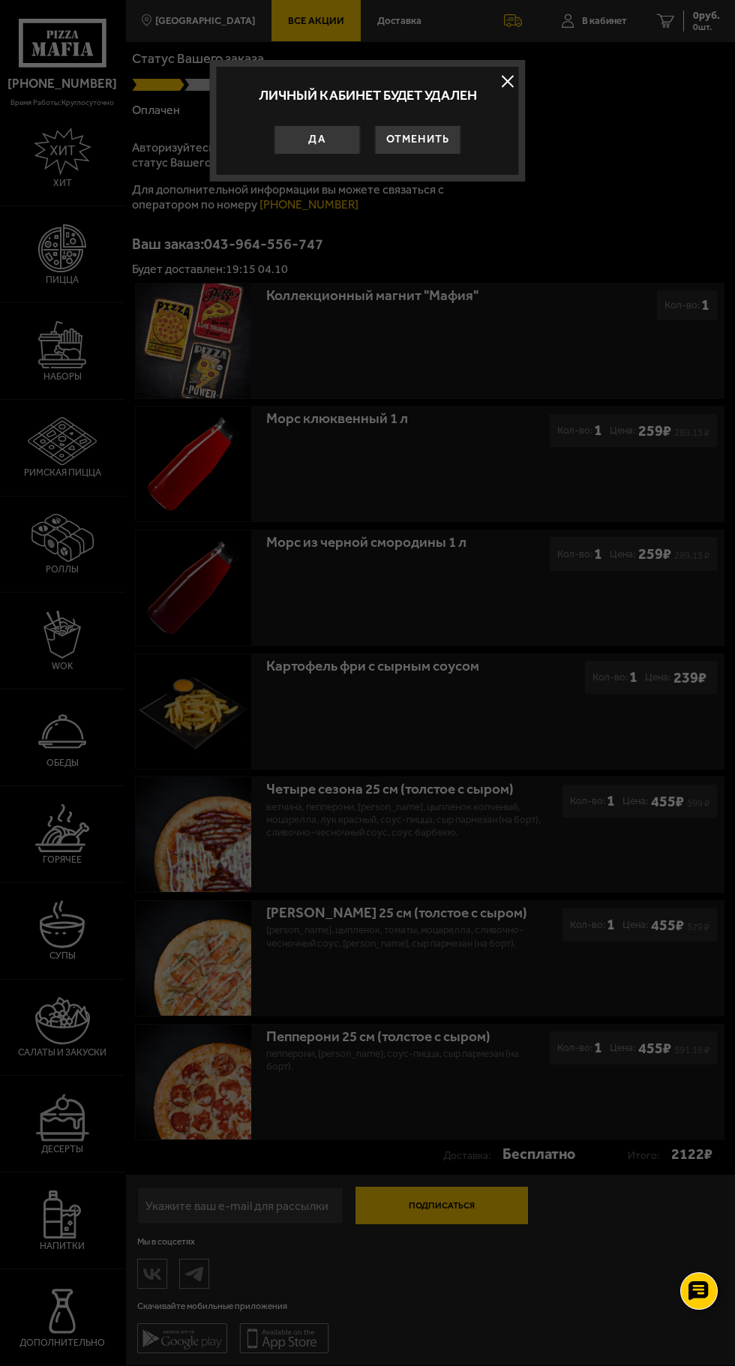
click at [440, 140] on button "Отменить" at bounding box center [418, 139] width 86 height 29
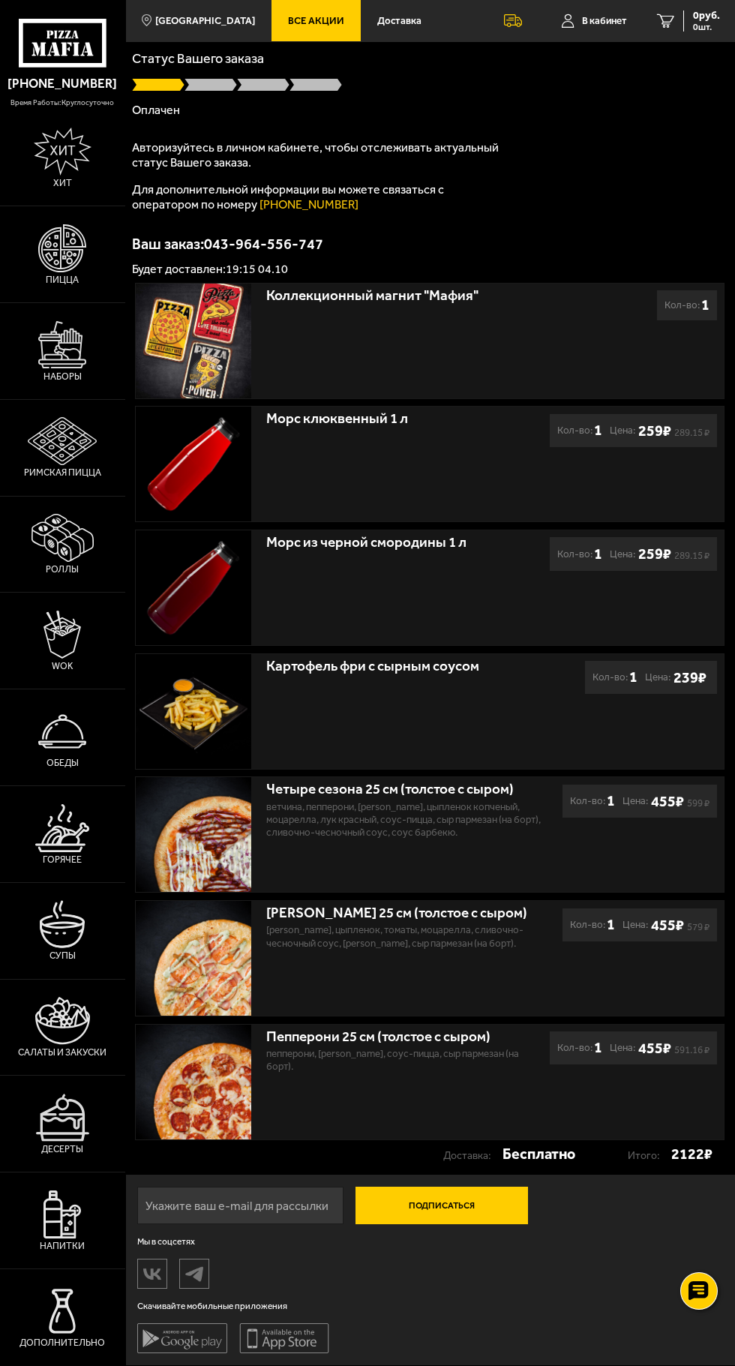
click at [603, 19] on span "В кабинет" at bounding box center [604, 21] width 45 height 10
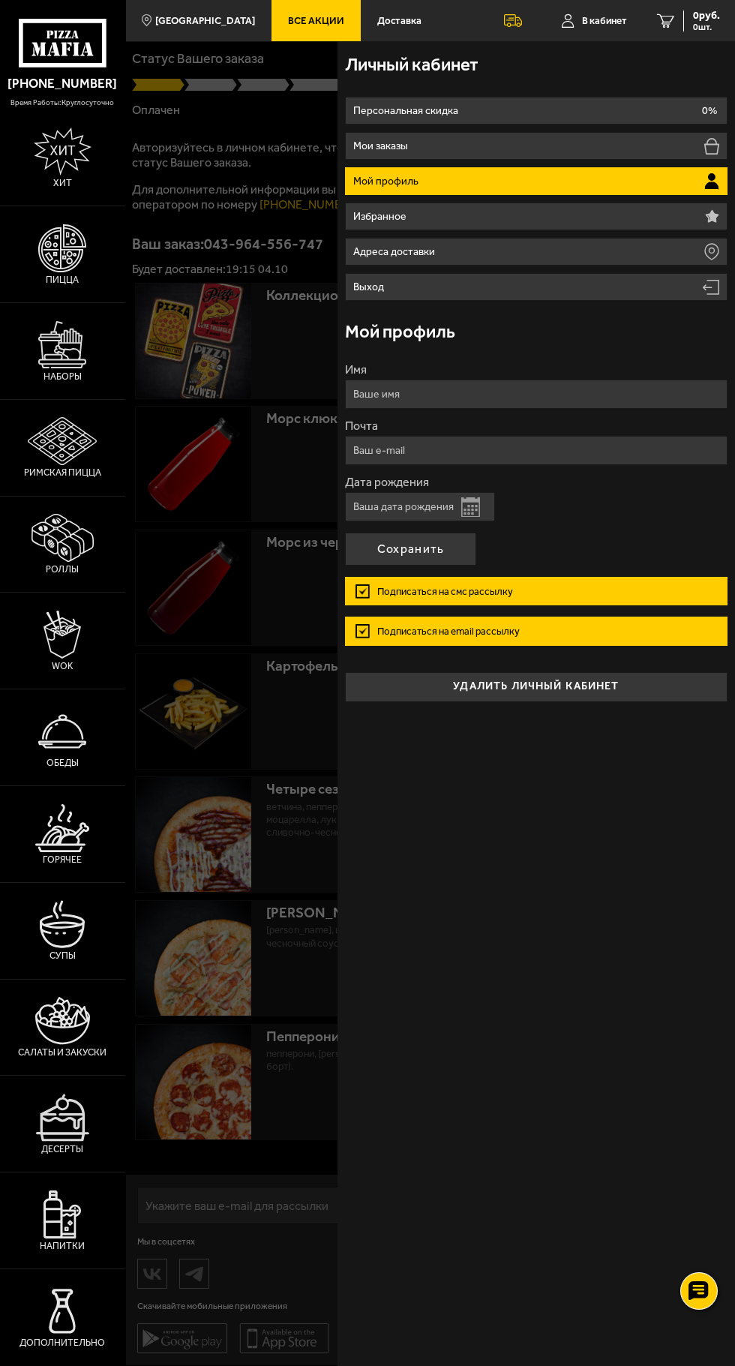
click at [590, 394] on input "Имя" at bounding box center [536, 394] width 383 height 29
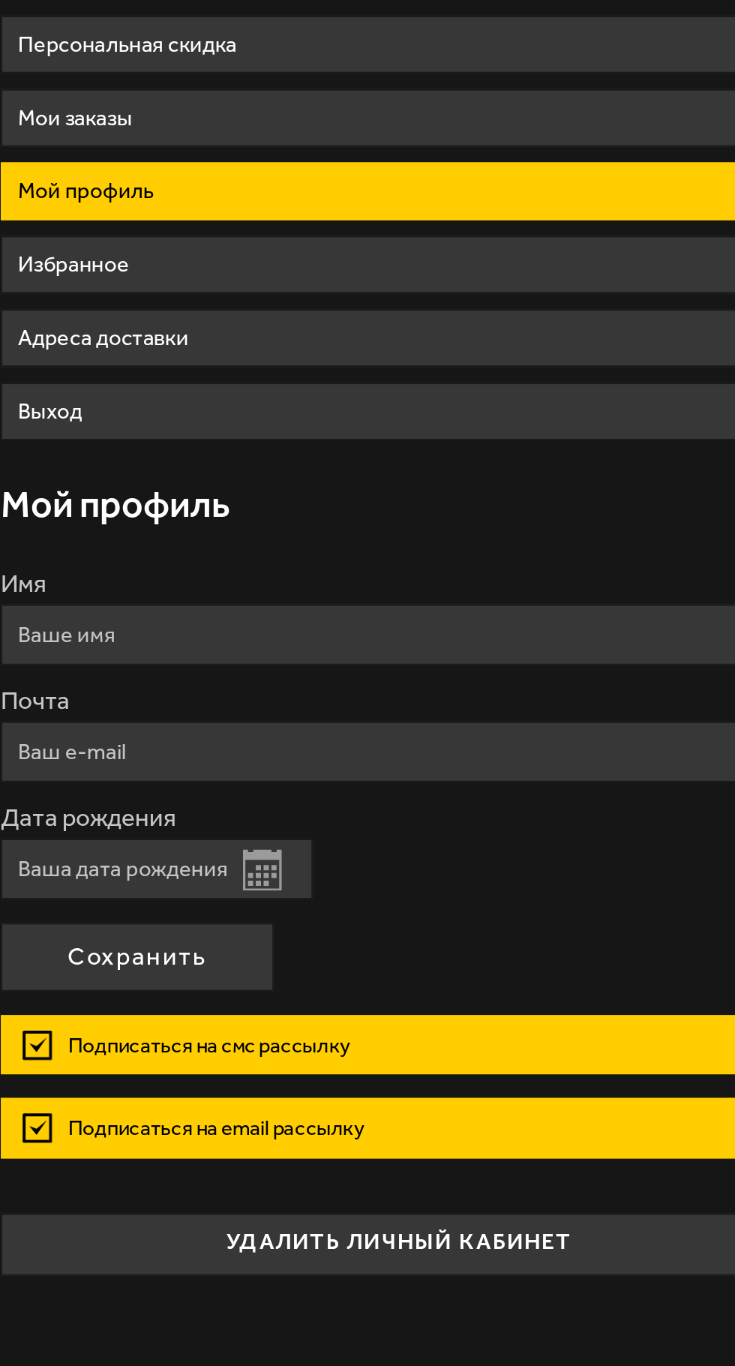
type input "[PERSON_NAME]"
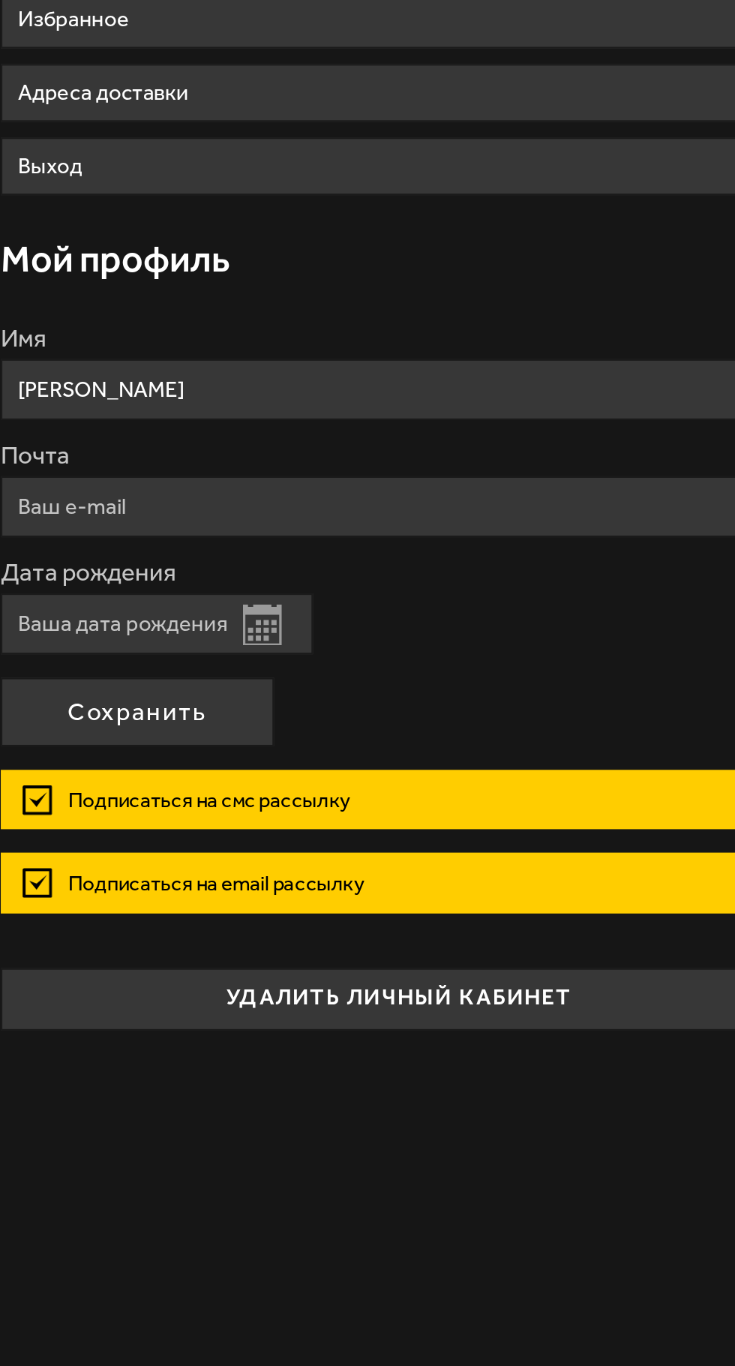
click at [546, 452] on input "Почта" at bounding box center [536, 450] width 383 height 29
type input "[EMAIL_ADDRESS][DOMAIN_NAME]"
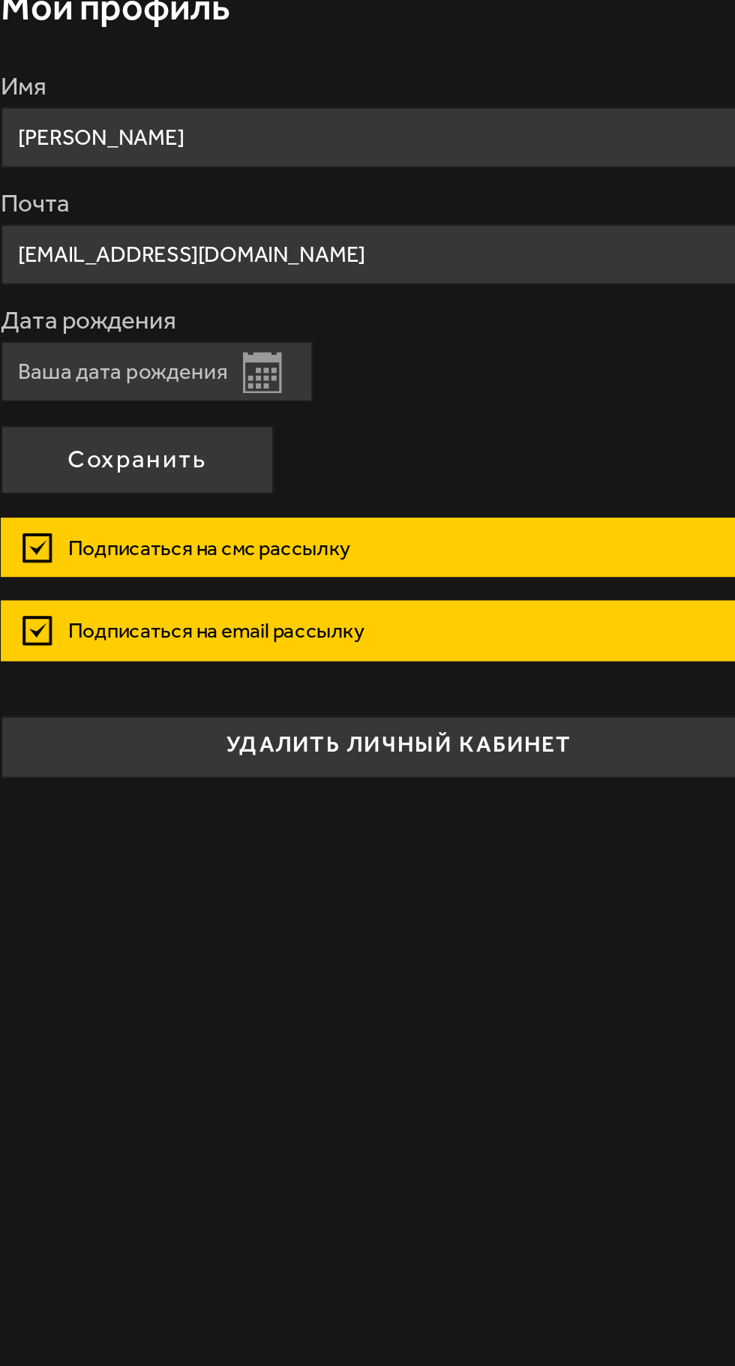
click at [483, 506] on input "Дата рождения" at bounding box center [420, 506] width 150 height 29
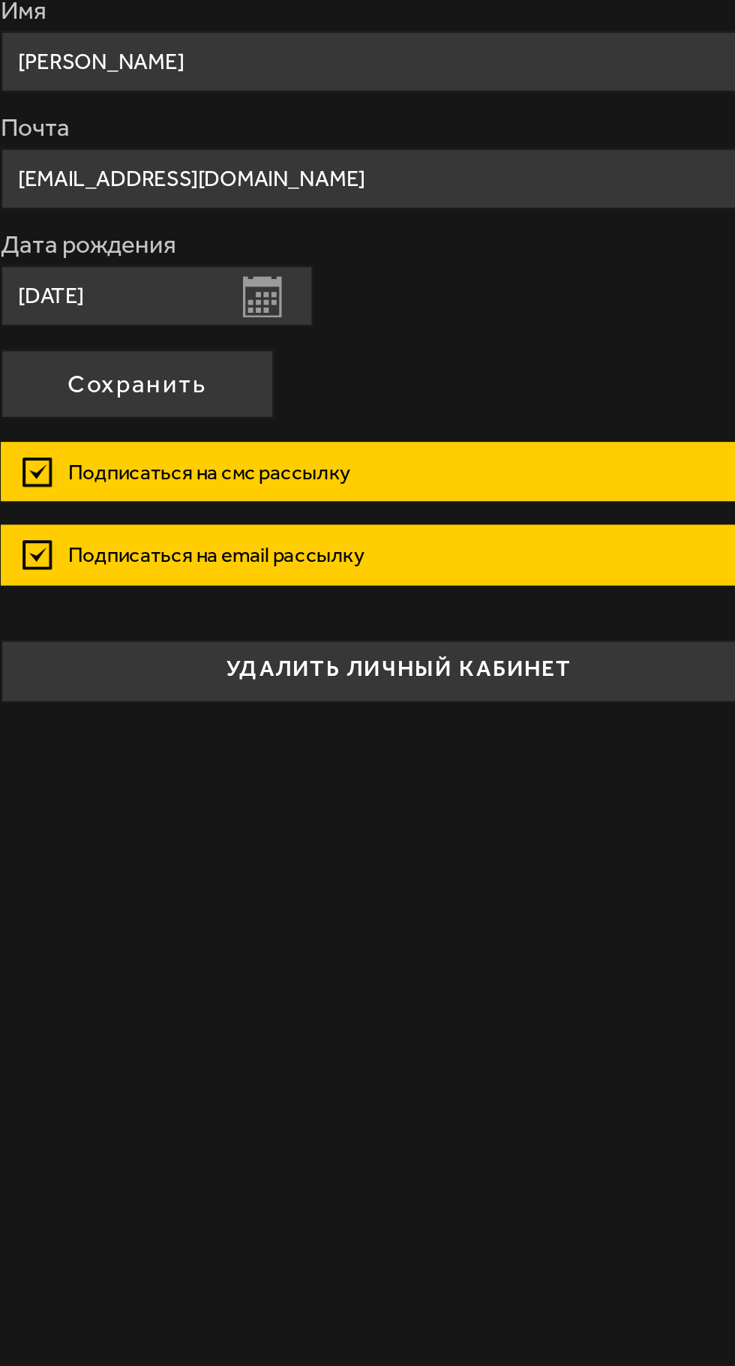
type input "[DATE]"
click at [440, 546] on button "Сохранить" at bounding box center [410, 549] width 131 height 33
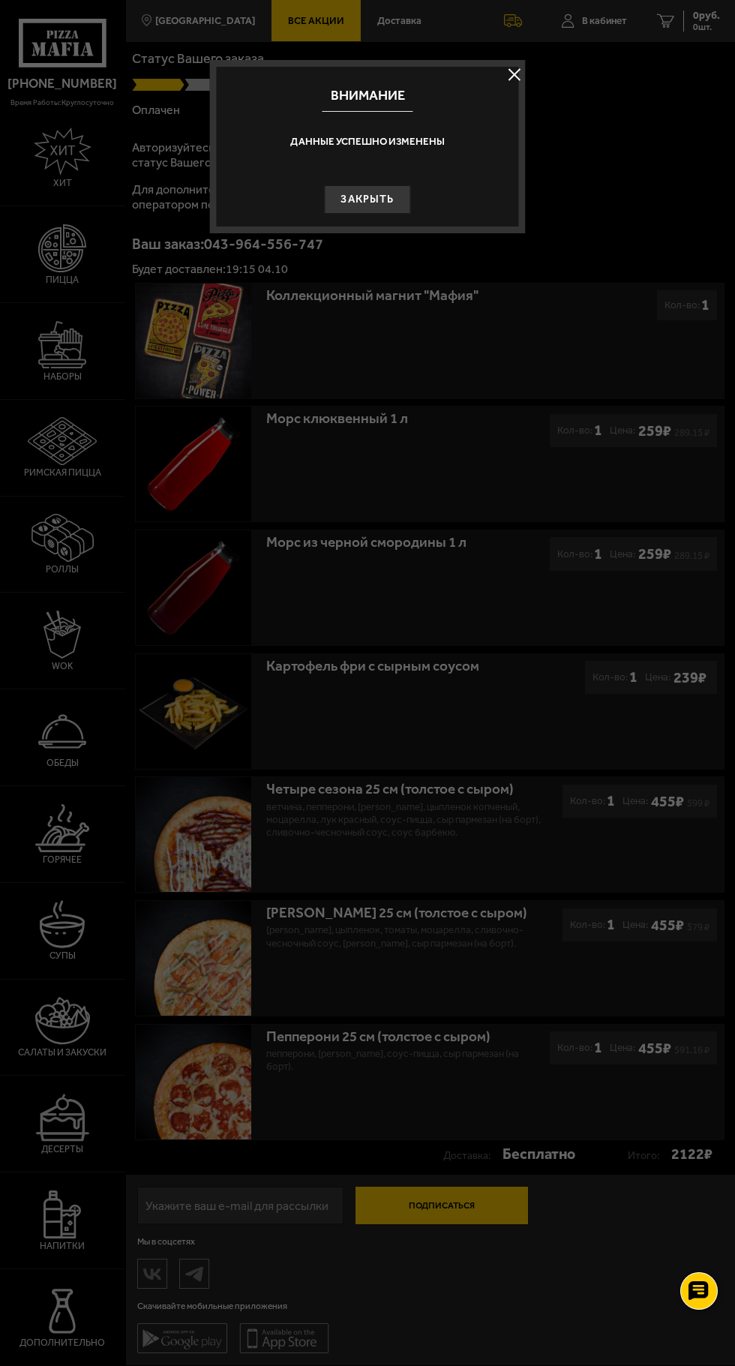
click at [386, 201] on button "Закрыть" at bounding box center [368, 199] width 86 height 29
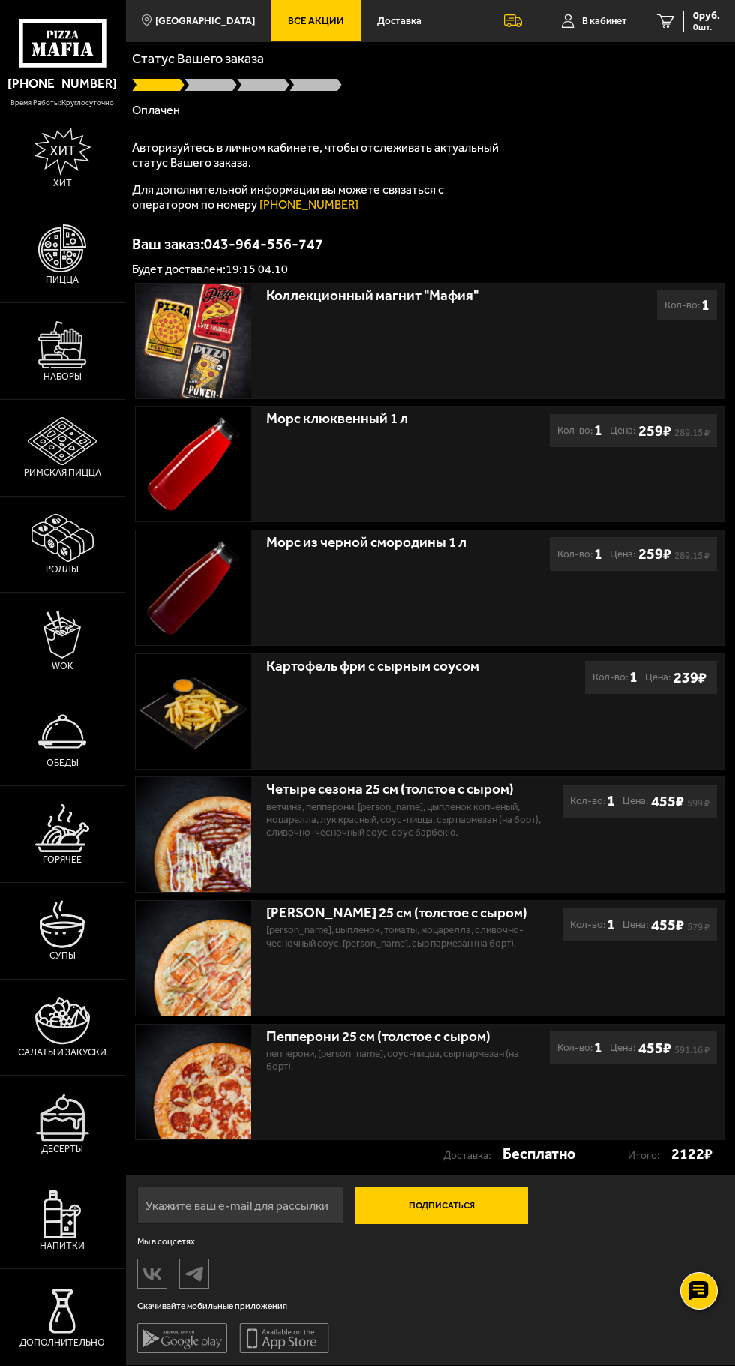
scroll to position [0, 0]
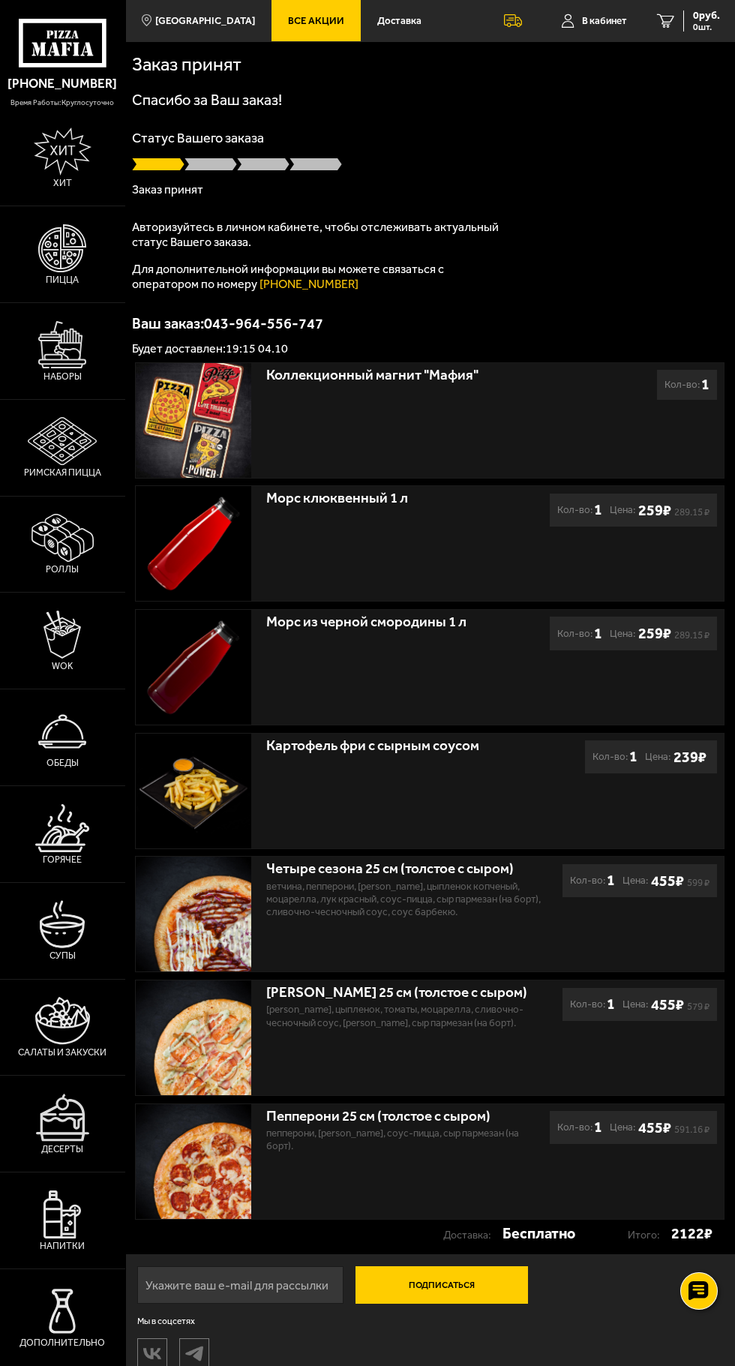
click at [614, 21] on span "В кабинет" at bounding box center [604, 21] width 45 height 10
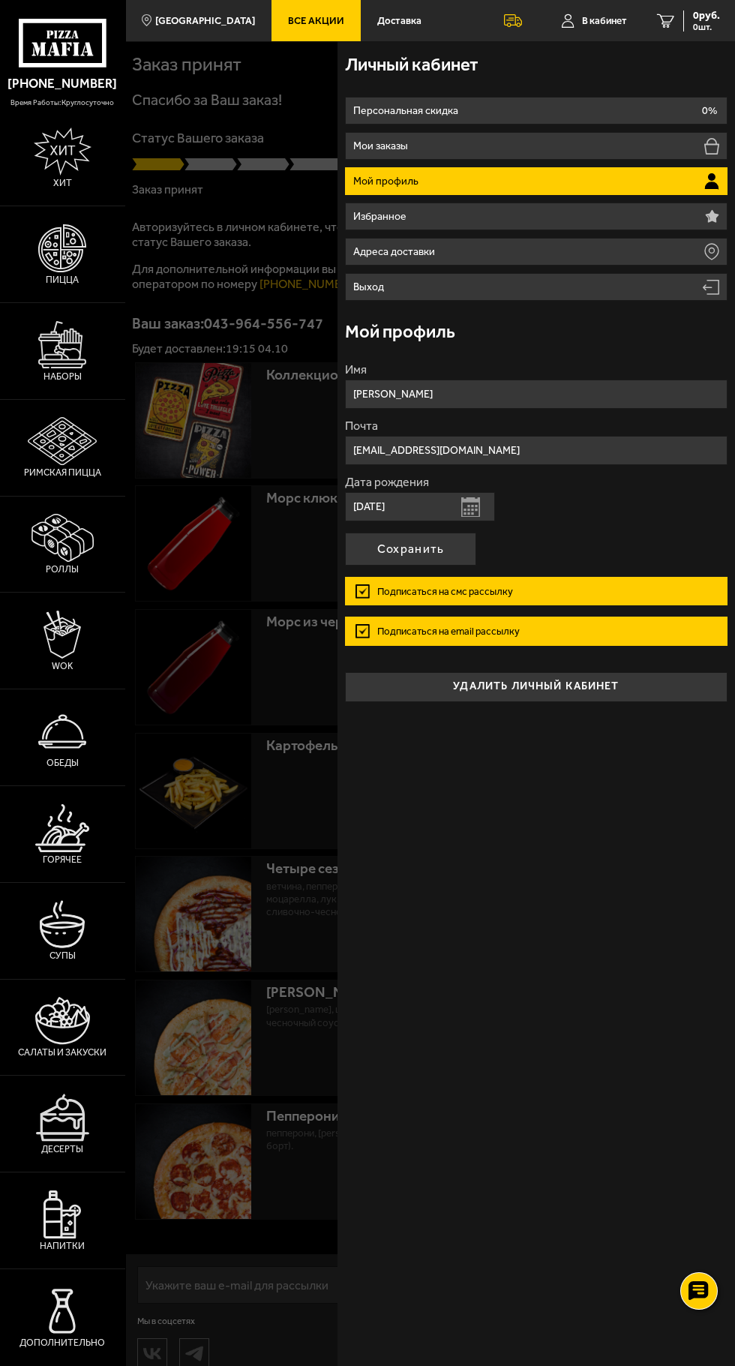
click at [599, 147] on li "Мои заказы" at bounding box center [536, 146] width 383 height 28
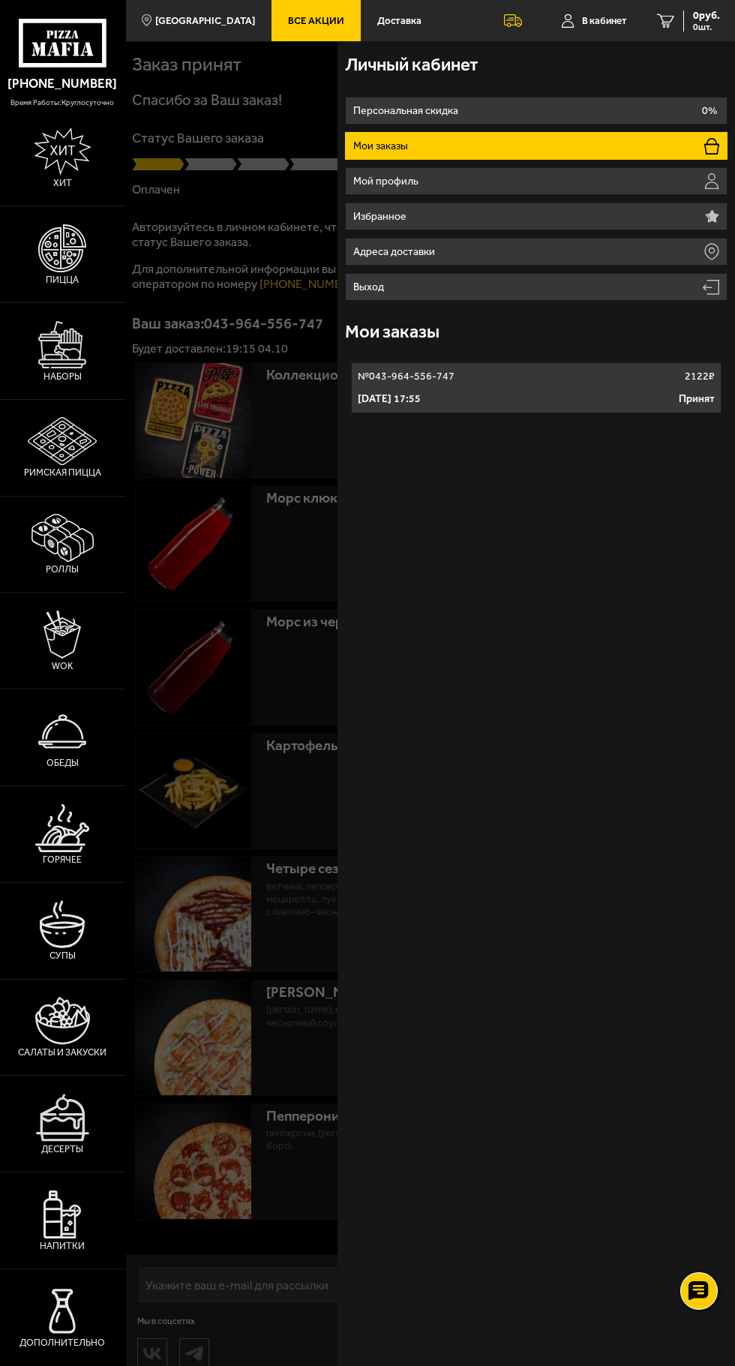
click at [614, 373] on div "№ 043-964-556-747 2122 ₽" at bounding box center [536, 376] width 357 height 15
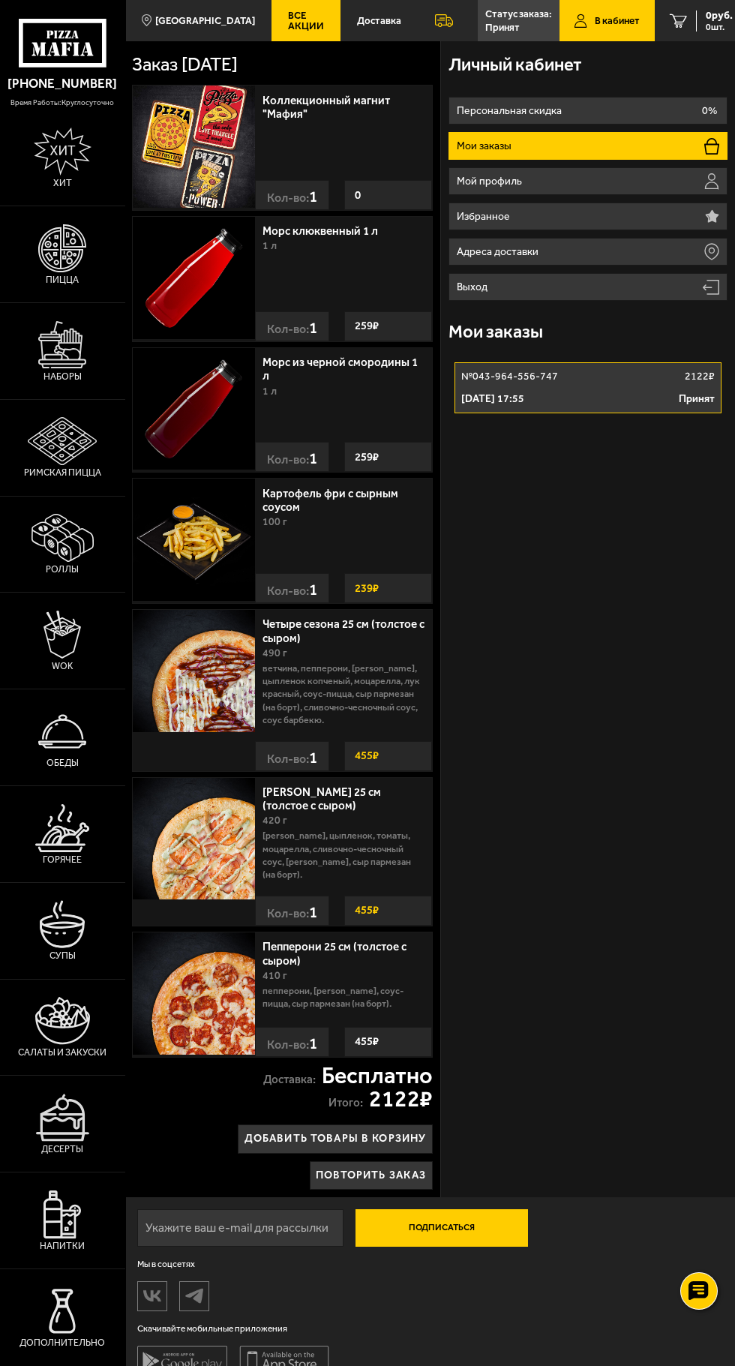
click at [592, 11] on link "В кабинет" at bounding box center [607, 20] width 95 height 41
click at [504, 14] on p "Статус заказа:" at bounding box center [518, 14] width 67 height 10
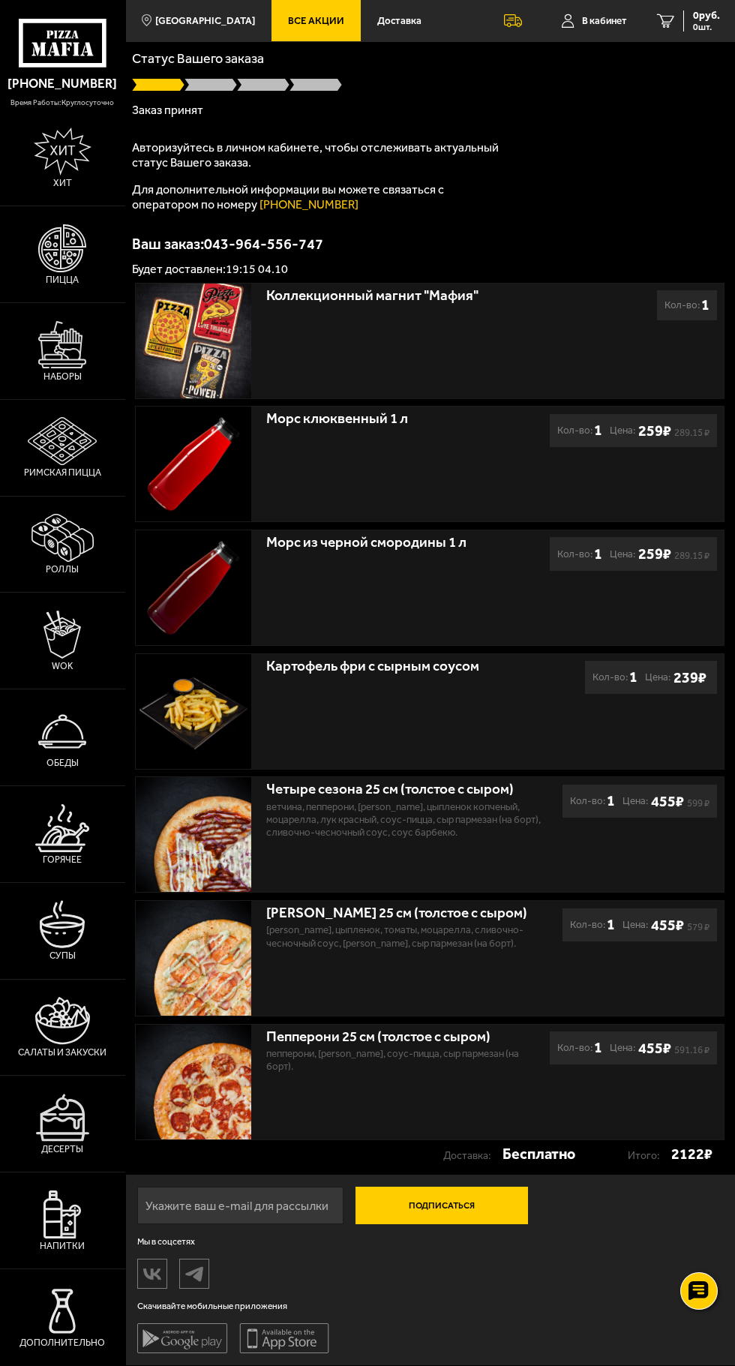
scroll to position [200, 0]
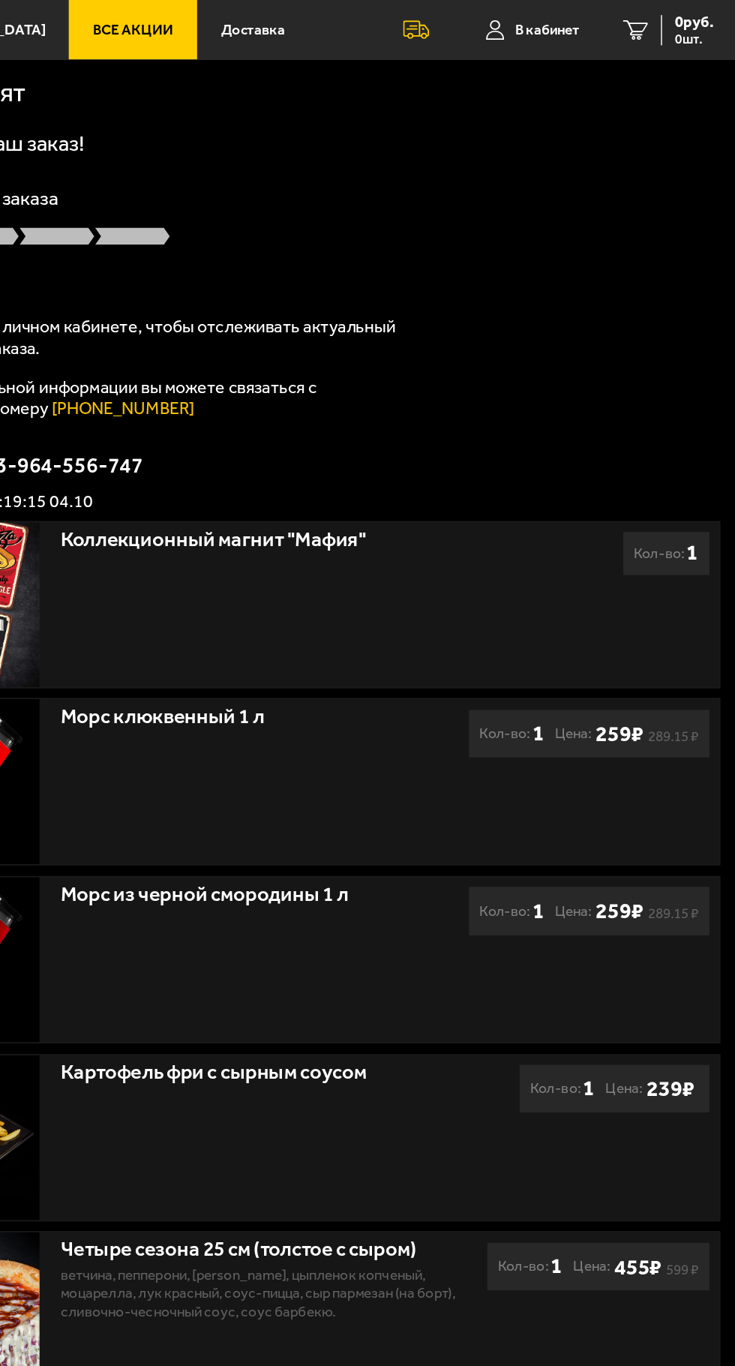
click at [635, 124] on div "Спасибо за Ваш заказ! Статус Вашего заказа [PERSON_NAME] Авторизуйтесь в личном…" at bounding box center [430, 223] width 596 height 263
click at [604, 17] on span "В кабинет" at bounding box center [604, 21] width 45 height 10
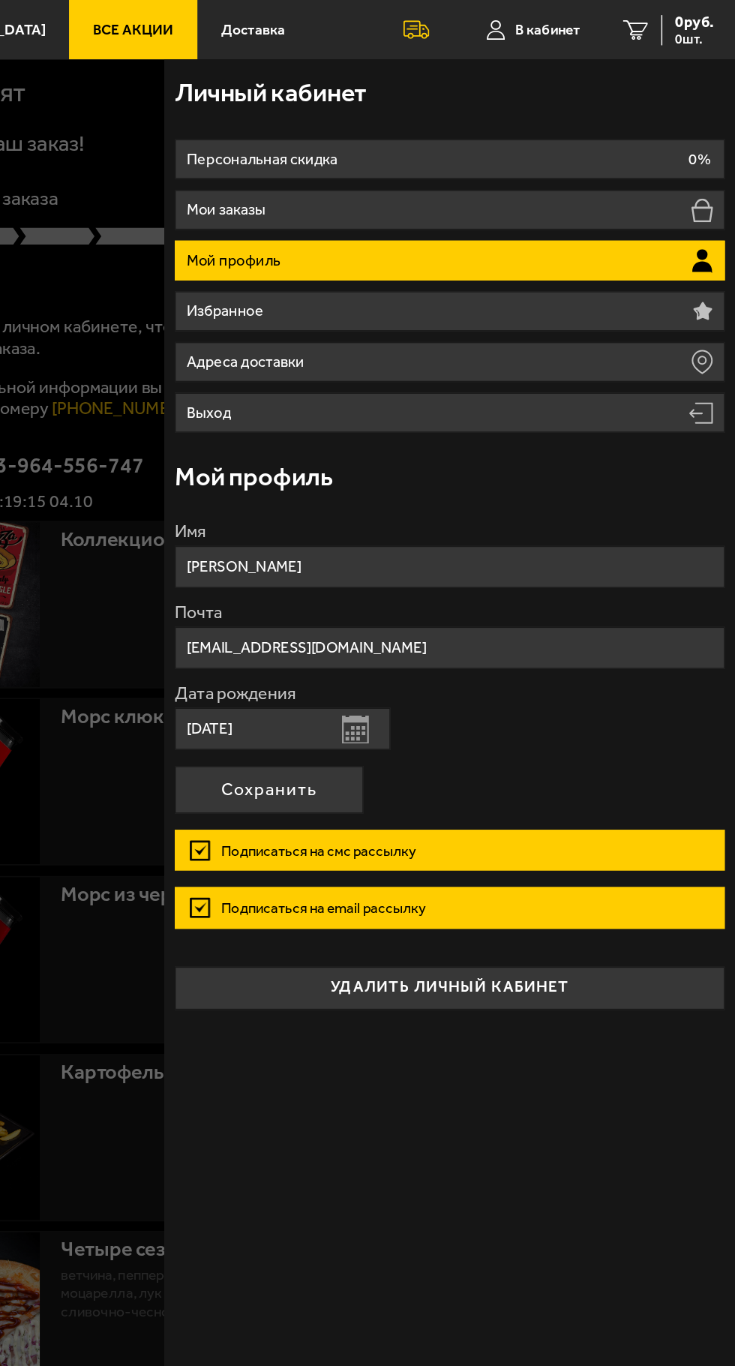
click at [648, 329] on div "Мой профиль" at bounding box center [536, 332] width 383 height 48
click at [550, 777] on div "Личный кабинет Персональная скидка 0% Мои заказы Мой профиль Избранное Адреса д…" at bounding box center [537, 703] width 398 height 1325
click at [290, 611] on div at bounding box center [492, 724] width 735 height 1366
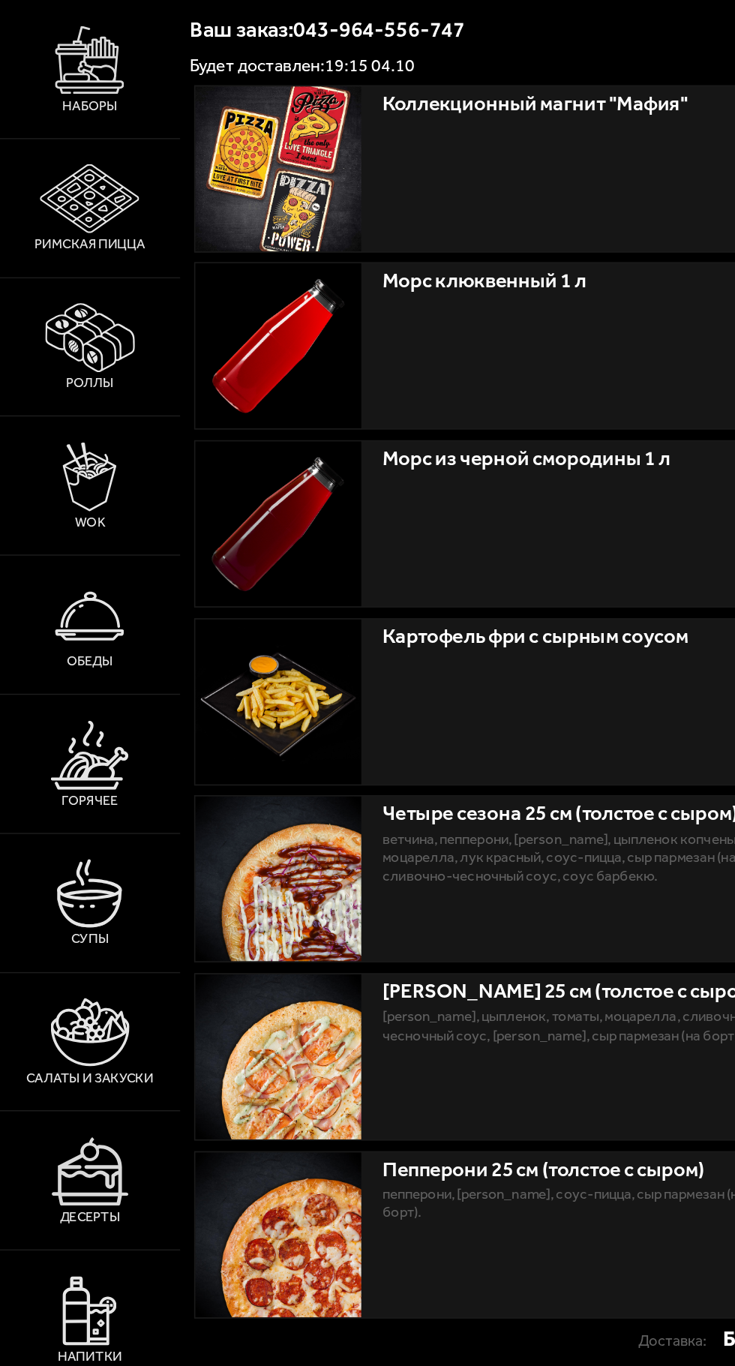
scroll to position [86, 0]
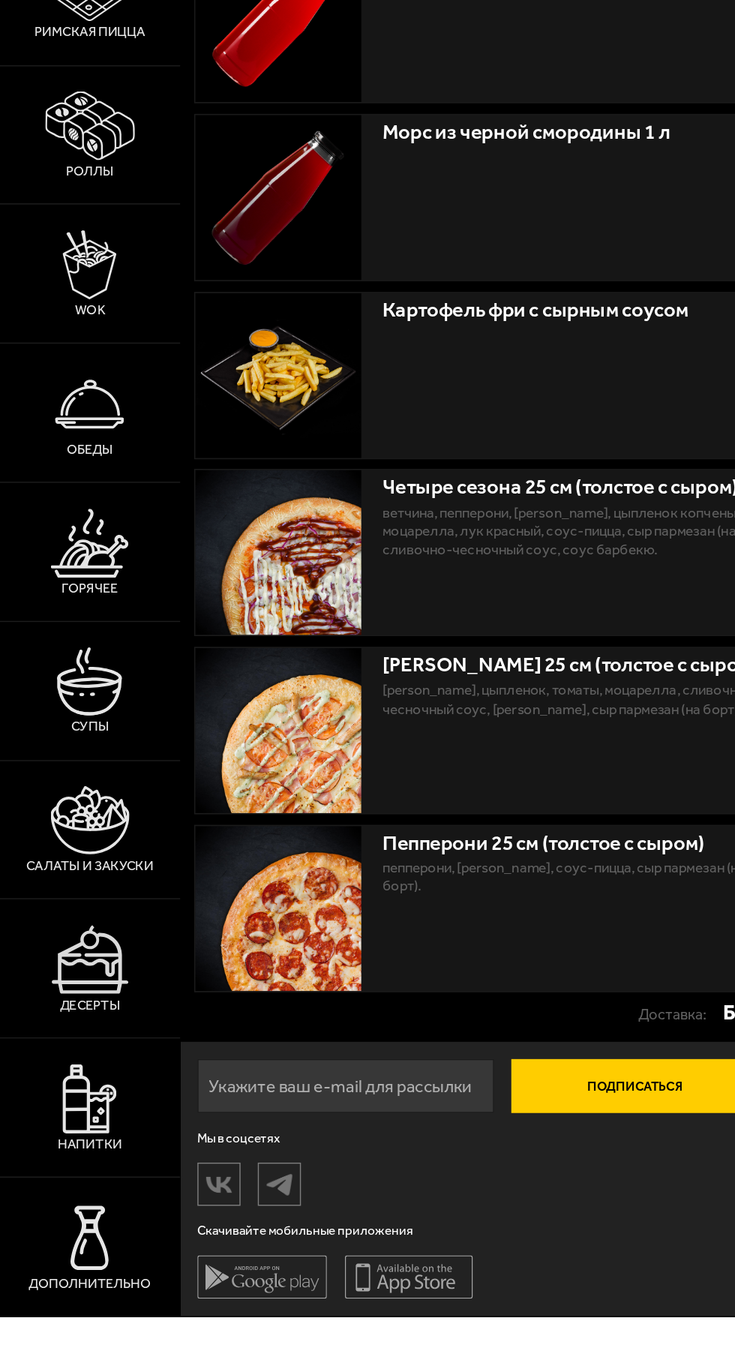
click at [86, 1335] on img at bounding box center [62, 1311] width 48 height 48
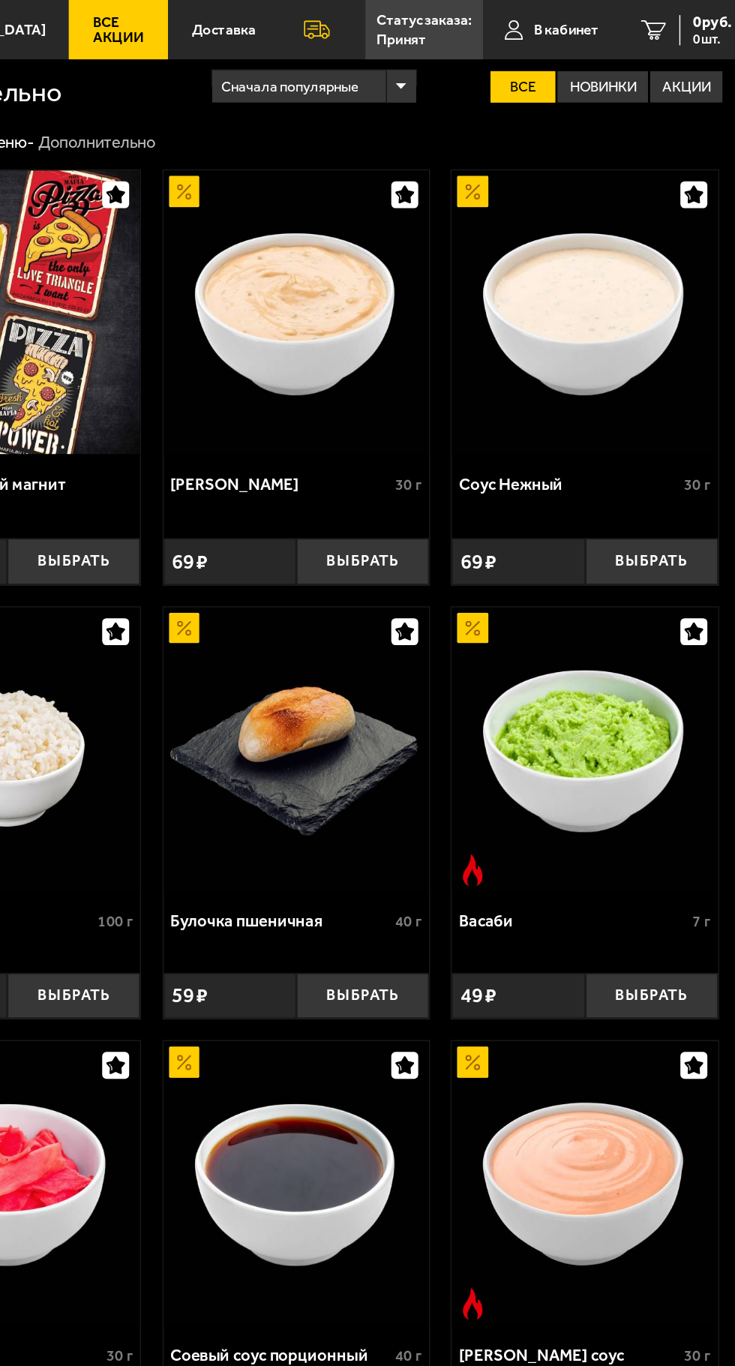
click at [653, 65] on label "Новинки" at bounding box center [642, 61] width 63 height 22
click at [0, 0] on input "Новинки" at bounding box center [0, 0] width 0 height 0
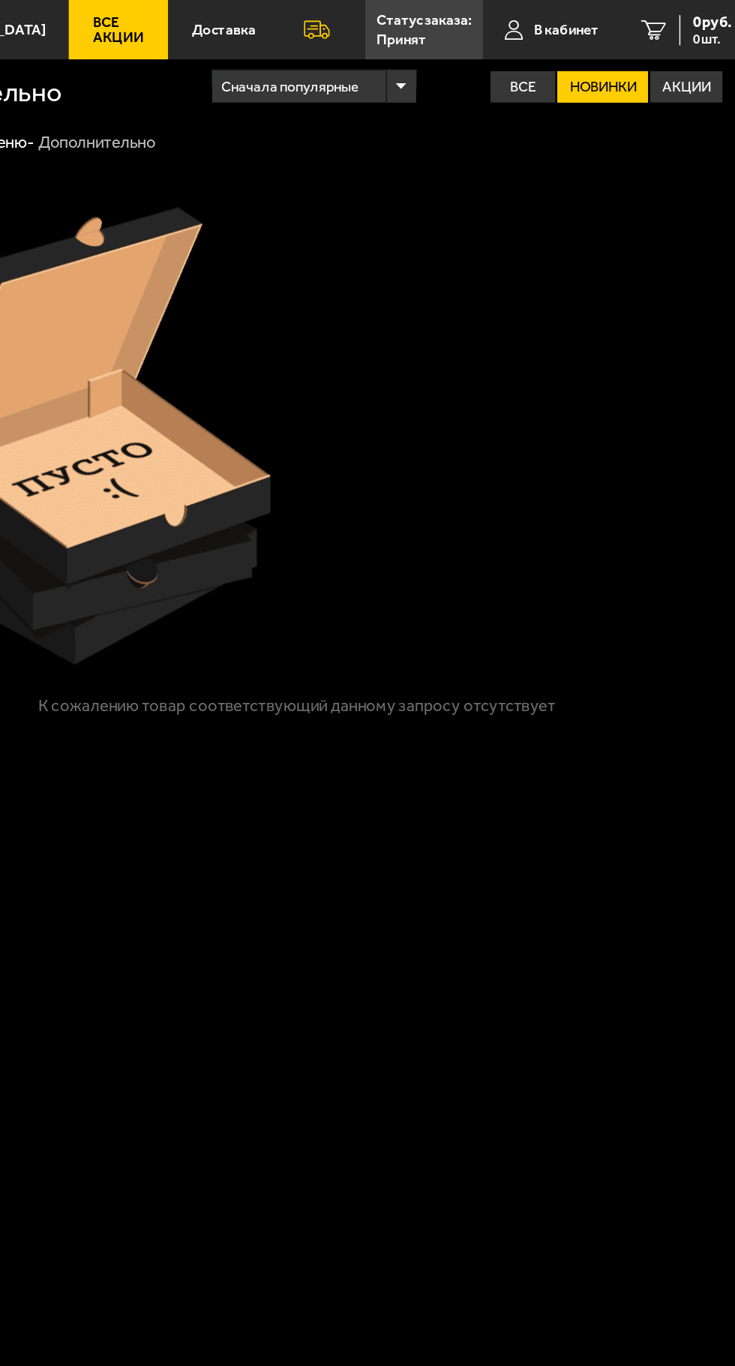
click at [708, 63] on label "Акции" at bounding box center [701, 61] width 50 height 22
click at [0, 0] on input "Акции" at bounding box center [0, 0] width 0 height 0
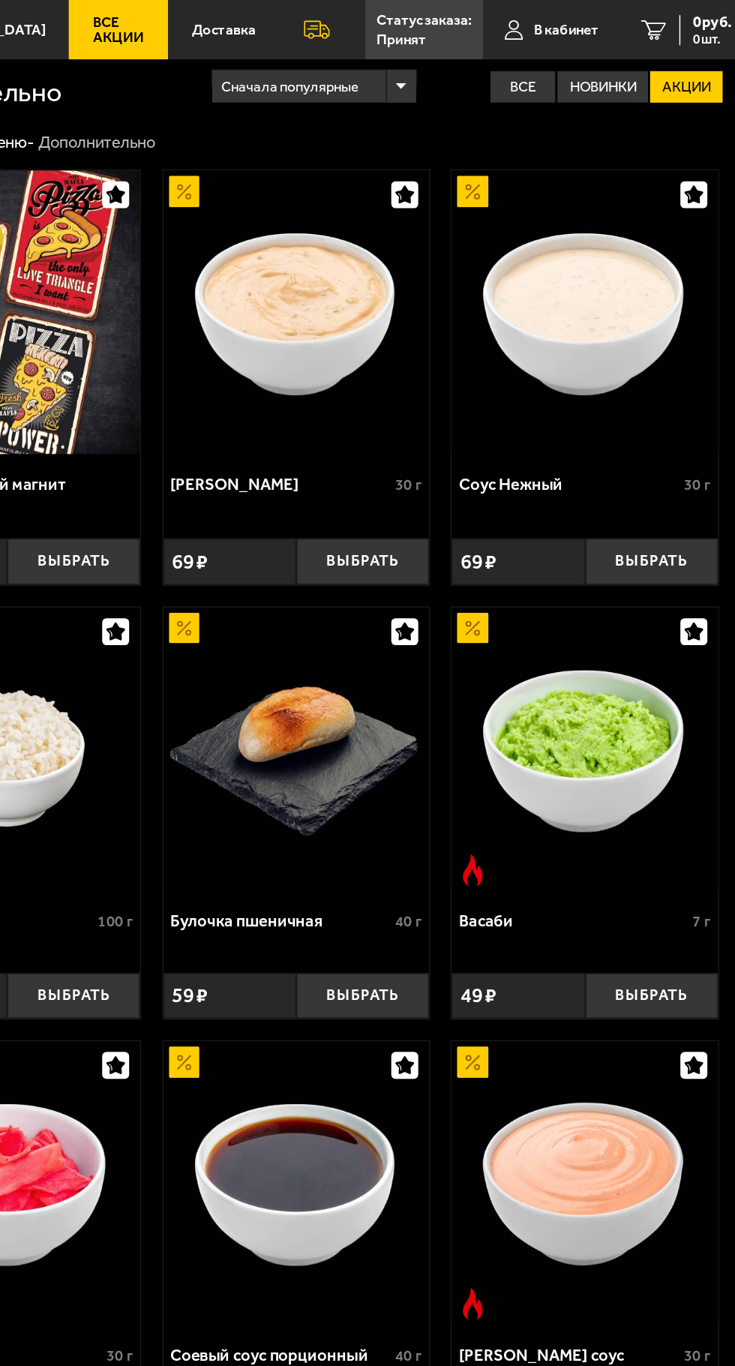
click at [585, 60] on label "Все" at bounding box center [587, 61] width 45 height 22
click at [0, 0] on input "Все" at bounding box center [0, 0] width 0 height 0
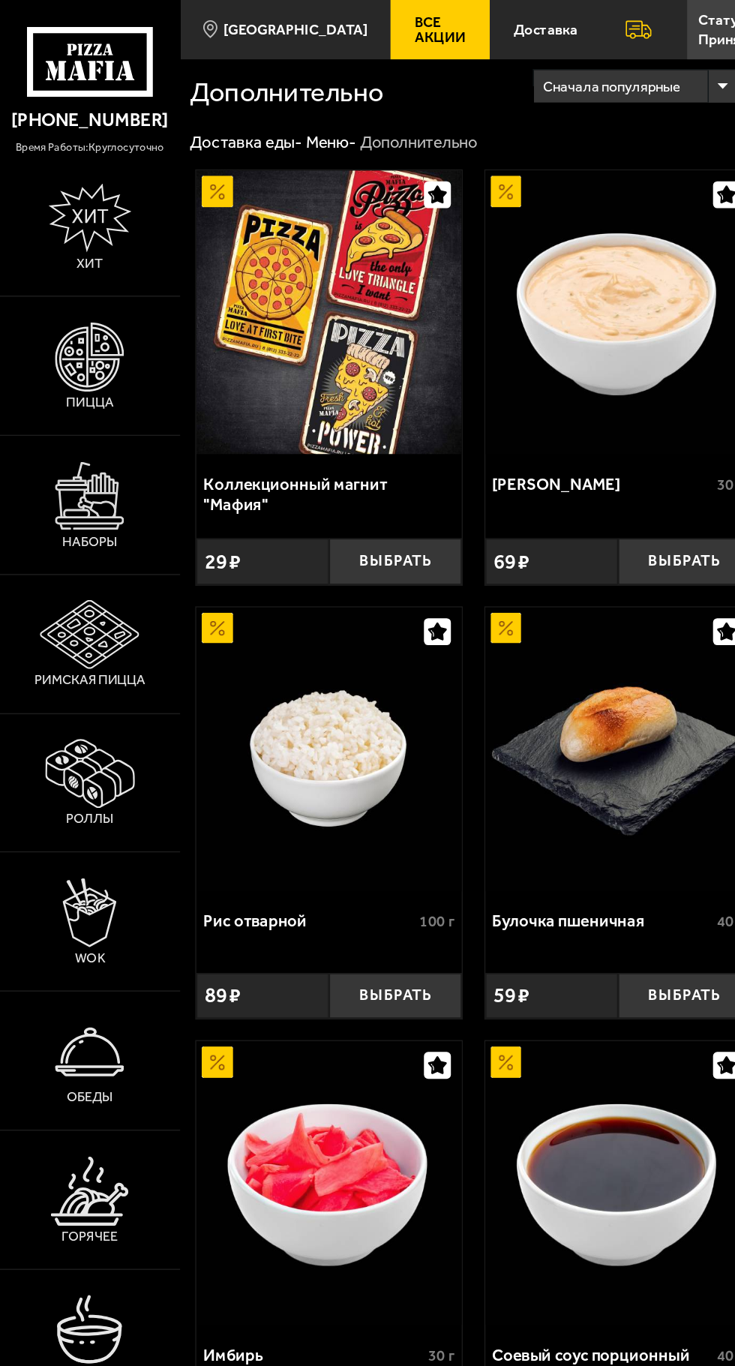
click at [82, 149] on img at bounding box center [63, 152] width 58 height 48
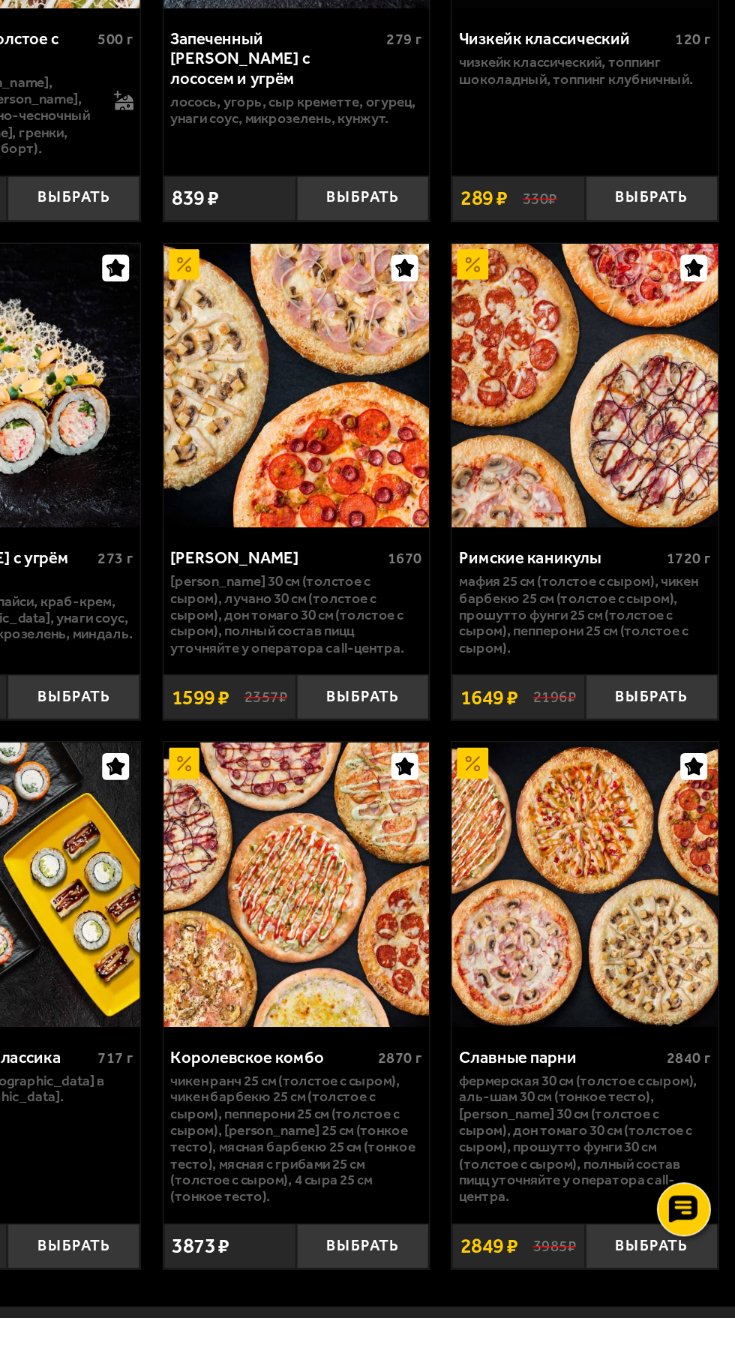
scroll to position [656, 0]
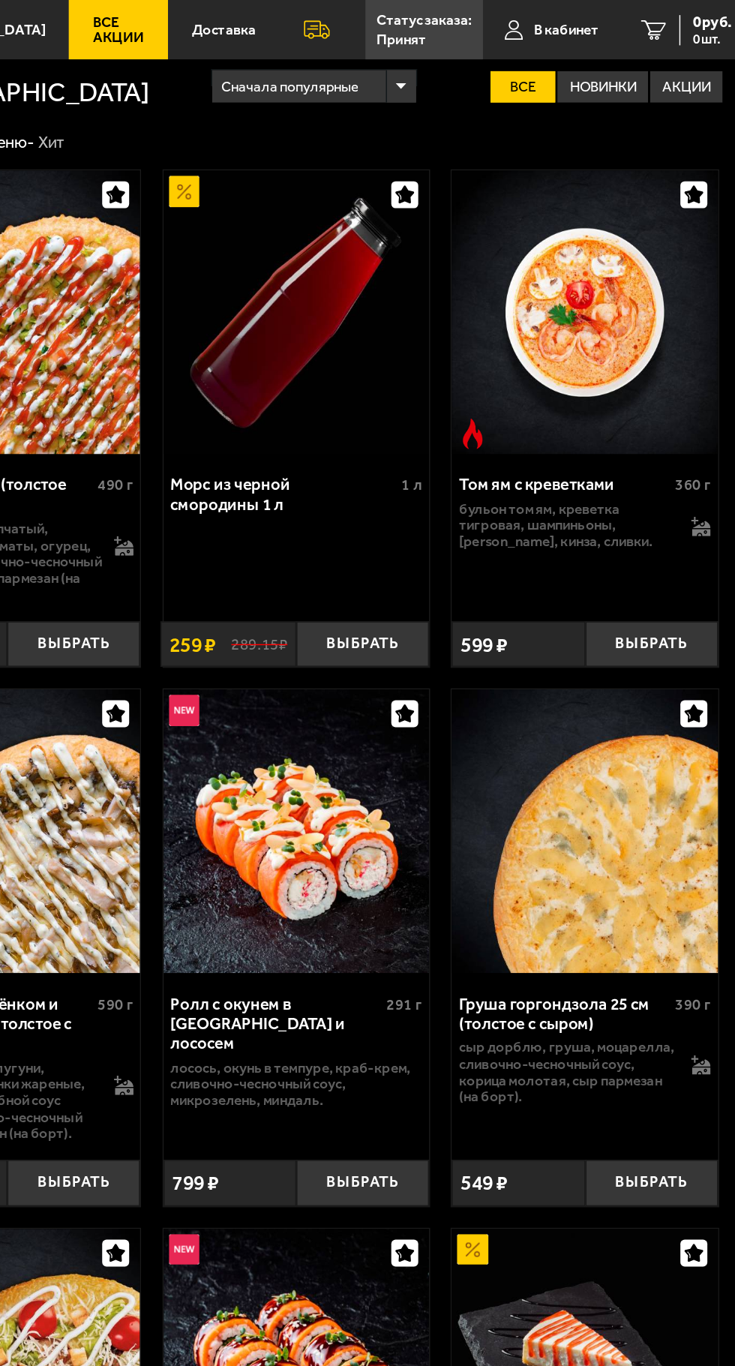
click at [525, 22] on link "Статус заказа: Принят" at bounding box center [519, 20] width 82 height 41
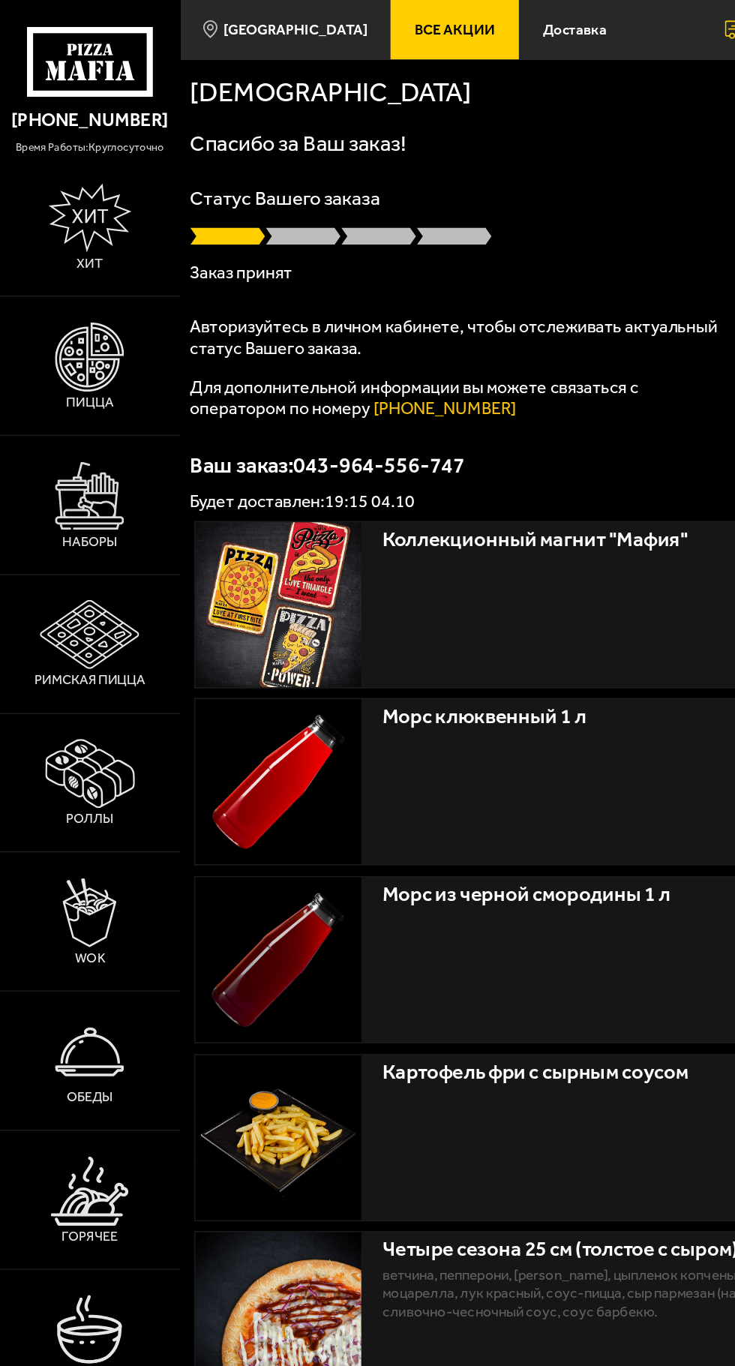
click at [384, 239] on p "Авторизуйтесь в личном кабинете, чтобы отслеживать актуальный статус Вашего зак…" at bounding box center [319, 235] width 375 height 30
click at [427, 233] on p "Авторизуйтесь в личном кабинете, чтобы отслеживать актуальный статус Вашего зак…" at bounding box center [319, 235] width 375 height 30
click at [435, 222] on p "Авторизуйтесь в личном кабинете, чтобы отслеживать актуальный статус Вашего зак…" at bounding box center [319, 235] width 375 height 30
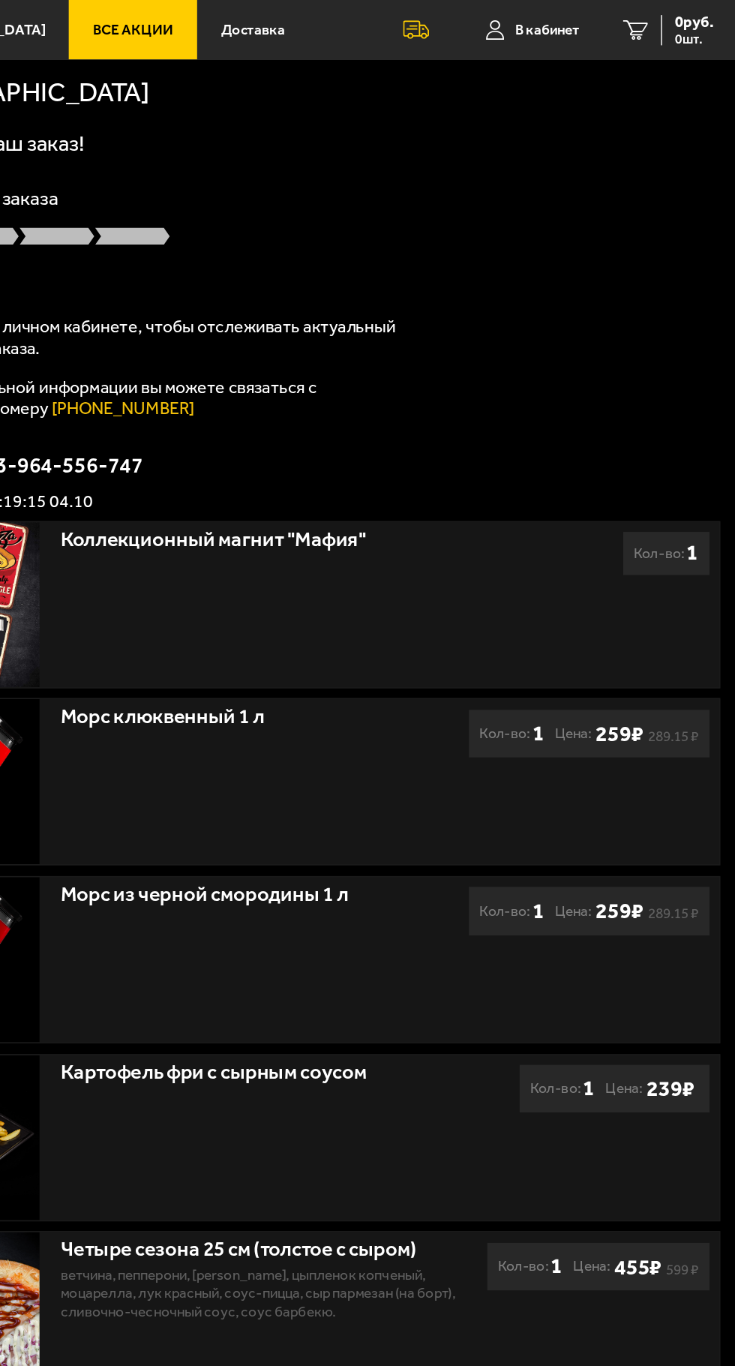
click at [598, 20] on span "В кабинет" at bounding box center [604, 21] width 45 height 10
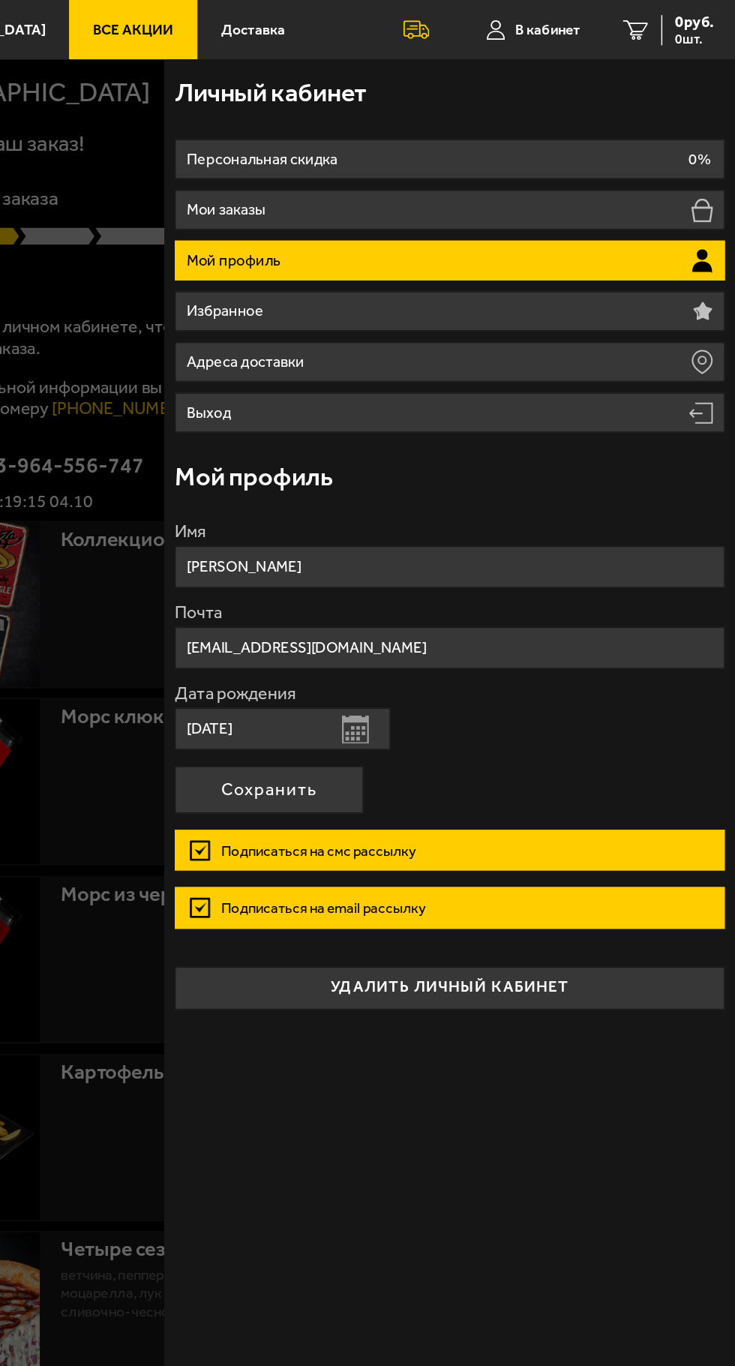
click at [597, 840] on div "Личный кабинет Персональная скидка 0% Мои заказы Мой профиль Избранное Адреса д…" at bounding box center [537, 703] width 398 height 1325
click at [591, 822] on div "Личный кабинет Персональная скидка 0% Мои заказы Мой профиль Избранное Адреса д…" at bounding box center [537, 703] width 398 height 1325
click at [320, 793] on div at bounding box center [492, 724] width 735 height 1366
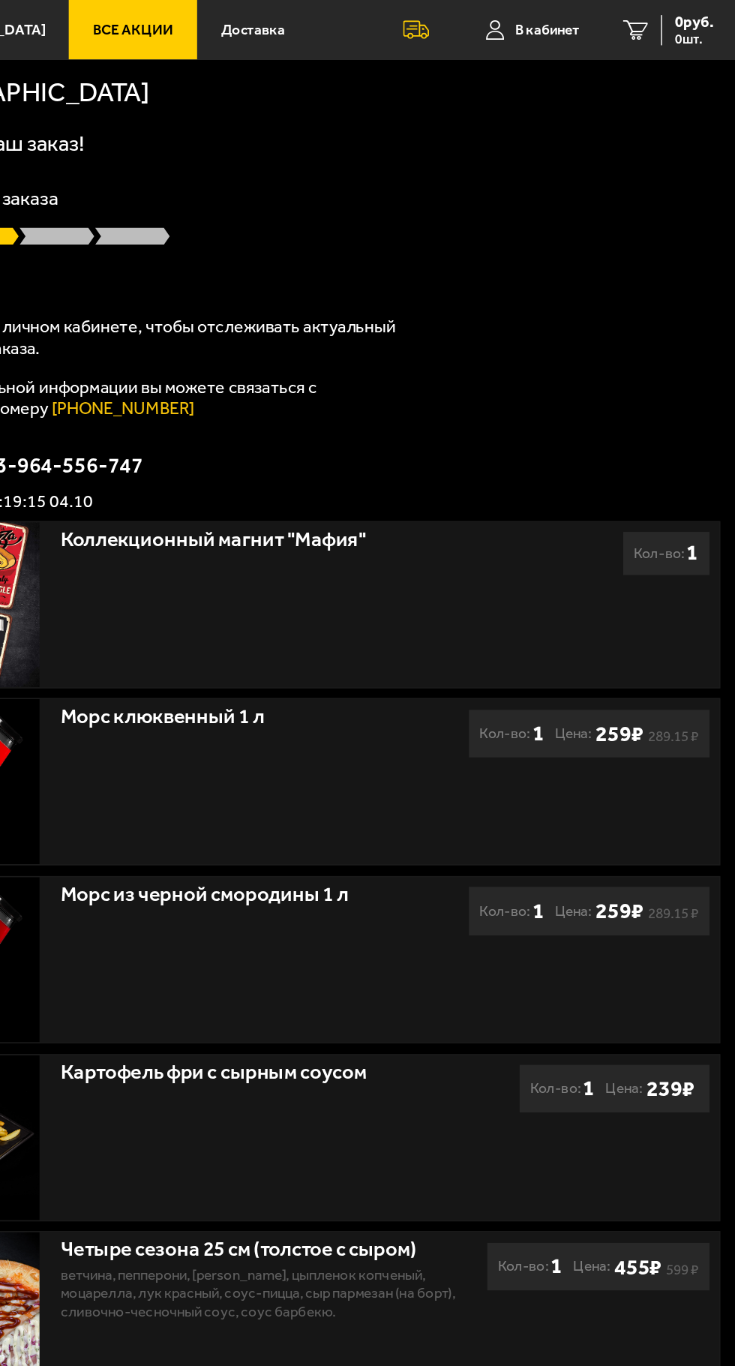
click at [280, 755] on div "Картофель фри с сырным соусом" at bounding box center [404, 745] width 276 height 17
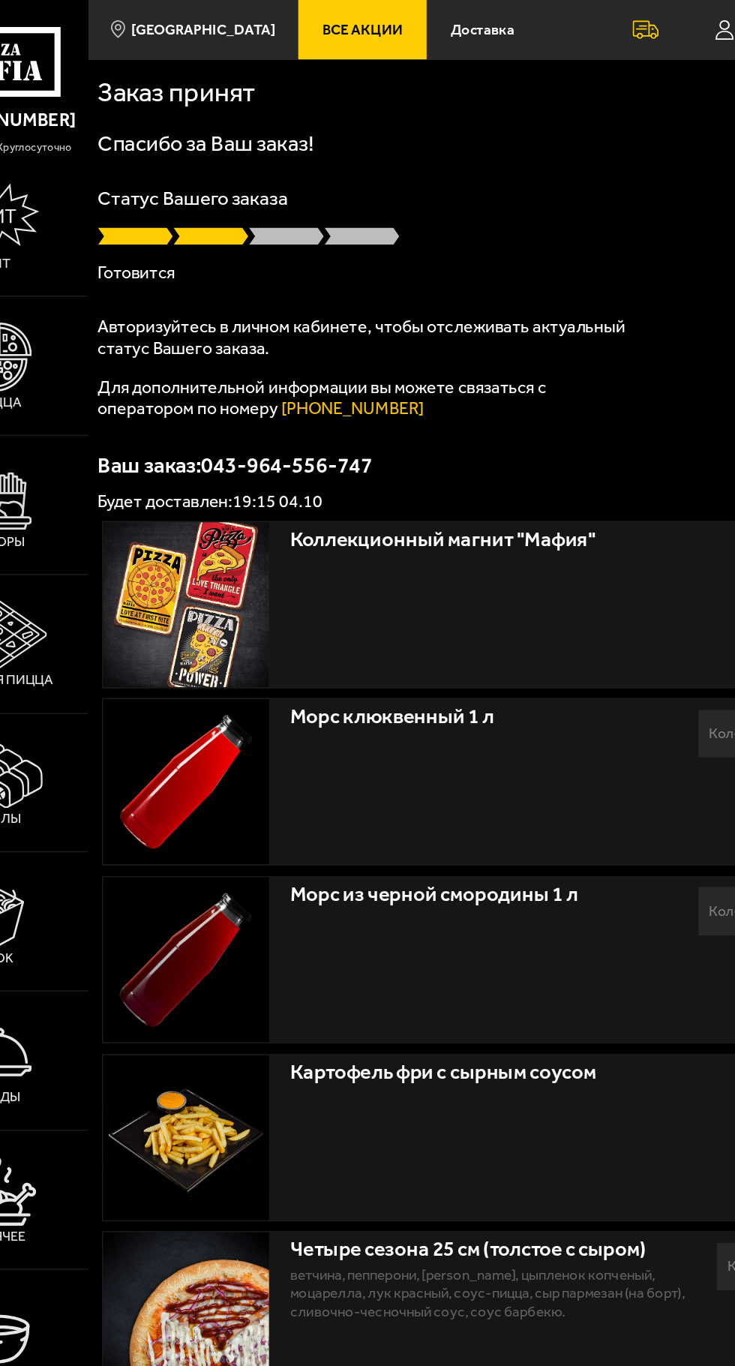
click at [569, 11] on link "В кабинет" at bounding box center [594, 20] width 95 height 41
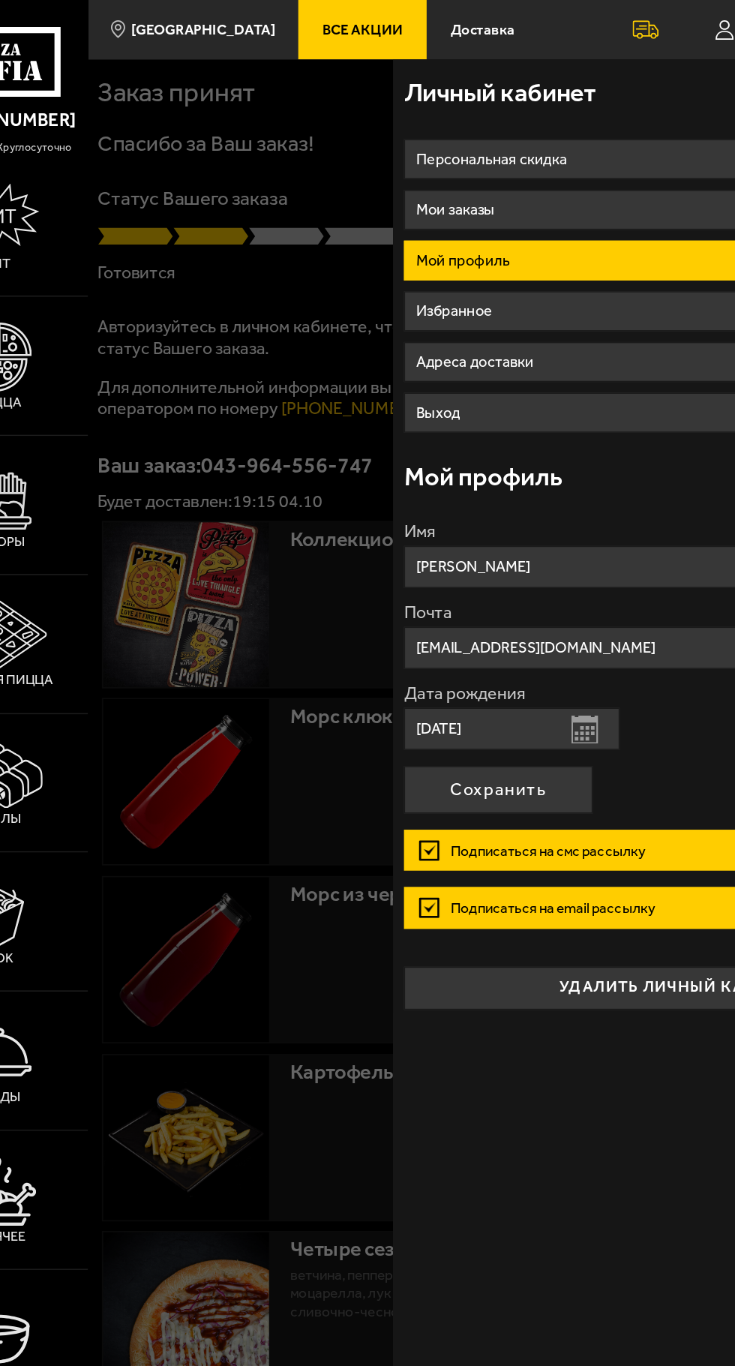
click at [443, 150] on li "Мои заказы" at bounding box center [536, 146] width 383 height 28
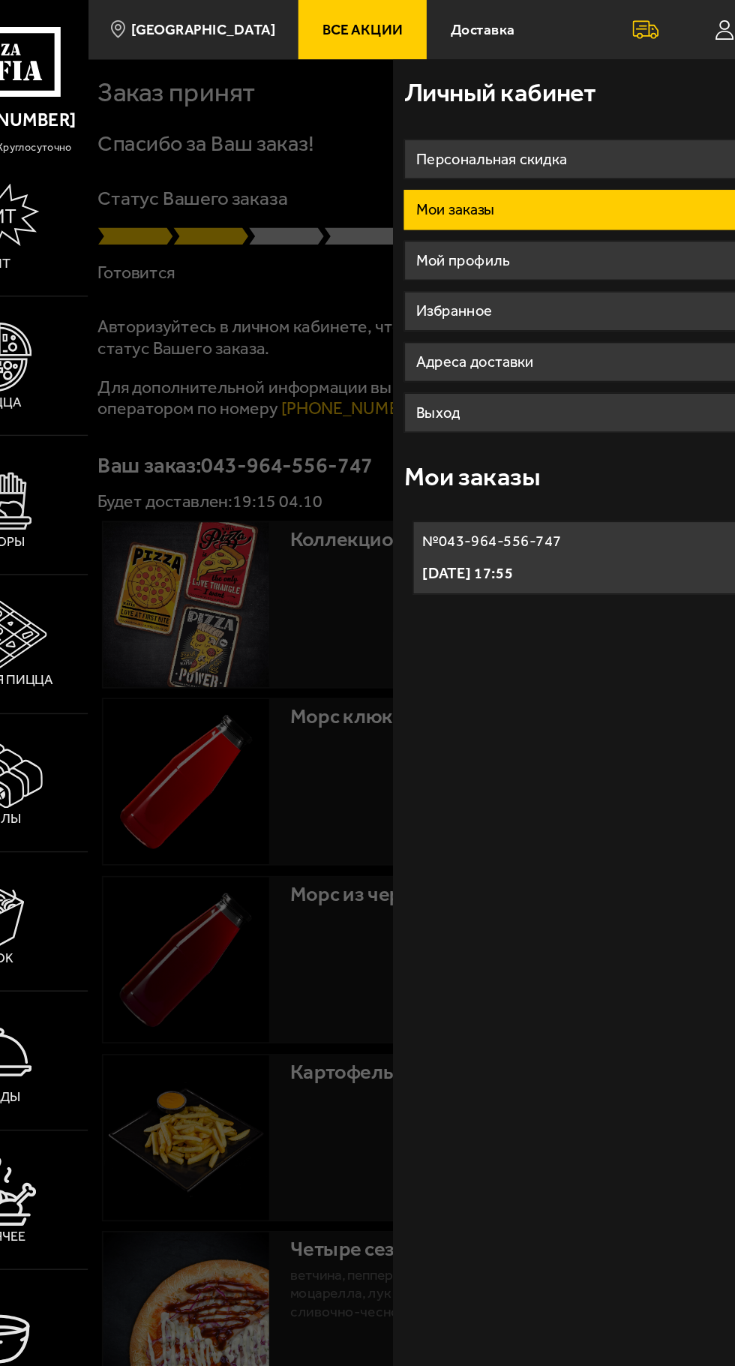
click at [494, 145] on li "Мои заказы" at bounding box center [536, 146] width 383 height 28
click at [446, 153] on li "Мои заказы" at bounding box center [536, 146] width 383 height 28
click at [421, 146] on li "Мои заказы" at bounding box center [536, 146] width 383 height 28
click at [461, 187] on li "Мой профиль" at bounding box center [536, 181] width 383 height 28
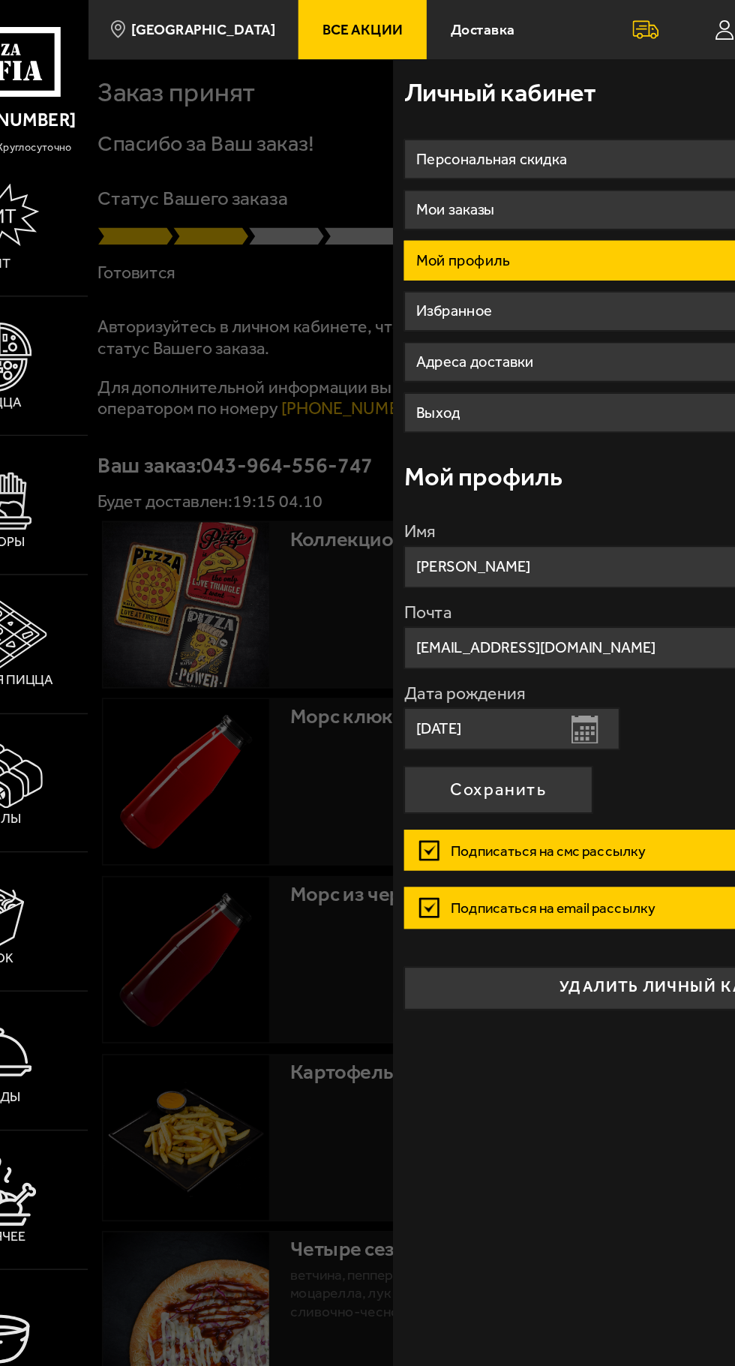
click at [482, 135] on li "Мои заказы" at bounding box center [536, 146] width 383 height 28
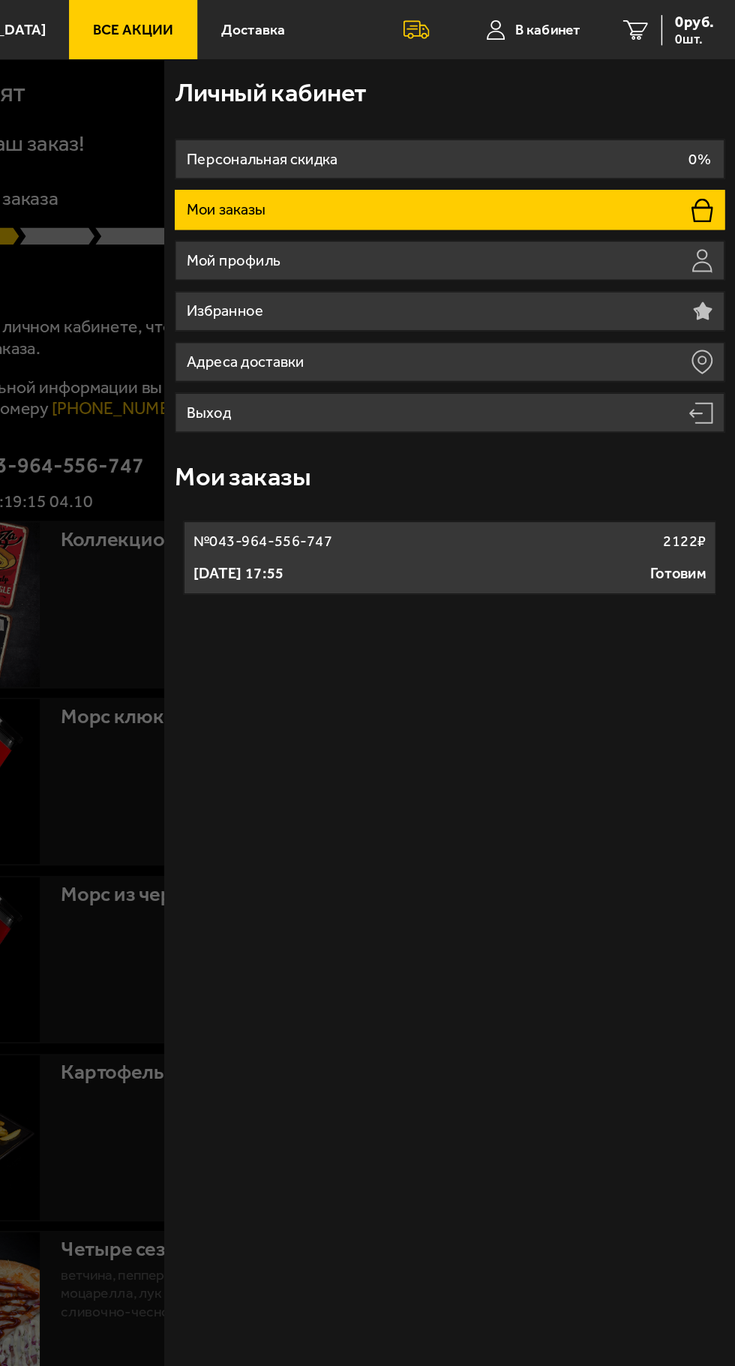
click at [692, 140] on li "Мои заказы" at bounding box center [536, 146] width 383 height 28
click at [682, 149] on li "Мои заказы" at bounding box center [536, 146] width 383 height 28
click at [647, 149] on li "Мои заказы" at bounding box center [536, 146] width 383 height 28
click at [632, 188] on li "Мой профиль" at bounding box center [536, 181] width 383 height 28
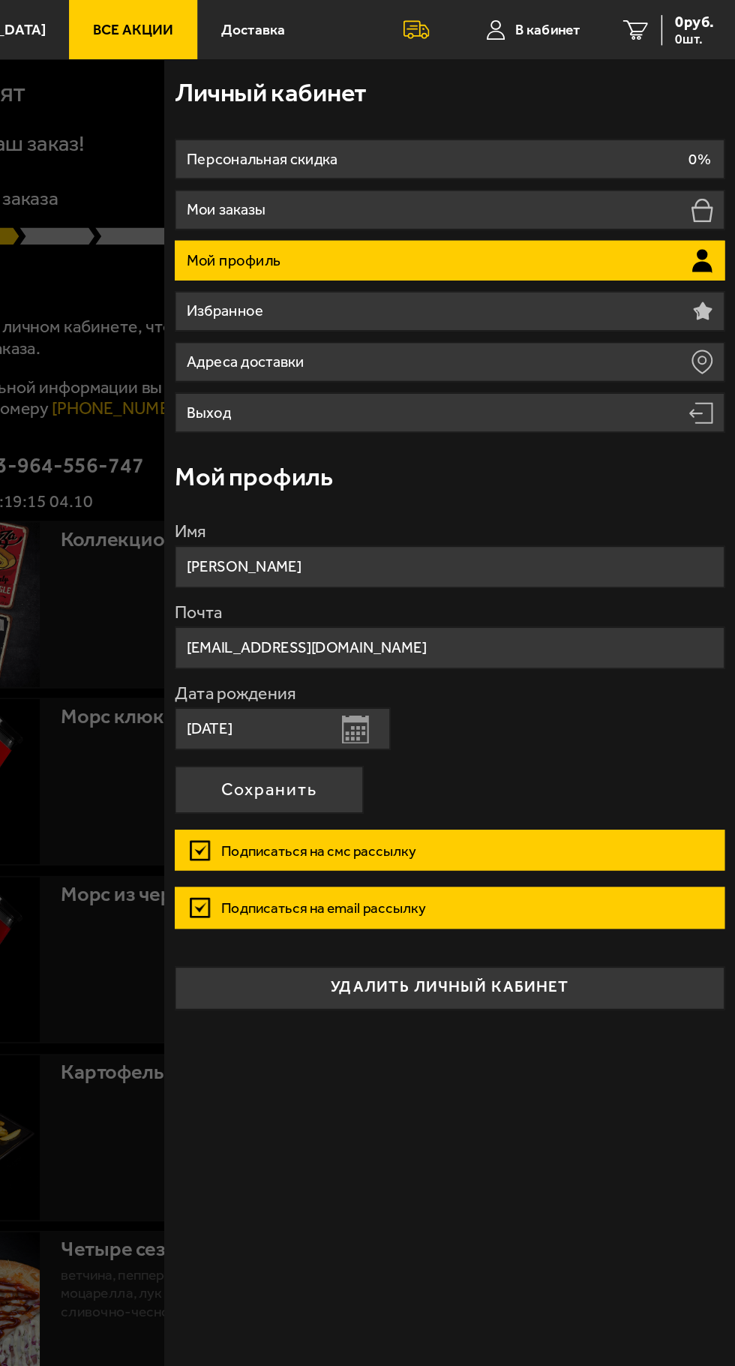
click at [626, 210] on li "Избранное" at bounding box center [536, 217] width 383 height 28
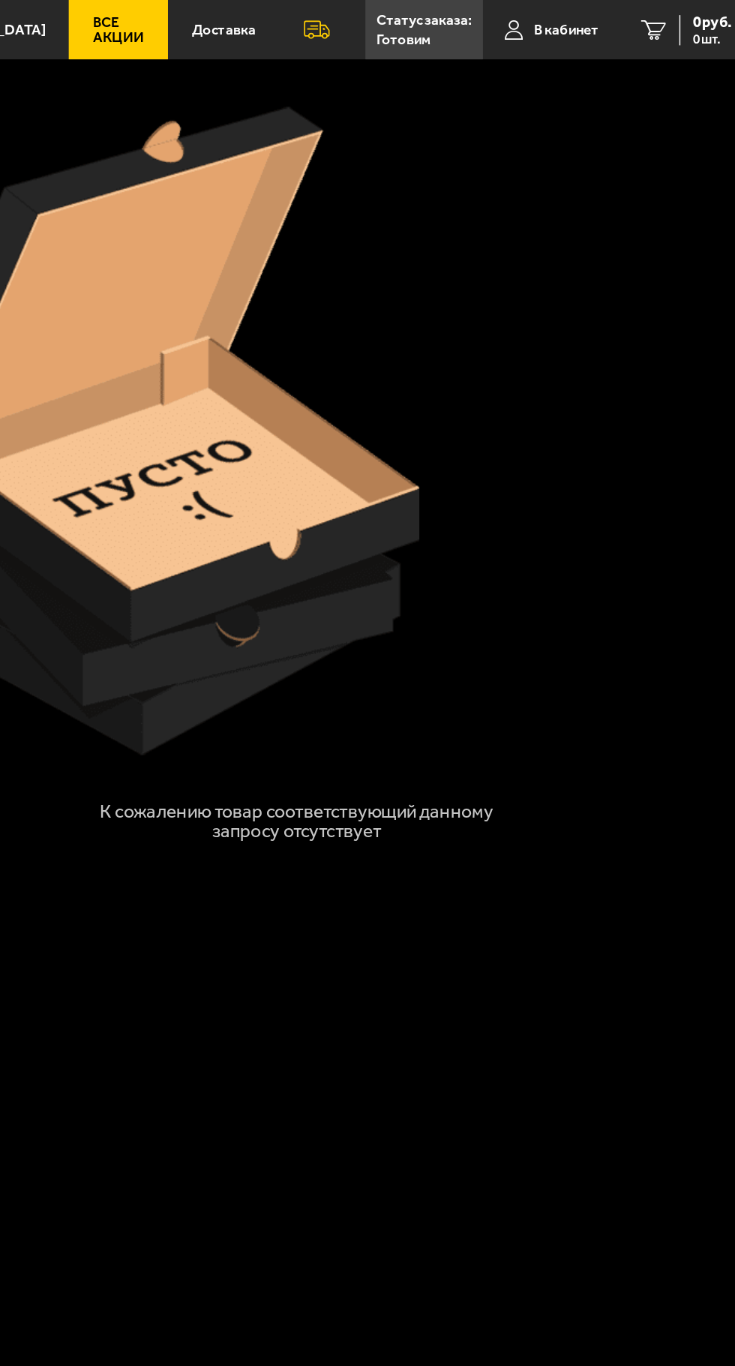
click at [515, 13] on p "Статус заказа:" at bounding box center [518, 14] width 67 height 10
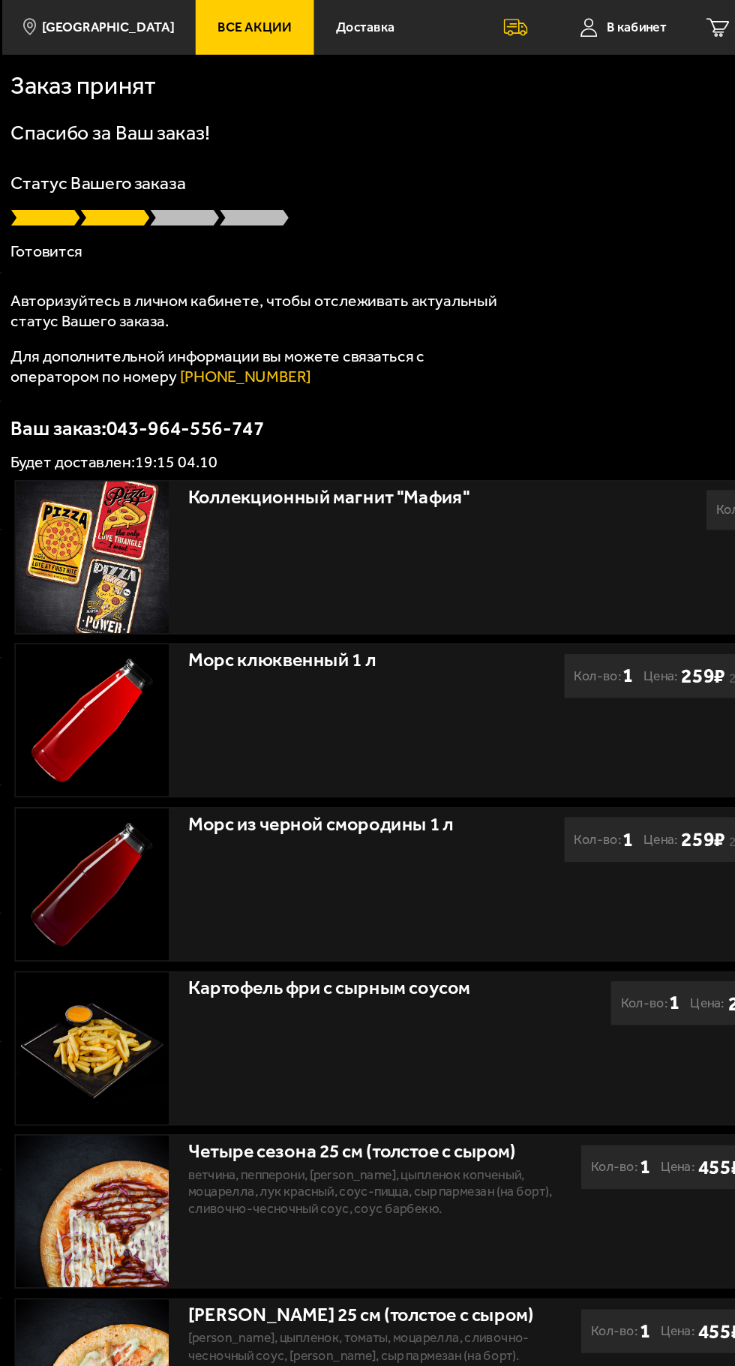
scroll to position [200, 0]
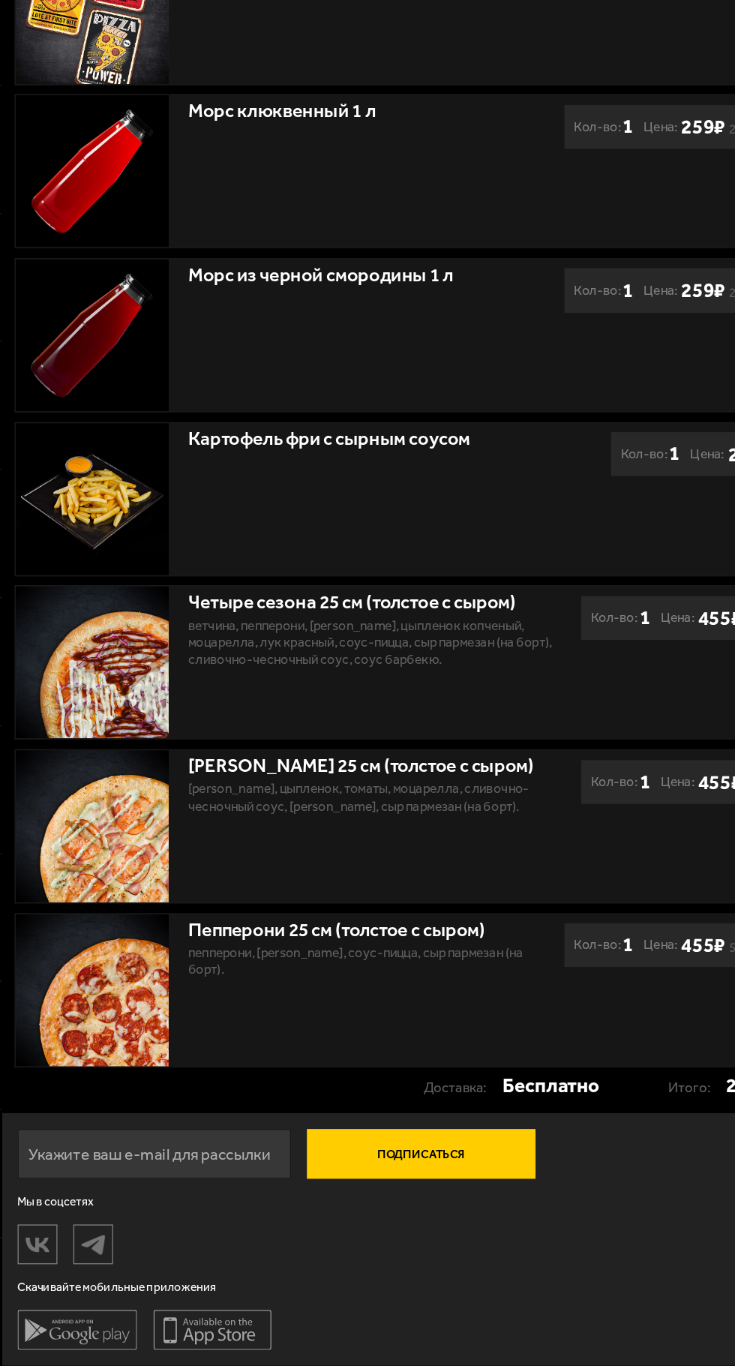
click at [205, 1340] on icon at bounding box center [182, 1338] width 90 height 30
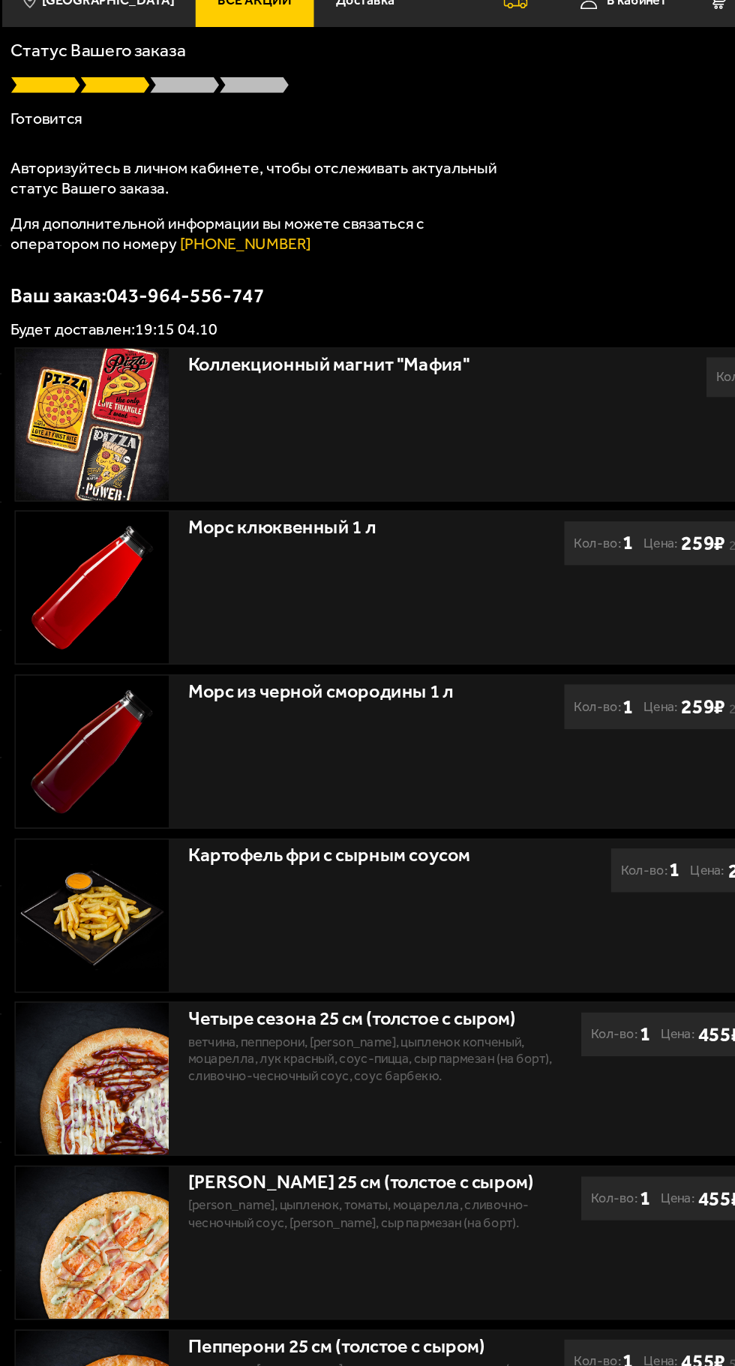
scroll to position [0, 0]
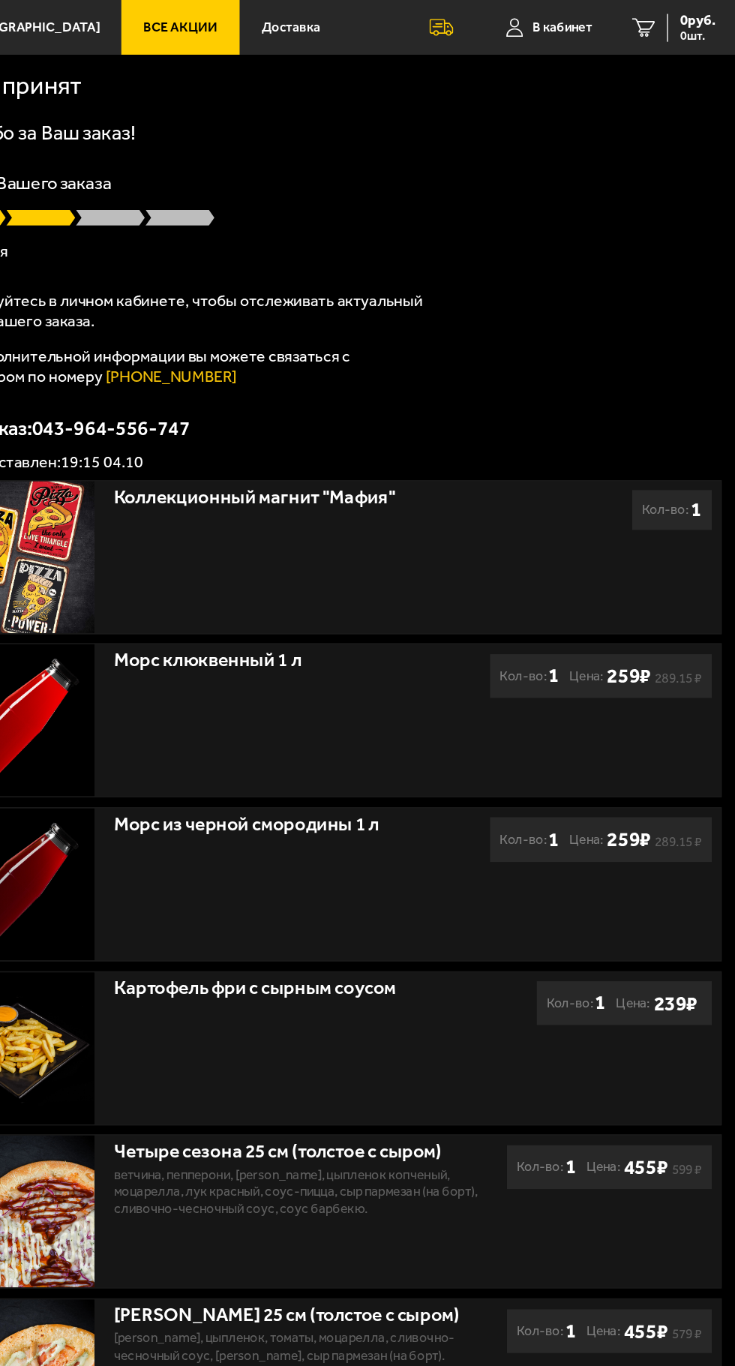
click at [604, 20] on span "В кабинет" at bounding box center [604, 21] width 45 height 10
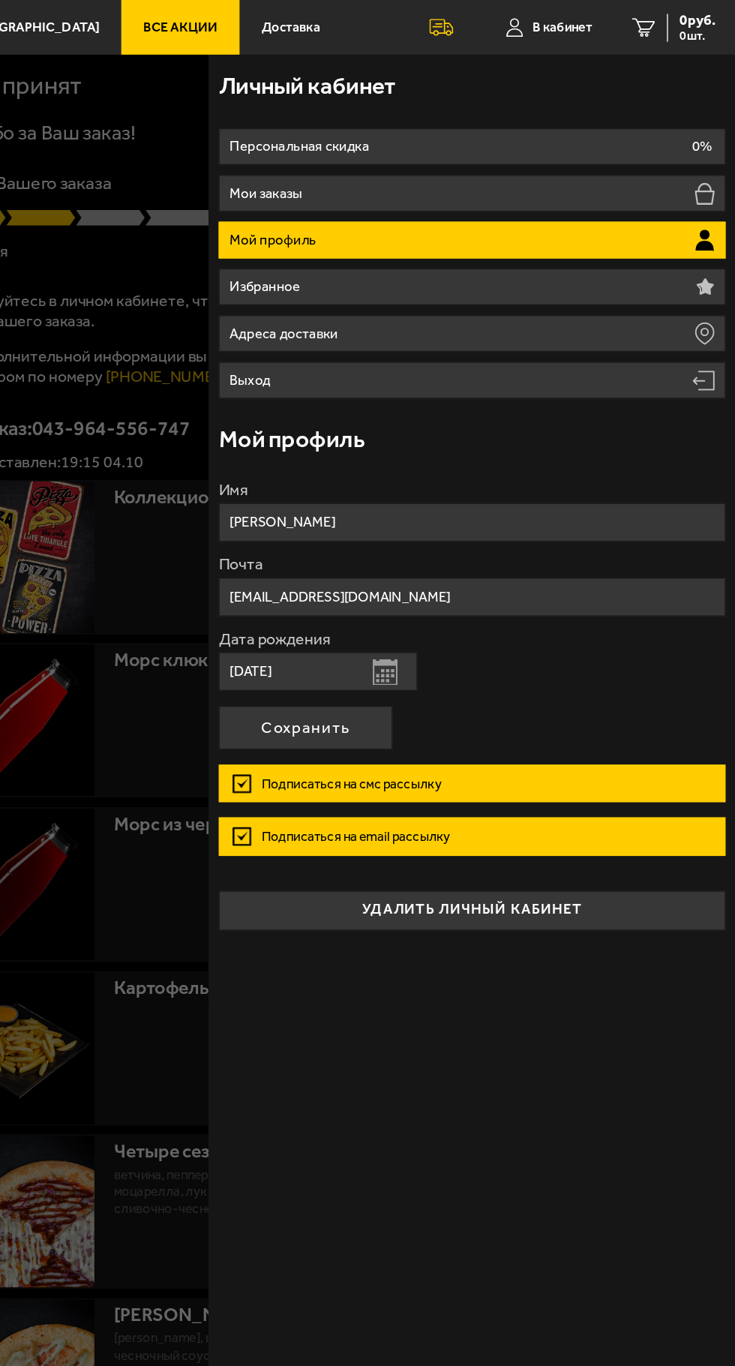
click at [611, 146] on li "Мои заказы" at bounding box center [536, 146] width 383 height 28
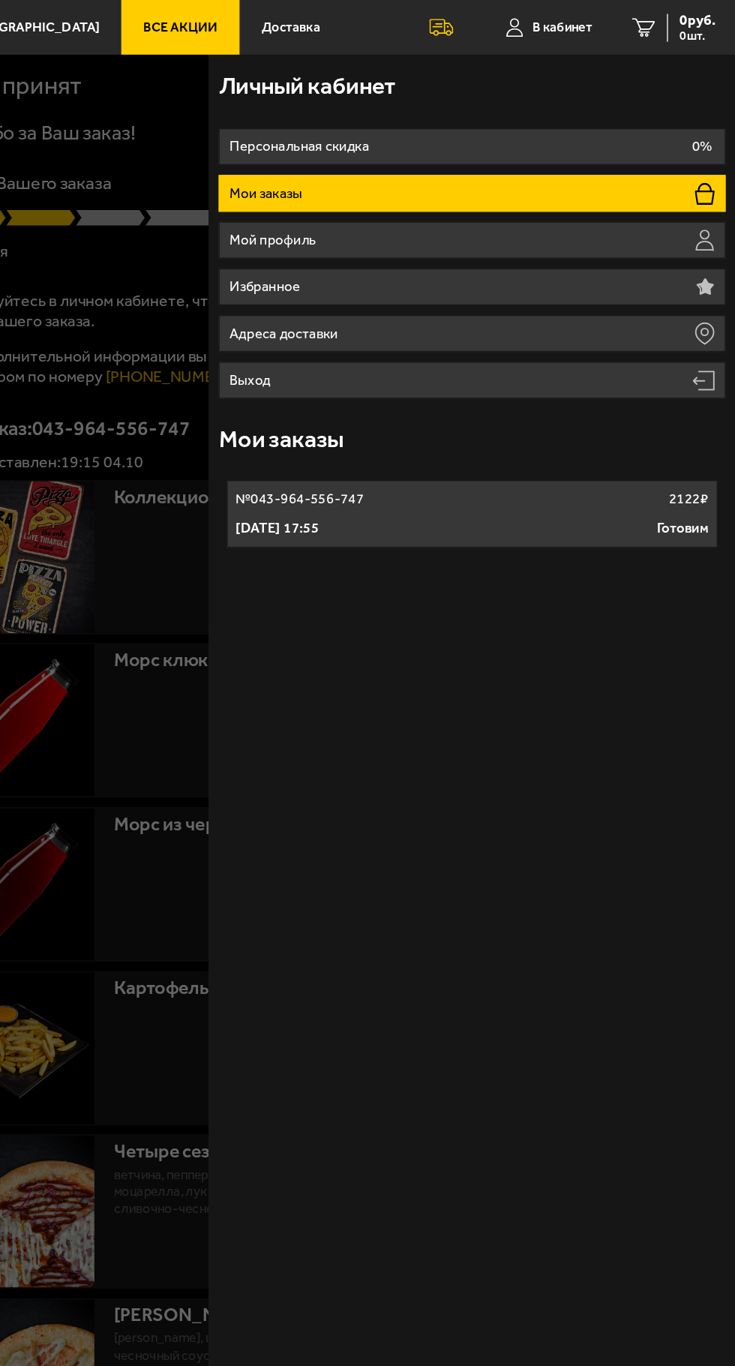
click at [296, 360] on div at bounding box center [492, 724] width 735 height 1366
